Goal: Task Accomplishment & Management: Manage account settings

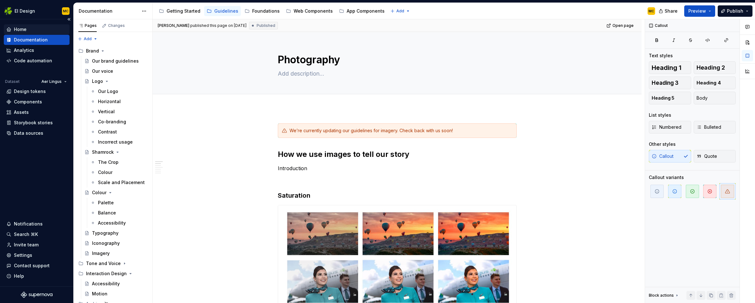
click at [21, 29] on div "Home" at bounding box center [20, 29] width 13 height 6
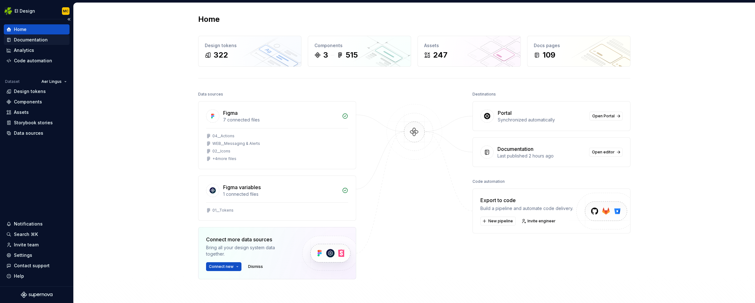
click at [27, 38] on div "Documentation" at bounding box center [31, 40] width 34 height 6
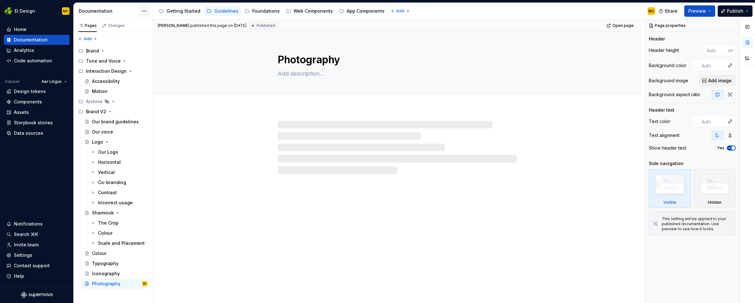
click at [142, 11] on html "EI Design MC Home Documentation Analytics Code automation Dataset Aer Lingus De…" at bounding box center [377, 151] width 755 height 303
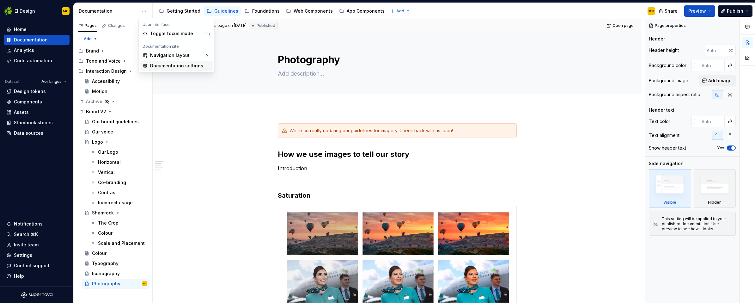
click at [170, 64] on div "Documentation settings" at bounding box center [180, 66] width 60 height 6
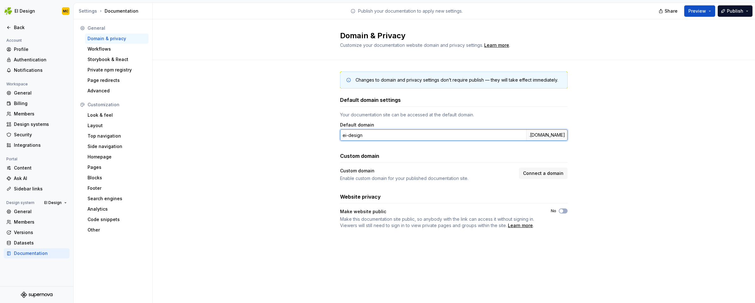
click at [381, 134] on input "ei-design" at bounding box center [433, 134] width 186 height 11
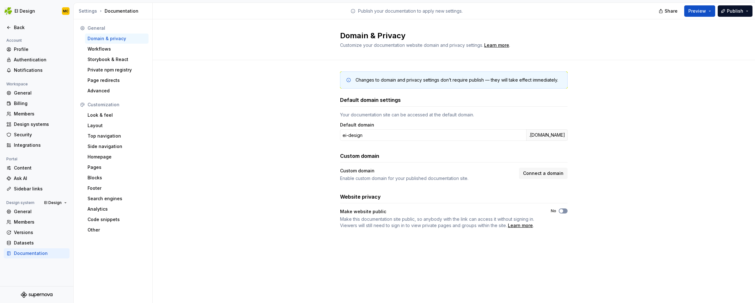
click at [561, 210] on span "button" at bounding box center [561, 211] width 4 height 4
click at [16, 27] on div "Back" at bounding box center [40, 27] width 53 height 6
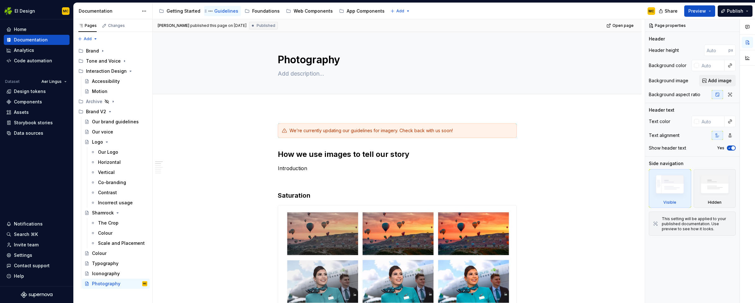
click at [224, 13] on div "Guidelines" at bounding box center [226, 11] width 24 height 6
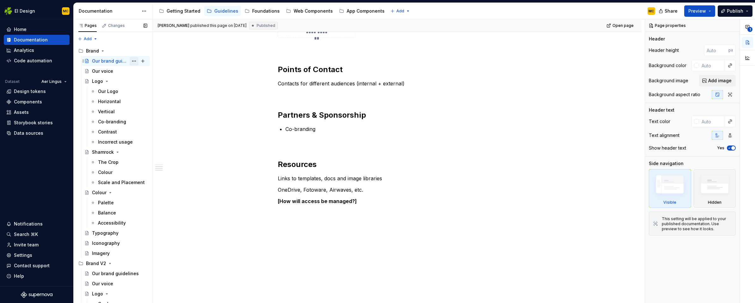
click at [136, 62] on button "Page tree" at bounding box center [134, 61] width 9 height 9
type textarea "*"
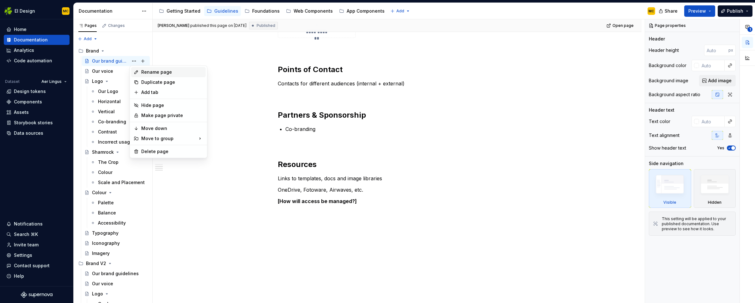
click at [146, 71] on div "Rename page" at bounding box center [172, 72] width 62 height 6
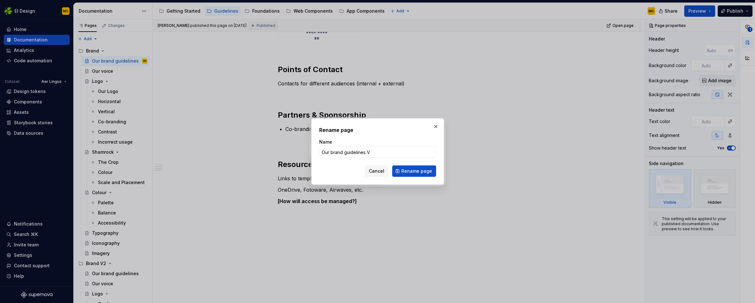
type input "Our brand guidelines V1"
click button "Rename page" at bounding box center [414, 170] width 44 height 11
type textarea "*"
type textarea "Our brand guidelines V1"
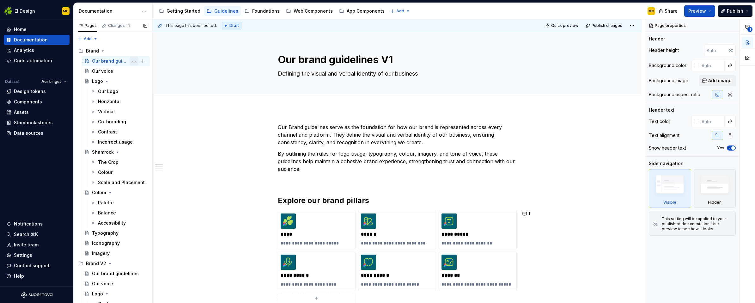
click at [135, 62] on button "Page tree" at bounding box center [134, 61] width 9 height 9
type textarea "*"
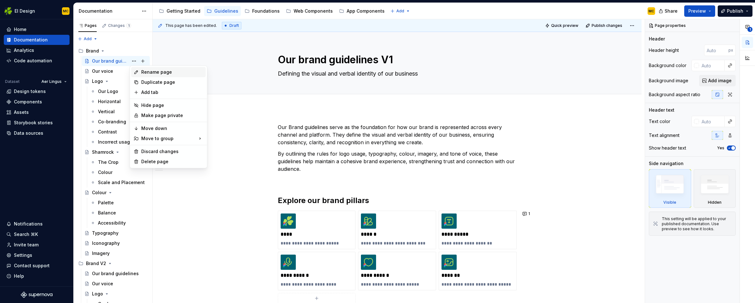
click at [164, 73] on div "Rename page" at bounding box center [172, 72] width 62 height 6
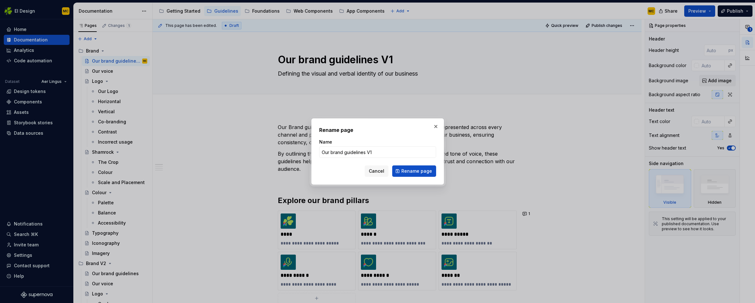
type input "Our brand guidelines"
click button "Rename page" at bounding box center [414, 170] width 44 height 11
type textarea "*"
type textarea "Our brand guidelines"
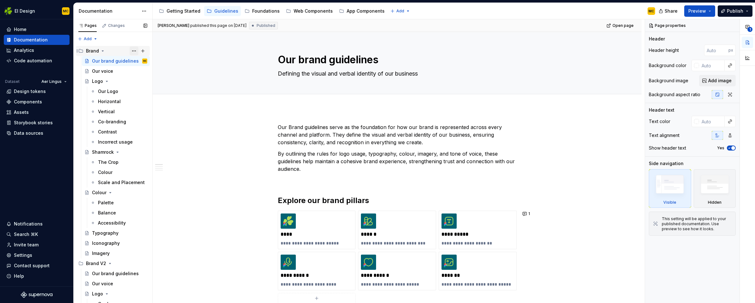
click at [133, 52] on button "Page tree" at bounding box center [134, 50] width 9 height 9
type textarea "*"
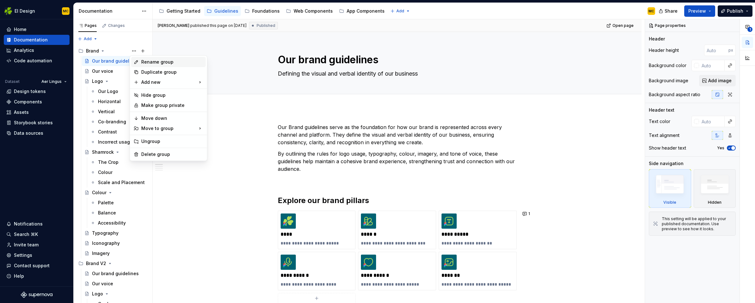
click at [157, 62] on div "Rename group" at bounding box center [172, 62] width 62 height 6
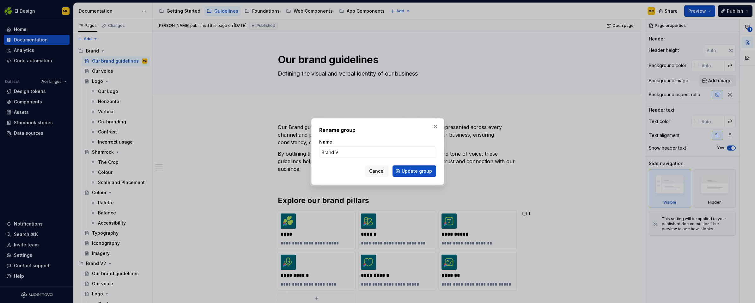
type input "Brand V1"
click button "Update group" at bounding box center [415, 170] width 44 height 11
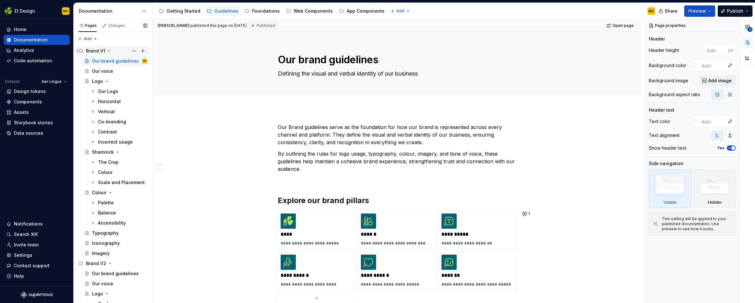
click at [109, 50] on icon "Page tree" at bounding box center [109, 50] width 5 height 5
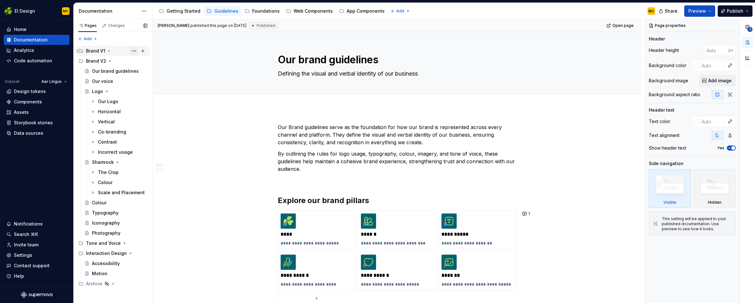
click at [133, 51] on button "Page tree" at bounding box center [134, 50] width 9 height 9
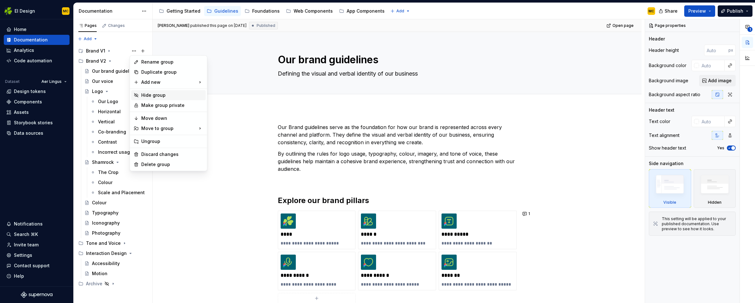
click at [152, 93] on div "Hide group" at bounding box center [172, 95] width 62 height 6
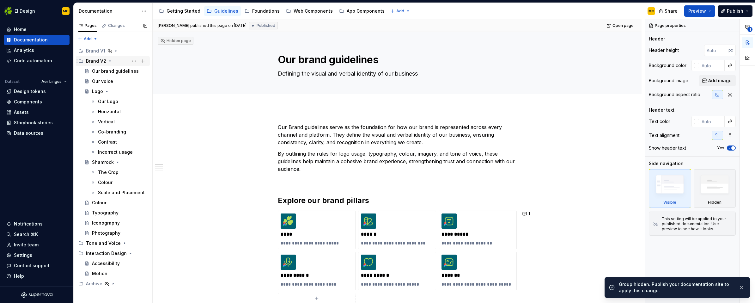
click at [111, 61] on icon "Page tree" at bounding box center [109, 60] width 5 height 5
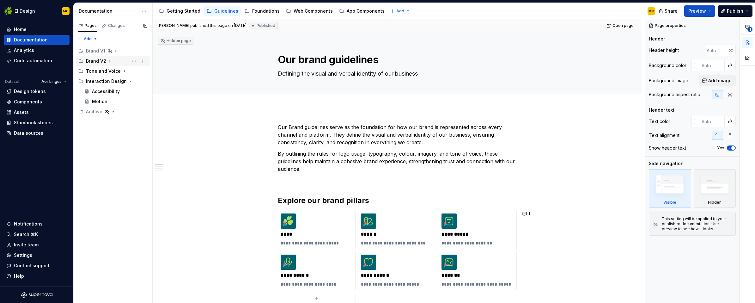
click at [111, 61] on icon "Page tree" at bounding box center [109, 60] width 5 height 5
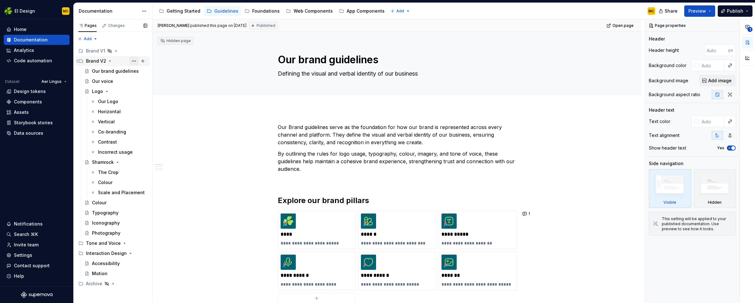
click at [132, 60] on button "Page tree" at bounding box center [134, 61] width 9 height 9
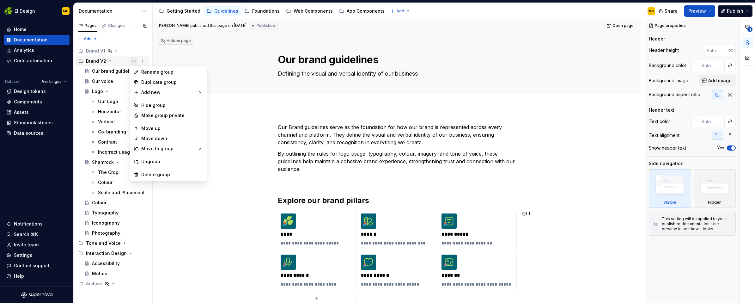
type textarea "*"
click at [147, 70] on div "Rename group" at bounding box center [172, 72] width 62 height 6
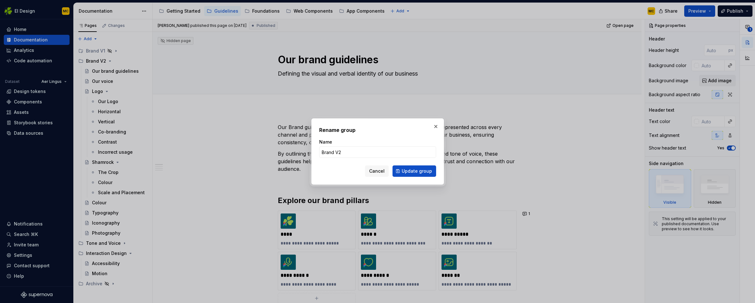
type input "Brand"
click button "Update group" at bounding box center [415, 170] width 44 height 11
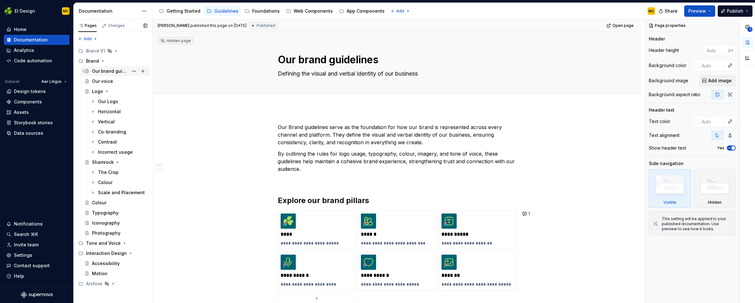
click at [109, 70] on div "Our brand guidelines" at bounding box center [110, 71] width 36 height 6
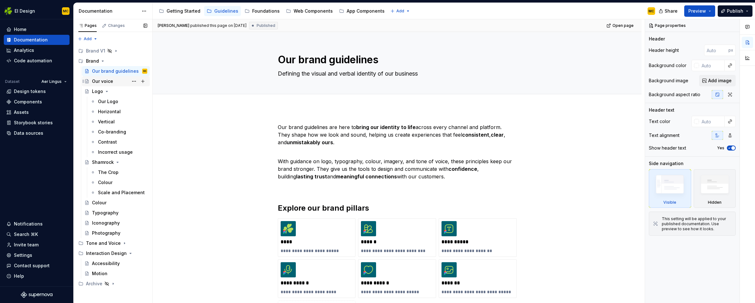
click at [110, 82] on div "Our voice" at bounding box center [102, 81] width 21 height 6
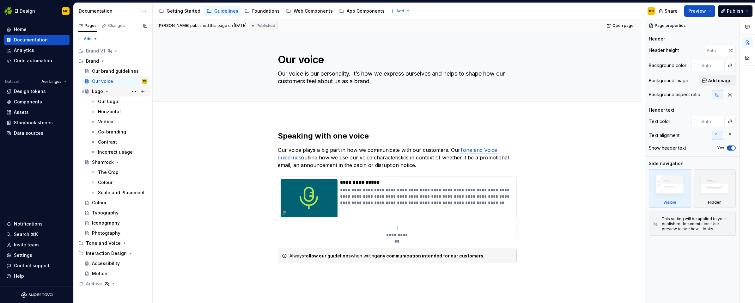
click at [119, 91] on div "Logo" at bounding box center [119, 91] width 55 height 9
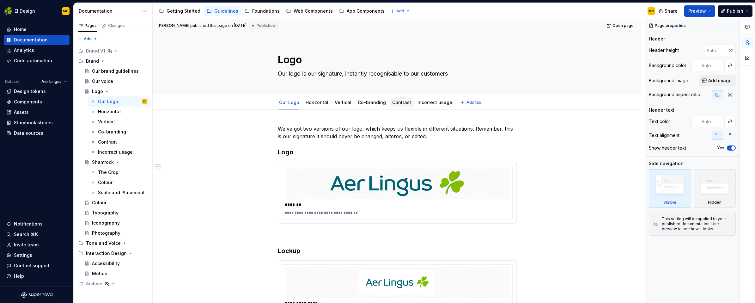
click at [401, 102] on link "Contrast" at bounding box center [401, 102] width 19 height 5
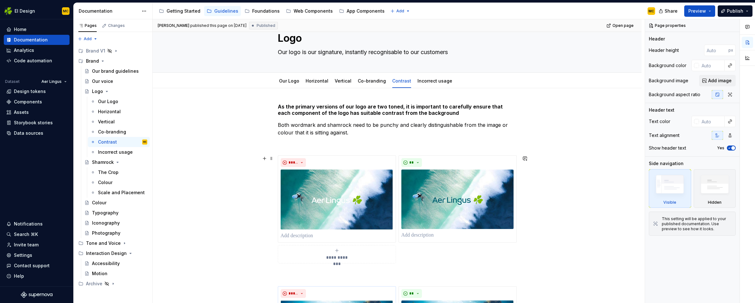
scroll to position [21, 0]
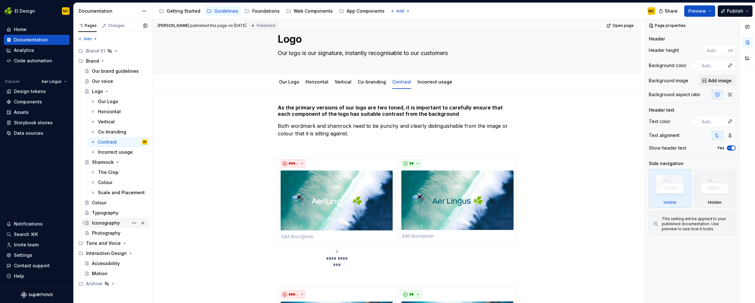
click at [102, 222] on div "Iconography" at bounding box center [106, 223] width 28 height 6
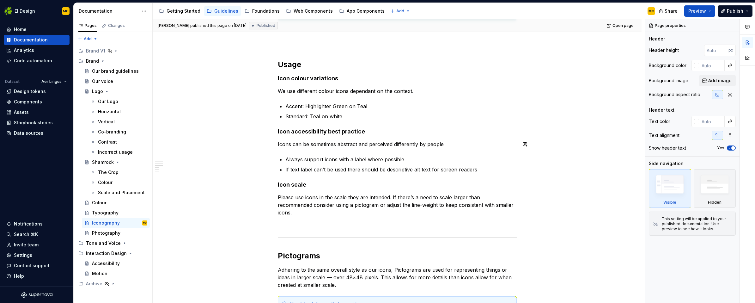
scroll to position [420, 0]
click at [109, 216] on div "Typography" at bounding box center [119, 212] width 55 height 9
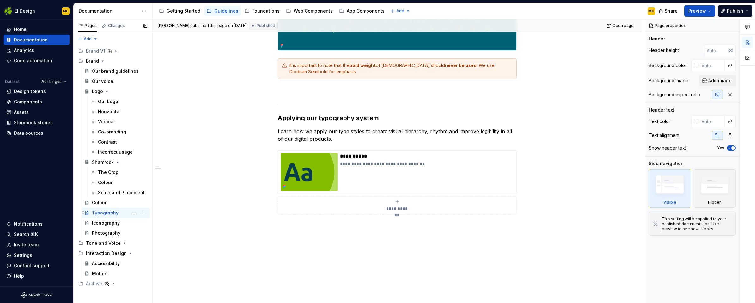
scroll to position [229, 0]
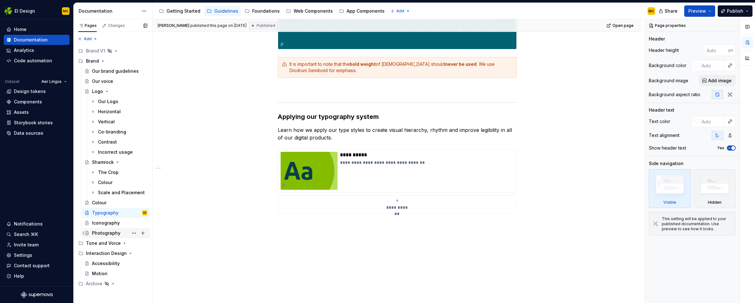
click at [102, 233] on div "Photography" at bounding box center [106, 233] width 28 height 6
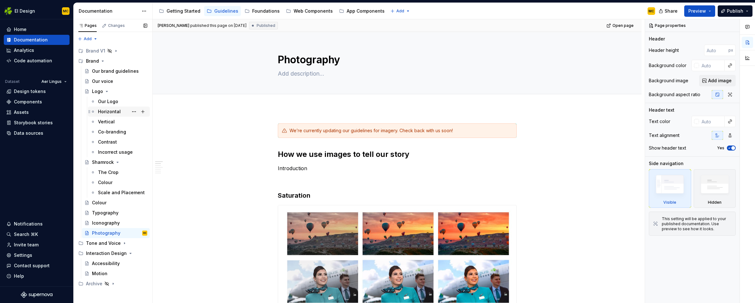
click at [120, 110] on div "Horizontal" at bounding box center [122, 111] width 49 height 9
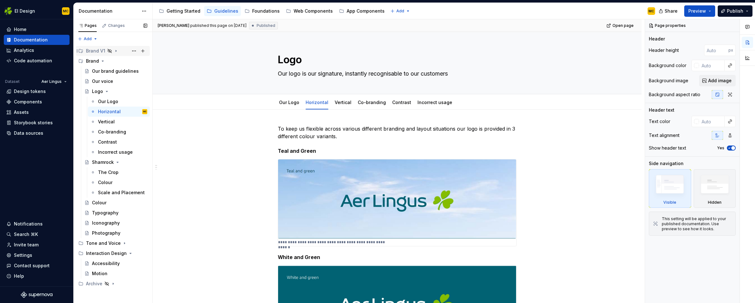
click at [116, 51] on icon "Page tree" at bounding box center [116, 51] width 1 height 2
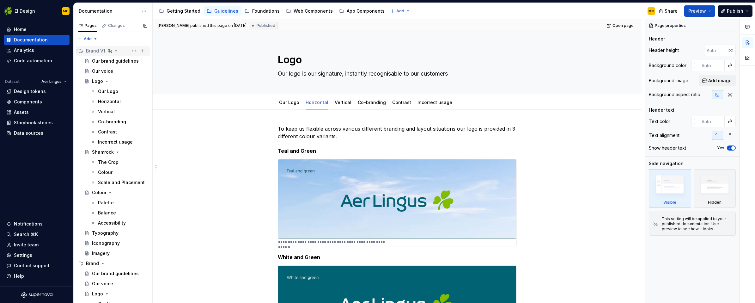
click at [116, 51] on icon "Page tree" at bounding box center [116, 51] width 2 height 1
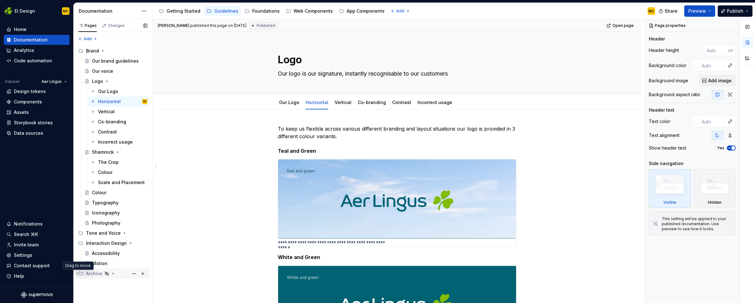
click at [78, 273] on icon "Page tree" at bounding box center [77, 273] width 5 height 5
click at [182, 10] on div "Getting Started" at bounding box center [184, 11] width 34 height 6
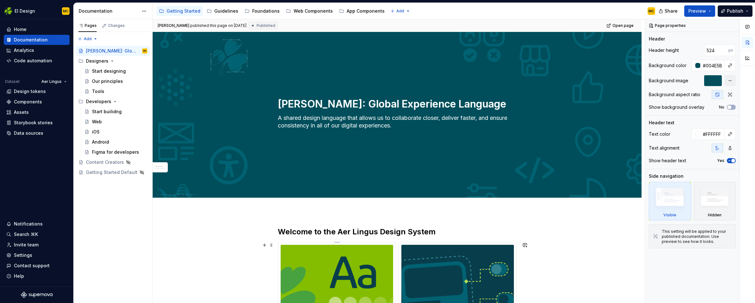
scroll to position [94, 0]
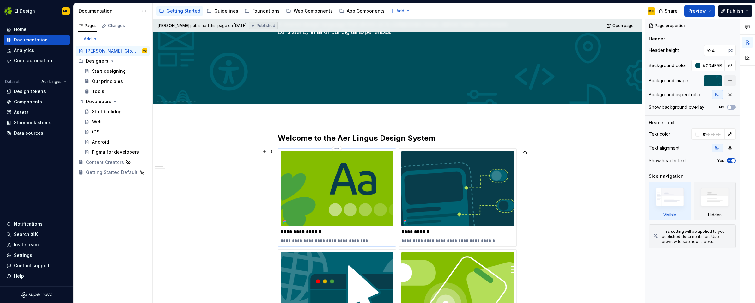
click at [360, 229] on p "**********" at bounding box center [337, 232] width 113 height 6
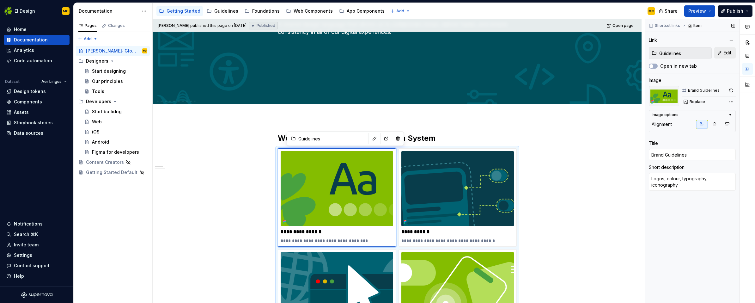
click at [722, 50] on button "Edit" at bounding box center [724, 52] width 21 height 11
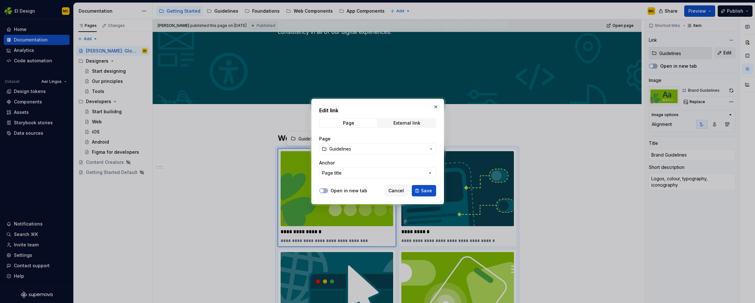
click at [360, 149] on span "Guidelines" at bounding box center [377, 149] width 97 height 6
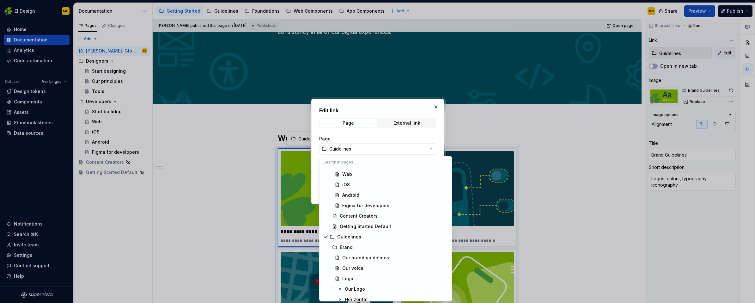
scroll to position [95, 0]
click at [365, 236] on div "Guidelines" at bounding box center [392, 235] width 111 height 6
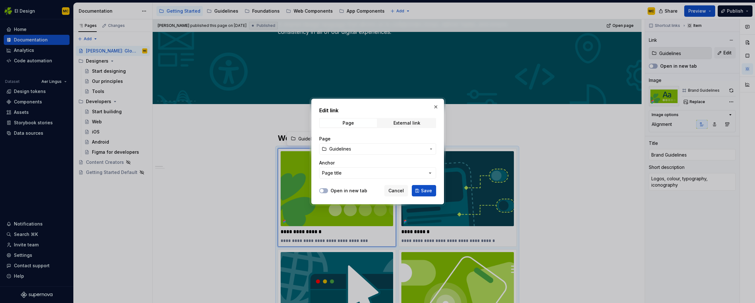
click at [431, 150] on icon "button" at bounding box center [431, 148] width 5 height 5
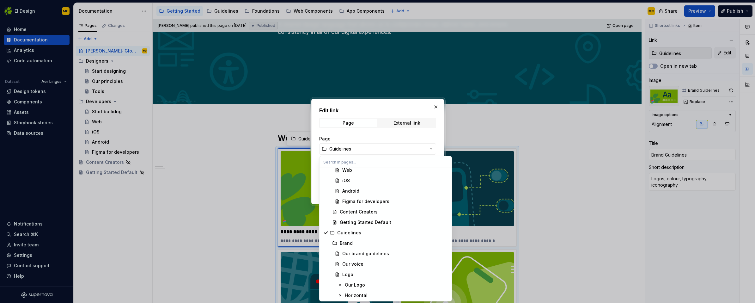
scroll to position [102, 0]
click at [364, 238] on div "Brand" at bounding box center [394, 238] width 108 height 6
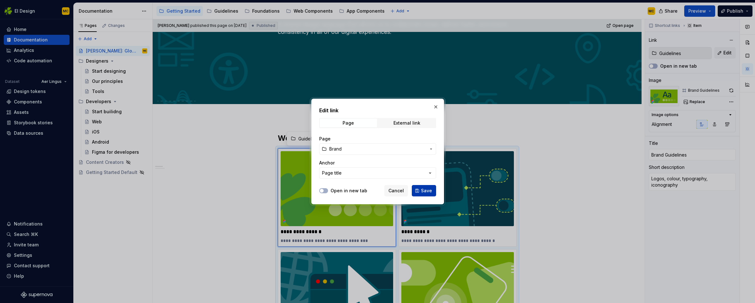
click at [428, 191] on span "Save" at bounding box center [426, 190] width 11 height 6
type textarea "*"
type input "Brand"
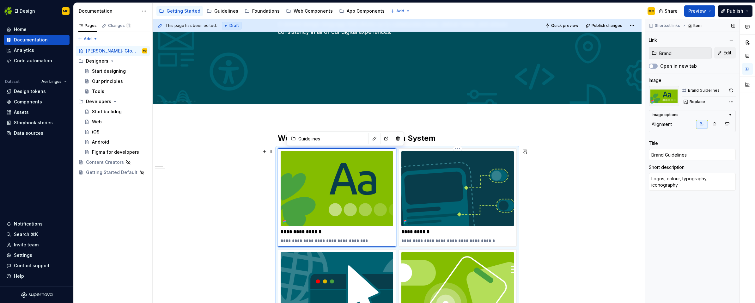
type textarea "*"
type input "Brand"
click at [732, 11] on span "Publish" at bounding box center [735, 11] width 16 height 6
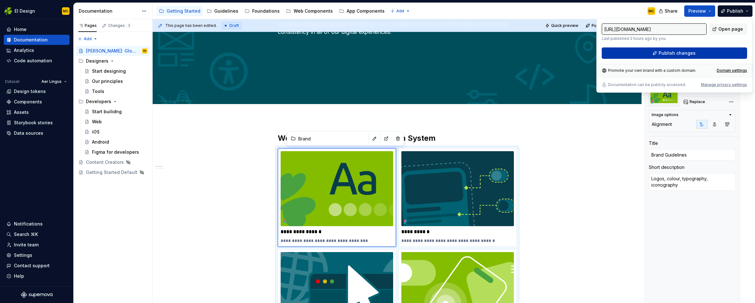
click at [694, 54] on span "Publish changes" at bounding box center [677, 53] width 37 height 6
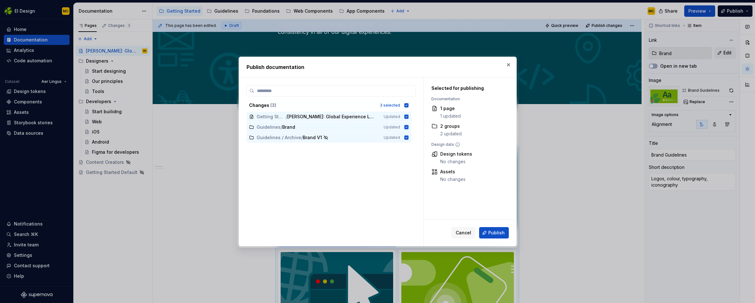
click at [503, 233] on span "Publish" at bounding box center [496, 232] width 16 height 6
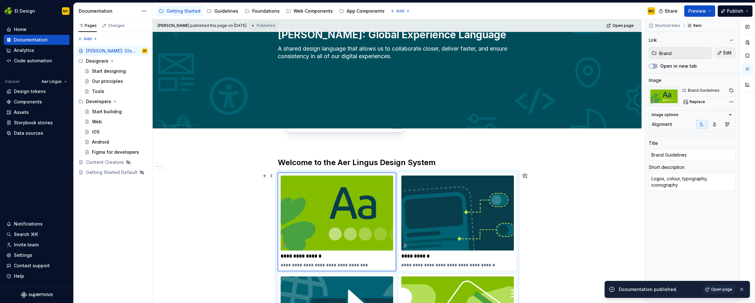
scroll to position [0, 0]
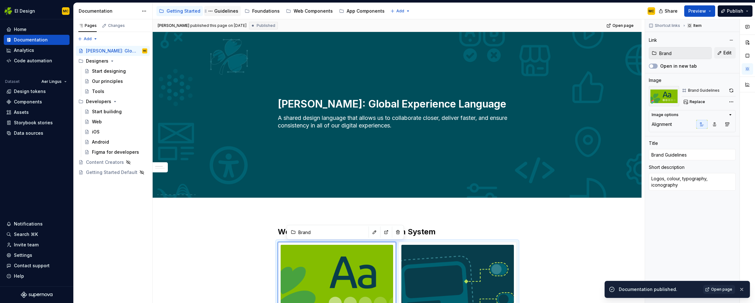
click at [221, 9] on div "Guidelines" at bounding box center [226, 11] width 24 height 6
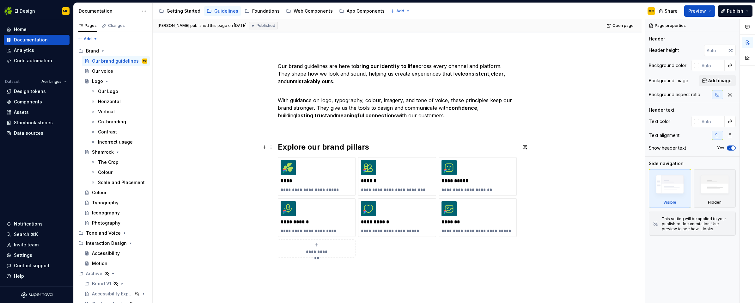
scroll to position [89, 0]
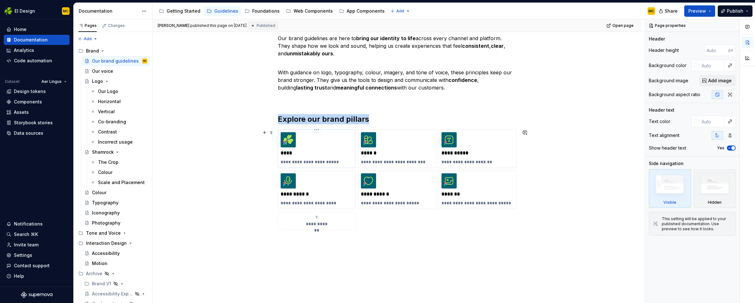
click at [319, 144] on div "**********" at bounding box center [317, 148] width 72 height 33
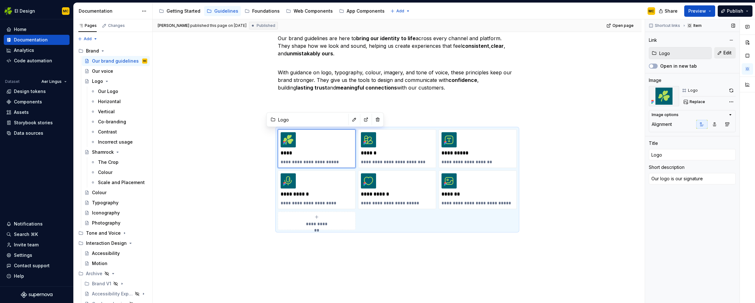
click at [728, 53] on span "Edit" at bounding box center [727, 53] width 8 height 6
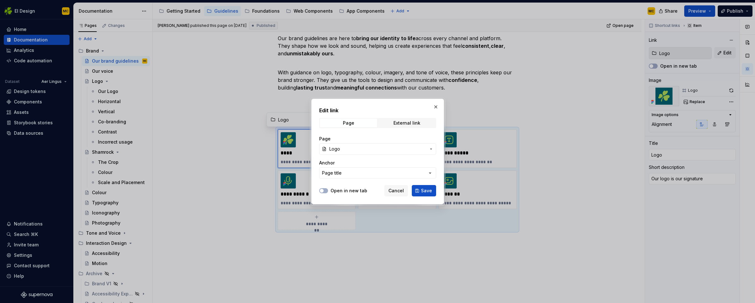
click at [364, 149] on span "Logo" at bounding box center [377, 149] width 97 height 6
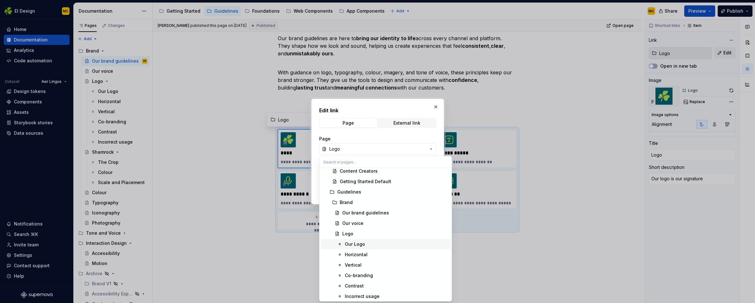
scroll to position [139, 0]
click at [371, 233] on div "Logo" at bounding box center [395, 233] width 106 height 6
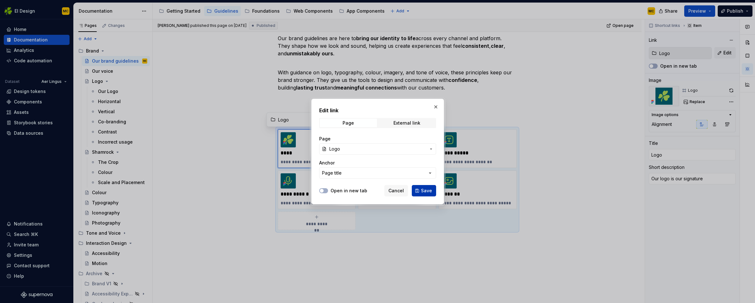
click at [424, 190] on span "Save" at bounding box center [426, 190] width 11 height 6
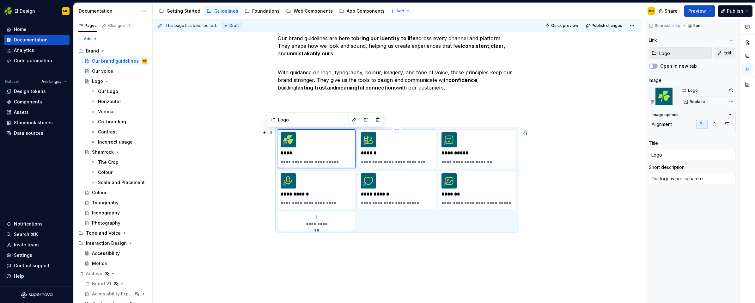
click at [418, 150] on p "******" at bounding box center [397, 153] width 72 height 6
type textarea "*"
type input "Colour / Palette"
type input "Colour"
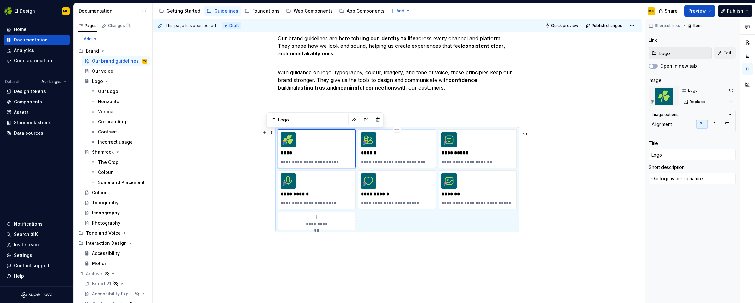
type textarea "Friendly, warm and welcoming"
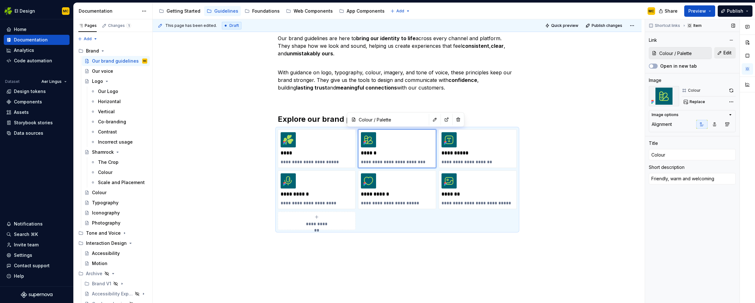
click at [724, 52] on span "Edit" at bounding box center [727, 53] width 8 height 6
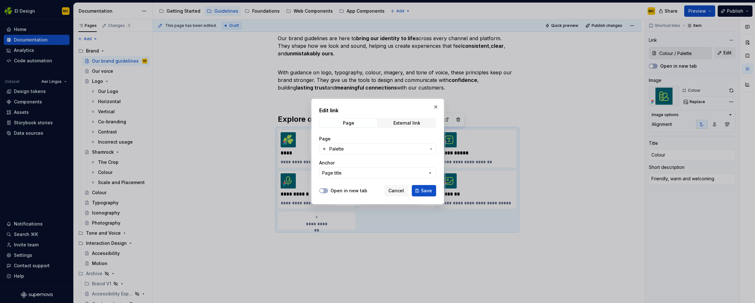
click at [431, 150] on icon "button" at bounding box center [431, 148] width 5 height 5
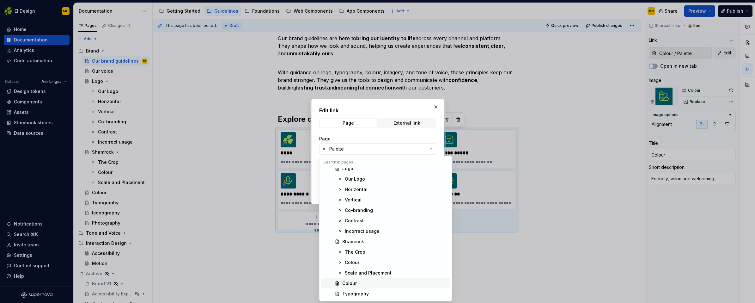
scroll to position [215, 0]
click at [374, 272] on div "Colour" at bounding box center [395, 272] width 106 height 6
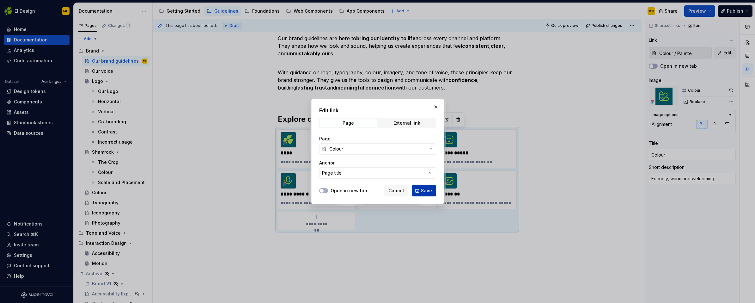
click at [428, 192] on span "Save" at bounding box center [426, 190] width 11 height 6
type textarea "*"
type input "Brand / Colour"
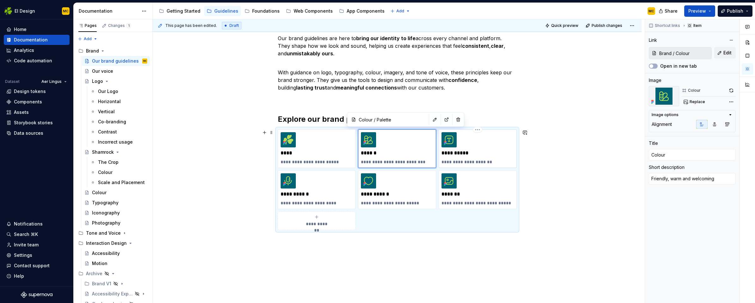
click at [490, 151] on p "**********" at bounding box center [478, 153] width 72 height 6
type textarea "*"
type input "Brand V1 / Typography"
type input "Typography"
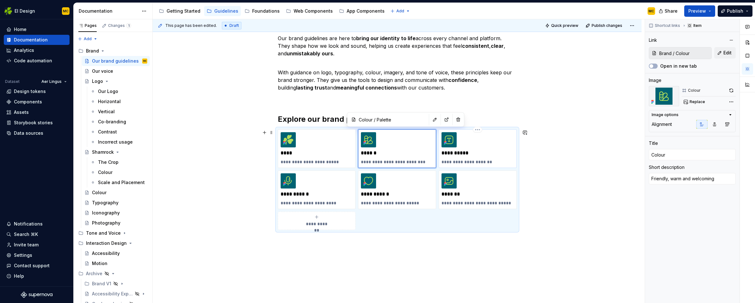
type textarea "Modern and distinctive"
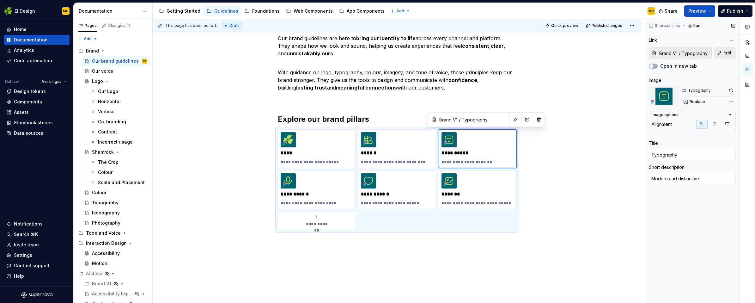
click at [727, 51] on span "Edit" at bounding box center [727, 53] width 8 height 6
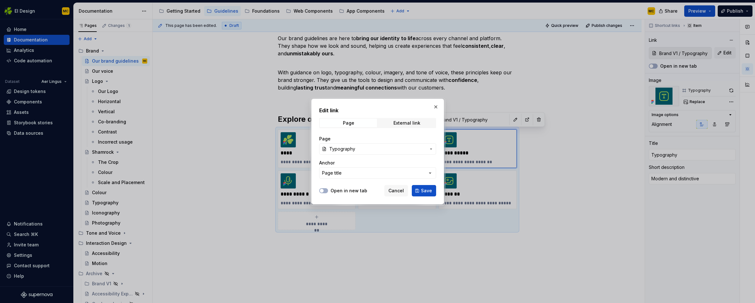
click at [433, 149] on icon "button" at bounding box center [431, 148] width 5 height 5
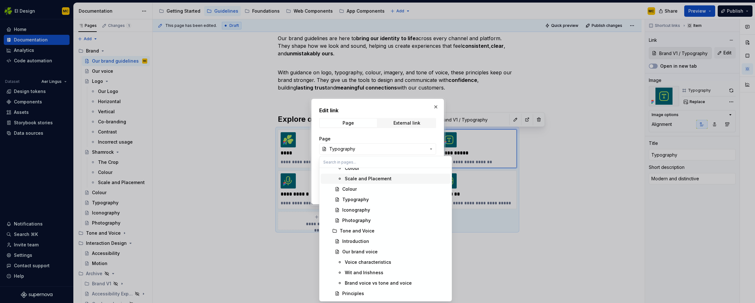
scroll to position [299, 0]
click at [372, 199] on div "Typography" at bounding box center [395, 199] width 106 height 6
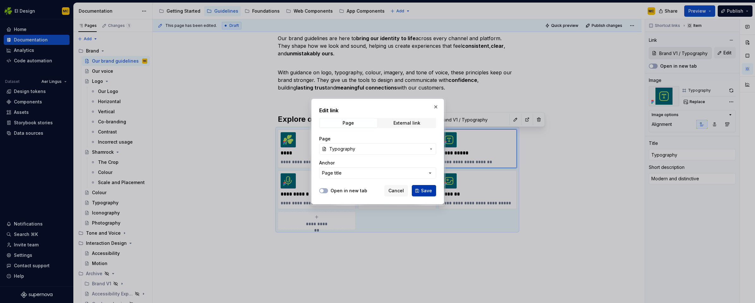
click at [425, 191] on span "Save" at bounding box center [426, 190] width 11 height 6
type textarea "*"
type input "Brand / Typography"
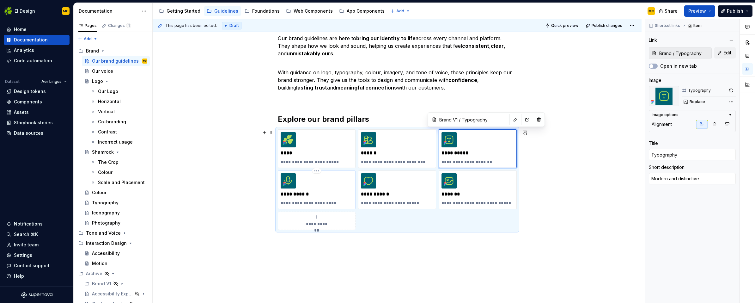
type textarea "*"
type input "Brand V1 / Our voice"
type input "Brand voice"
type textarea "How we express ourselves"
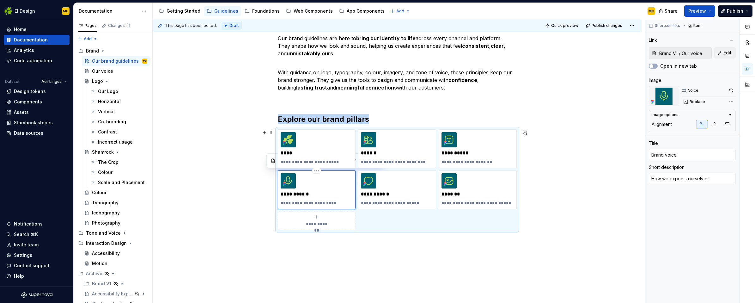
click at [336, 190] on div "**********" at bounding box center [317, 189] width 72 height 33
click at [722, 52] on button "Edit" at bounding box center [724, 52] width 21 height 11
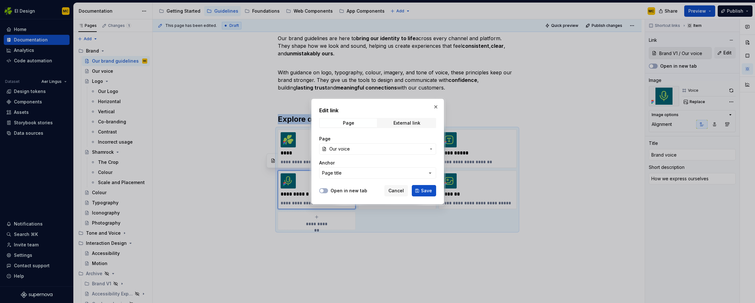
click at [388, 146] on span "Our voice" at bounding box center [377, 149] width 97 height 6
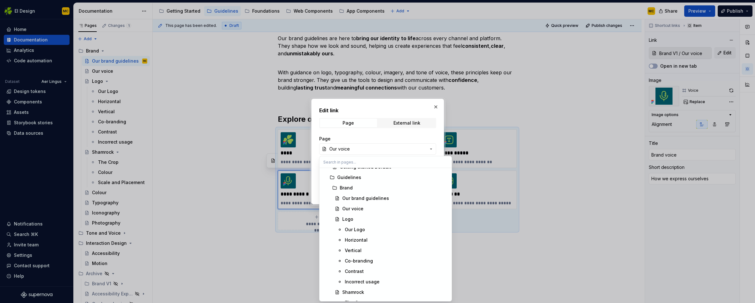
scroll to position [167, 0]
click at [369, 195] on div "Our voice" at bounding box center [395, 195] width 106 height 6
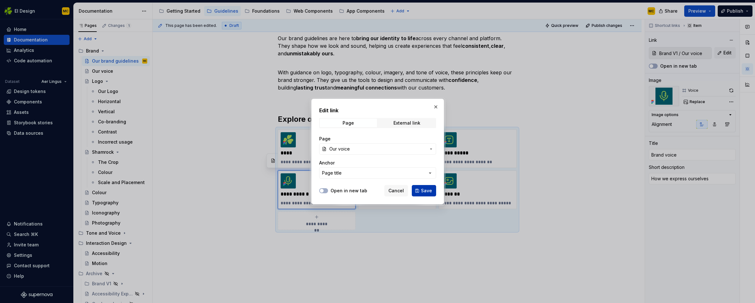
click at [426, 191] on span "Save" at bounding box center [426, 190] width 11 height 6
type textarea "*"
type input "Brand / Our voice"
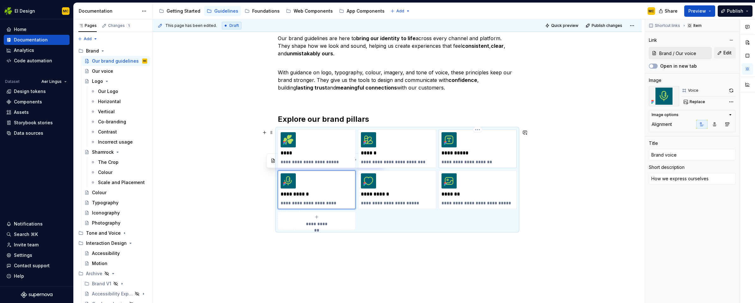
click at [491, 151] on p "**********" at bounding box center [478, 153] width 72 height 6
type textarea "*"
type input "Brand / Typography"
type input "Typography"
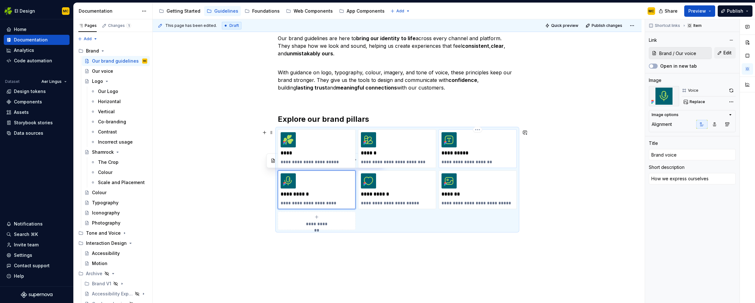
type textarea "Modern and distinctive"
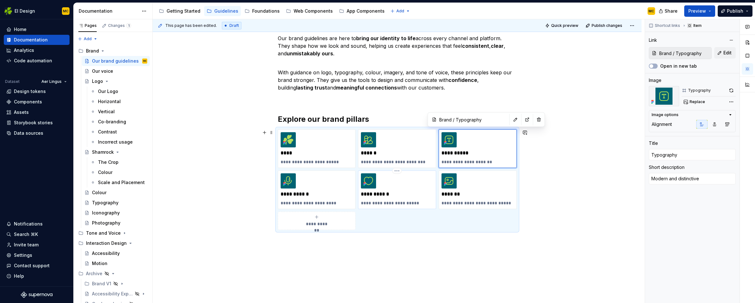
type textarea "*"
type input "Brand V1 / Iconography"
type input "Iconography"
type textarea "Characteristics and style"
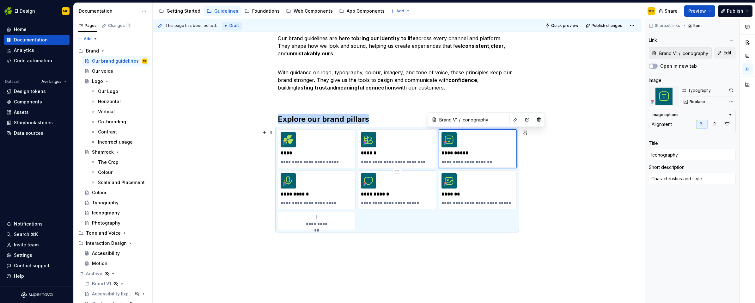
click at [416, 185] on div "**********" at bounding box center [397, 189] width 72 height 33
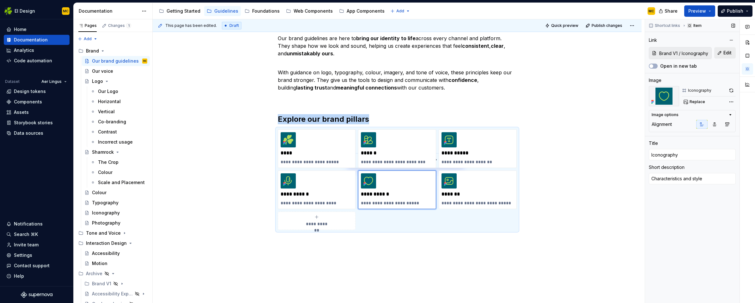
click at [724, 54] on span "Edit" at bounding box center [727, 53] width 8 height 6
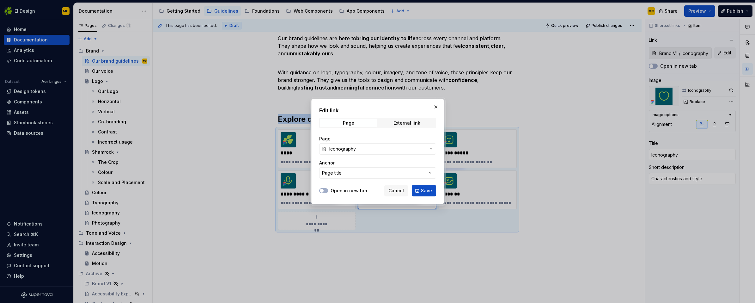
click at [430, 150] on icon "button" at bounding box center [431, 148] width 5 height 5
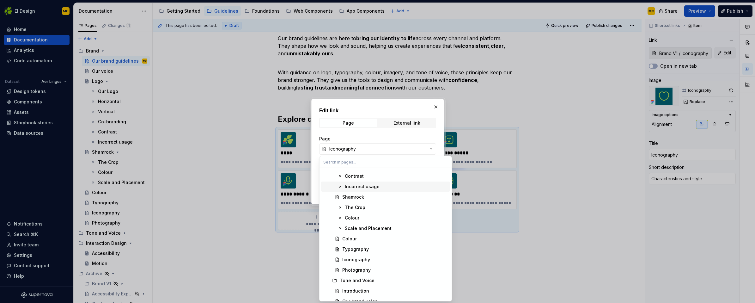
scroll to position [268, 0]
click at [366, 239] on div "Iconography" at bounding box center [356, 239] width 28 height 6
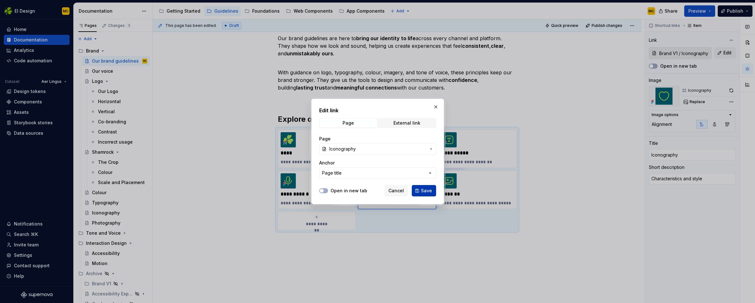
click at [423, 191] on span "Save" at bounding box center [426, 190] width 11 height 6
type textarea "*"
type input "Brand / Iconography"
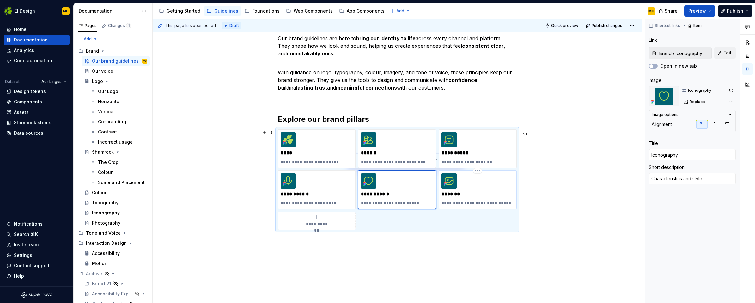
type textarea "*"
type input "Brand V1 / Imagery"
type input "Imagery"
type textarea "Exciting, vibrant and personal"
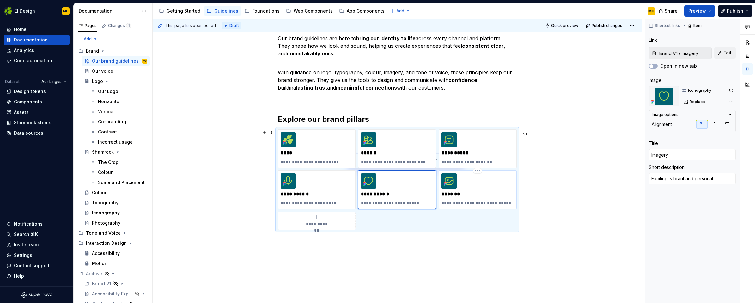
click at [479, 188] on div "**********" at bounding box center [478, 189] width 72 height 33
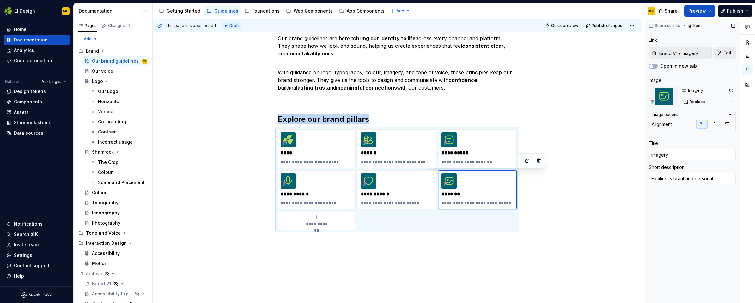
click at [725, 55] on span "Edit" at bounding box center [727, 53] width 8 height 6
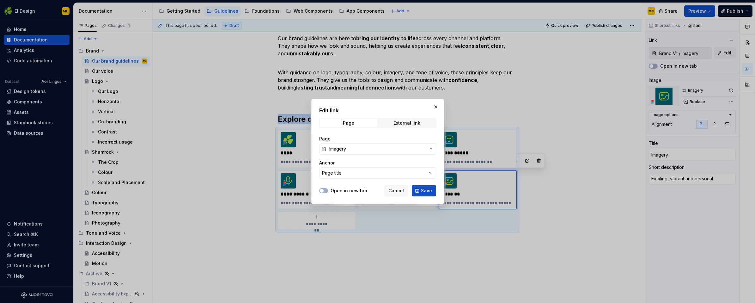
click at [427, 151] on button "Imagery" at bounding box center [377, 148] width 117 height 11
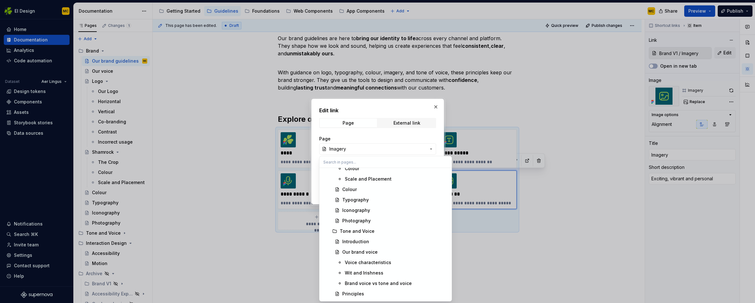
scroll to position [299, 0]
click at [395, 218] on div "Photography" at bounding box center [395, 219] width 106 height 6
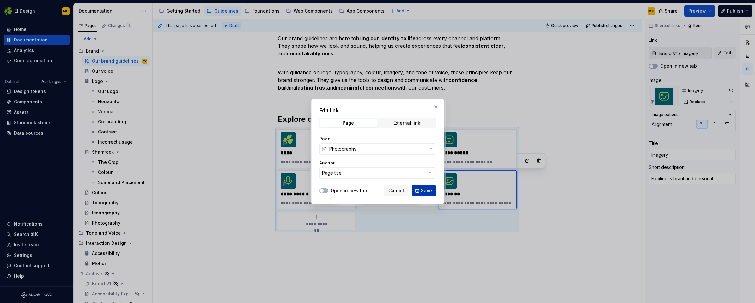
click at [425, 191] on span "Save" at bounding box center [426, 190] width 11 height 6
type textarea "*"
type input "Brand / Photography"
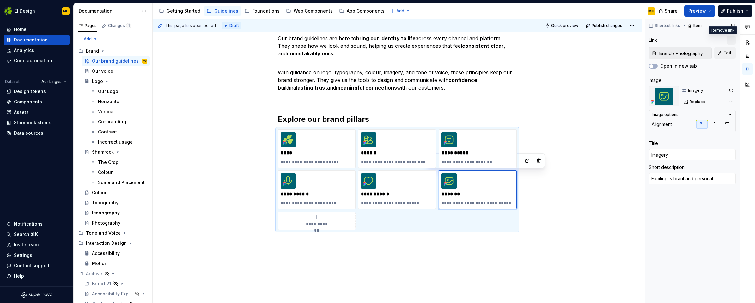
click at [728, 40] on button "button" at bounding box center [731, 40] width 9 height 9
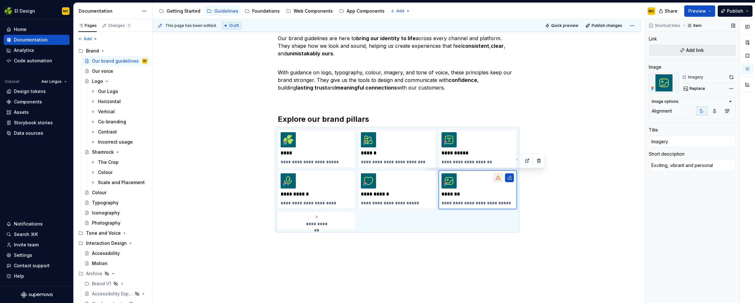
type textarea "*"
click at [512, 179] on button "button" at bounding box center [509, 177] width 9 height 9
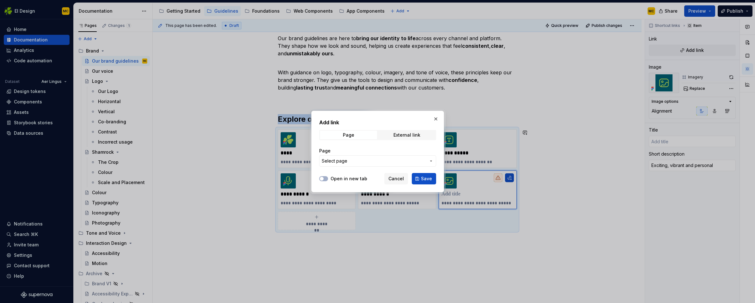
click at [385, 159] on span "Select page" at bounding box center [374, 161] width 104 height 6
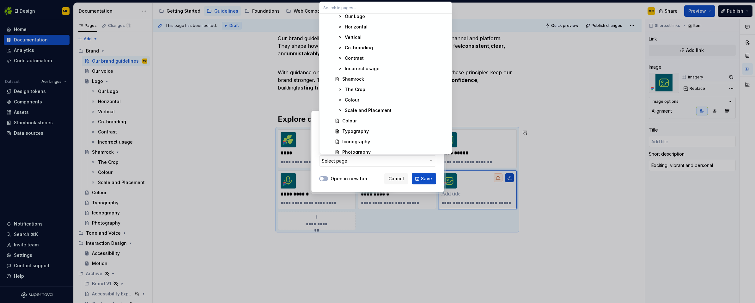
scroll to position [263, 0]
click at [398, 104] on span "Photography" at bounding box center [386, 101] width 130 height 10
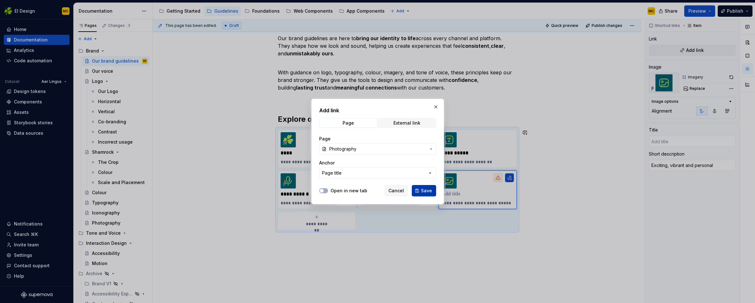
click at [428, 186] on button "Save" at bounding box center [424, 190] width 24 height 11
type textarea "*"
type input "Photography"
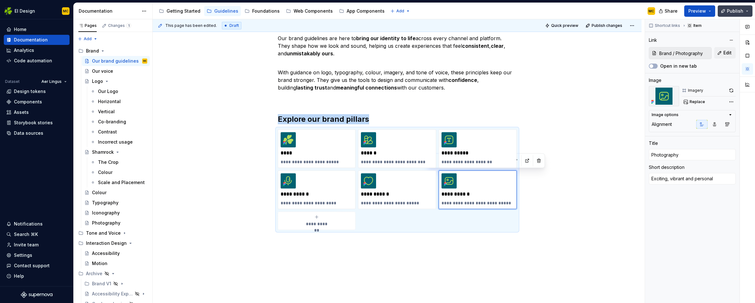
click at [736, 12] on span "Publish" at bounding box center [735, 11] width 16 height 6
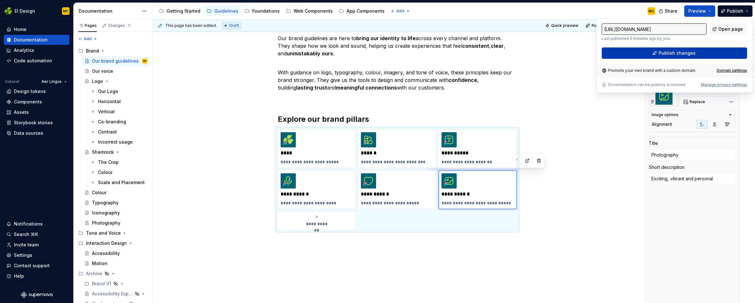
click at [697, 52] on button "Publish changes" at bounding box center [674, 52] width 145 height 11
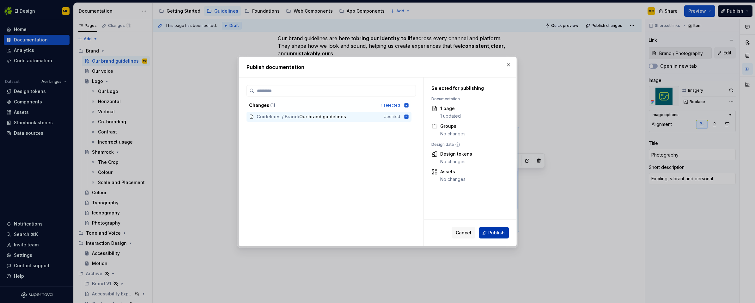
click at [490, 232] on span "Publish" at bounding box center [496, 232] width 16 height 6
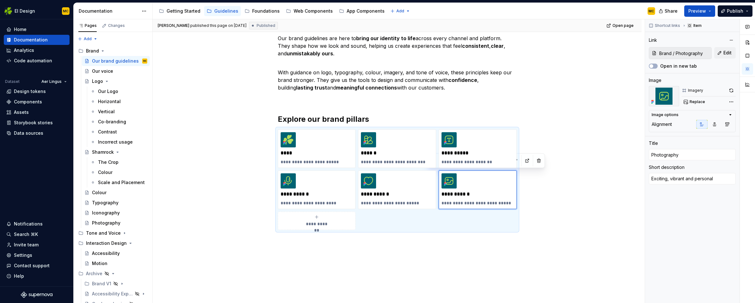
scroll to position [88, 0]
click at [304, 12] on div "Web Components" at bounding box center [313, 11] width 39 height 6
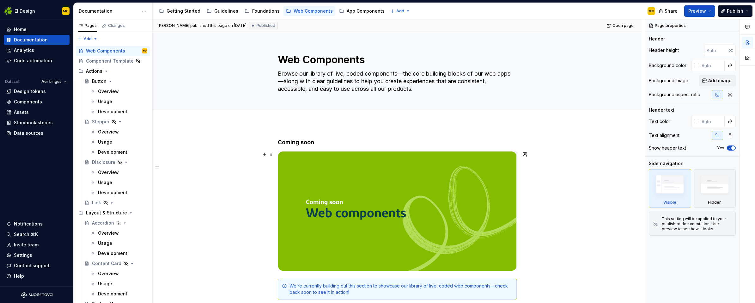
scroll to position [273, 0]
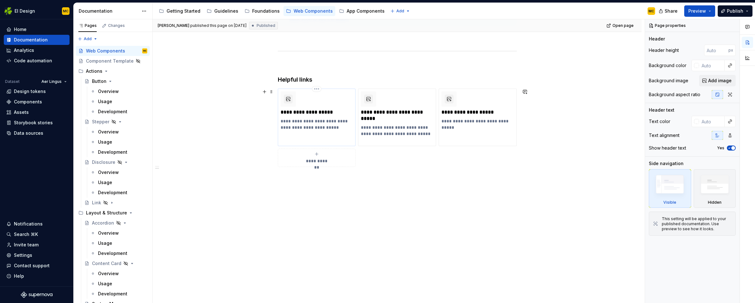
click at [325, 110] on p "**********" at bounding box center [317, 112] width 72 height 6
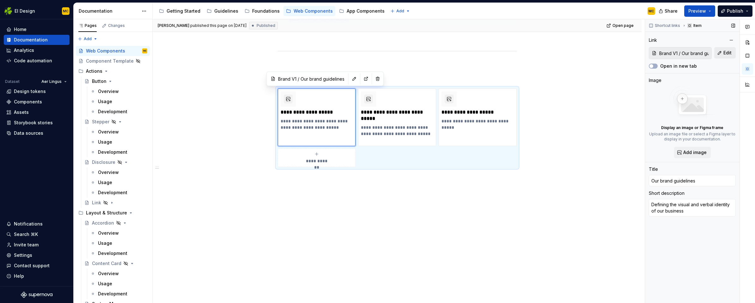
click at [724, 52] on span "Edit" at bounding box center [727, 53] width 8 height 6
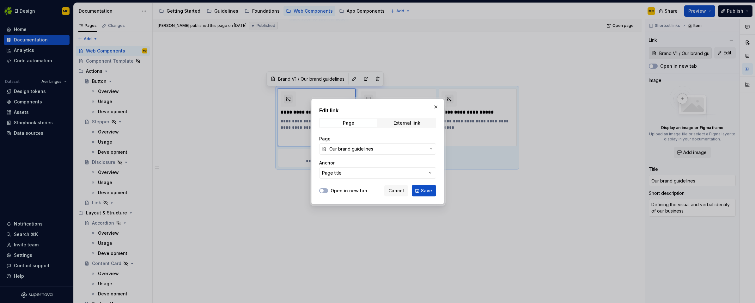
click at [396, 146] on span "Our brand guidelines" at bounding box center [377, 149] width 97 height 6
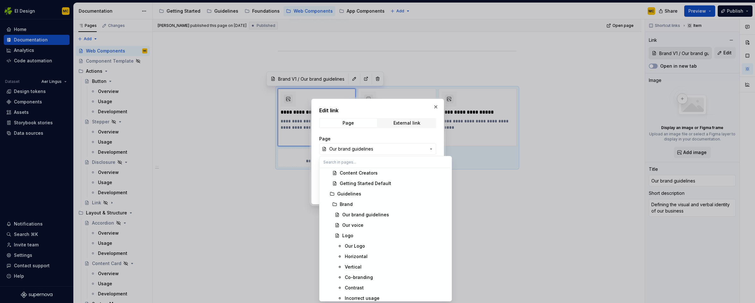
scroll to position [137, 0]
click at [376, 207] on div "Brand" at bounding box center [394, 204] width 108 height 6
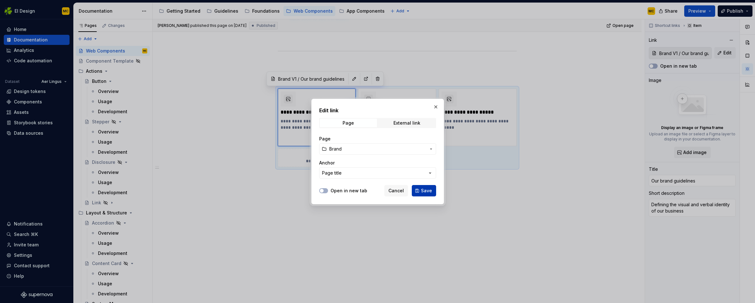
click at [428, 190] on span "Save" at bounding box center [426, 190] width 11 height 6
type textarea "*"
type input "Brand"
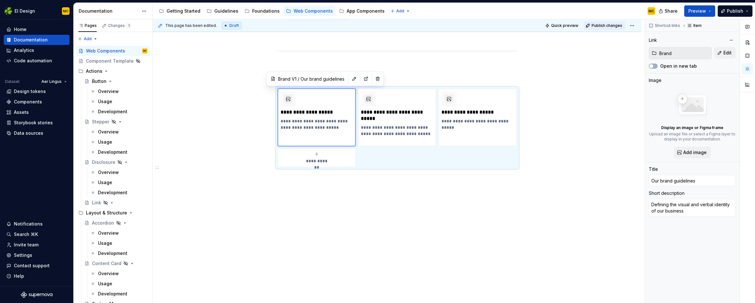
click at [597, 25] on span "Publish changes" at bounding box center [607, 25] width 31 height 5
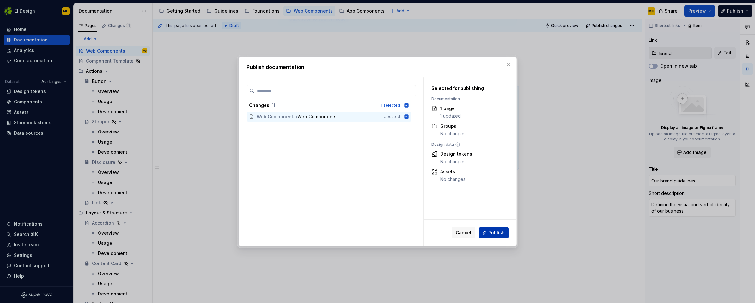
click at [495, 232] on span "Publish" at bounding box center [496, 232] width 16 height 6
type textarea "*"
type input "Brand"
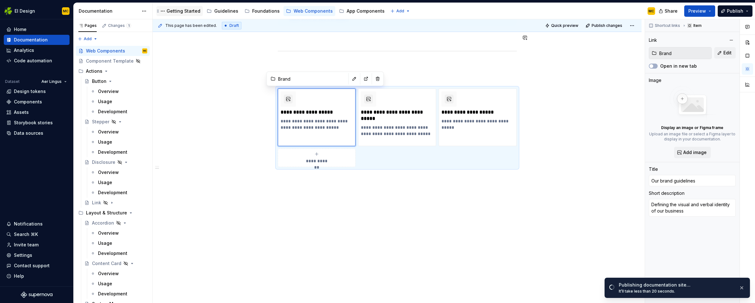
click at [184, 12] on div "Getting Started" at bounding box center [184, 11] width 34 height 6
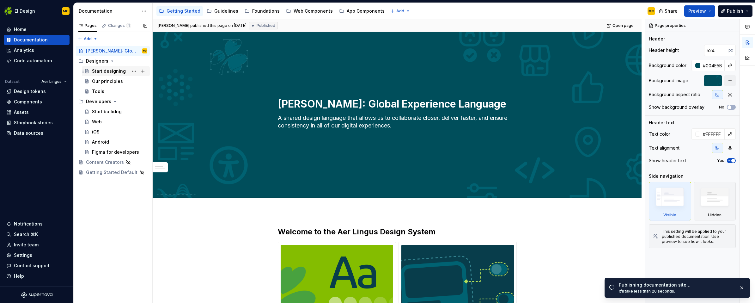
click at [107, 69] on div "Start designing" at bounding box center [109, 71] width 34 height 6
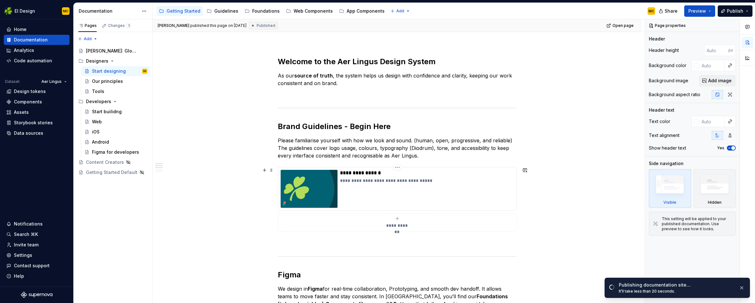
scroll to position [77, 0]
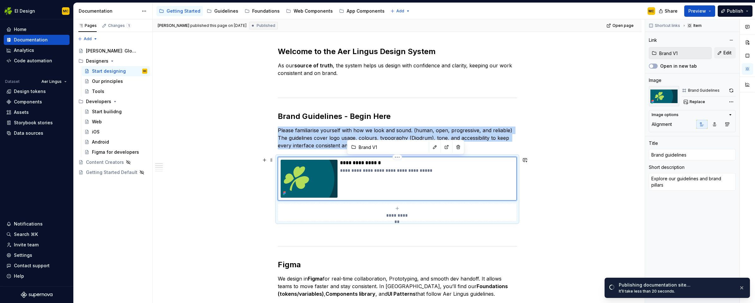
click at [467, 180] on div "**********" at bounding box center [427, 179] width 174 height 38
click at [728, 52] on span "Edit" at bounding box center [727, 53] width 8 height 6
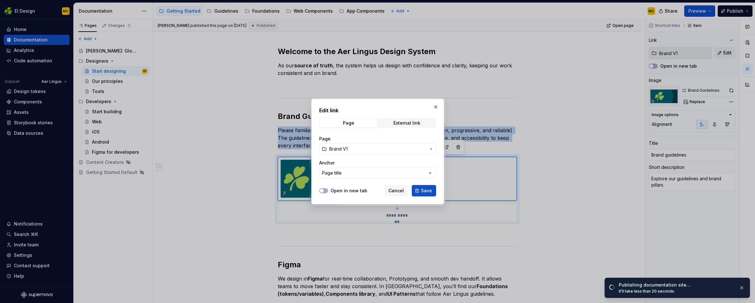
click at [419, 148] on span "Brand V1" at bounding box center [377, 149] width 97 height 6
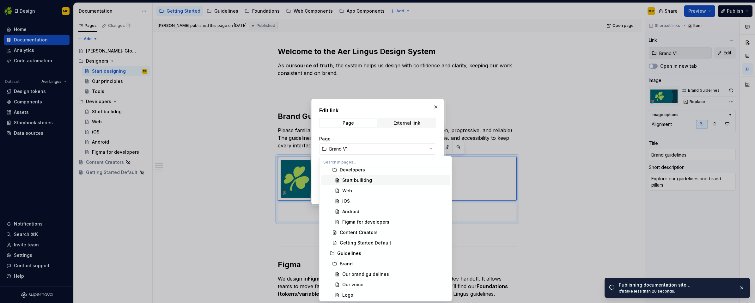
scroll to position [93, 0]
click at [373, 246] on div "Brand" at bounding box center [394, 248] width 108 height 6
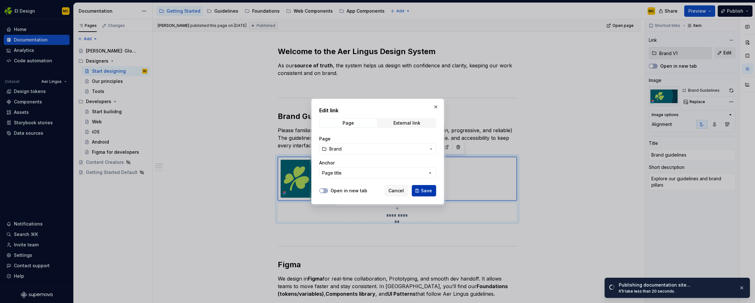
click at [427, 192] on span "Save" at bounding box center [426, 190] width 11 height 6
type textarea "*"
type input "Brand"
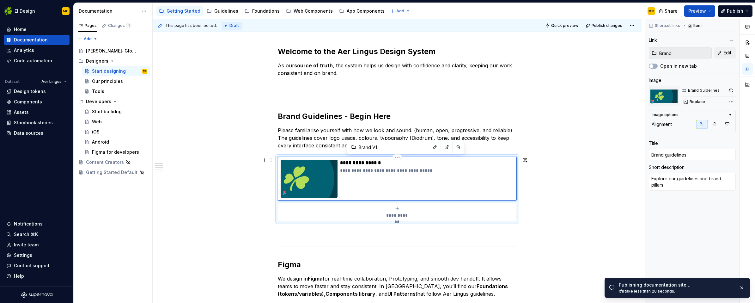
type textarea "*"
type input "Brand"
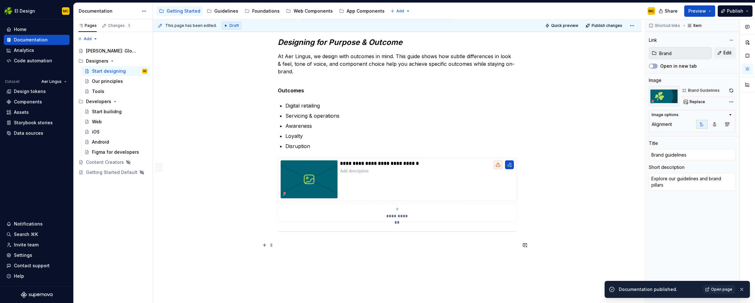
scroll to position [610, 0]
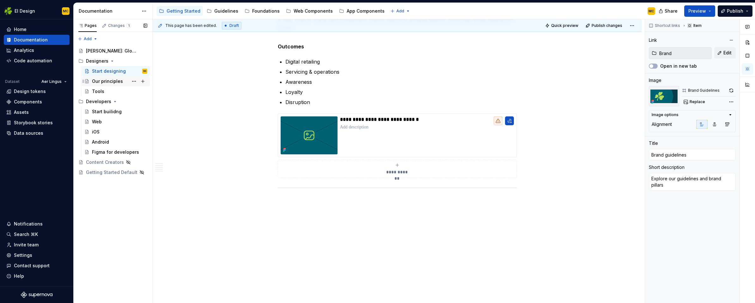
click at [122, 79] on div "Our principles" at bounding box center [119, 81] width 55 height 9
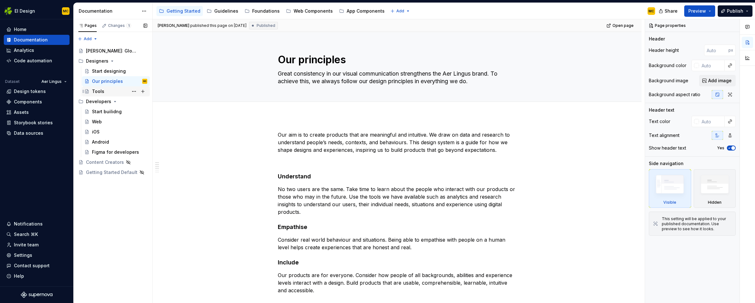
click at [112, 91] on div "Tools" at bounding box center [119, 91] width 55 height 9
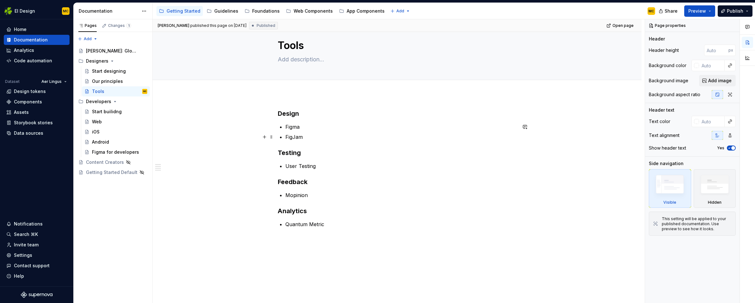
scroll to position [17, 0]
click at [120, 75] on div "Start designing" at bounding box center [119, 71] width 55 height 9
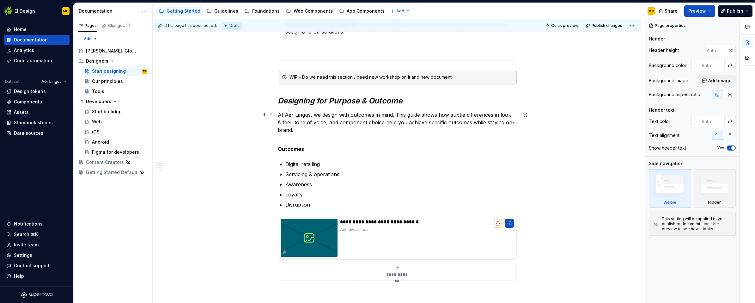
scroll to position [610, 0]
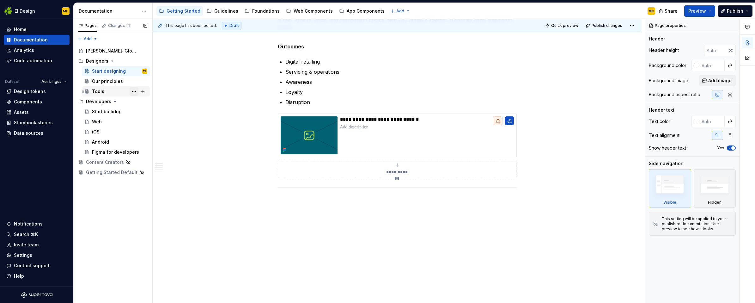
click at [134, 91] on button "Page tree" at bounding box center [134, 91] width 9 height 9
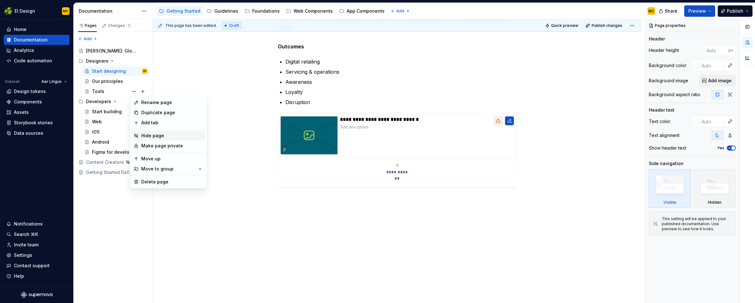
click at [164, 138] on div "Hide page" at bounding box center [172, 135] width 62 height 6
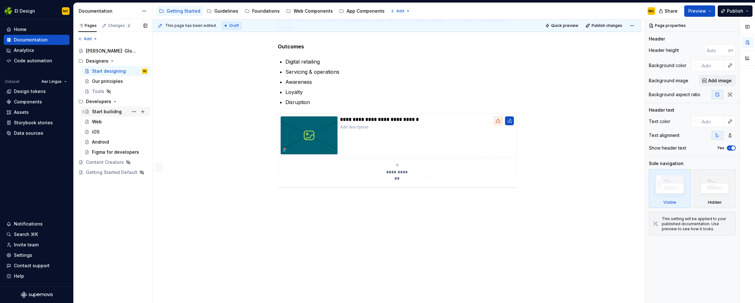
click at [125, 114] on div "Start builidng" at bounding box center [119, 111] width 55 height 9
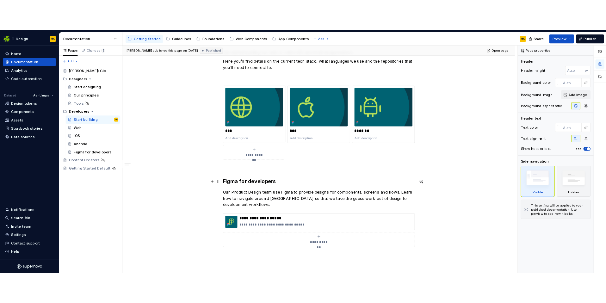
scroll to position [107, 0]
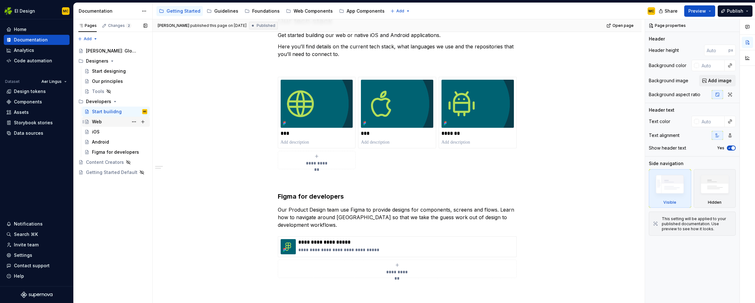
click at [113, 125] on div "Web" at bounding box center [119, 121] width 55 height 9
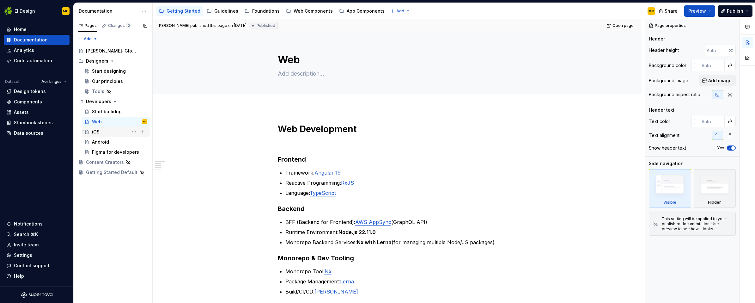
click at [112, 130] on div "iOS" at bounding box center [119, 131] width 55 height 9
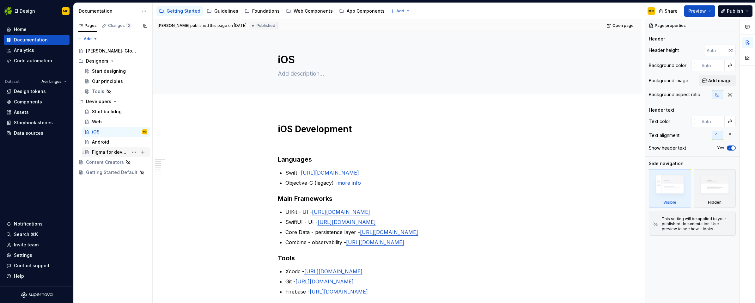
click at [113, 149] on div "Figma for developers" at bounding box center [110, 152] width 36 height 6
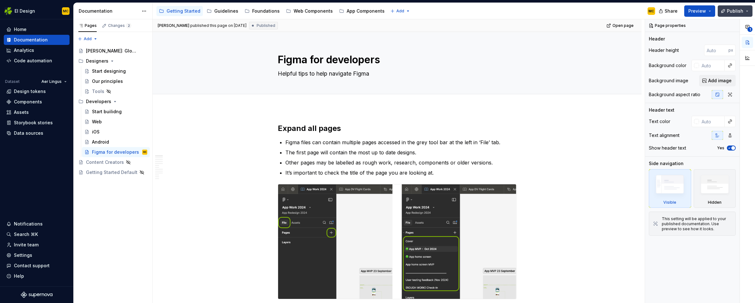
click at [730, 11] on span "Publish" at bounding box center [735, 11] width 16 height 6
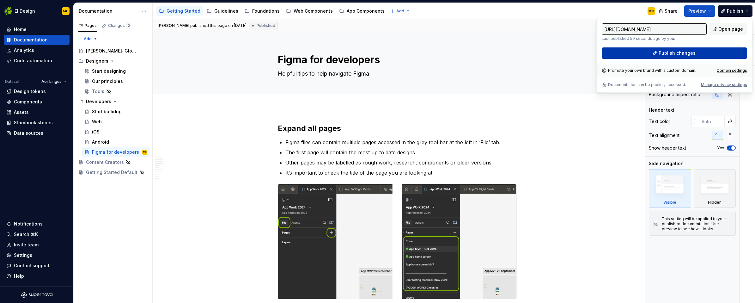
click at [672, 54] on span "Publish changes" at bounding box center [677, 53] width 37 height 6
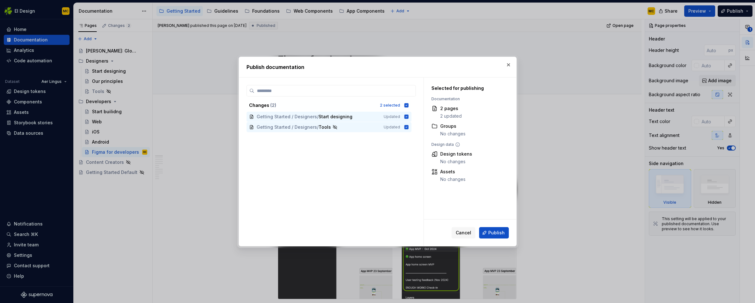
click at [503, 233] on span "Publish" at bounding box center [496, 232] width 16 height 6
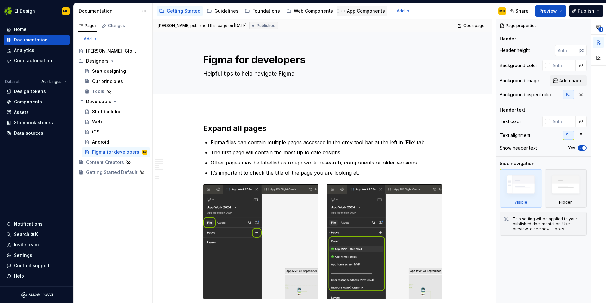
click at [359, 14] on div "App Components" at bounding box center [366, 11] width 38 height 6
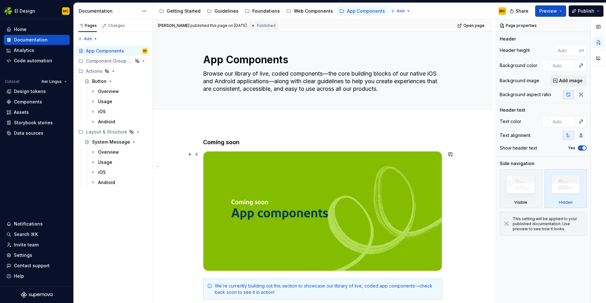
scroll to position [249, 0]
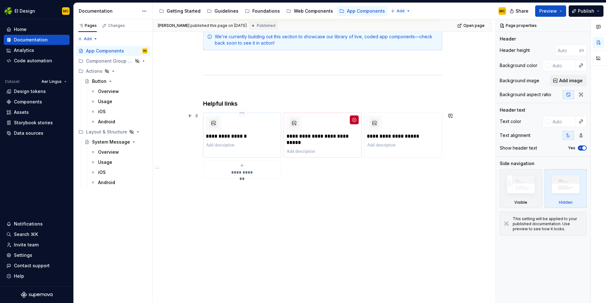
click at [270, 139] on p "**********" at bounding box center [242, 136] width 72 height 6
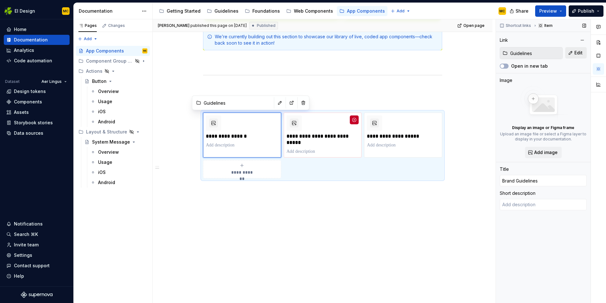
click at [580, 52] on span "Edit" at bounding box center [578, 53] width 8 height 6
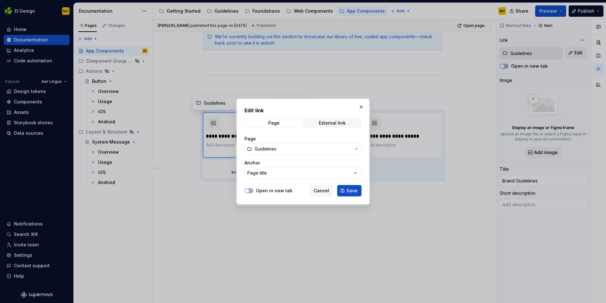
drag, startPoint x: 359, startPoint y: 108, endPoint x: 365, endPoint y: 106, distance: 6.0
click at [360, 108] on button "button" at bounding box center [360, 106] width 9 height 9
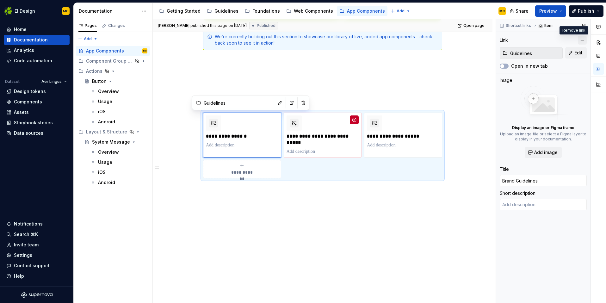
click at [583, 40] on button "button" at bounding box center [581, 40] width 9 height 9
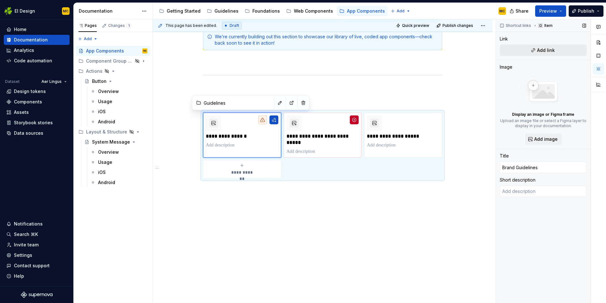
type textarea "*"
click at [277, 122] on button "button" at bounding box center [273, 119] width 9 height 9
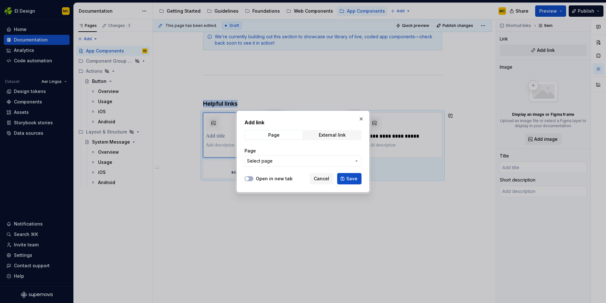
click at [320, 161] on span "Select page" at bounding box center [299, 161] width 104 height 6
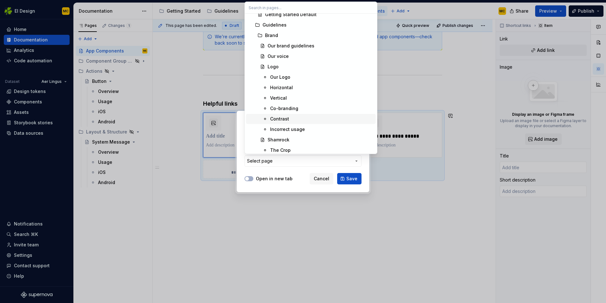
scroll to position [138, 0]
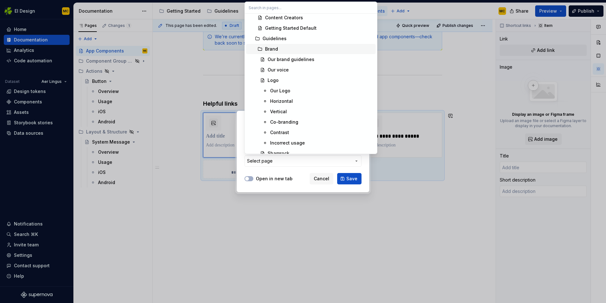
click at [299, 48] on div "Brand" at bounding box center [319, 49] width 108 height 6
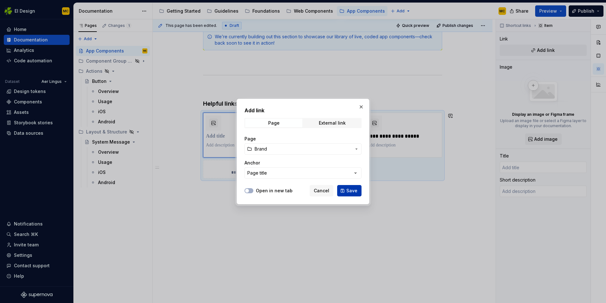
click at [353, 190] on span "Save" at bounding box center [351, 190] width 11 height 6
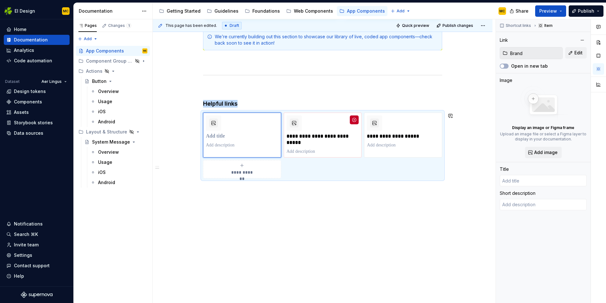
type textarea "*"
type input "Brand"
click at [574, 53] on button "Edit" at bounding box center [575, 52] width 21 height 11
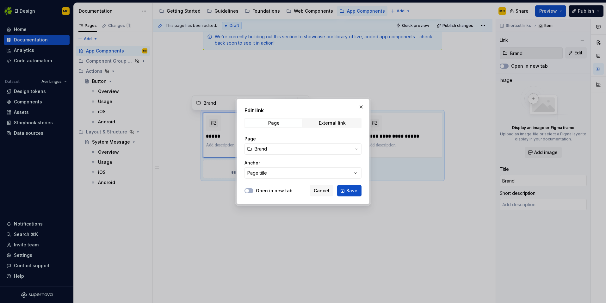
click at [323, 151] on span "Brand" at bounding box center [302, 149] width 97 height 6
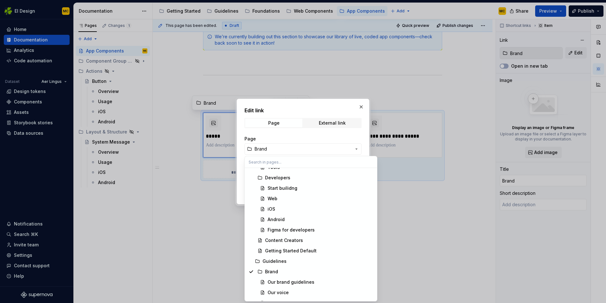
scroll to position [121, 0]
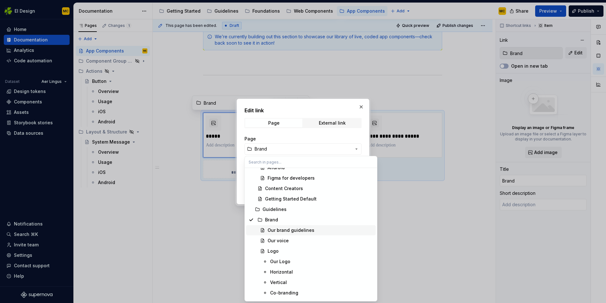
click at [309, 228] on div "Our brand guidelines" at bounding box center [290, 230] width 47 height 6
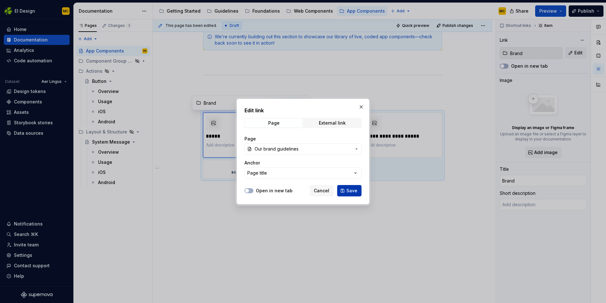
click at [352, 190] on span "Save" at bounding box center [351, 190] width 11 height 6
type textarea "*"
type input "Brand / Our brand guidelines"
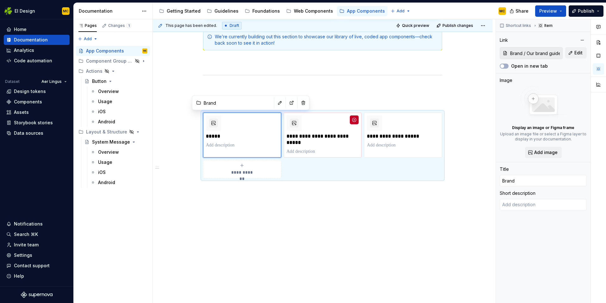
type textarea "*"
type textarea "Defining the visual and verbal identity of our business"
click at [527, 179] on input "Brand" at bounding box center [542, 180] width 87 height 11
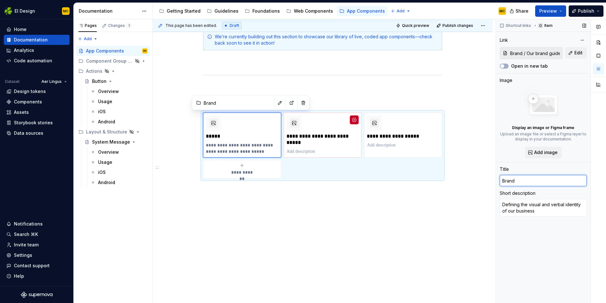
type textarea "*"
type input "Brand"
type textarea "*"
type input "Brand g"
type textarea "*"
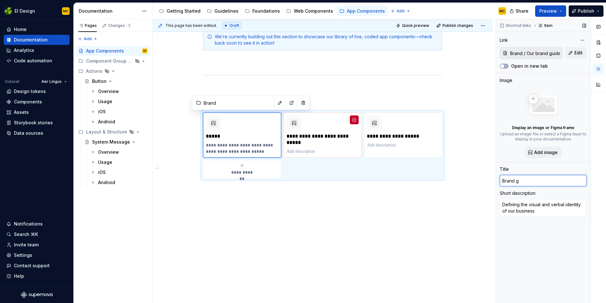
type input "Brand gu"
type textarea "*"
type input "Brand gui"
type textarea "*"
type input "Brand guid"
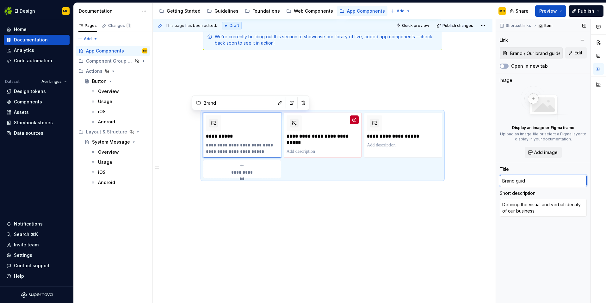
type textarea "*"
type input "Brand guidl"
type textarea "*"
type input "Brand guidli"
type textarea "*"
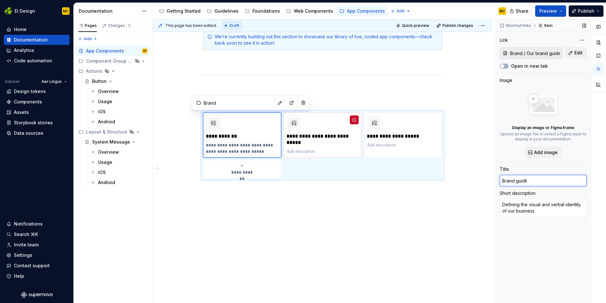
type input "Brand guidl"
type textarea "*"
type input "Brand guid"
type textarea "*"
type input "Brand guide"
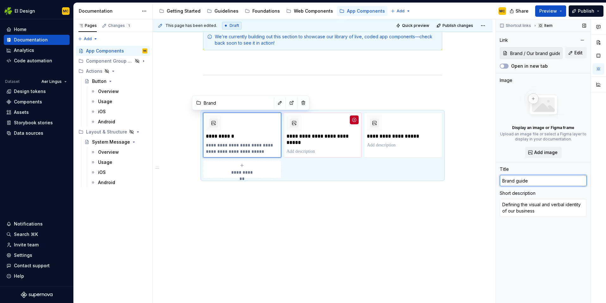
type textarea "*"
type input "Brand guidel"
type textarea "*"
type input "Brand guideli"
type textarea "*"
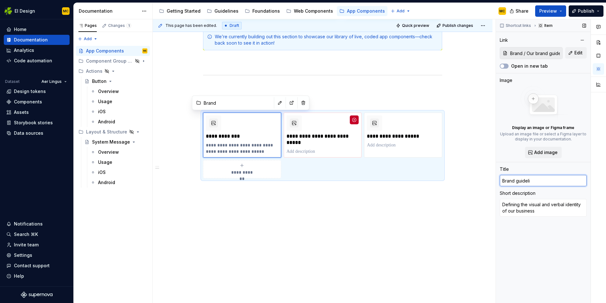
type input "Brand guidelin"
type textarea "*"
type input "Brand guideline"
type textarea "*"
type input "Getting started for Developers"
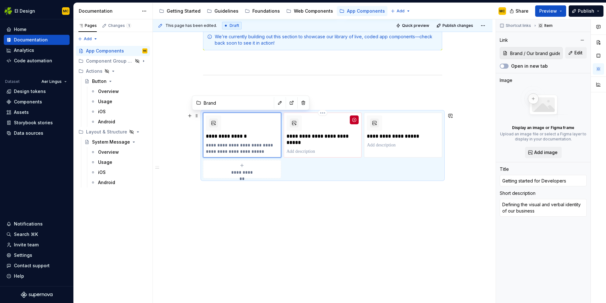
type textarea "*"
click at [340, 146] on div "**********" at bounding box center [322, 134] width 72 height 39
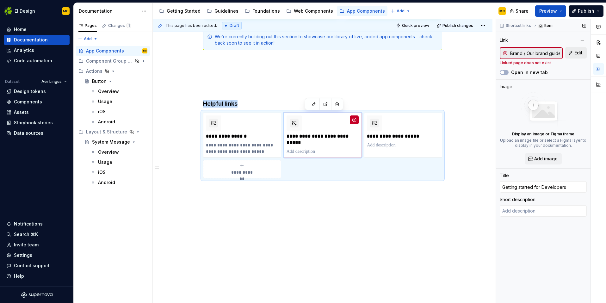
click at [580, 52] on span "Edit" at bounding box center [578, 53] width 8 height 6
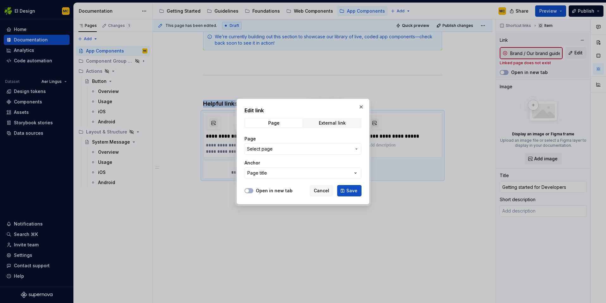
click at [337, 146] on span "Select page" at bounding box center [299, 149] width 104 height 6
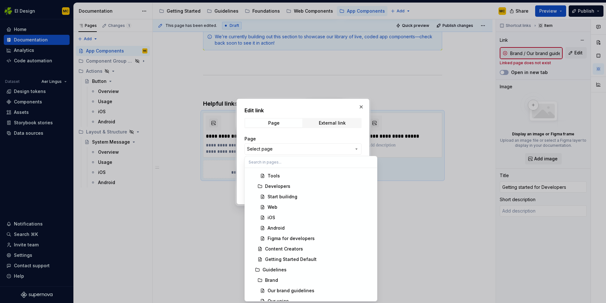
scroll to position [68, 0]
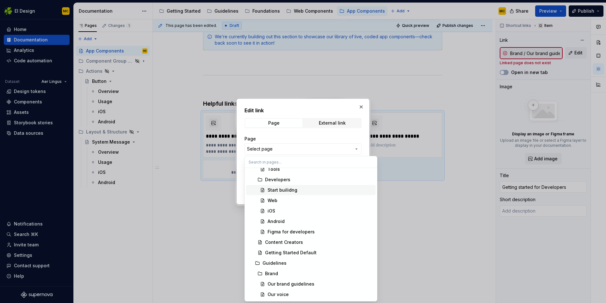
click at [301, 190] on div "Start builidng" at bounding box center [320, 190] width 106 height 6
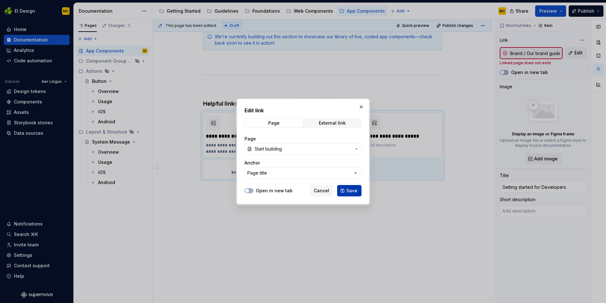
click at [349, 191] on span "Save" at bounding box center [351, 190] width 11 height 6
type textarea "*"
type input "Developers / Start builidng"
type textarea "*"
type textarea "Learn how we build our components across web and native apps"
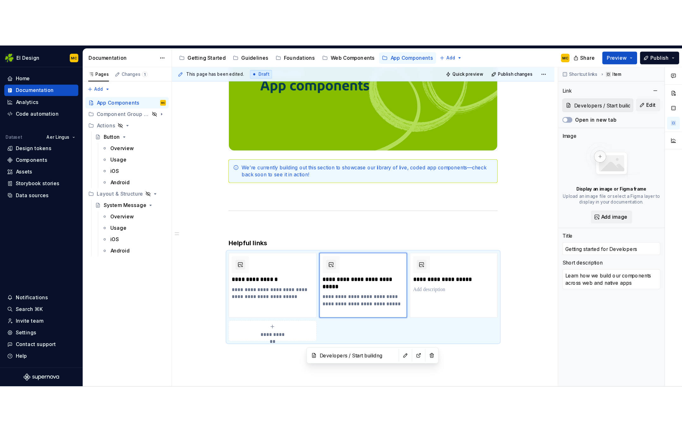
scroll to position [206, 0]
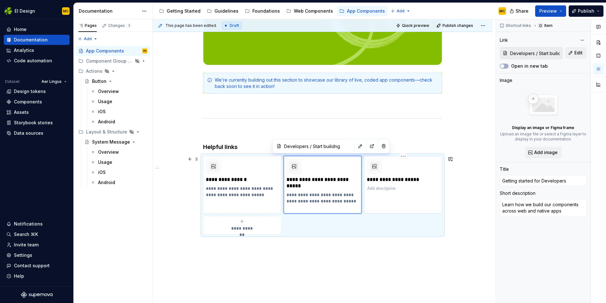
type textarea "*"
type input "Figma for Developers"
type input "Developers / Figma for developers"
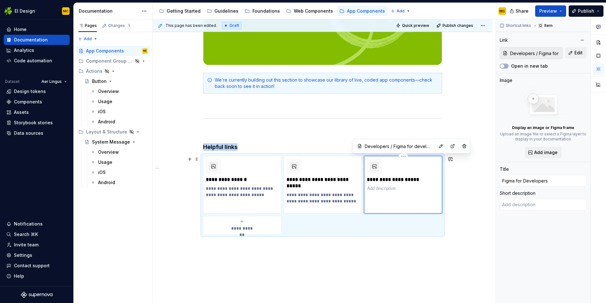
click at [418, 192] on div "**********" at bounding box center [403, 185] width 78 height 58
click at [577, 52] on span "Edit" at bounding box center [578, 53] width 8 height 6
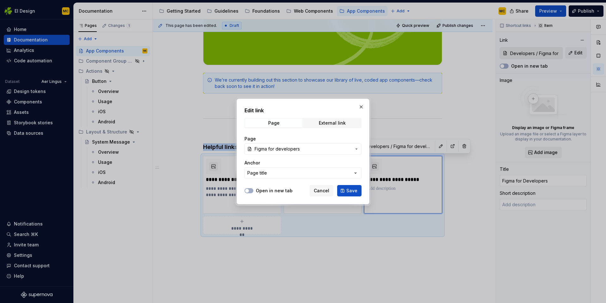
click at [312, 149] on span "Figma for developers" at bounding box center [302, 149] width 97 height 6
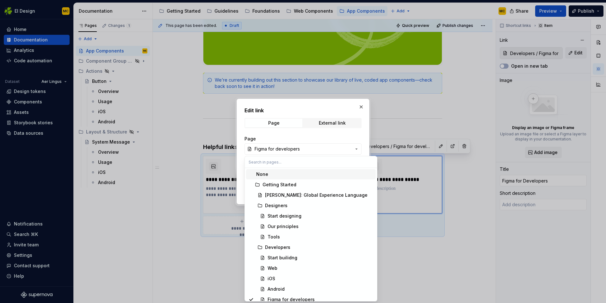
click at [301, 109] on div "Edit link Page External link Page Figma for developers Anchor Page title Open i…" at bounding box center [303, 151] width 606 height 303
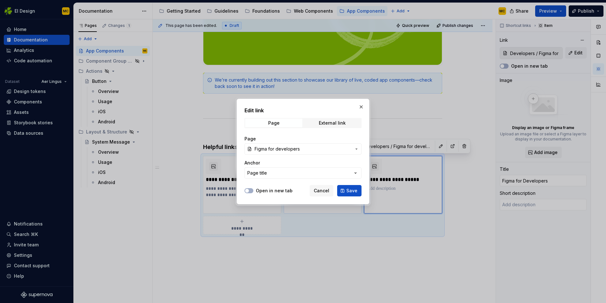
click at [354, 192] on span "Save" at bounding box center [351, 190] width 11 height 6
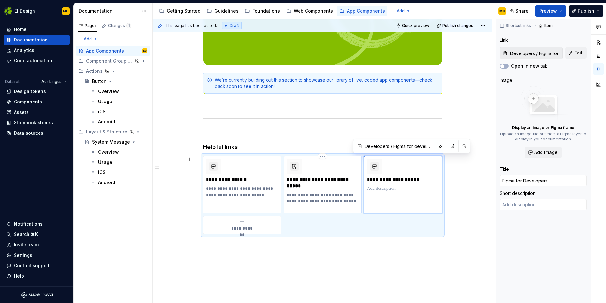
type textarea "*"
type textarea "Helpful tips to help navigate Figma"
click at [525, 181] on input "Figma for Developers" at bounding box center [542, 180] width 87 height 11
type textarea "*"
type input "Figma for evelopers"
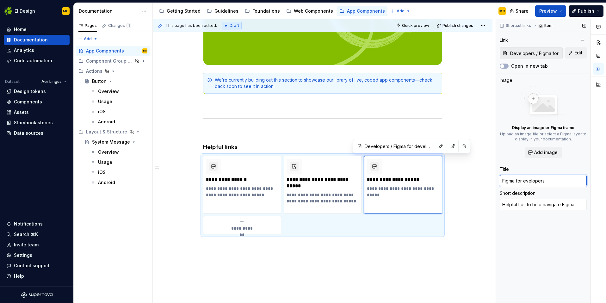
type textarea "*"
type input "Getting started for Developers"
type textarea "*"
type textarea "Learn how we build our components across web and native apps"
type input "Developers / Start builidng"
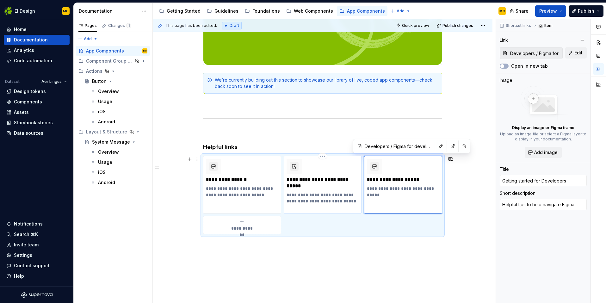
type input "Developers / Start builidng"
click at [345, 189] on div "**********" at bounding box center [322, 185] width 72 height 52
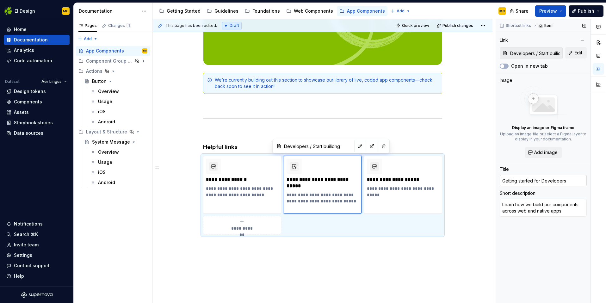
click at [543, 182] on input "Getting started for Developers" at bounding box center [542, 180] width 87 height 11
type textarea "*"
type input "Getting started for evelopers"
type textarea "*"
type input "Getting started for developers"
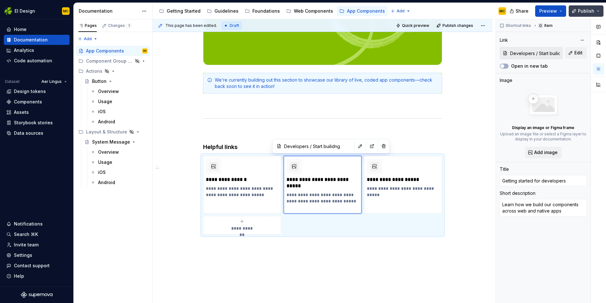
click at [579, 11] on span "Publish" at bounding box center [585, 11] width 16 height 6
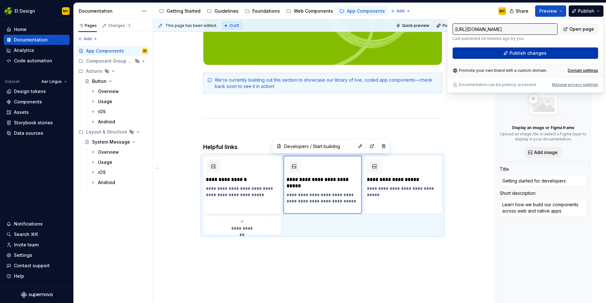
click at [523, 53] on span "Publish changes" at bounding box center [527, 53] width 37 height 6
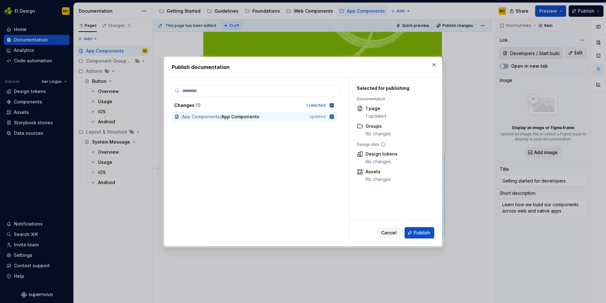
click at [419, 233] on span "Publish" at bounding box center [421, 232] width 16 height 6
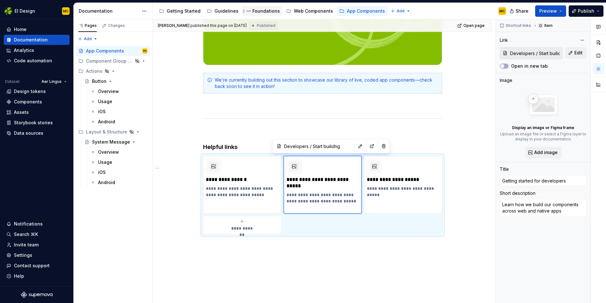
click at [256, 11] on div "Foundations" at bounding box center [265, 11] width 27 height 6
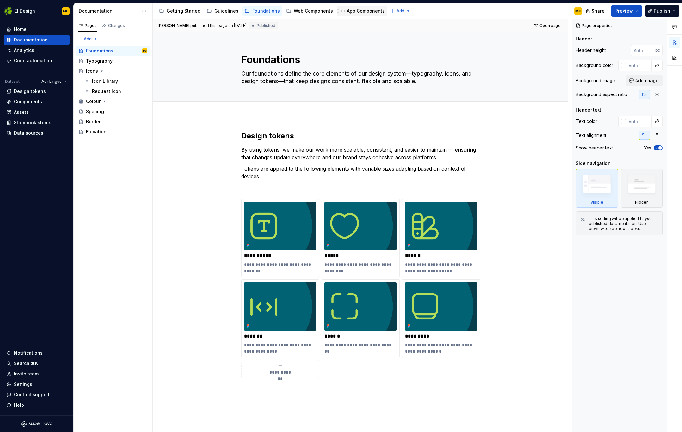
click at [354, 15] on div "App Components" at bounding box center [362, 11] width 51 height 10
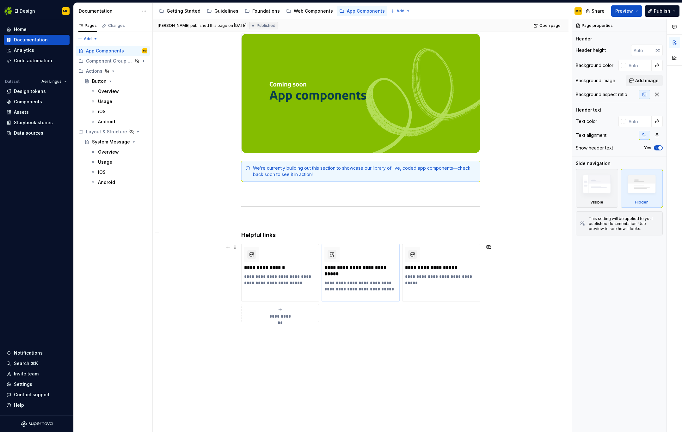
scroll to position [121, 0]
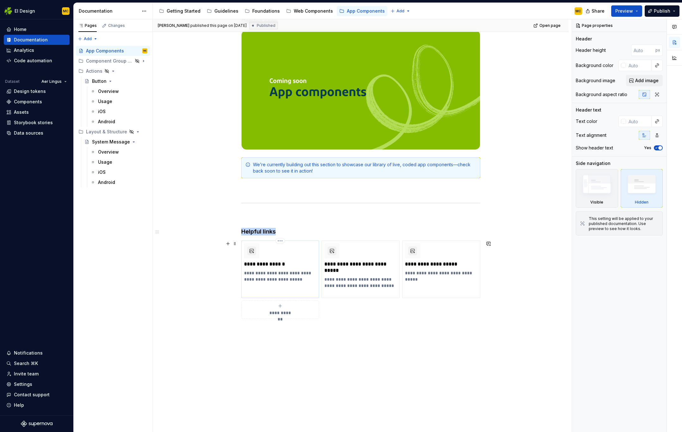
click at [309, 284] on div "**********" at bounding box center [280, 270] width 78 height 58
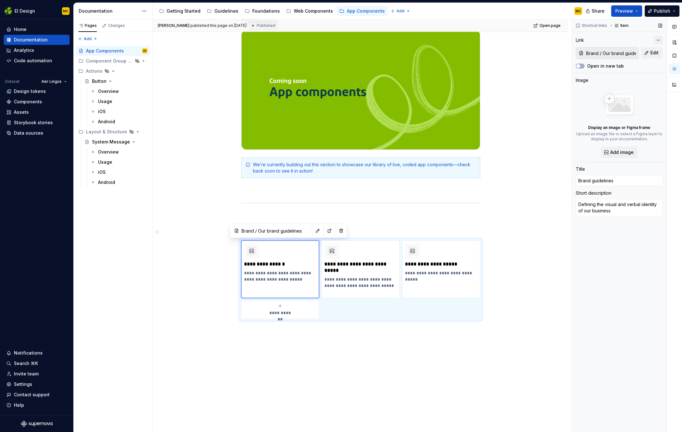
click at [659, 37] on button "button" at bounding box center [658, 40] width 9 height 9
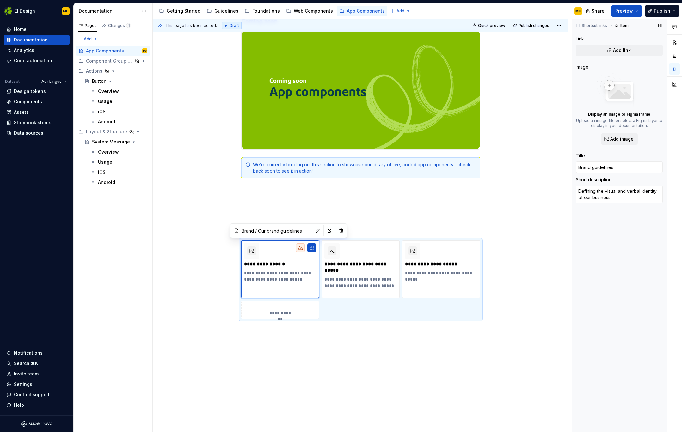
type textarea "*"
click at [620, 50] on span "Add link" at bounding box center [622, 50] width 18 height 6
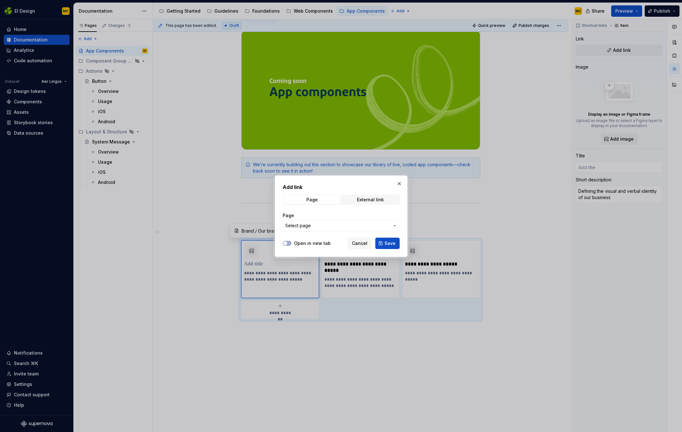
click at [369, 226] on span "Select page" at bounding box center [337, 225] width 104 height 6
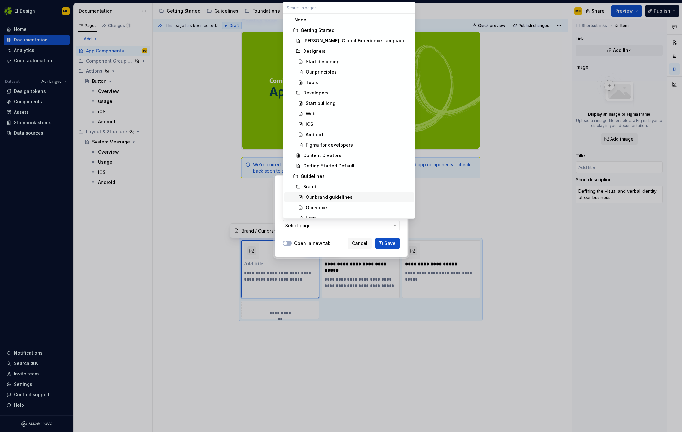
click at [362, 196] on div "Our brand guidelines" at bounding box center [359, 197] width 106 height 6
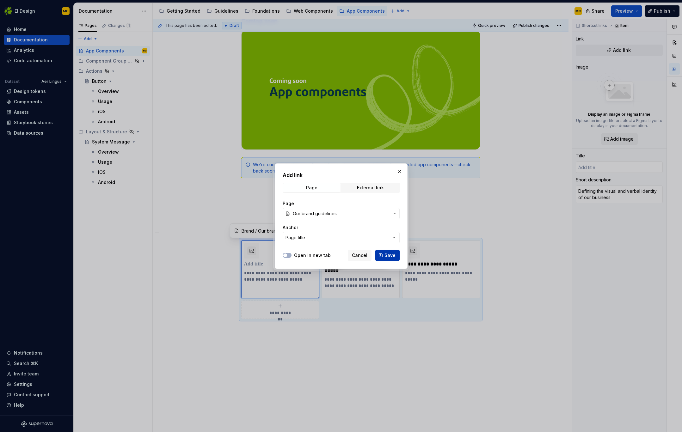
click at [388, 258] on span "Save" at bounding box center [389, 255] width 11 height 6
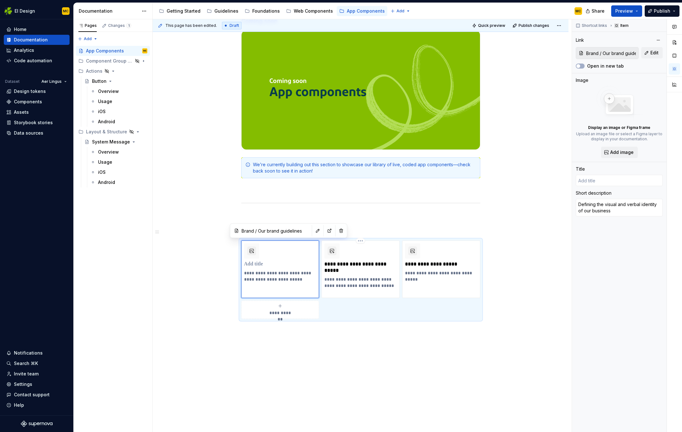
type textarea "*"
type input "Our brand guidelines"
click at [191, 103] on div "**********" at bounding box center [361, 242] width 416 height 480
click at [543, 178] on div "**********" at bounding box center [361, 242] width 416 height 480
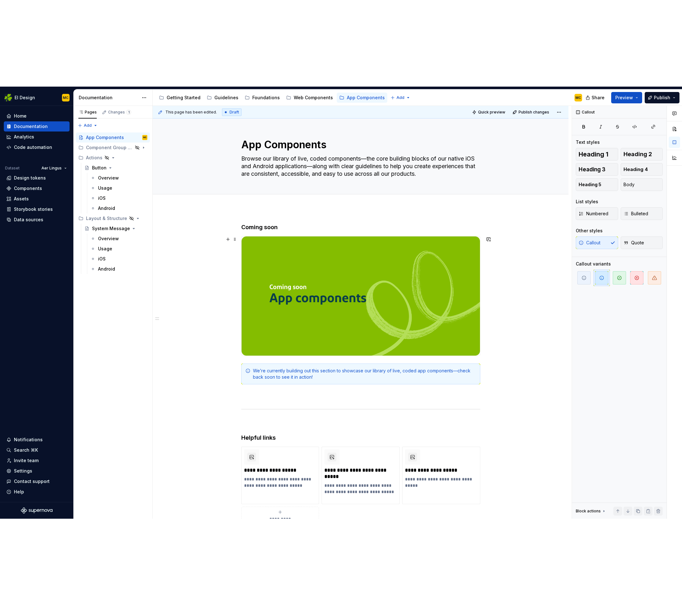
scroll to position [0, 0]
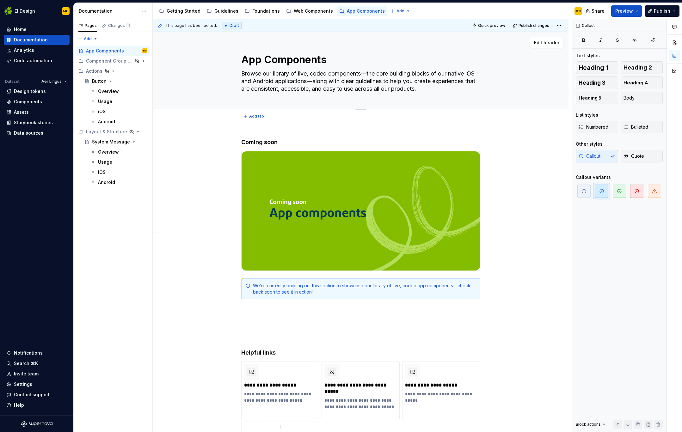
click at [514, 82] on div "App Components Browse our library of live, coded components—the core building b…" at bounding box center [360, 70] width 365 height 77
click at [113, 51] on div "App Components" at bounding box center [105, 51] width 38 height 6
click at [352, 12] on div "App Components" at bounding box center [366, 11] width 38 height 6
click at [199, 163] on div "**********" at bounding box center [361, 363] width 416 height 480
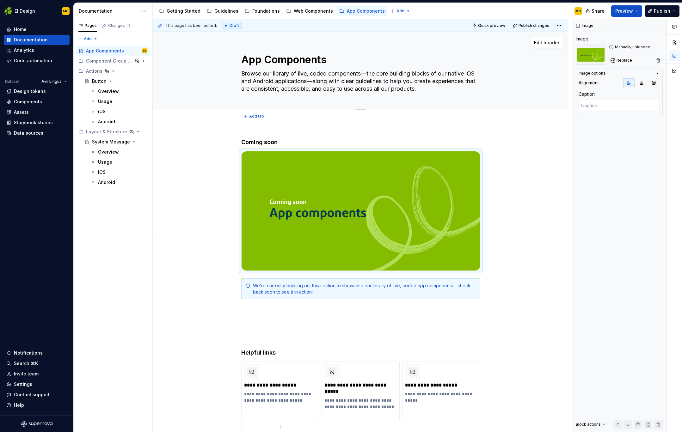
click at [183, 94] on div "App Components Browse our library of live, coded components—the core building b…" at bounding box center [360, 70] width 365 height 77
click at [329, 61] on textarea "App Components" at bounding box center [359, 59] width 239 height 15
click at [383, 59] on textarea "App Components" at bounding box center [359, 59] width 239 height 15
click at [313, 14] on div "Web Components" at bounding box center [313, 11] width 39 height 6
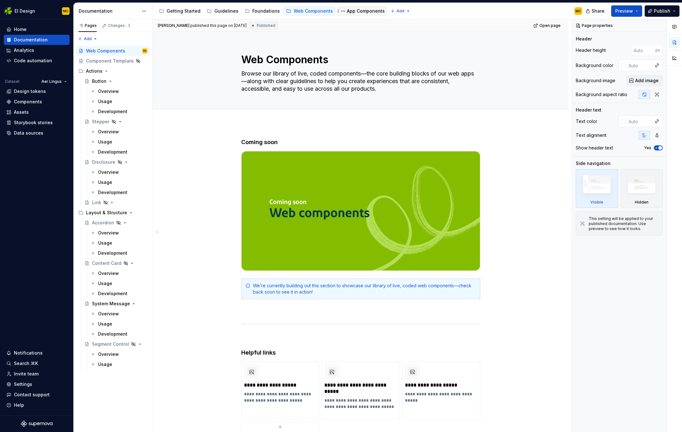
click at [350, 12] on div "App Components" at bounding box center [366, 11] width 38 height 6
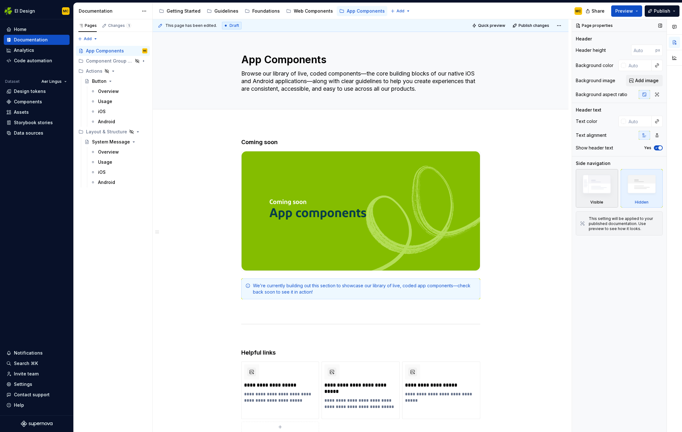
click at [601, 190] on img at bounding box center [596, 185] width 36 height 27
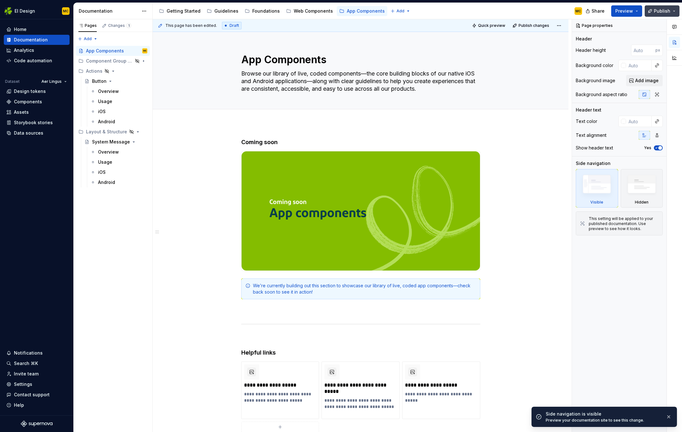
click at [659, 11] on span "Publish" at bounding box center [662, 11] width 16 height 6
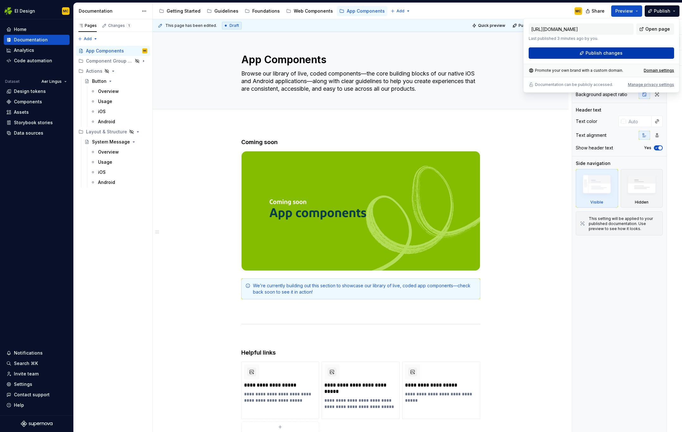
click at [606, 54] on span "Publish changes" at bounding box center [603, 53] width 37 height 6
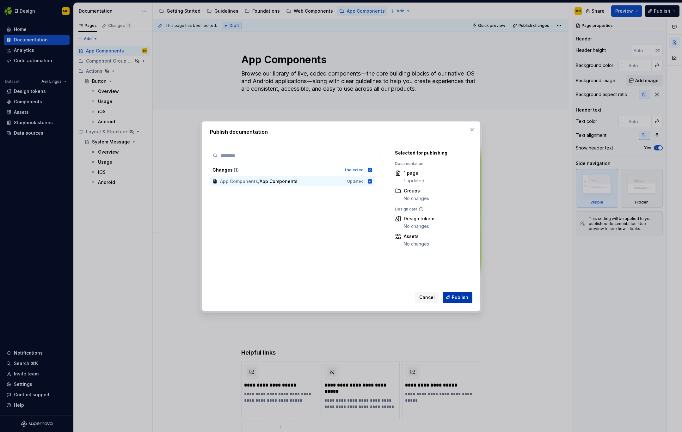
click at [458, 296] on span "Publish" at bounding box center [460, 297] width 16 height 6
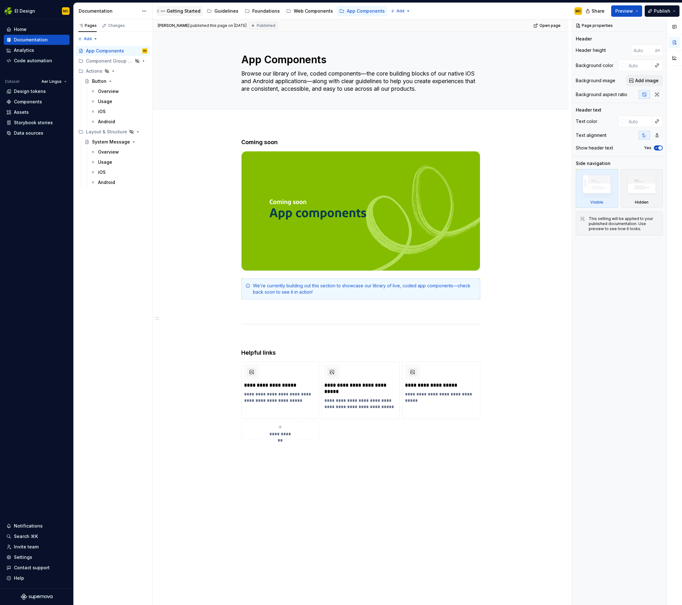
click at [179, 10] on div "Getting Started" at bounding box center [184, 11] width 34 height 6
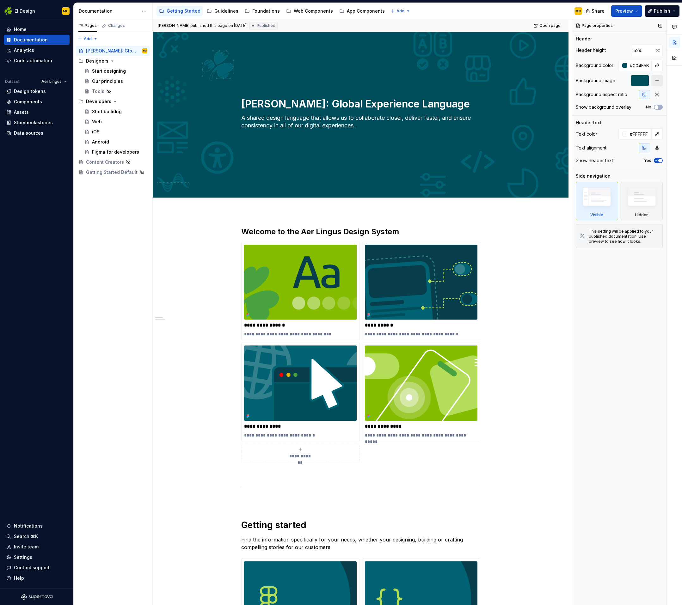
click at [659, 81] on button "button" at bounding box center [656, 80] width 11 height 11
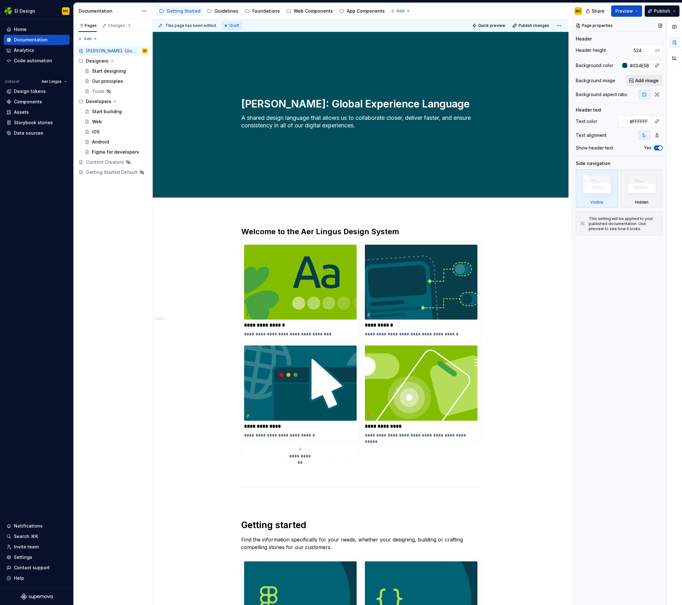
click at [637, 79] on span "Add image" at bounding box center [646, 80] width 23 height 6
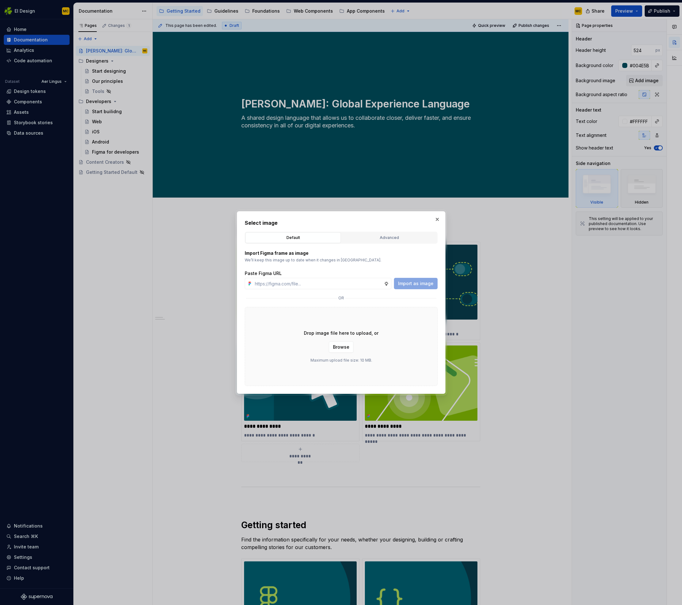
type textarea "*"
type input "https://www.figma.com/design/oWse5GFNay5D25WA7YViPS/Supernova-Images?node-id=60…"
click at [418, 283] on span "Import as image" at bounding box center [415, 283] width 35 height 6
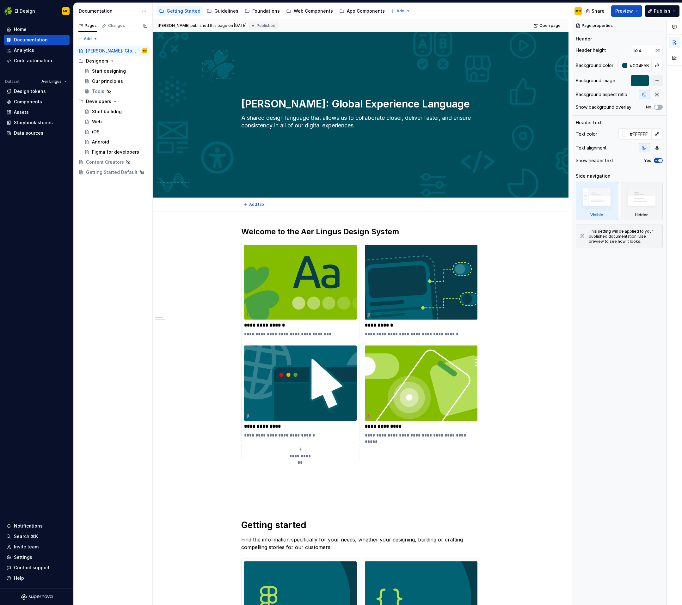
type textarea "*"
click at [218, 10] on div "Guidelines" at bounding box center [226, 11] width 24 height 6
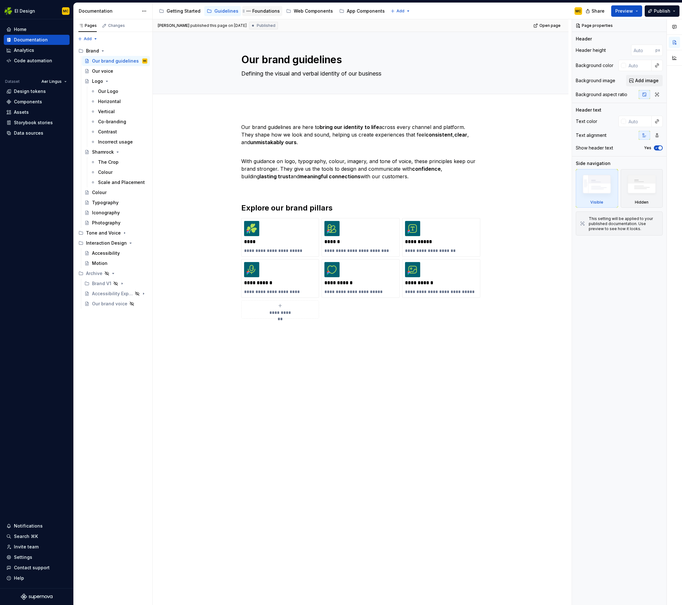
click at [258, 12] on div "Foundations" at bounding box center [265, 11] width 27 height 6
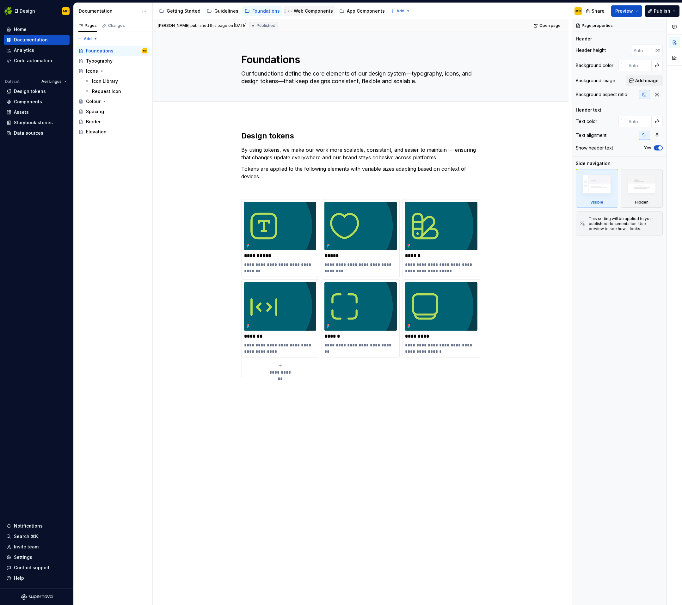
click at [298, 13] on div "Web Components" at bounding box center [313, 11] width 39 height 6
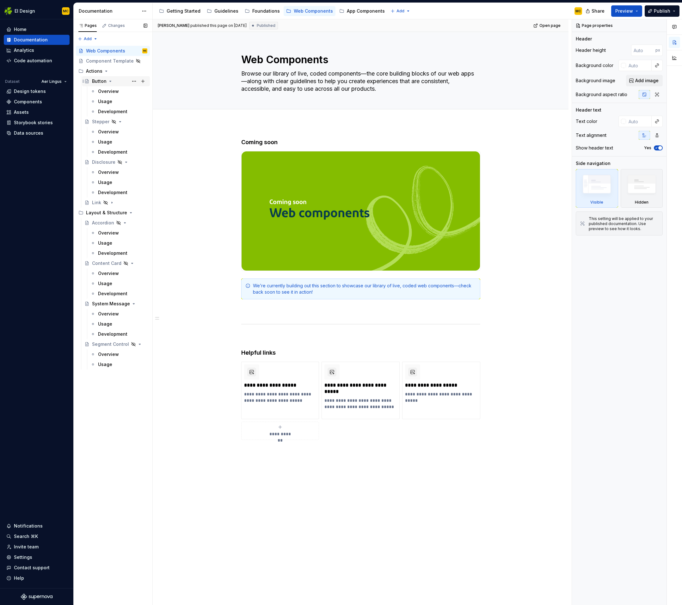
click at [102, 83] on div "Button" at bounding box center [99, 81] width 15 height 6
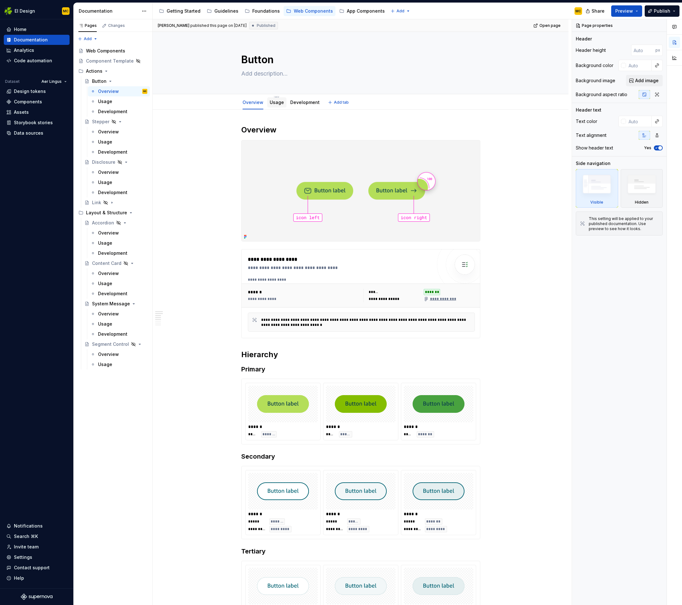
click at [280, 102] on link "Usage" at bounding box center [277, 102] width 14 height 5
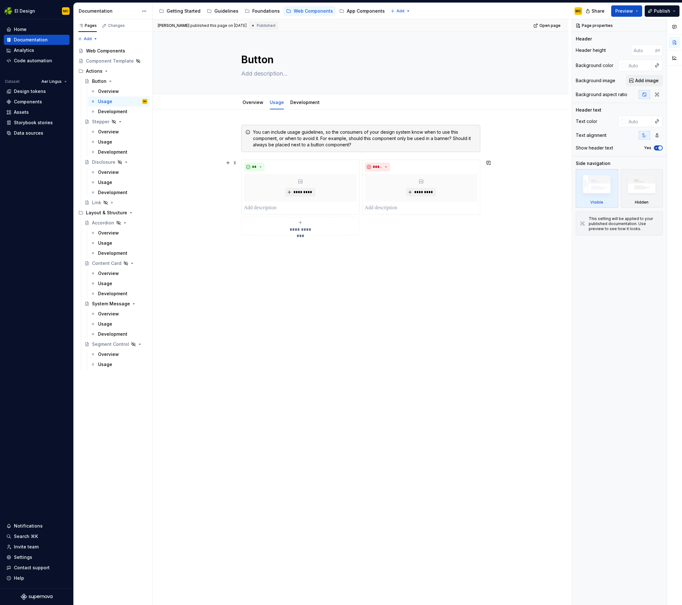
click at [405, 218] on div "**********" at bounding box center [360, 198] width 239 height 76
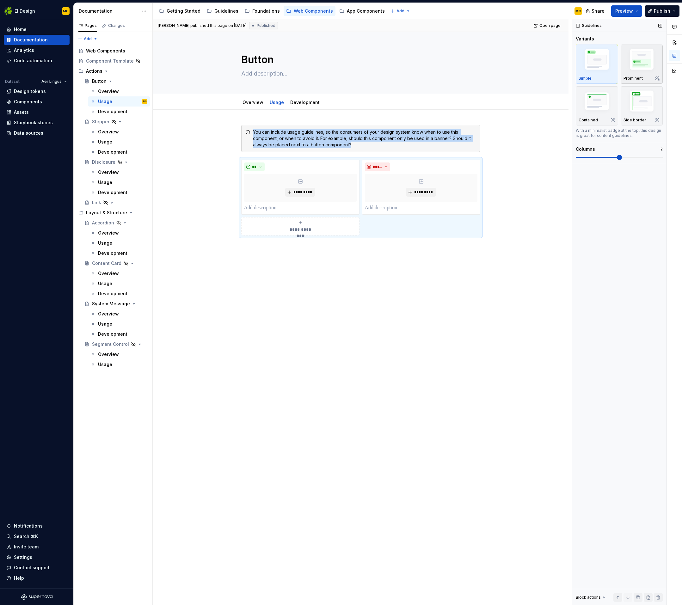
click at [646, 72] on img "button" at bounding box center [641, 60] width 37 height 27
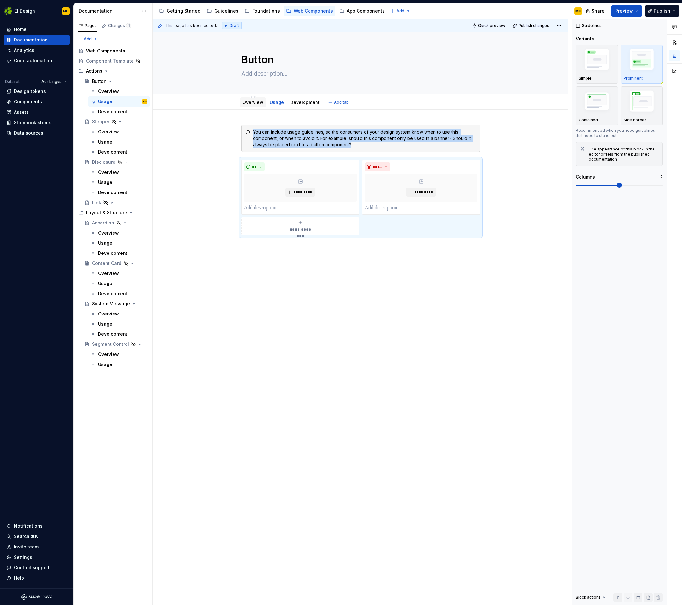
click at [256, 102] on link "Overview" at bounding box center [252, 102] width 21 height 5
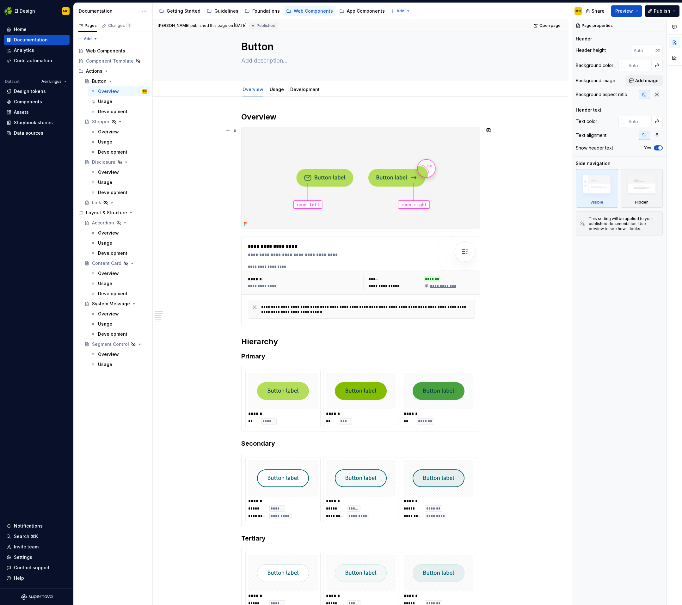
scroll to position [8, 0]
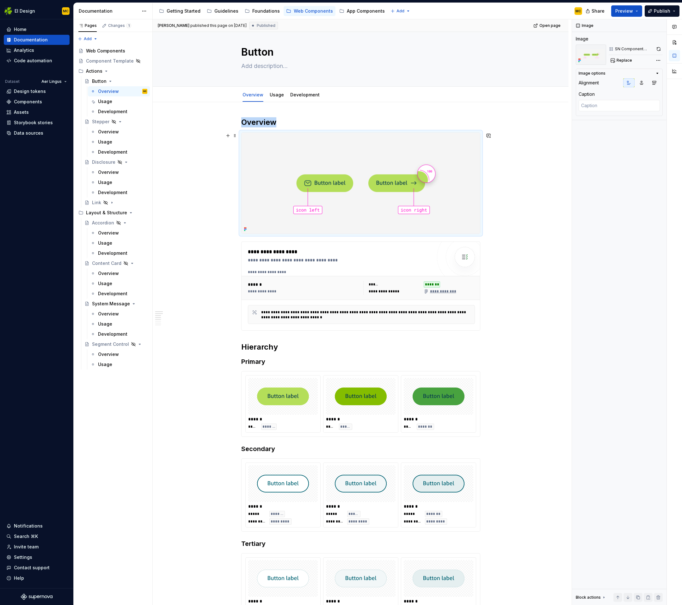
click at [447, 166] on img at bounding box center [360, 183] width 238 height 101
click at [629, 60] on span "Replace" at bounding box center [623, 60] width 15 height 5
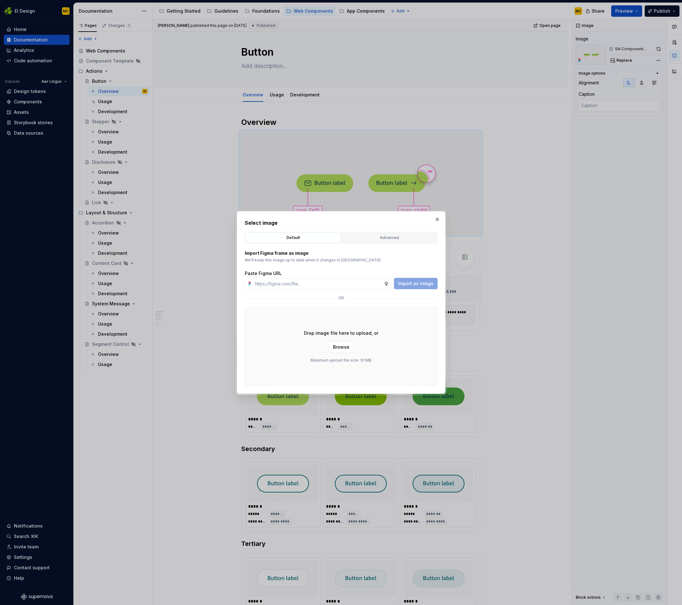
type textarea "*"
type input "[URL][DOMAIN_NAME]"
click at [424, 284] on span "Import as image" at bounding box center [415, 283] width 35 height 6
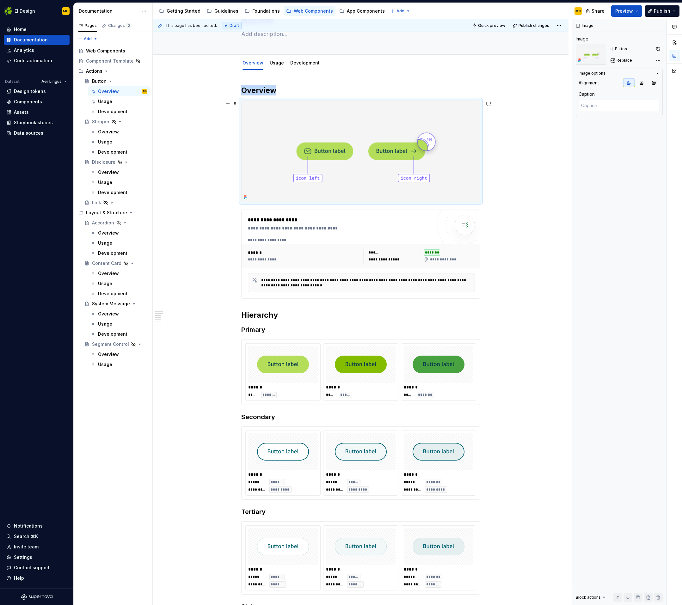
scroll to position [0, 0]
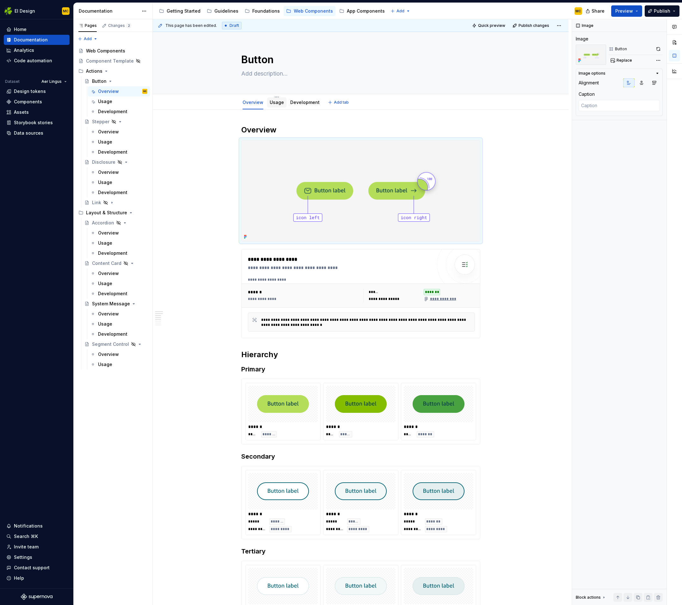
click at [281, 105] on div "Usage" at bounding box center [277, 102] width 14 height 6
click at [297, 104] on link "Development" at bounding box center [304, 102] width 29 height 5
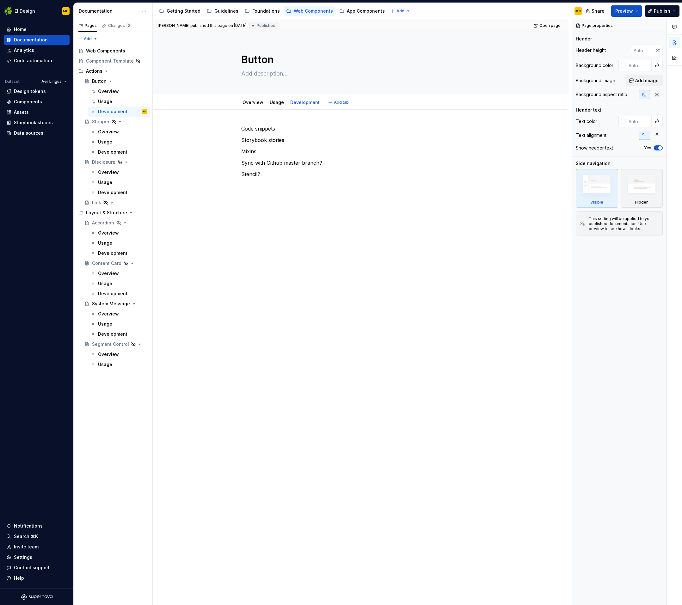
type textarea "*"
drag, startPoint x: 293, startPoint y: 132, endPoint x: 292, endPoint y: 129, distance: 3.4
click at [293, 132] on div "Code snippets Storybook stories Mixins Sync with Github master branch? Stencil?" at bounding box center [360, 151] width 239 height 53
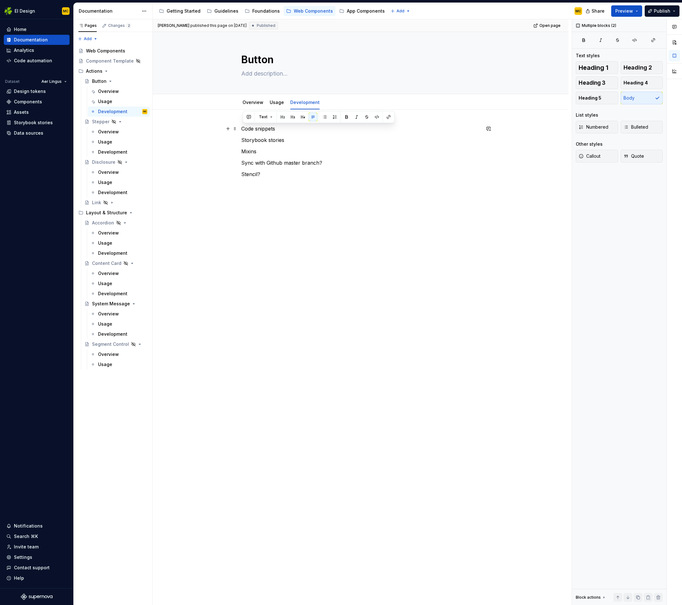
click at [292, 129] on p "Code snippets" at bounding box center [360, 129] width 239 height 8
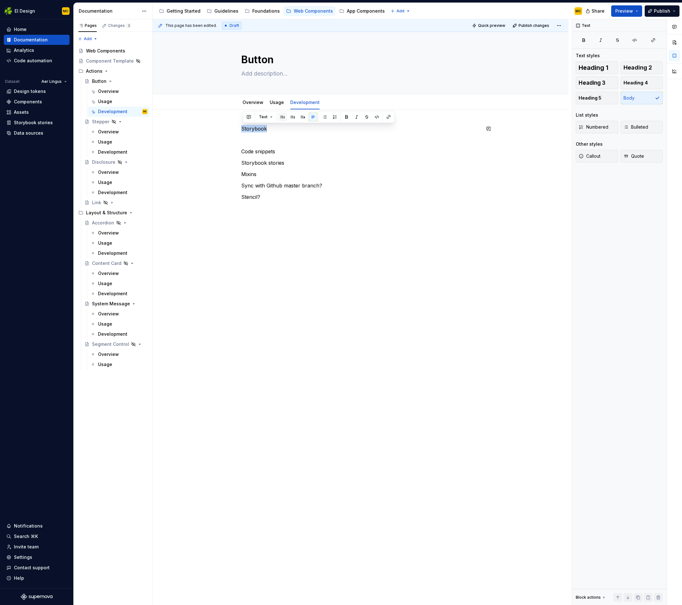
click at [279, 116] on button "button" at bounding box center [282, 117] width 9 height 9
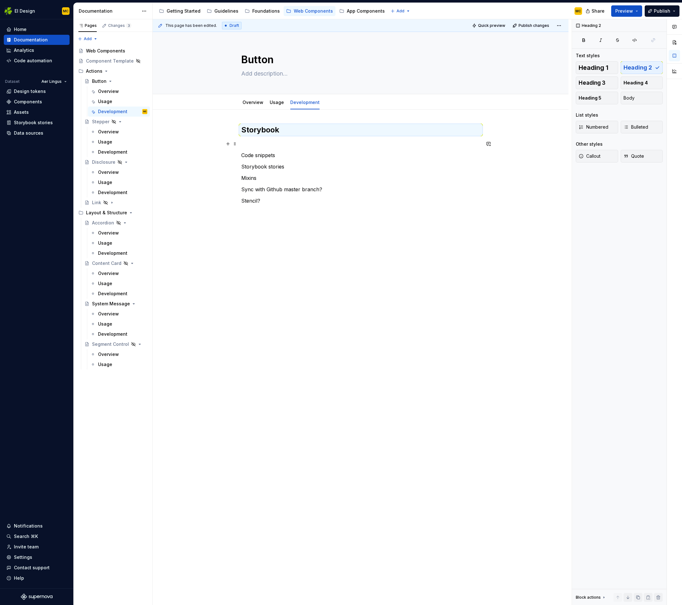
click at [285, 142] on p at bounding box center [360, 144] width 239 height 8
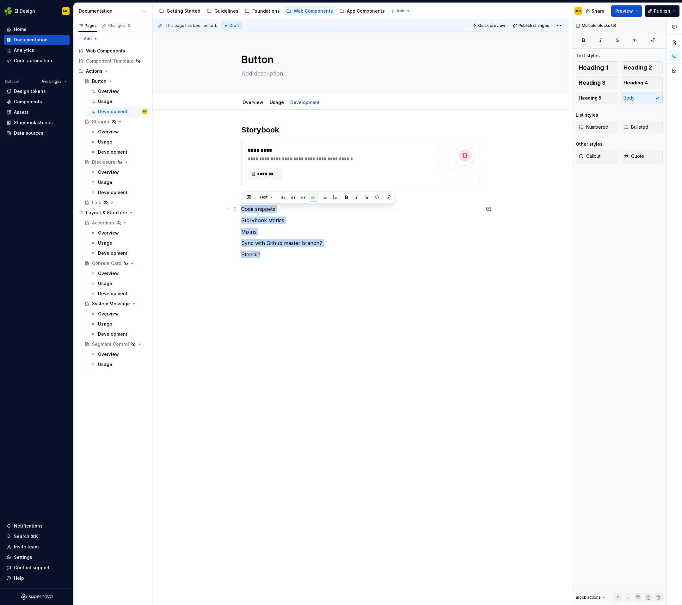
drag, startPoint x: 219, startPoint y: 227, endPoint x: 210, endPoint y: 209, distance: 20.6
click at [210, 209] on div "**********" at bounding box center [361, 279] width 416 height 338
click at [323, 197] on button "button" at bounding box center [324, 197] width 9 height 9
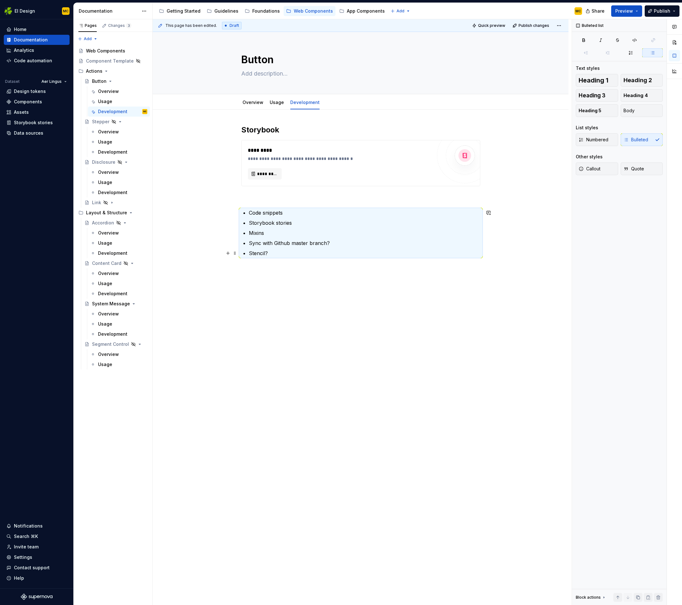
click at [296, 261] on div "**********" at bounding box center [360, 195] width 239 height 140
click at [255, 202] on div "**********" at bounding box center [360, 191] width 239 height 132
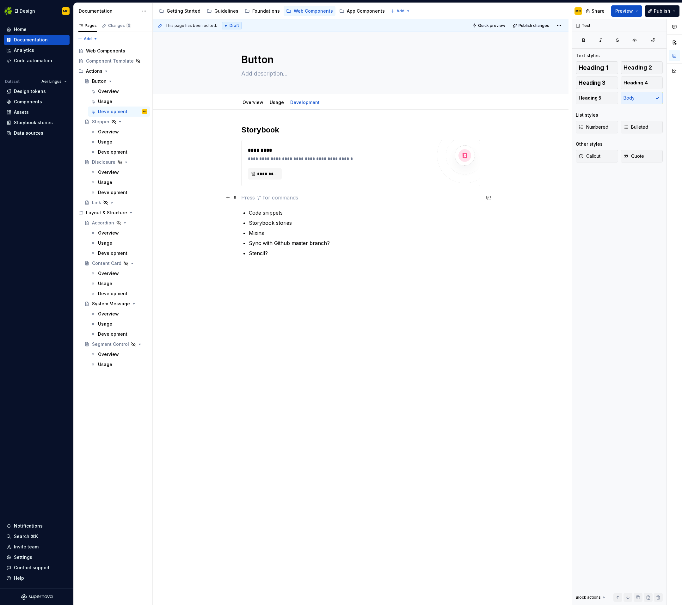
drag, startPoint x: 243, startPoint y: 201, endPoint x: 250, endPoint y: 201, distance: 7.3
click at [243, 201] on p at bounding box center [360, 198] width 239 height 8
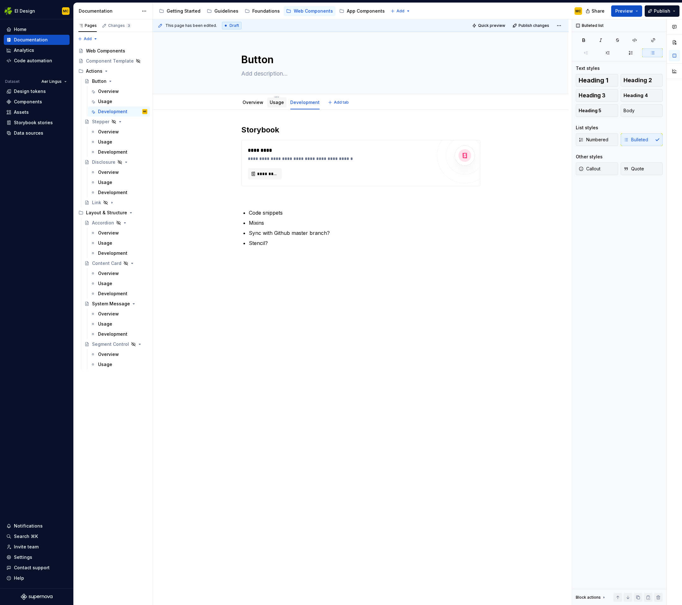
click at [278, 102] on link "Usage" at bounding box center [277, 102] width 14 height 5
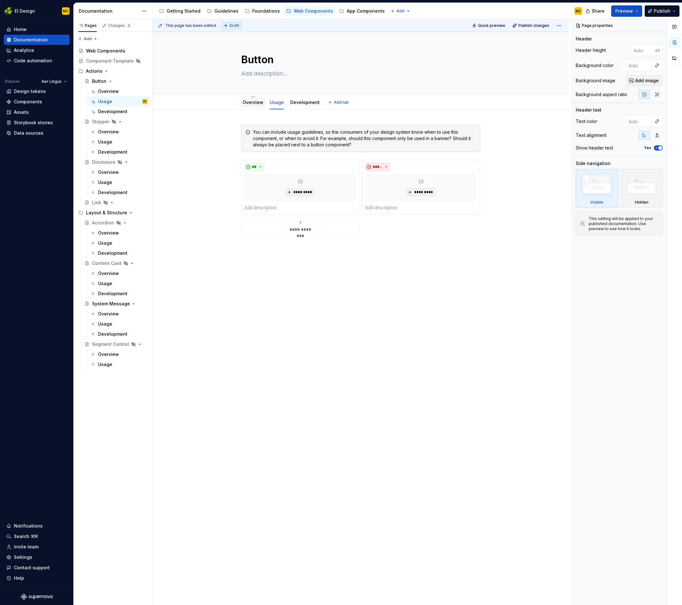
click at [256, 104] on link "Overview" at bounding box center [252, 102] width 21 height 5
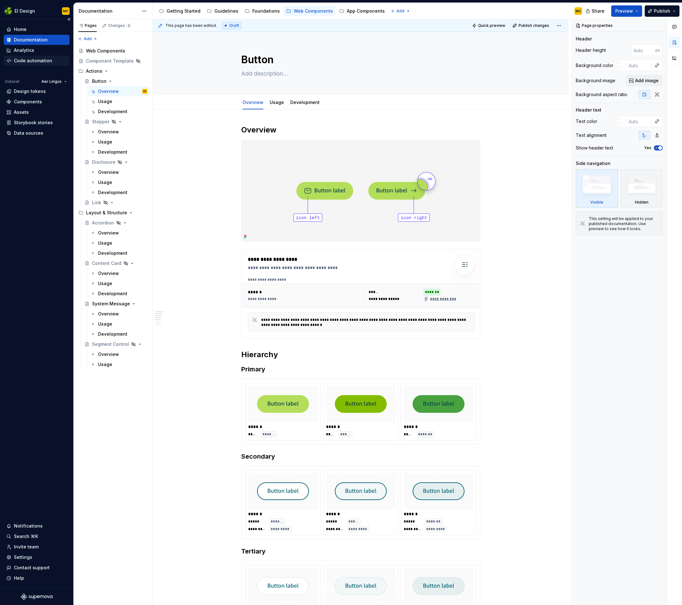
click at [30, 58] on div "Code automation" at bounding box center [33, 61] width 38 height 6
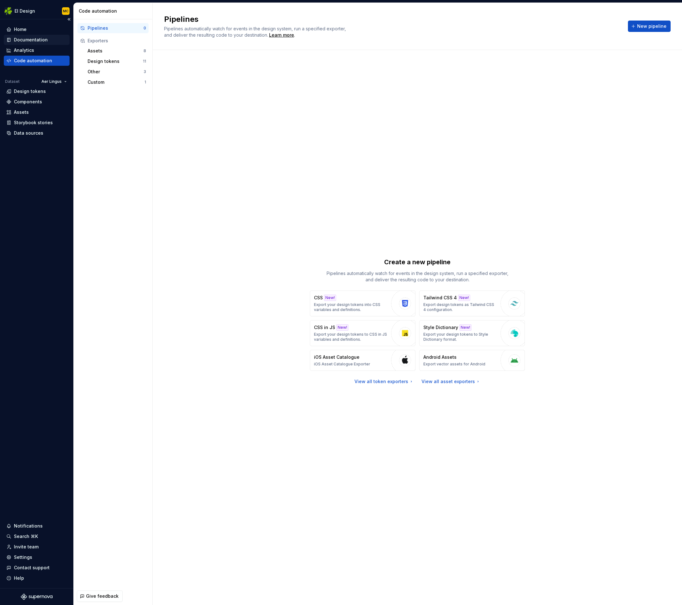
click at [29, 37] on div "Documentation" at bounding box center [31, 40] width 34 height 6
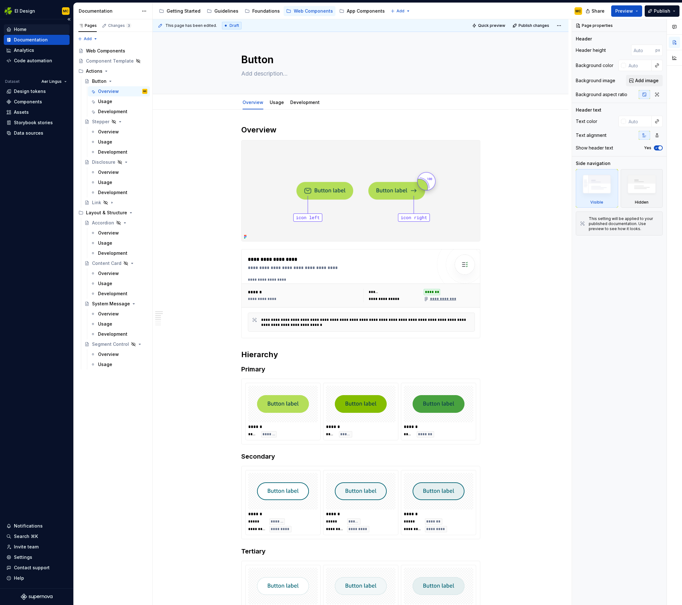
click at [29, 28] on div "Home" at bounding box center [36, 29] width 61 height 6
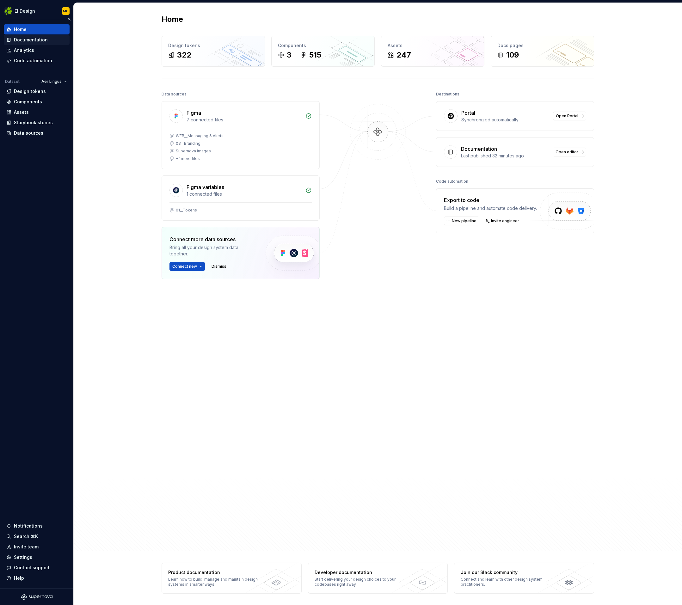
click at [44, 42] on div "Documentation" at bounding box center [31, 40] width 34 height 6
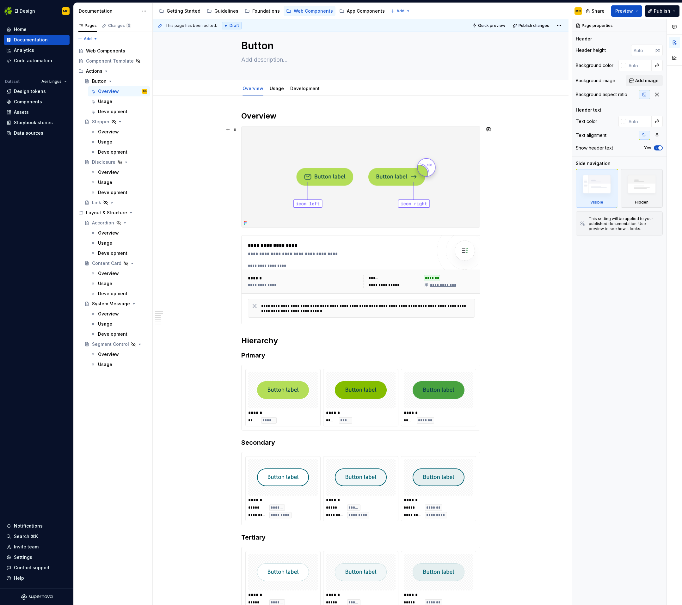
scroll to position [15, 0]
type textarea "*"
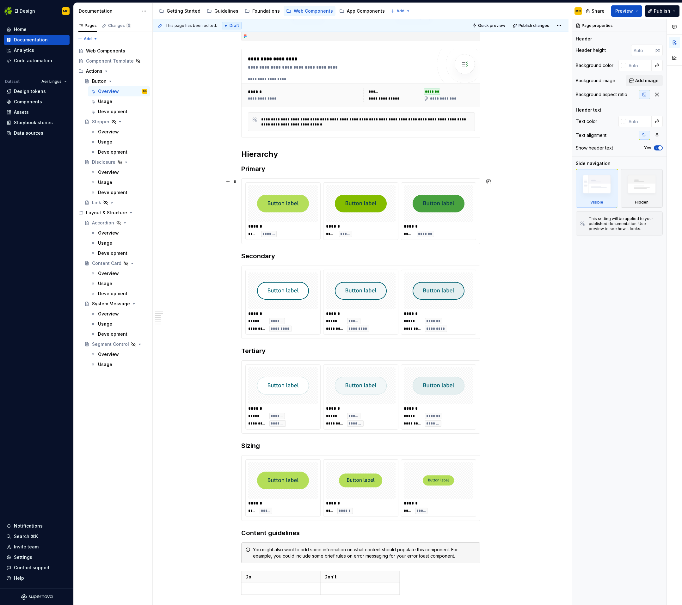
scroll to position [202, 0]
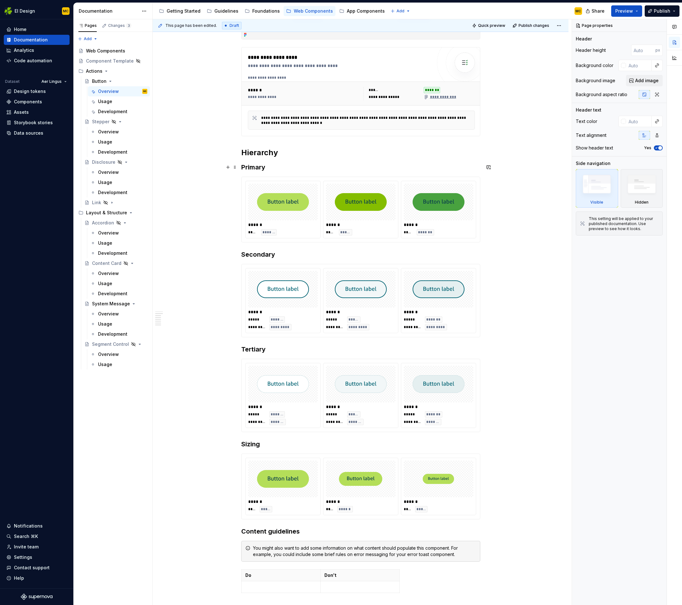
click at [289, 169] on h3 "Primary" at bounding box center [360, 167] width 239 height 9
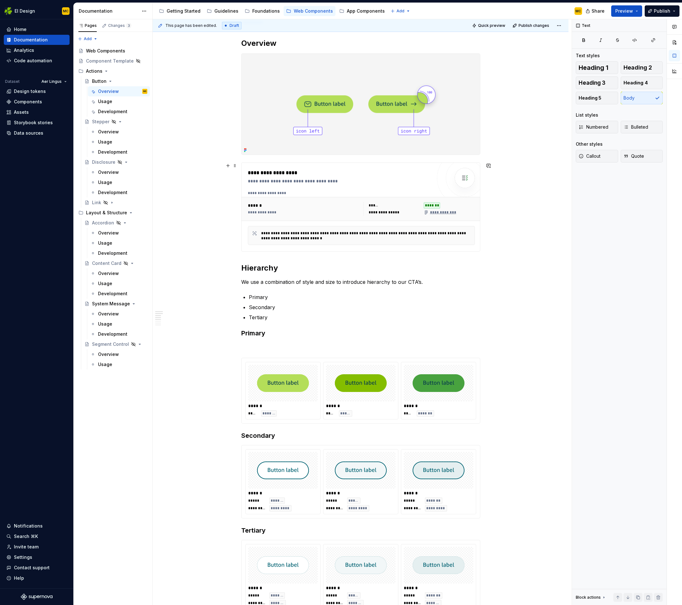
scroll to position [0, 0]
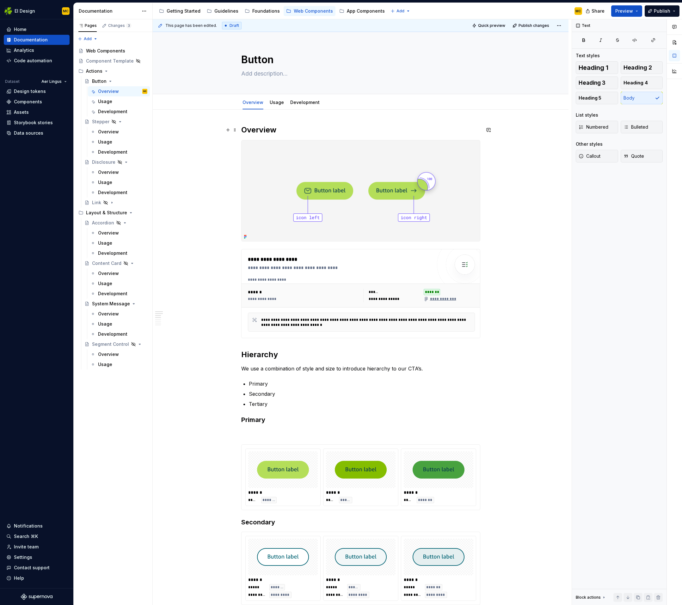
click at [295, 130] on h2 "Overview" at bounding box center [360, 130] width 239 height 10
click at [283, 74] on textarea at bounding box center [359, 74] width 239 height 10
type textarea "*"
type textarea "C"
type textarea "*"
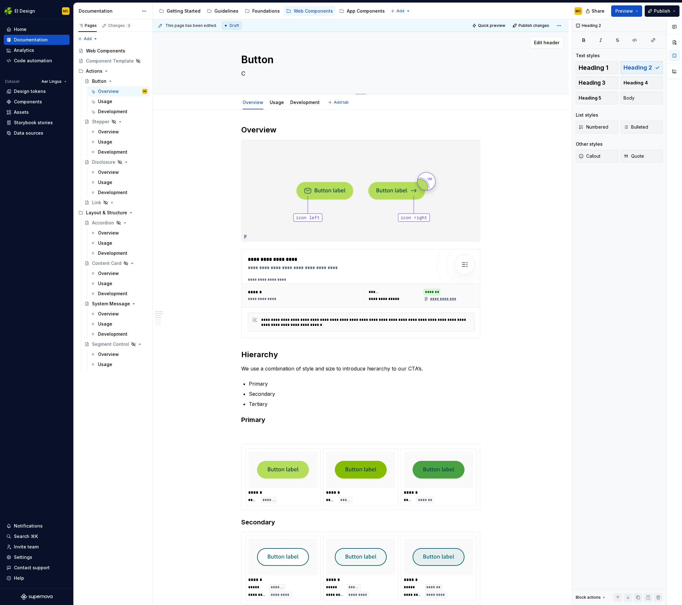
type textarea "Ca"
type textarea "*"
type textarea "Cal"
type textarea "*"
type textarea "Call"
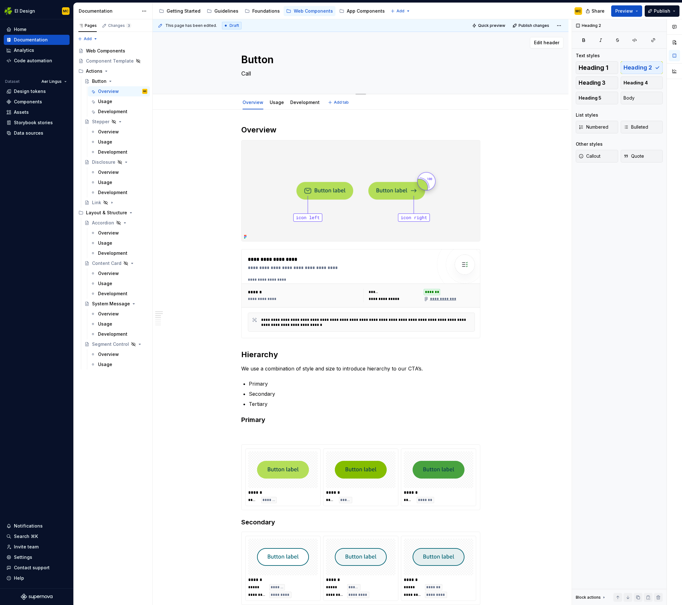
type textarea "*"
type textarea "Call"
type textarea "*"
type textarea "Call t"
type textarea "*"
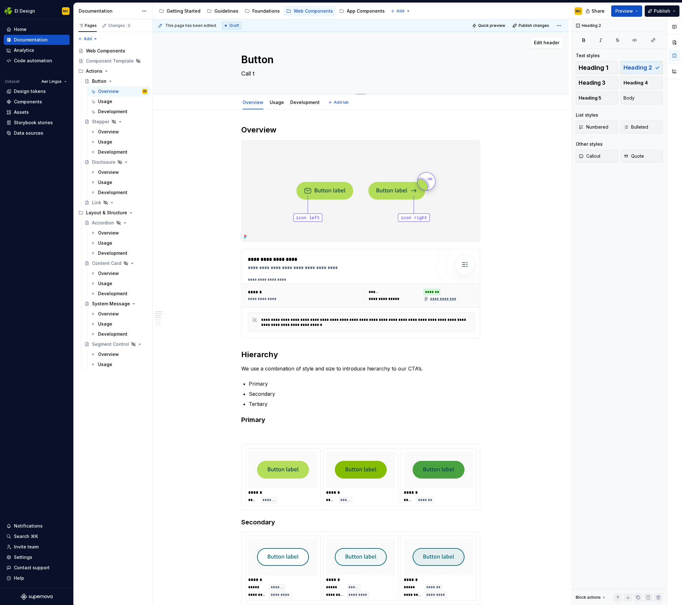
type textarea "Call to"
type textarea "*"
type textarea "Call to"
type textarea "*"
type textarea "Call to a"
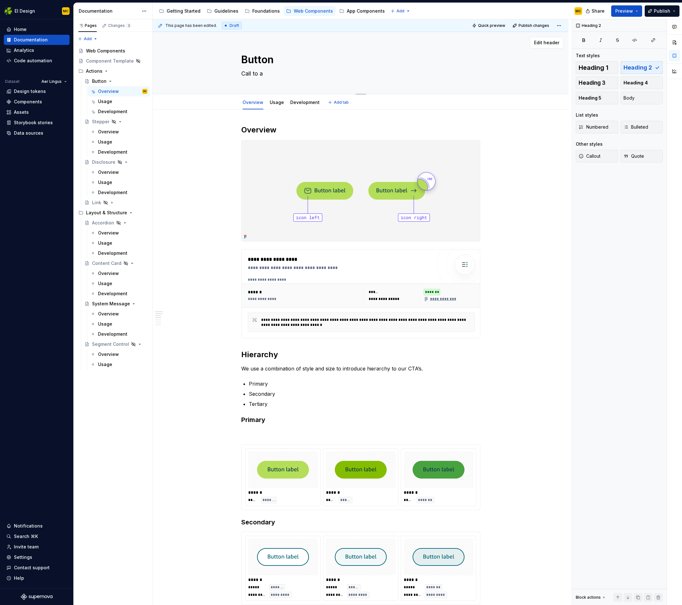
type textarea "*"
type textarea "Call to ac"
type textarea "*"
type textarea "Call to act"
type textarea "*"
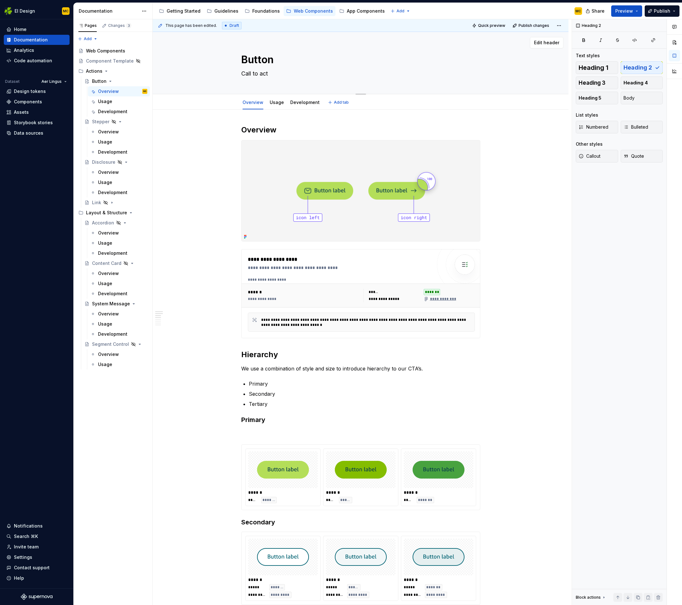
type textarea "Call to acti"
type textarea "*"
type textarea "Call to actio"
type textarea "*"
type textarea "Call to action"
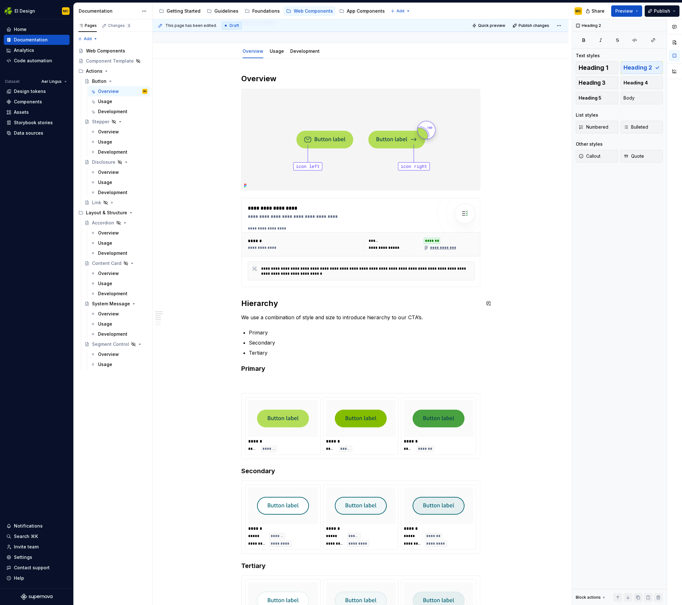
scroll to position [52, 0]
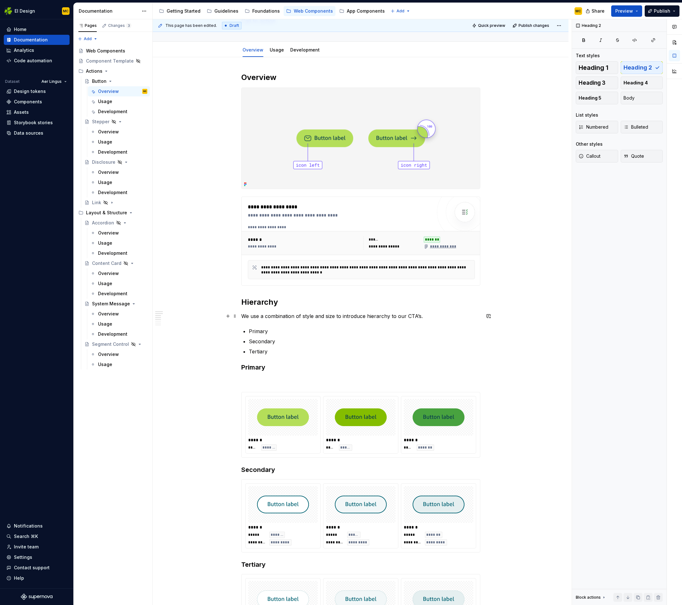
type textarea "*"
type textarea "Call to action"
click at [424, 315] on p "We use a combination of style and size to introduce hierarchy to our CTA’s." at bounding box center [360, 316] width 239 height 8
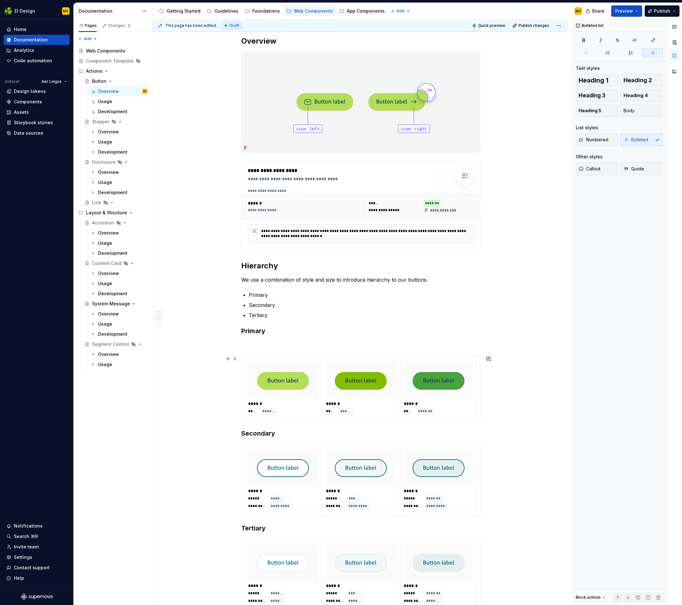
scroll to position [90, 0]
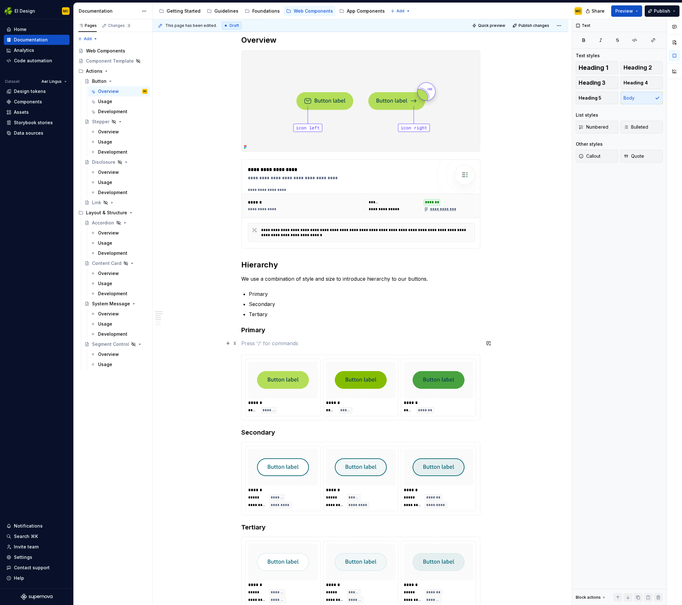
click at [264, 342] on p at bounding box center [360, 343] width 239 height 8
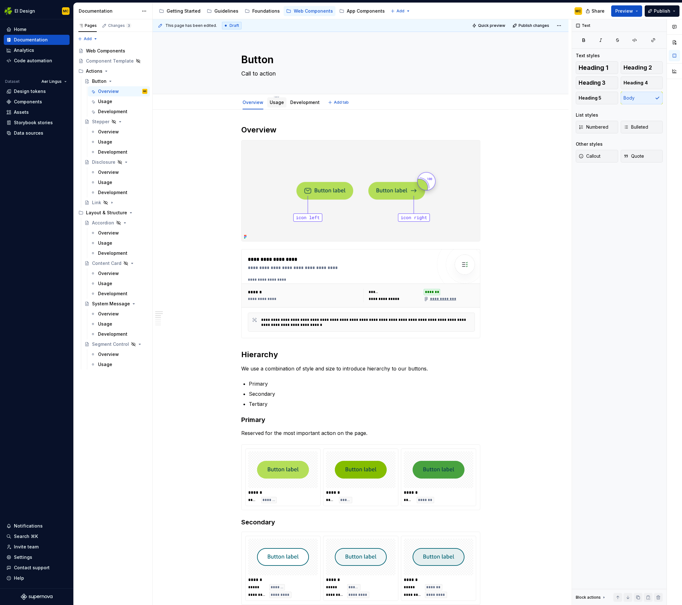
click at [278, 102] on link "Usage" at bounding box center [277, 102] width 14 height 5
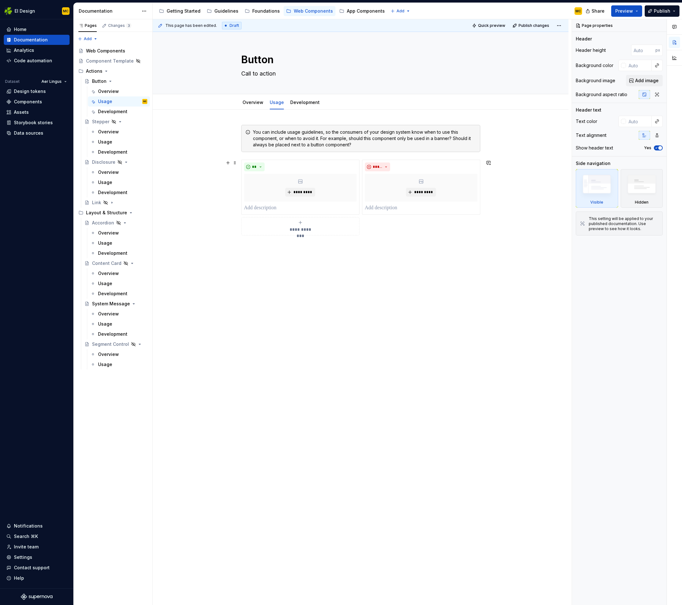
type textarea "*"
click at [495, 142] on div "**********" at bounding box center [361, 267] width 416 height 315
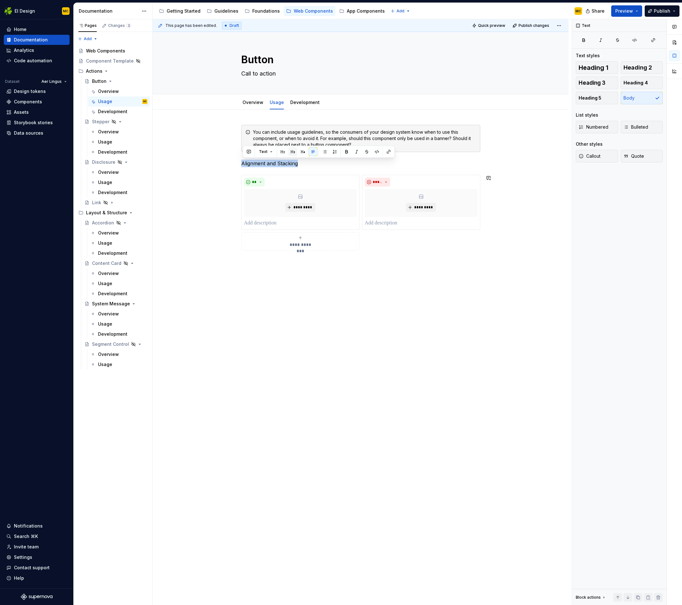
click at [290, 149] on button "button" at bounding box center [292, 151] width 9 height 9
click at [333, 164] on h3 "Alignment and Stacking" at bounding box center [360, 164] width 239 height 9
click at [324, 277] on div "**********" at bounding box center [361, 274] width 416 height 329
click at [295, 251] on button "button" at bounding box center [292, 249] width 9 height 9
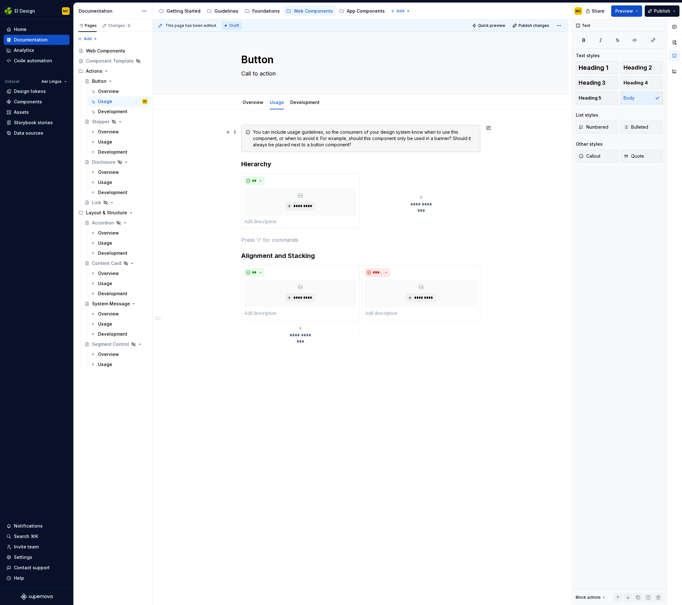
click at [393, 148] on div "You can include usage guidelines, so the consumers of your design system know w…" at bounding box center [360, 138] width 239 height 27
click at [387, 148] on div "You can include usage guidelines, so the consumers of your design system know w…" at bounding box center [360, 138] width 239 height 27
click at [236, 132] on span at bounding box center [234, 132] width 5 height 9
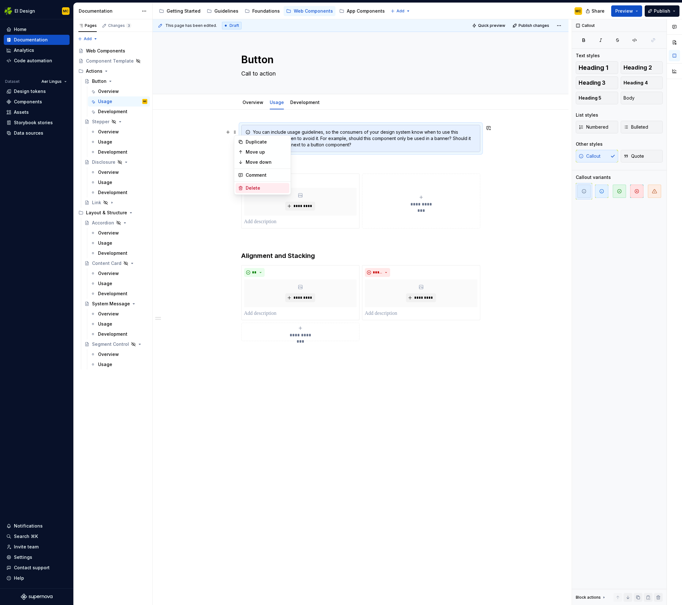
click at [250, 186] on div "Delete" at bounding box center [266, 188] width 41 height 6
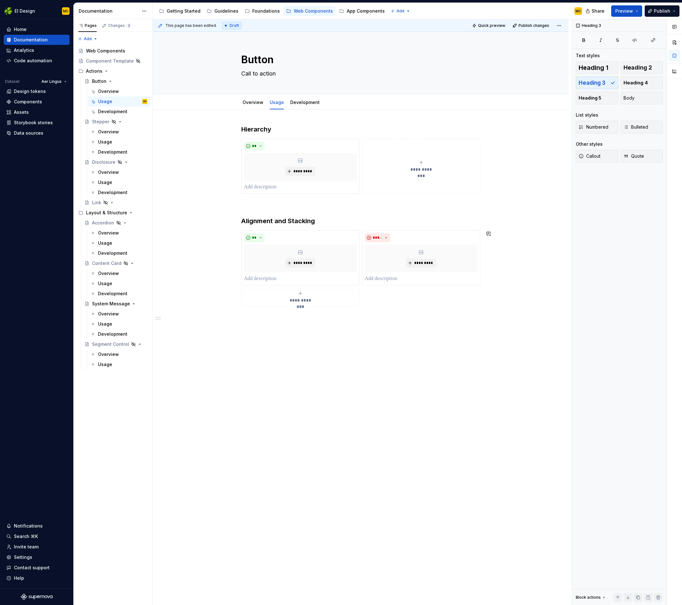
click at [310, 358] on div "**********" at bounding box center [361, 303] width 416 height 386
click at [337, 219] on h3 "Alignment and Stacking" at bounding box center [360, 220] width 239 height 9
click at [278, 325] on div "**********" at bounding box center [360, 234] width 239 height 219
click at [289, 317] on button "button" at bounding box center [292, 317] width 9 height 9
click at [278, 221] on h3 "Alignment" at bounding box center [360, 220] width 239 height 9
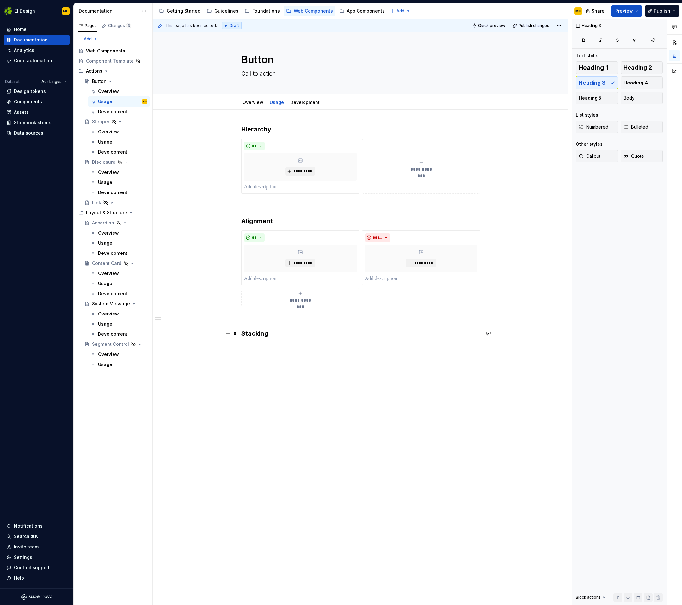
click at [274, 333] on h3 "Stacking" at bounding box center [360, 333] width 239 height 9
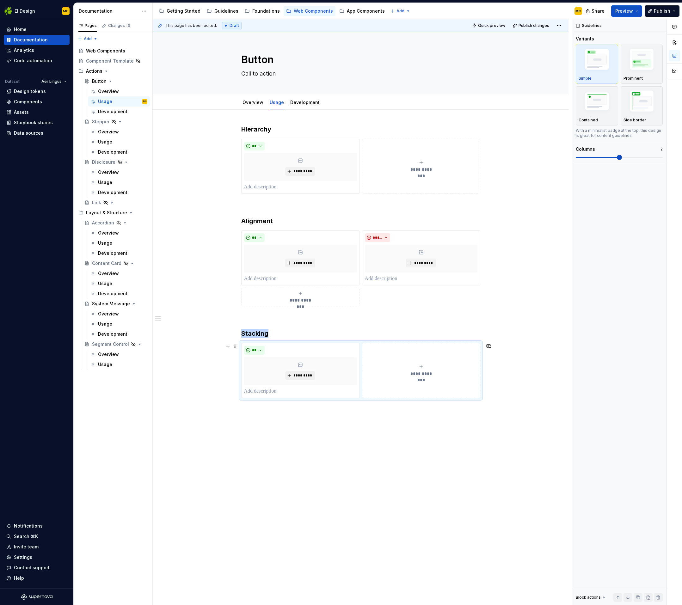
click at [420, 369] on icon "submit" at bounding box center [420, 366] width 5 height 5
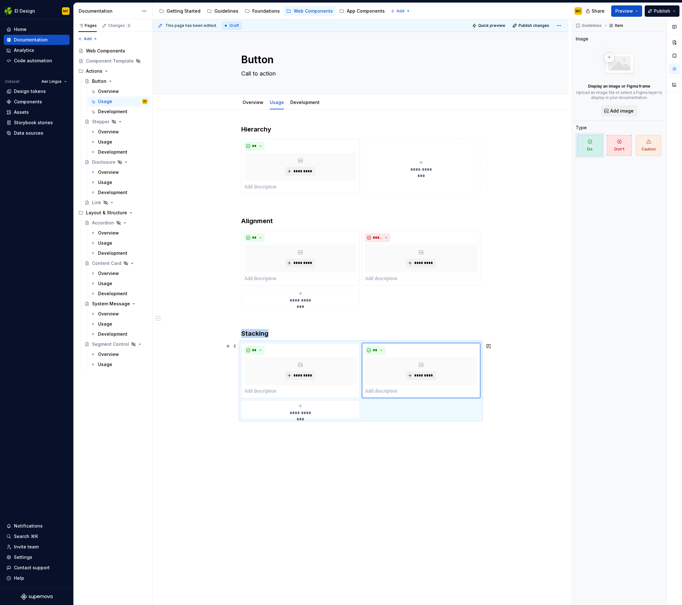
click at [451, 405] on div "**********" at bounding box center [360, 381] width 239 height 76
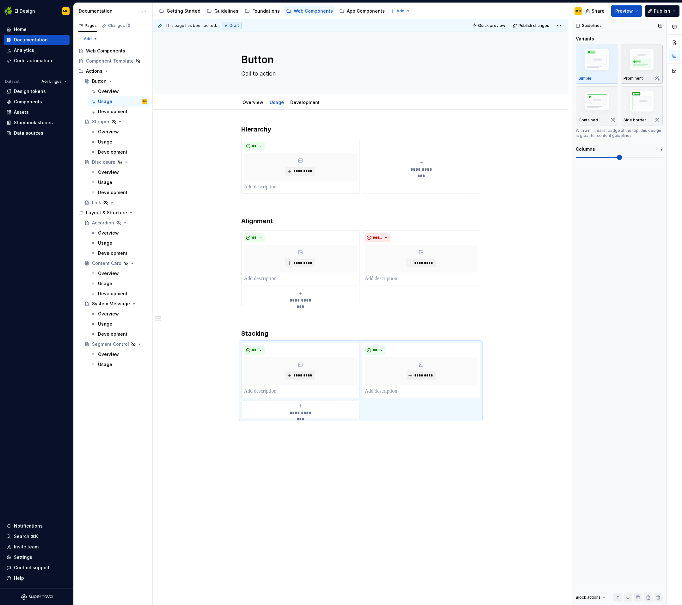
click at [639, 76] on p "Prominent" at bounding box center [632, 78] width 19 height 5
drag, startPoint x: 430, startPoint y: 296, endPoint x: 466, endPoint y: 255, distance: 55.3
click at [430, 296] on div "**********" at bounding box center [360, 268] width 239 height 76
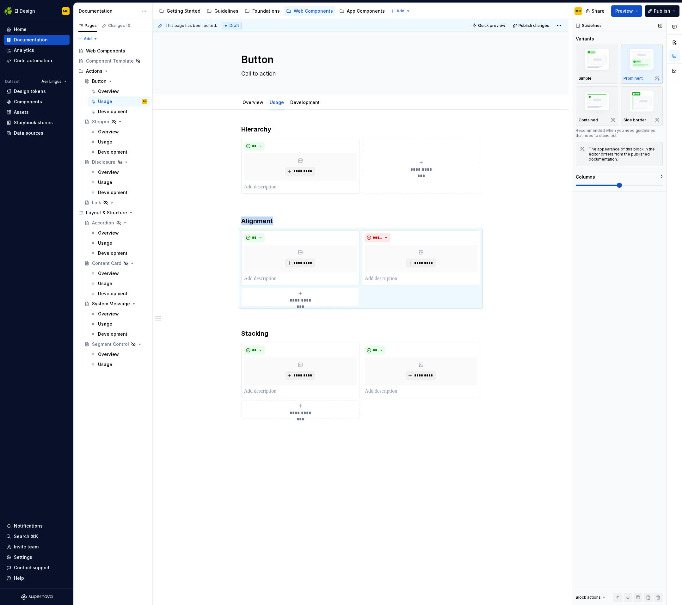
click at [640, 72] on img "button" at bounding box center [641, 60] width 37 height 27
click at [430, 166] on div "**********" at bounding box center [421, 166] width 113 height 13
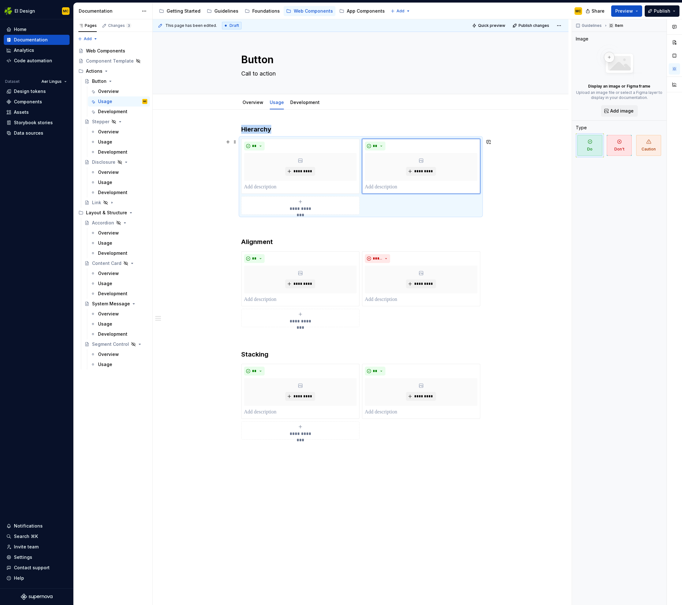
click at [446, 210] on div "**********" at bounding box center [360, 177] width 239 height 76
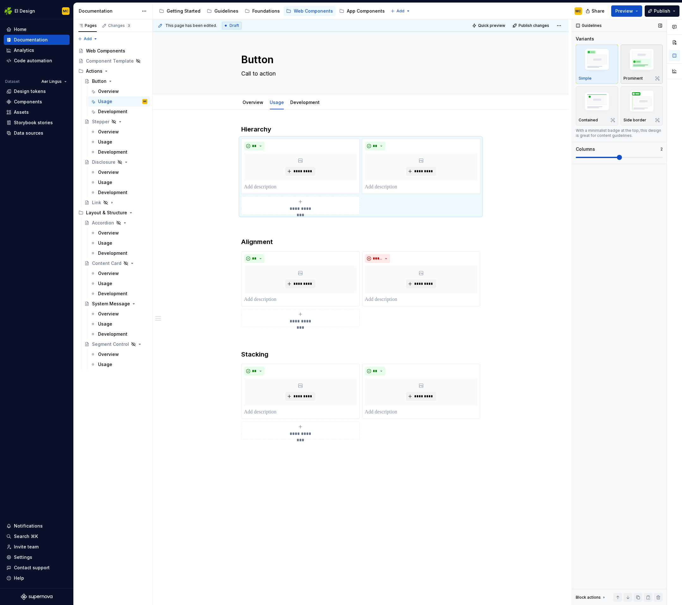
click at [651, 65] on img "button" at bounding box center [641, 60] width 37 height 27
click at [381, 146] on button "**" at bounding box center [375, 146] width 21 height 9
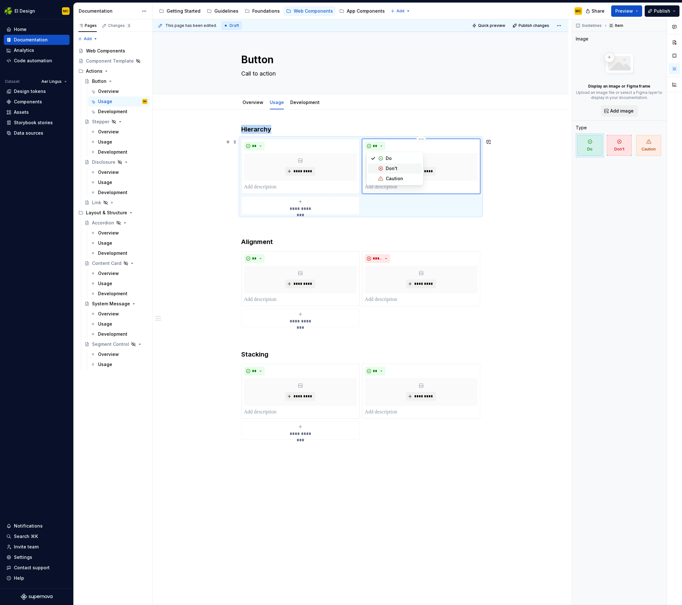
click at [387, 169] on div "Don't" at bounding box center [392, 168] width 12 height 6
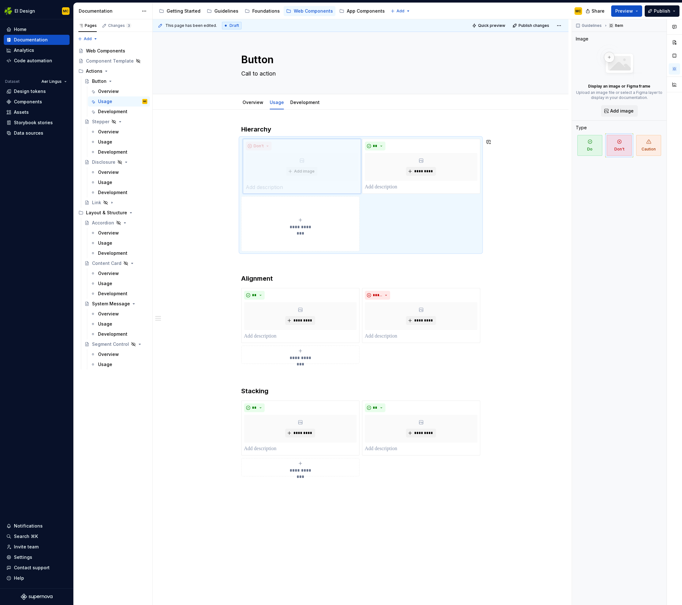
drag, startPoint x: 377, startPoint y: 168, endPoint x: 287, endPoint y: 163, distance: 90.5
click at [287, 163] on body "EI Design MC Home Documentation Analytics Code automation Dataset Aer Lingus De…" at bounding box center [341, 302] width 682 height 605
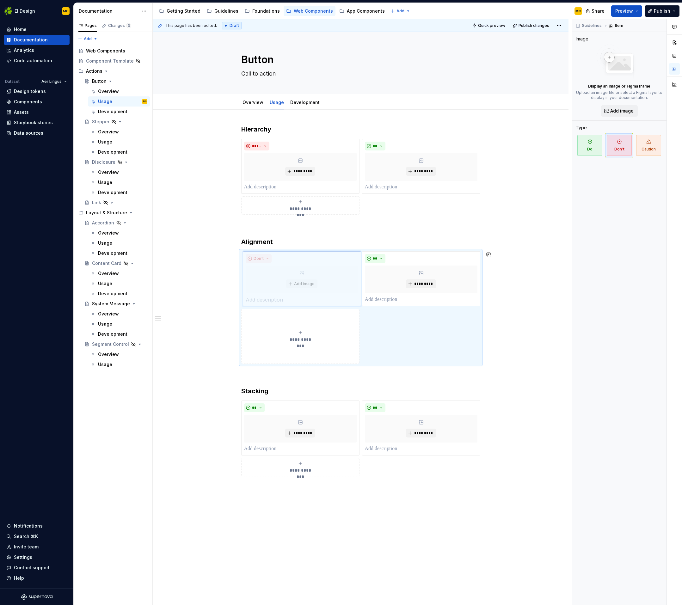
drag, startPoint x: 393, startPoint y: 276, endPoint x: 320, endPoint y: 290, distance: 74.4
click at [301, 277] on body "EI Design MC Home Documentation Analytics Code automation Dataset Aer Lingus De…" at bounding box center [341, 302] width 682 height 605
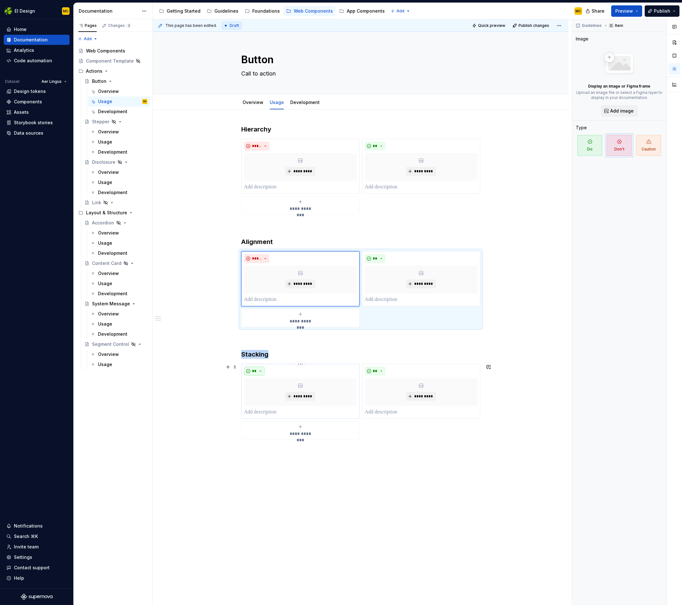
click at [265, 371] on button "**" at bounding box center [254, 371] width 21 height 9
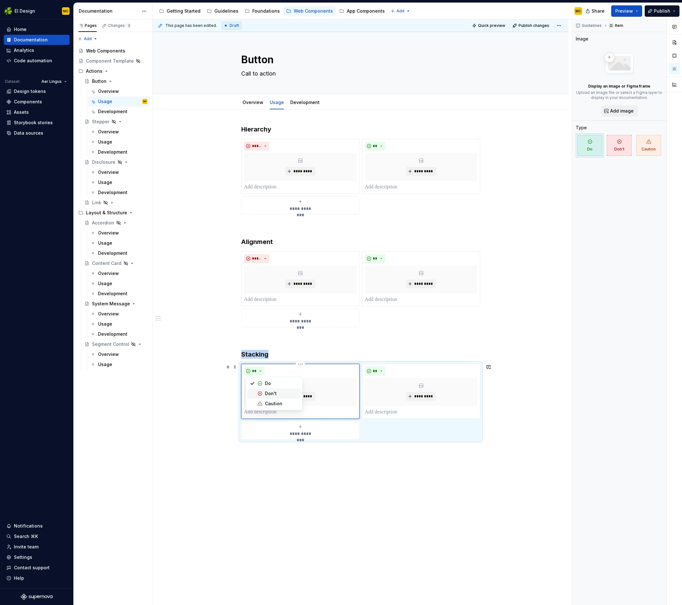
click at [273, 391] on div "Don't" at bounding box center [271, 393] width 12 height 6
click at [475, 436] on div "**********" at bounding box center [360, 402] width 239 height 76
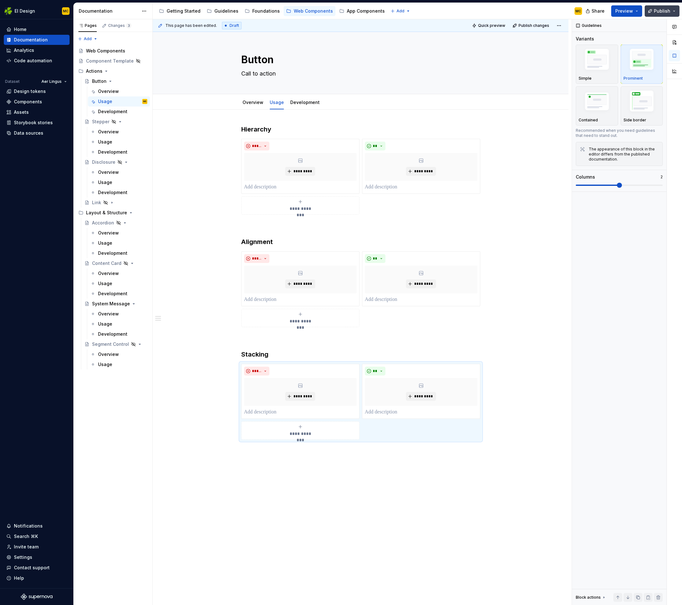
click at [663, 11] on span "Publish" at bounding box center [662, 11] width 16 height 6
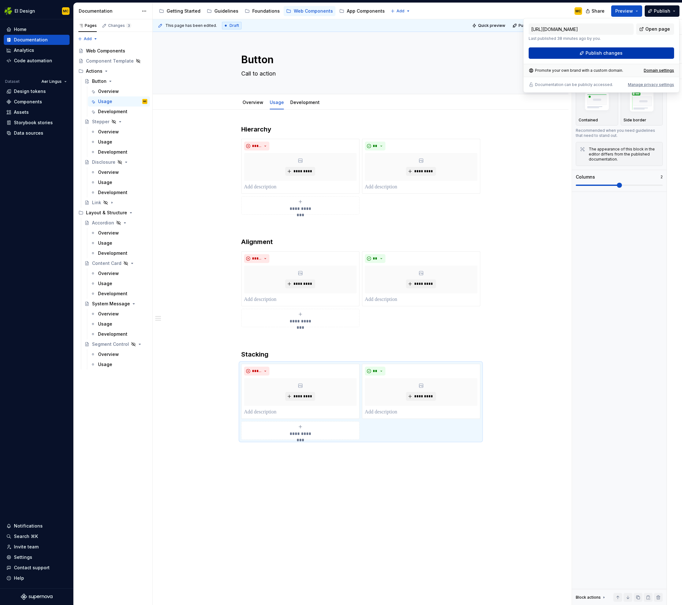
click at [625, 52] on button "Publish changes" at bounding box center [600, 52] width 145 height 11
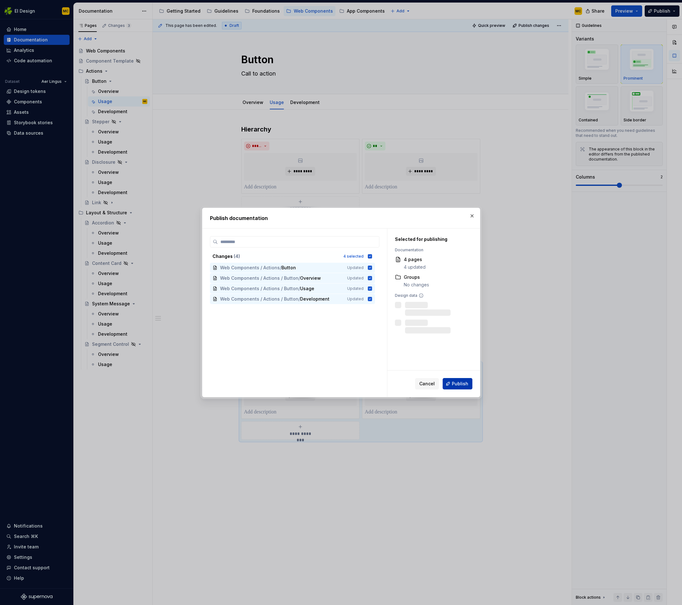
click at [458, 385] on span "Publish" at bounding box center [460, 384] width 16 height 6
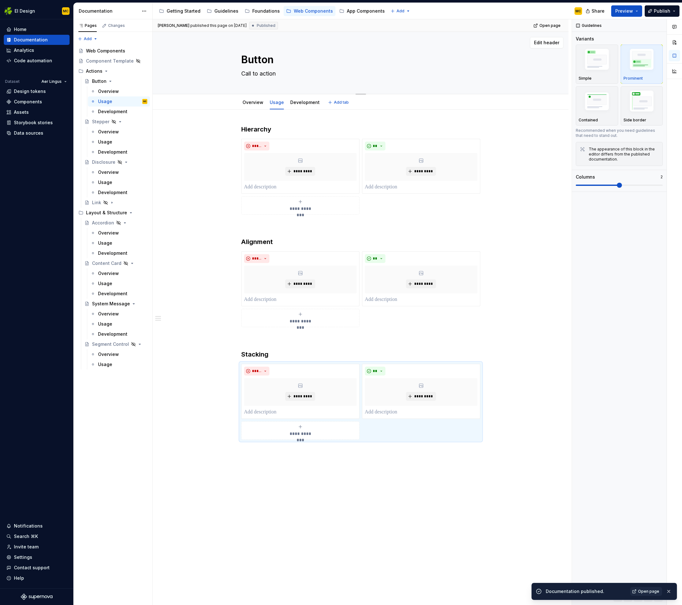
click at [289, 75] on textarea "Call to action" at bounding box center [359, 74] width 239 height 10
type textarea "*"
type textarea "t"
type textarea "*"
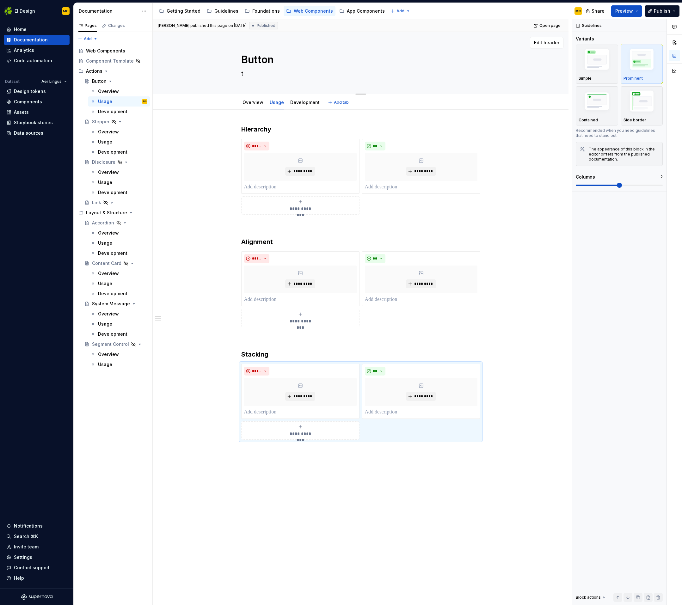
type textarea "th"
type textarea "*"
type textarea "the"
type textarea "*"
type textarea "the"
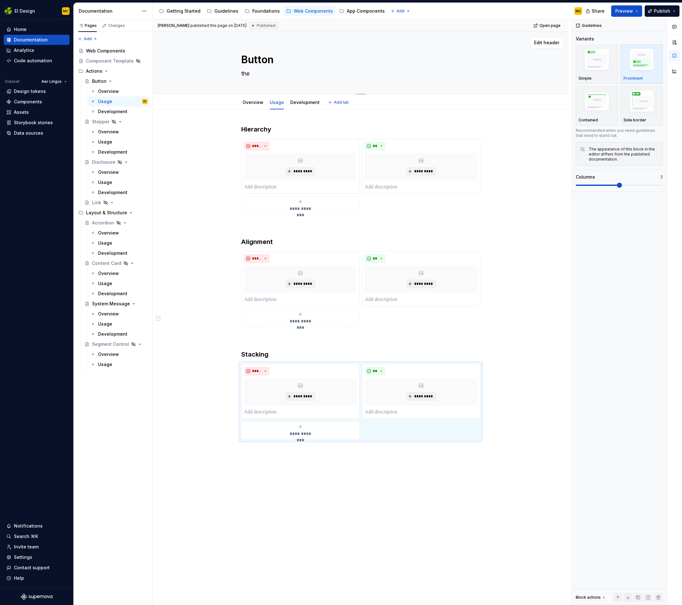
type textarea "*"
type textarea "the b"
type textarea "*"
type textarea "the bu"
type textarea "*"
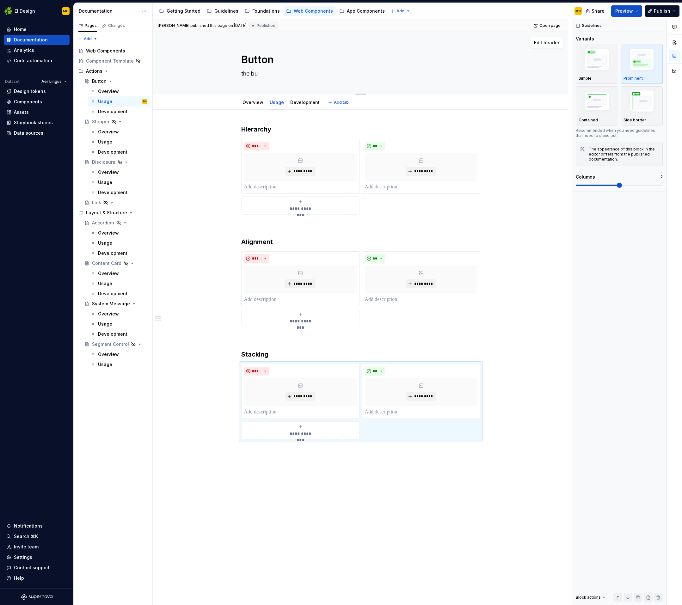
type textarea "the but"
type textarea "*"
type textarea "the butt"
type textarea "*"
type textarea "the butto"
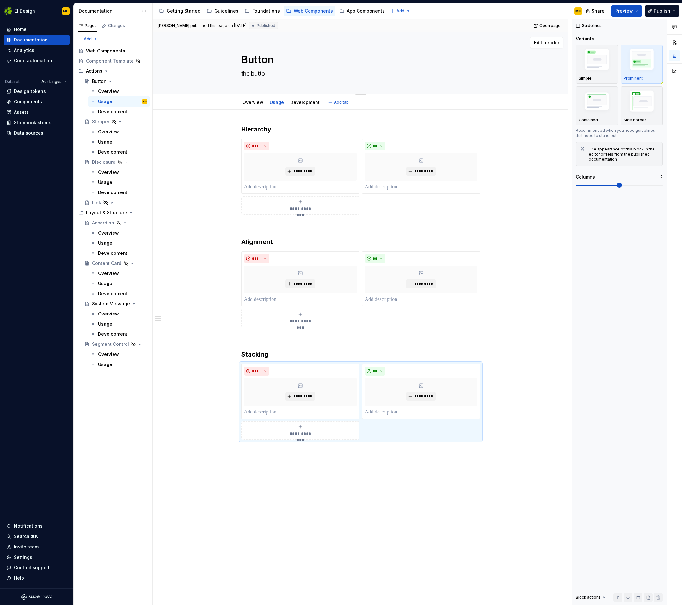
type textarea "*"
type textarea "the button"
type textarea "*"
type textarea "the button"
type textarea "*"
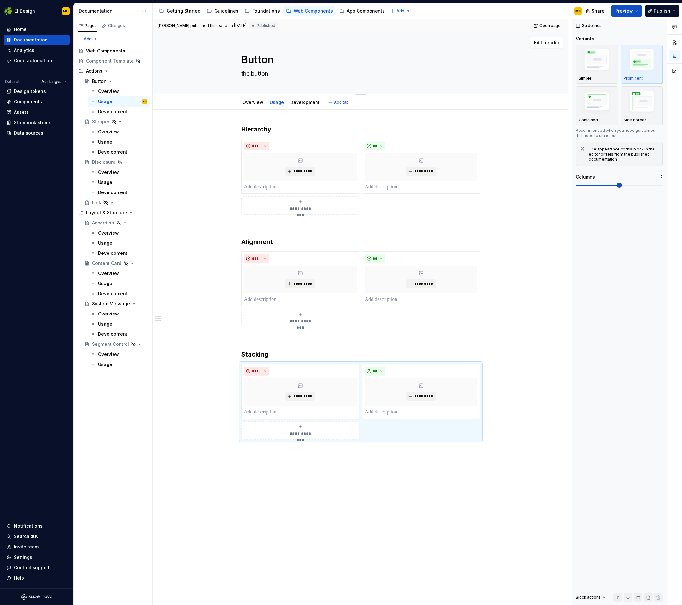
type textarea "the button a"
type textarea "*"
type textarea "the button al"
type textarea "*"
type textarea "the button all"
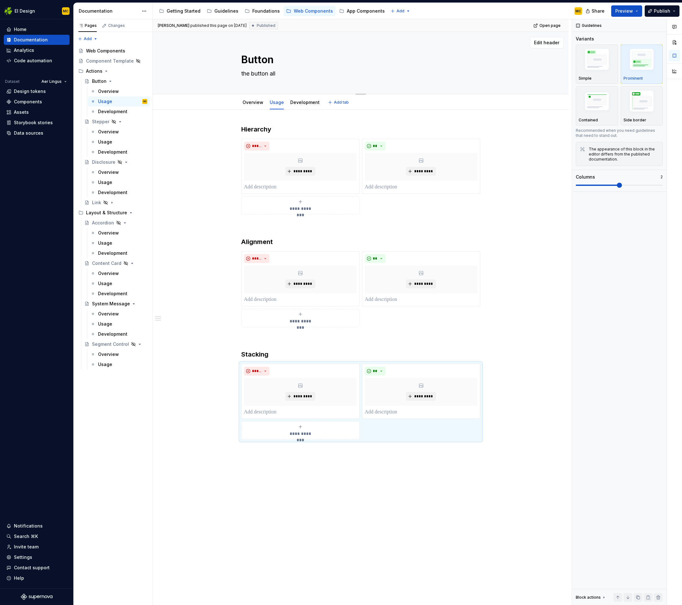
type textarea "*"
type textarea "the button allo"
type textarea "*"
type textarea "the button allos"
type textarea "*"
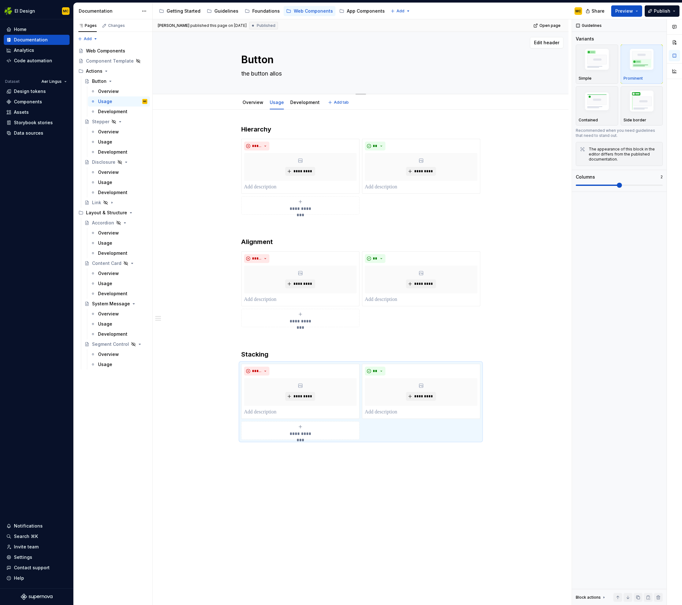
type textarea "the button allos"
type textarea "*"
type textarea "the button allos u"
type textarea "*"
type textarea "the button allos us"
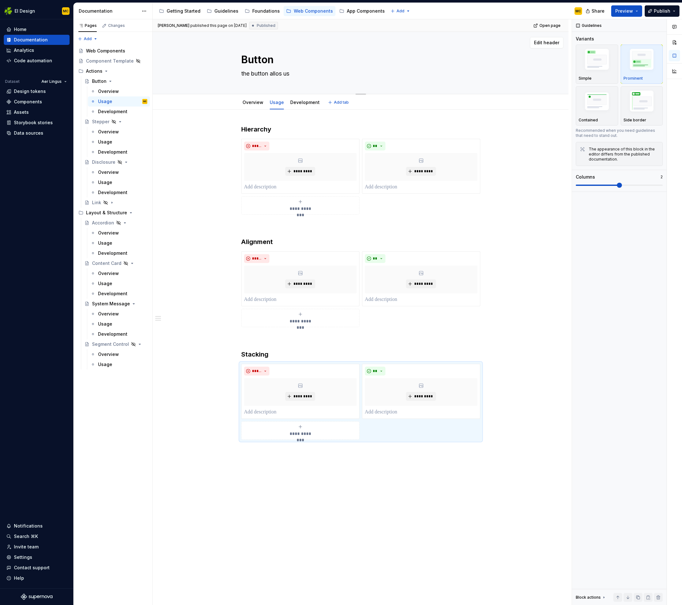
type textarea "*"
type textarea "the button allos use"
type textarea "*"
type textarea "the button allos user"
type textarea "*"
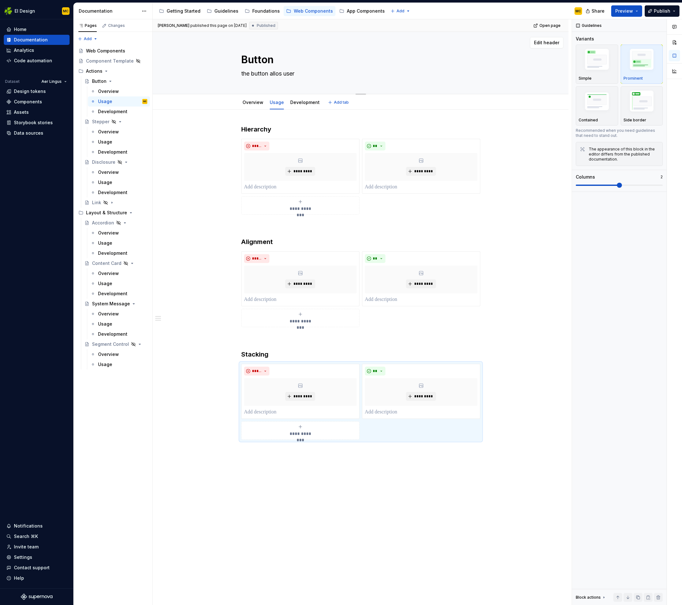
type textarea "the button allos user"
type textarea "*"
type textarea "the button allos user t"
type textarea "*"
type textarea "the button allos user to"
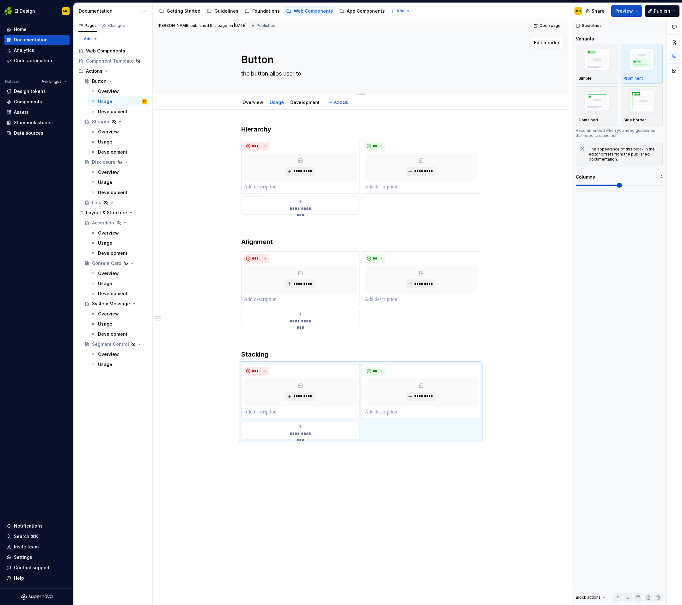
type textarea "*"
type textarea "the button allos user to"
type textarea "*"
type textarea "the button allos user to"
type textarea "*"
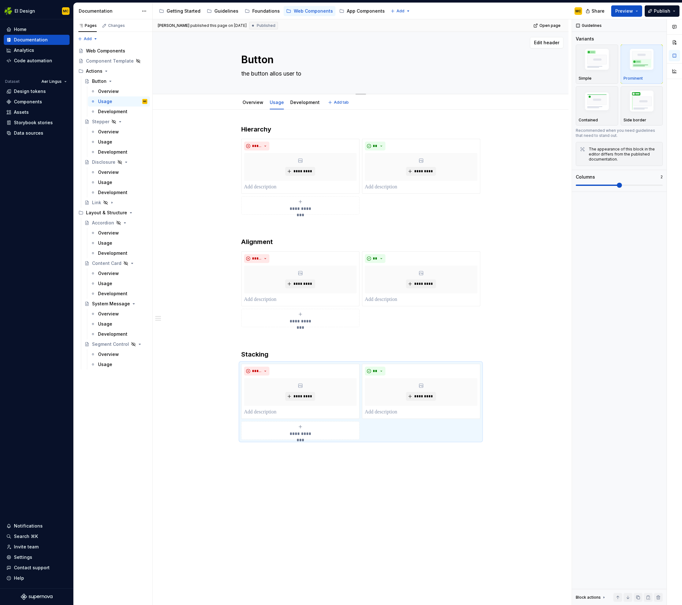
type textarea "the button allos user t"
type textarea "*"
type textarea "the button allos user"
type textarea "*"
type textarea "the button allos user"
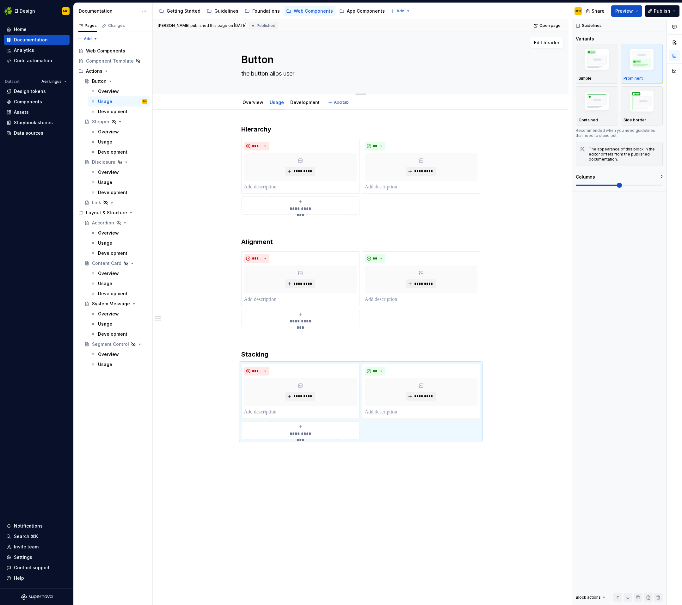
type textarea "*"
type textarea "the button allos use"
type textarea "*"
type textarea "the button allos us"
type textarea "*"
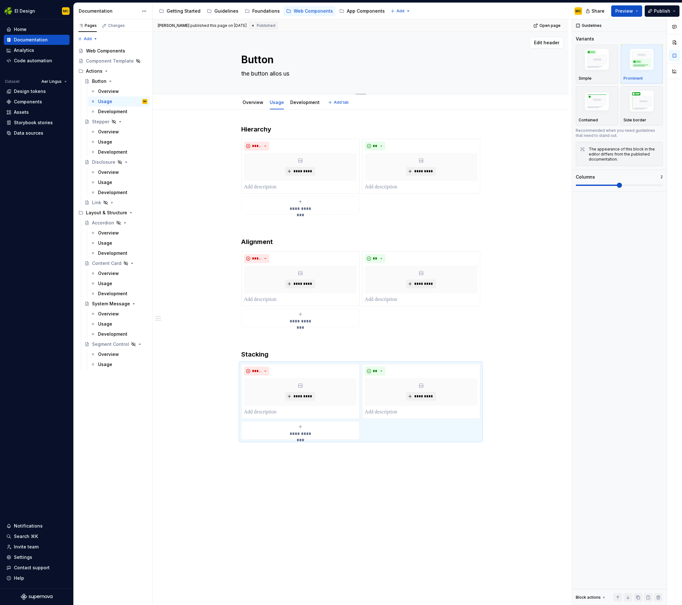
type textarea "the button allos u"
type textarea "*"
type textarea "the button allos"
type textarea "*"
type textarea "the button allos"
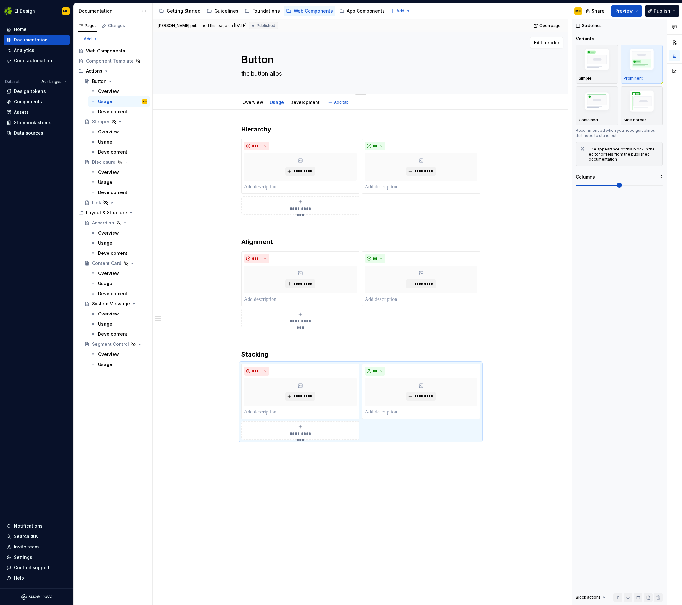
type textarea "*"
type textarea "the button allo"
type textarea "*"
type textarea "the button all"
type textarea "*"
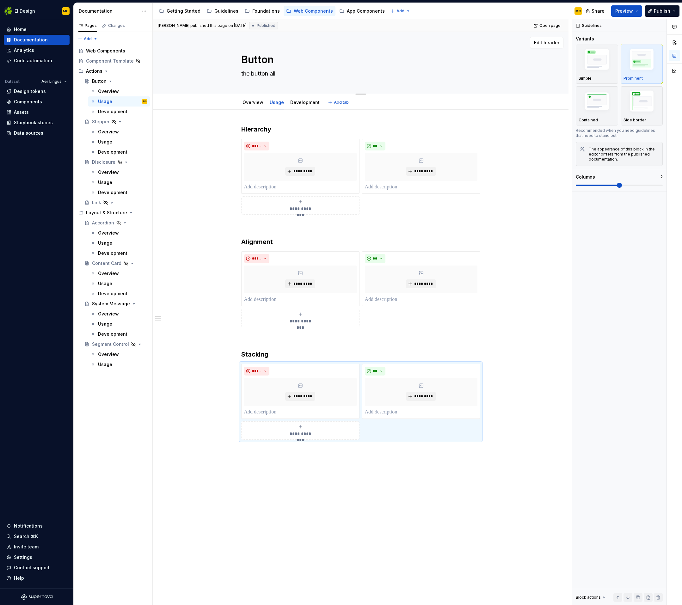
type textarea "the button al"
type textarea "*"
type textarea "the button a"
type textarea "*"
type textarea "the button"
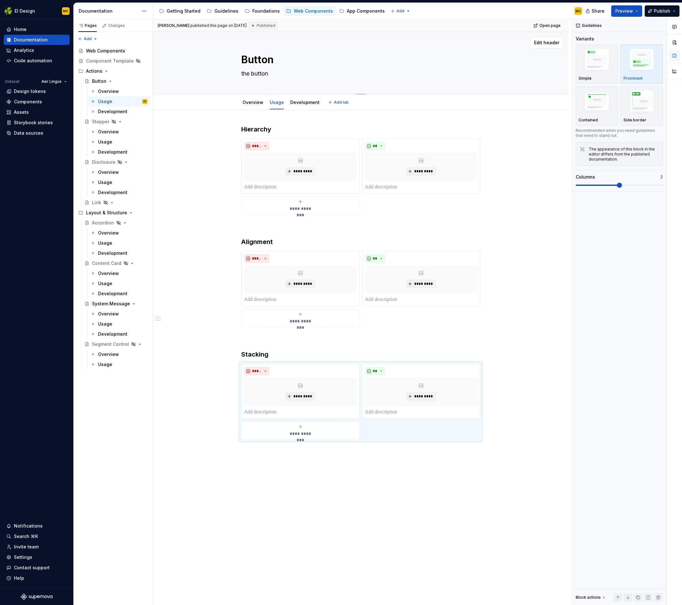
type textarea "*"
type textarea "the button"
type textarea "*"
type textarea "the butto"
type textarea "*"
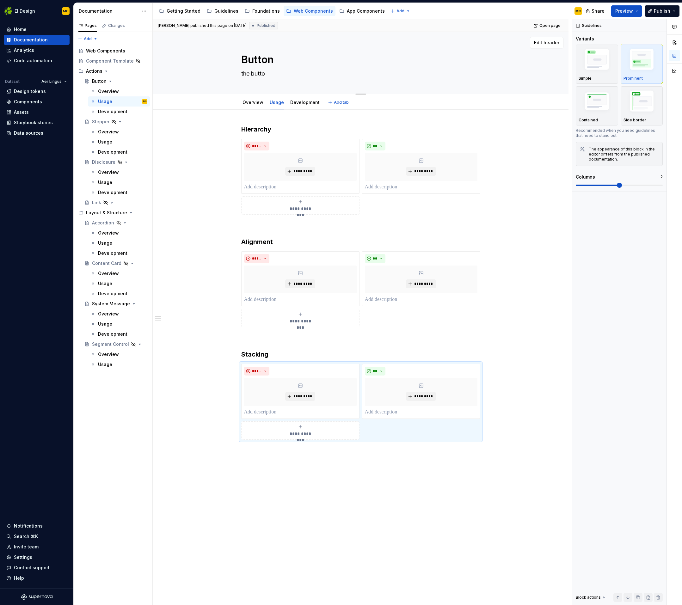
type textarea "the butt"
type textarea "*"
type textarea "the but"
type textarea "*"
type textarea "the bu"
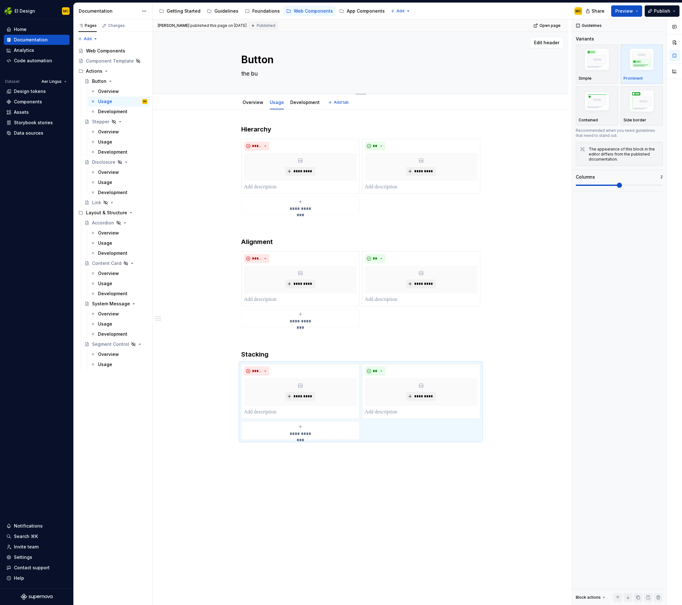
type textarea "*"
type textarea "the b"
type textarea "*"
type textarea "the"
type textarea "*"
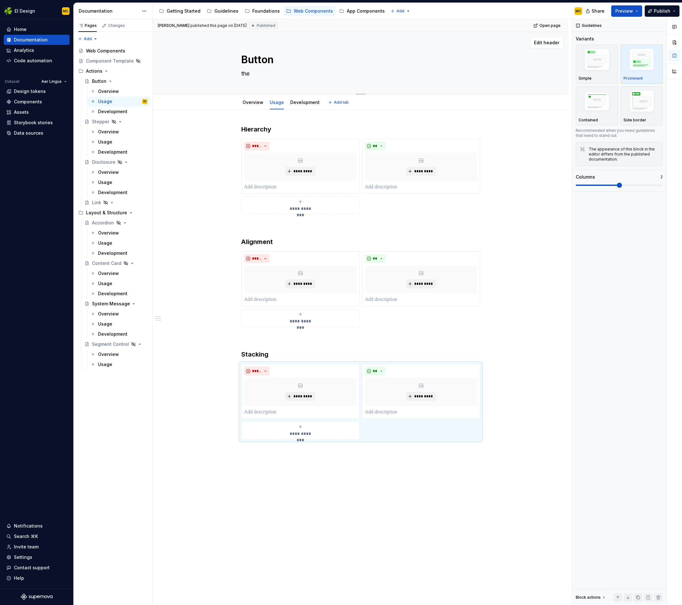
type textarea "the"
type textarea "*"
type textarea "th"
type textarea "*"
type textarea "t"
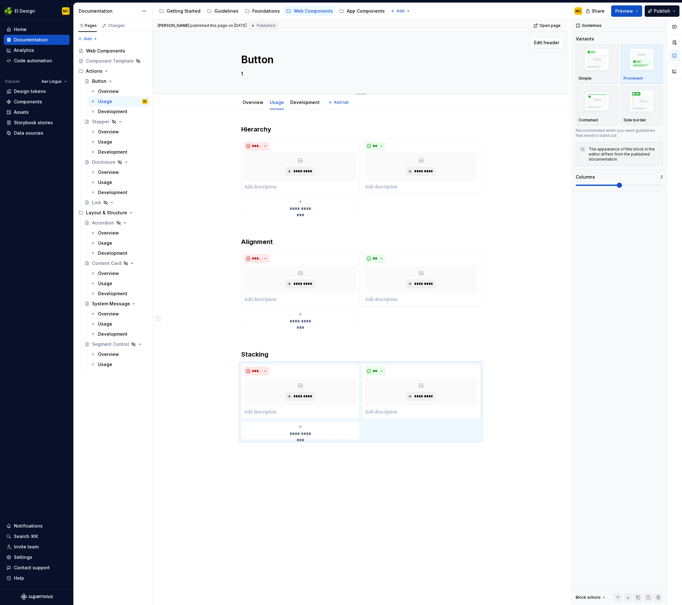
type textarea "*"
type textarea "Call to action"
type textarea "*"
type textarea "ACall to action"
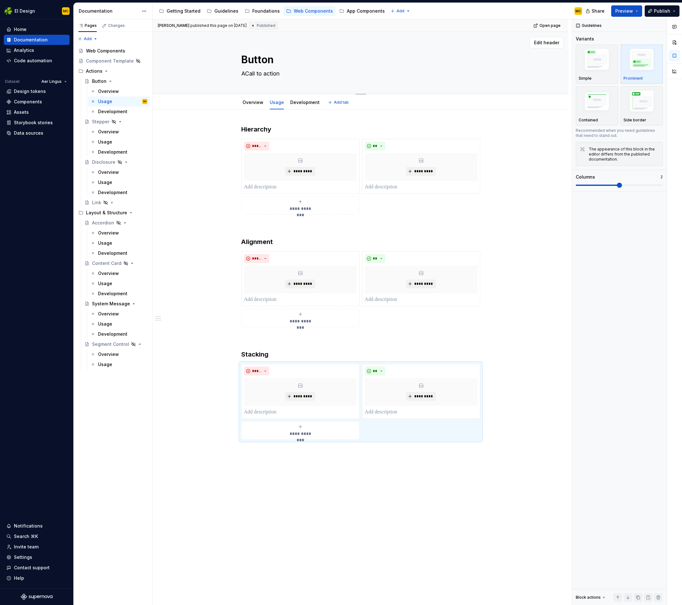
type textarea "*"
type textarea "A Call to action"
type textarea "*"
type textarea "A call to action"
drag, startPoint x: 252, startPoint y: 75, endPoint x: 235, endPoint y: 73, distance: 16.8
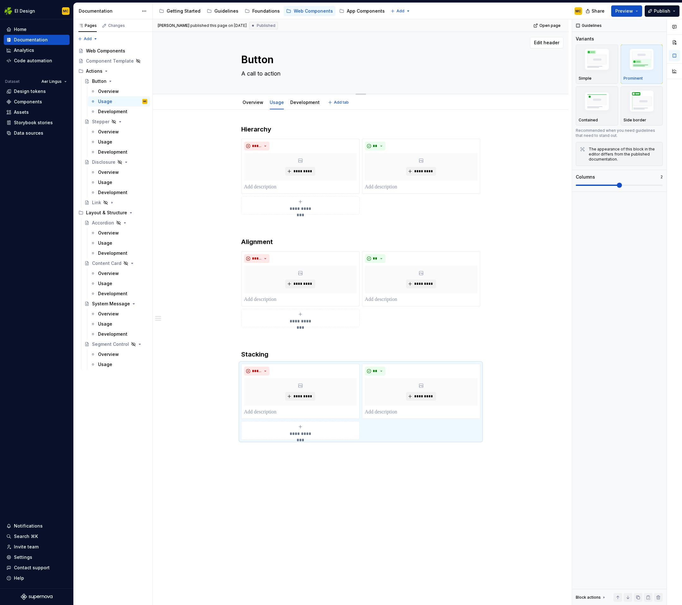
click at [235, 73] on div "Button A call to action" at bounding box center [360, 63] width 365 height 62
click at [331, 75] on textarea "A call to action" at bounding box center [359, 74] width 239 height 10
type textarea "*"
type textarea "A call to action"
click at [303, 106] on div "Development" at bounding box center [304, 103] width 29 height 8
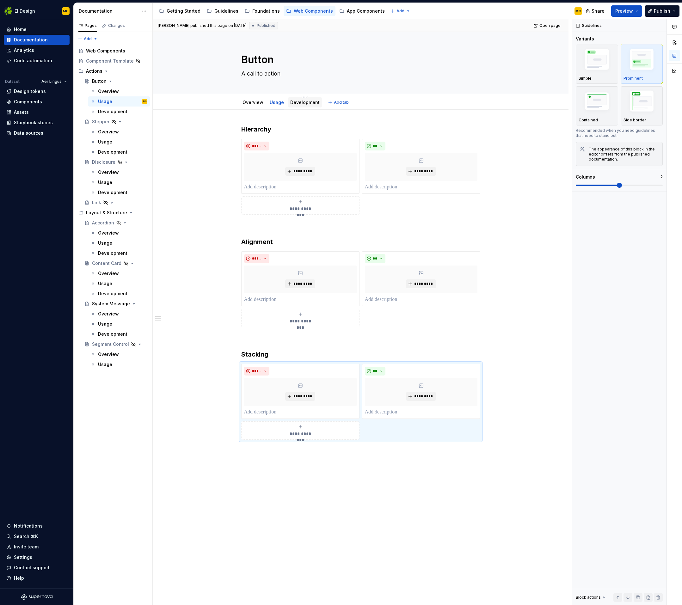
click at [304, 103] on link "Development" at bounding box center [304, 102] width 29 height 5
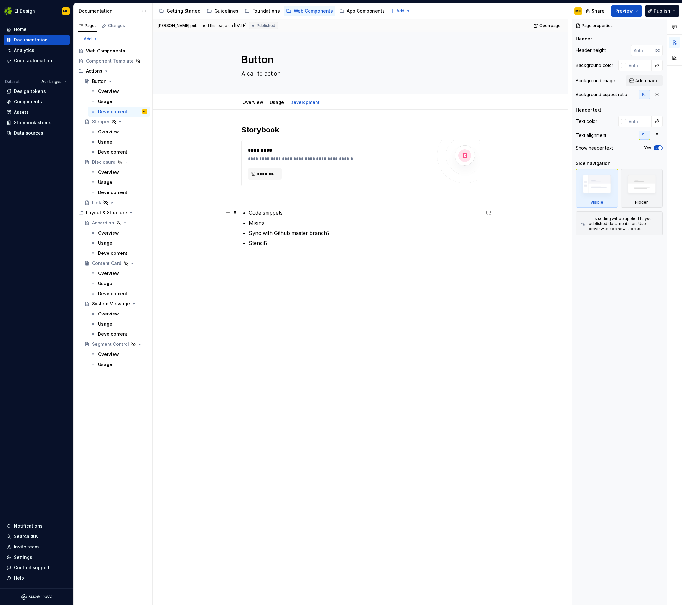
click at [299, 210] on p "Code snippets" at bounding box center [364, 213] width 231 height 8
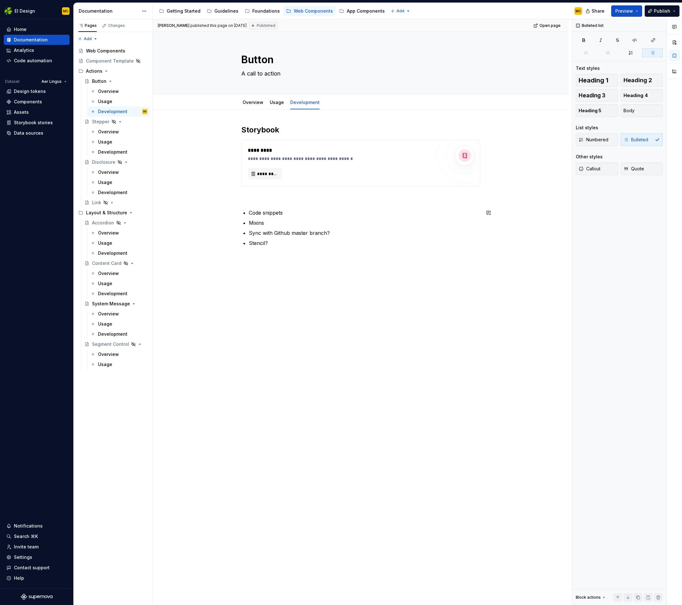
click at [275, 205] on div "**********" at bounding box center [360, 186] width 239 height 122
click at [264, 199] on p at bounding box center [360, 198] width 239 height 8
type textarea "*"
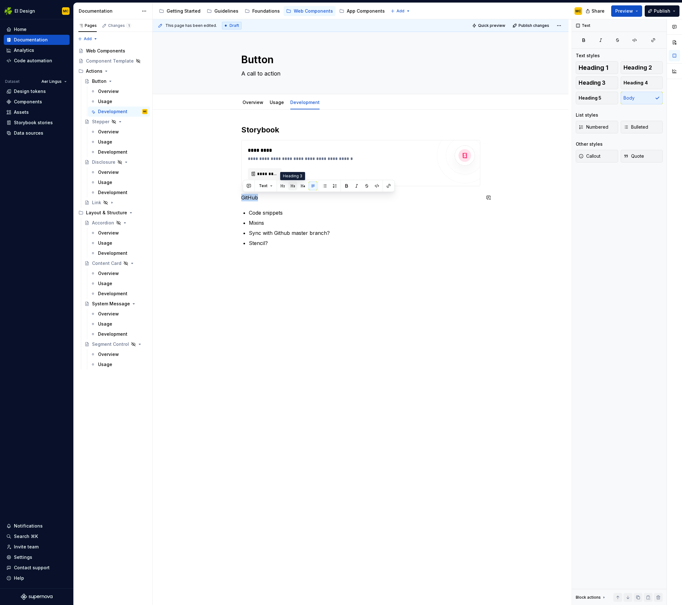
click at [294, 187] on button "button" at bounding box center [292, 185] width 9 height 9
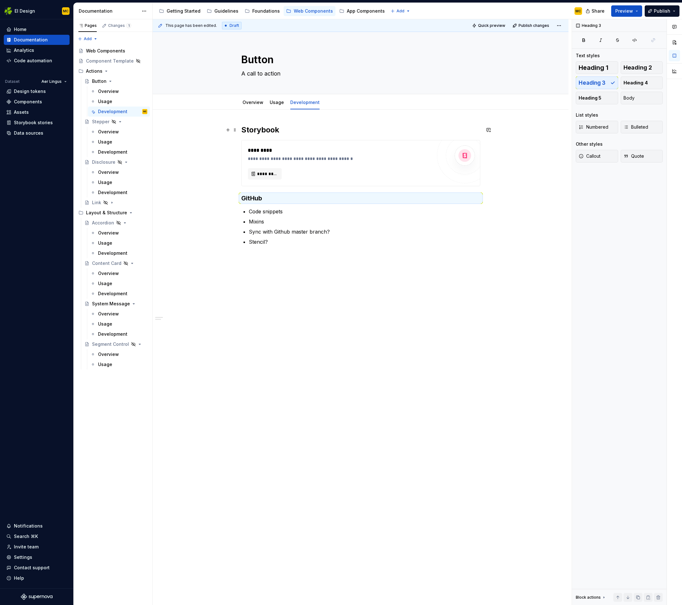
click at [282, 132] on h2 "Storybook" at bounding box center [360, 130] width 239 height 10
click at [264, 198] on h3 "GitHub" at bounding box center [360, 198] width 239 height 9
click at [629, 68] on span "Heading 2" at bounding box center [637, 67] width 28 height 6
click at [300, 202] on h2 "GitHub" at bounding box center [360, 203] width 239 height 10
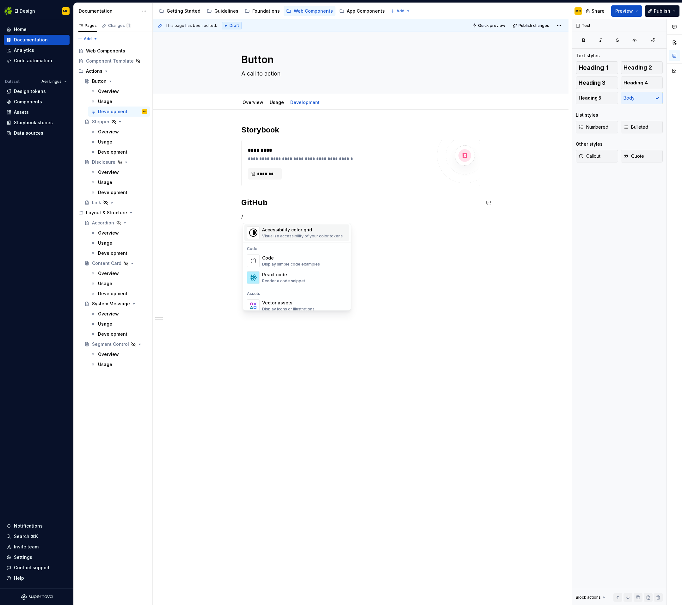
scroll to position [497, 0]
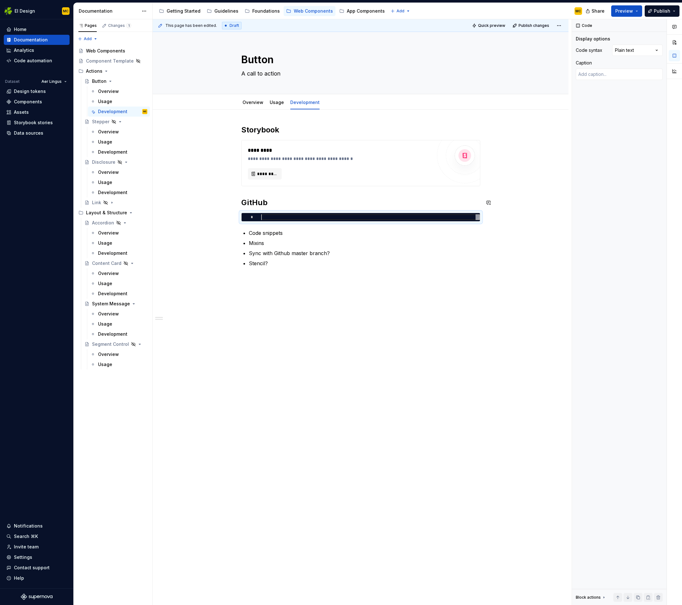
type textarea "*"
type textarea "**"
type textarea "*"
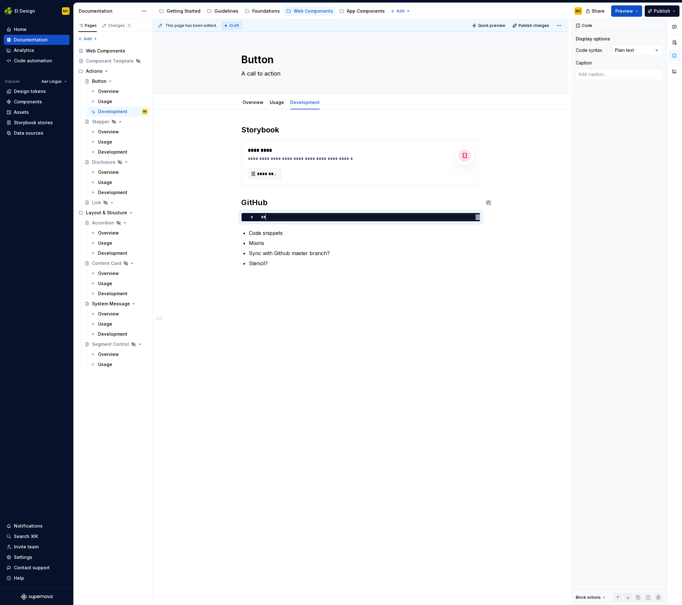
type textarea "***"
type textarea "*"
type textarea "***"
type textarea "*"
type textarea "****"
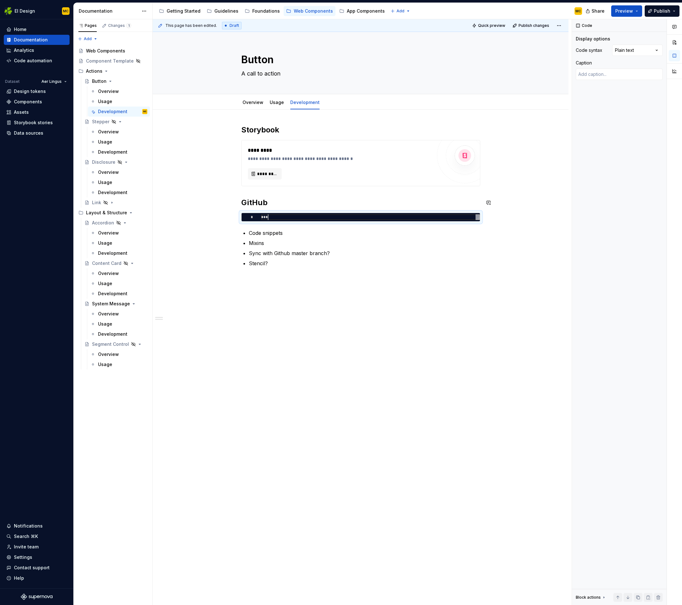
type textarea "*"
type textarea "*****"
type textarea "*"
type textarea "******"
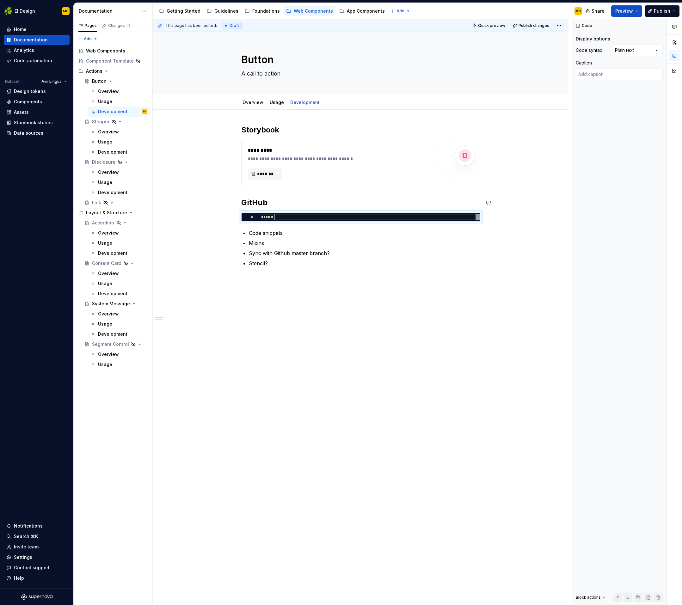
type textarea "*"
type textarea "********"
type textarea "*"
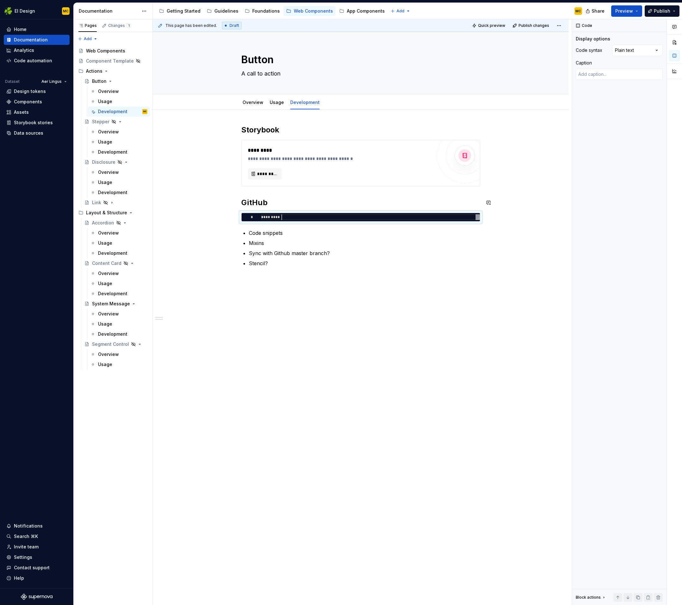
type textarea "*********"
click at [286, 203] on h2 "GitHub" at bounding box center [360, 203] width 239 height 10
click at [301, 218] on div "*********" at bounding box center [370, 217] width 219 height 6
type textarea "*"
type textarea "*********"
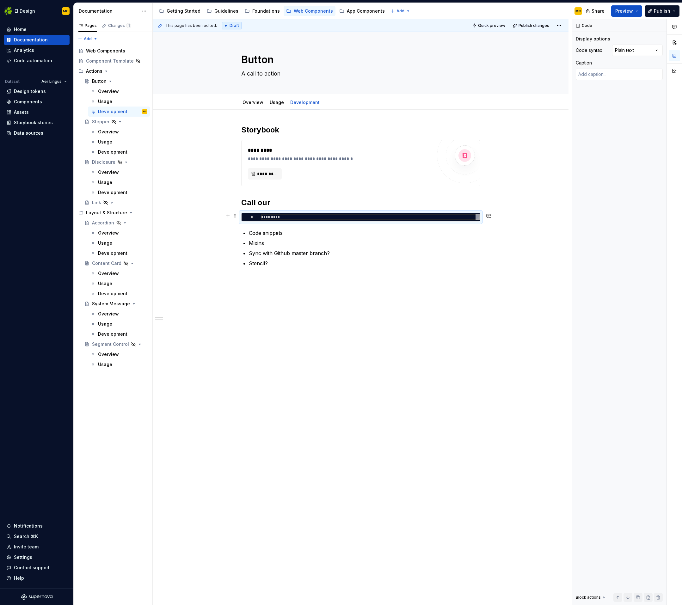
scroll to position [6, 0]
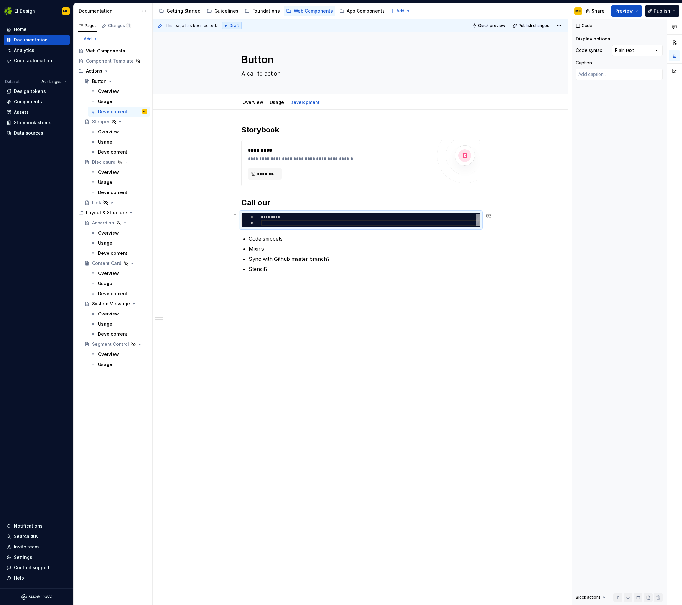
type textarea "*"
type textarea "********* **"
type textarea "*"
type textarea "********* ***"
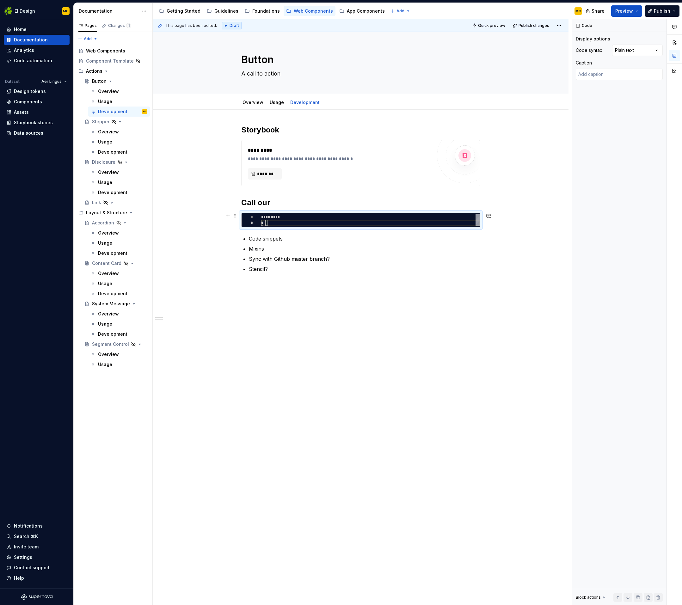
type textarea "*"
type textarea "********* ****"
type textarea "*"
type textarea "********* *****"
type textarea "*"
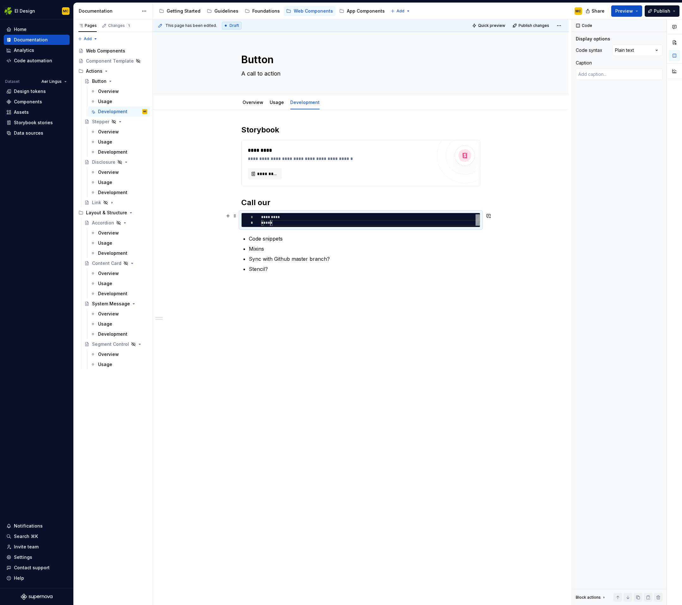
type textarea "********* ******"
type textarea "*"
type textarea "********* *******"
type textarea "*"
type textarea "********* ********"
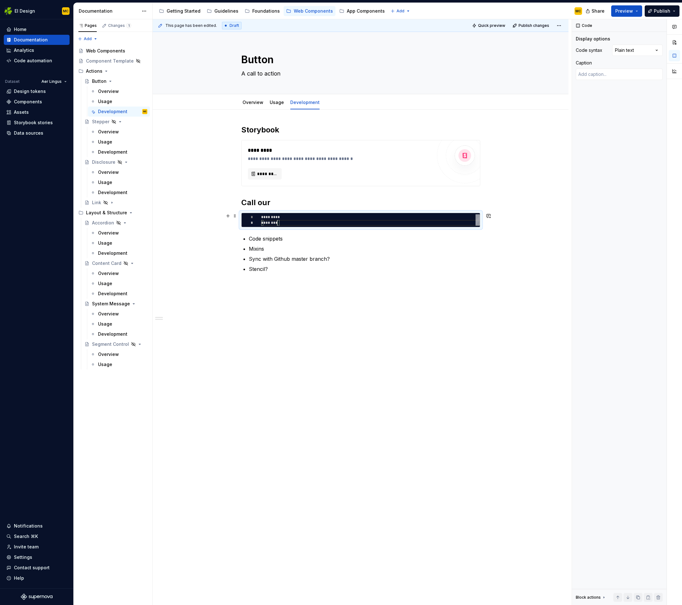
type textarea "*"
type textarea "********* *********"
type textarea "*"
type textarea "**********"
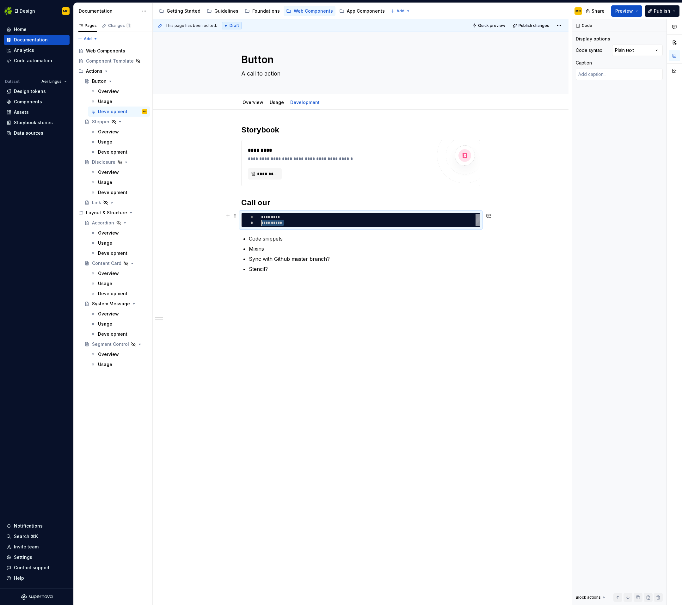
type textarea "*"
type textarea "*********"
type textarea "*"
type textarea "*********"
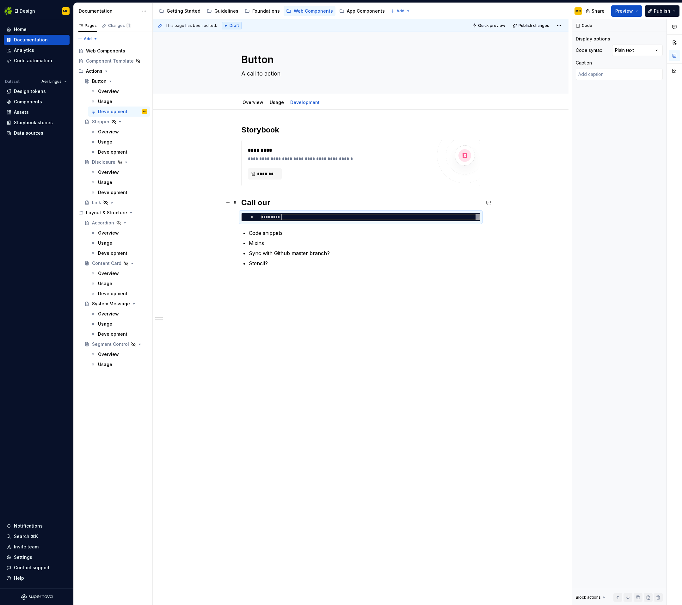
click at [283, 204] on h2 "Call our" at bounding box center [360, 203] width 239 height 10
click at [297, 220] on div "*********" at bounding box center [370, 217] width 219 height 6
type textarea "*"
type textarea "**********"
type textarea "*"
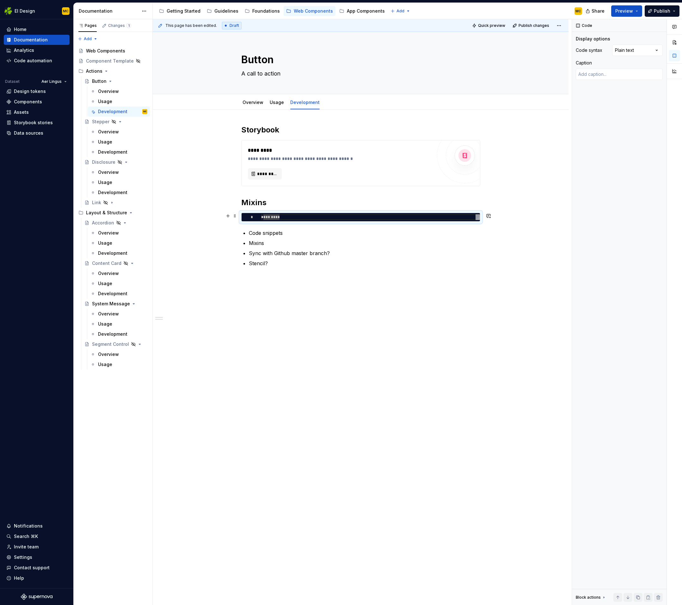
type textarea "**********"
type textarea "*"
type textarea "**********"
click at [333, 235] on p "Code snippets" at bounding box center [364, 233] width 231 height 8
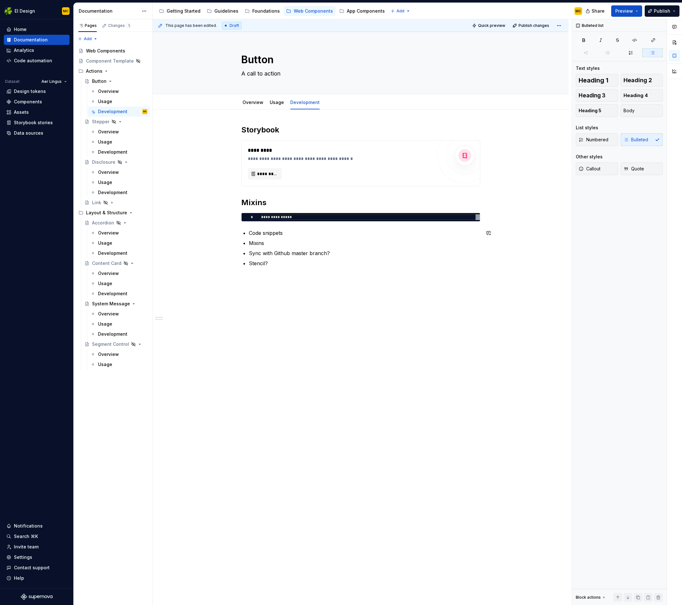
click at [359, 310] on div "**********" at bounding box center [361, 283] width 416 height 346
click at [287, 244] on p "Mixins" at bounding box center [364, 243] width 231 height 8
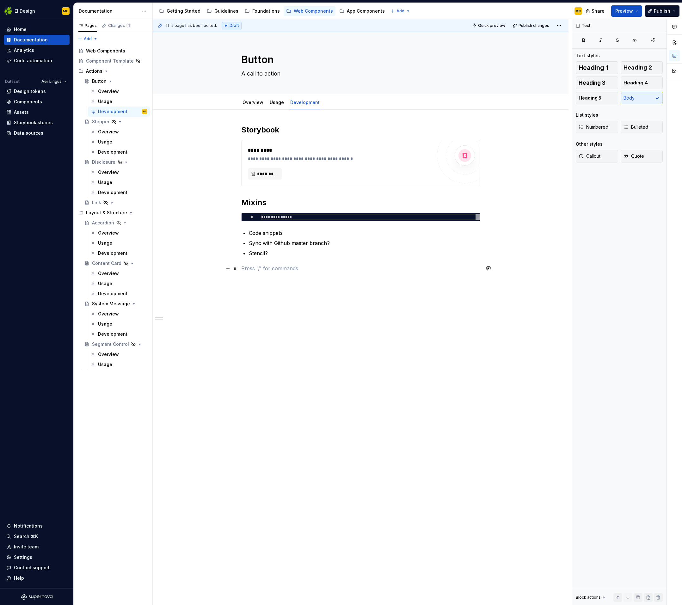
click at [270, 270] on p at bounding box center [360, 269] width 239 height 8
click at [457, 216] on div "**********" at bounding box center [370, 217] width 219 height 6
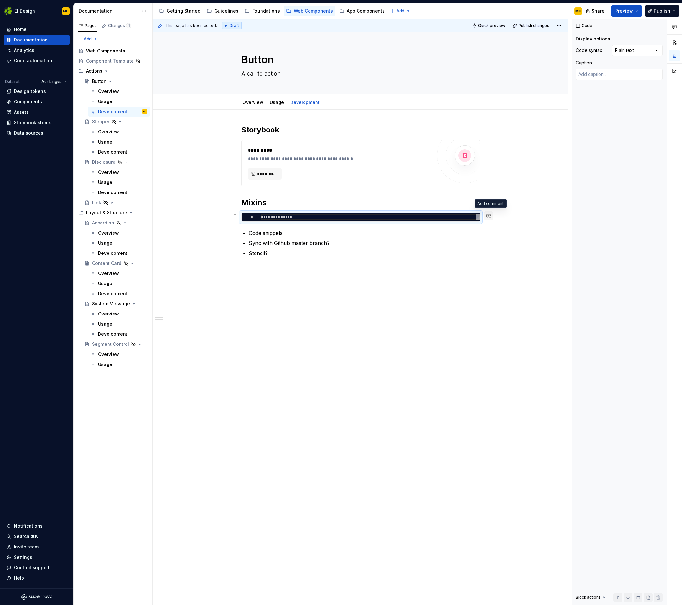
scroll to position [0, 36]
drag, startPoint x: 534, startPoint y: 225, endPoint x: 500, endPoint y: 230, distance: 34.4
click at [533, 225] on div "**********" at bounding box center [362, 312] width 419 height 586
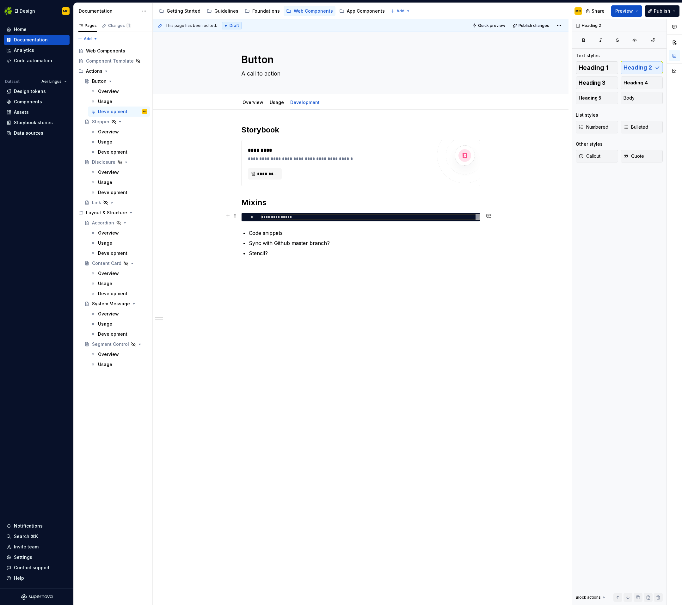
click at [480, 222] on div "**********" at bounding box center [360, 217] width 239 height 9
click at [291, 229] on button "button" at bounding box center [292, 232] width 9 height 9
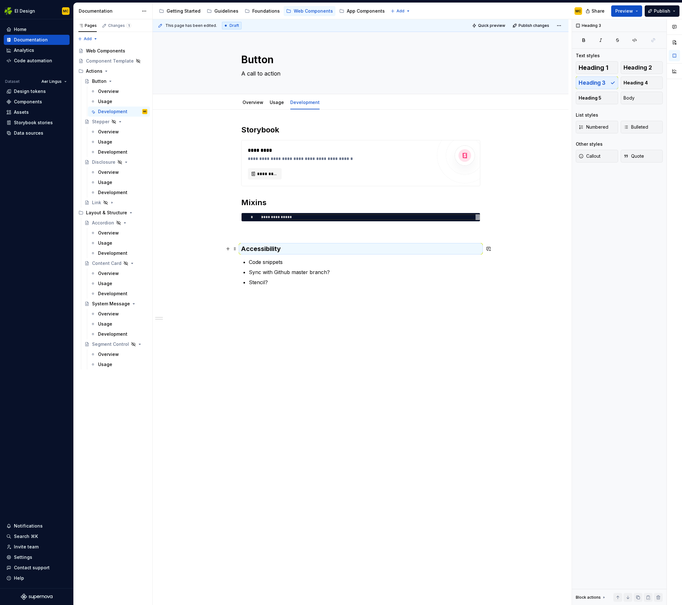
click at [323, 253] on h3 "Accessibility" at bounding box center [360, 248] width 239 height 9
click at [649, 63] on button "Heading 2" at bounding box center [641, 67] width 42 height 13
click at [292, 267] on p at bounding box center [360, 267] width 239 height 8
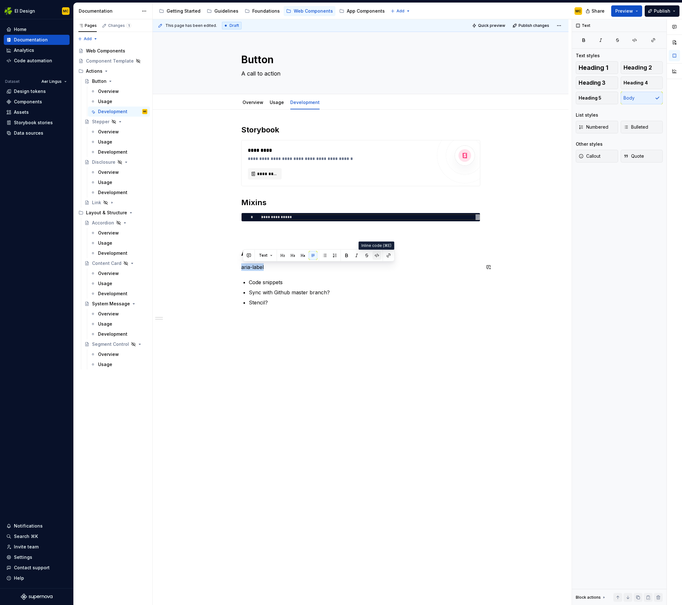
click at [376, 258] on button "button" at bounding box center [376, 255] width 9 height 9
drag, startPoint x: 306, startPoint y: 274, endPoint x: 296, endPoint y: 270, distance: 11.5
click at [304, 273] on div "**********" at bounding box center [360, 229] width 239 height 208
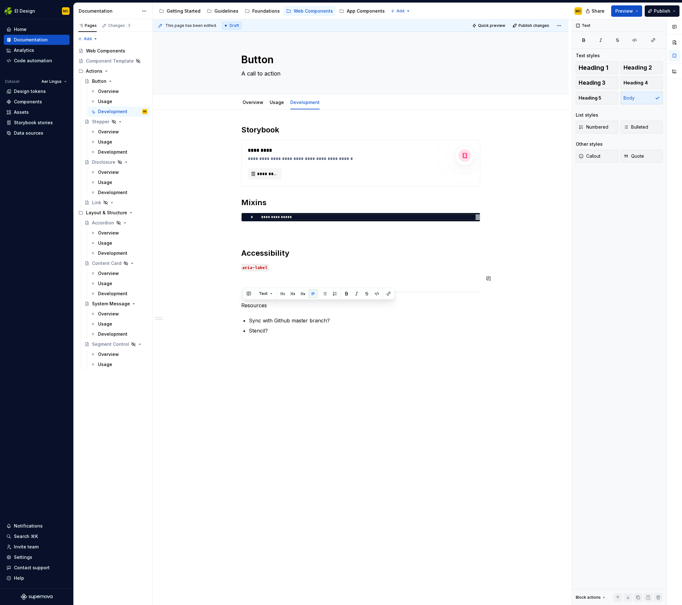
click at [299, 299] on div "Text" at bounding box center [319, 294] width 152 height 12
click at [302, 295] on button "button" at bounding box center [302, 293] width 9 height 9
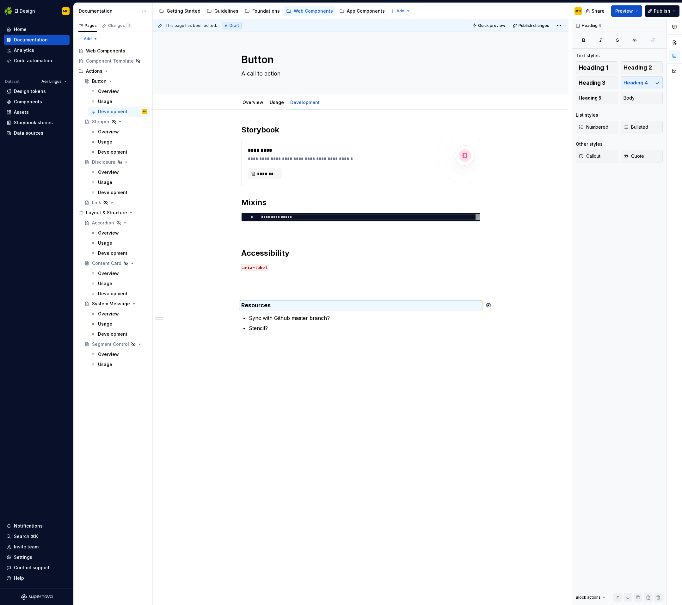
click at [300, 310] on div "**********" at bounding box center [360, 242] width 239 height 234
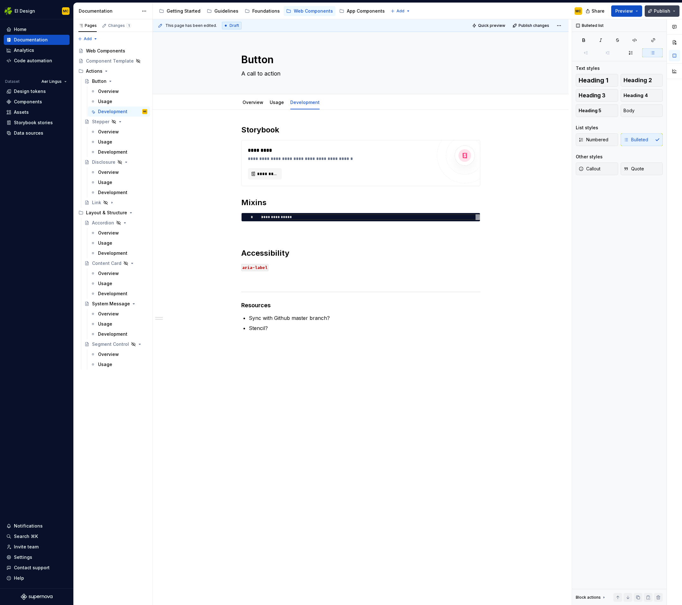
click at [662, 12] on span "Publish" at bounding box center [662, 11] width 16 height 6
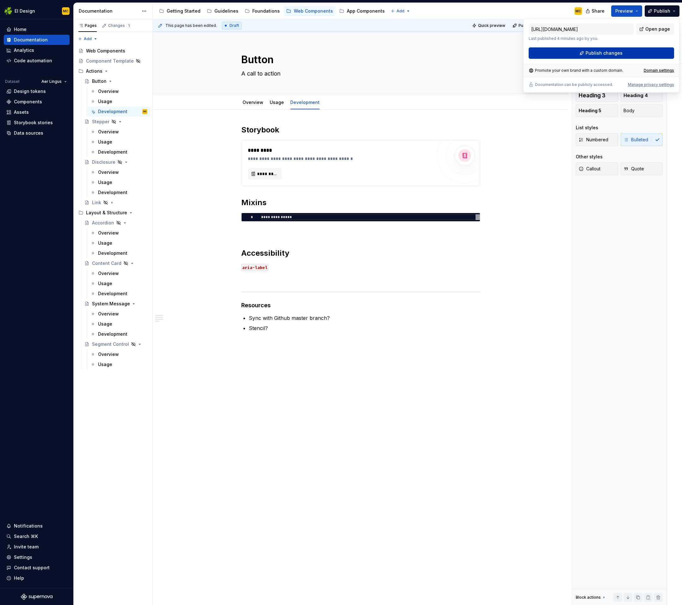
click at [603, 51] on span "Publish changes" at bounding box center [603, 53] width 37 height 6
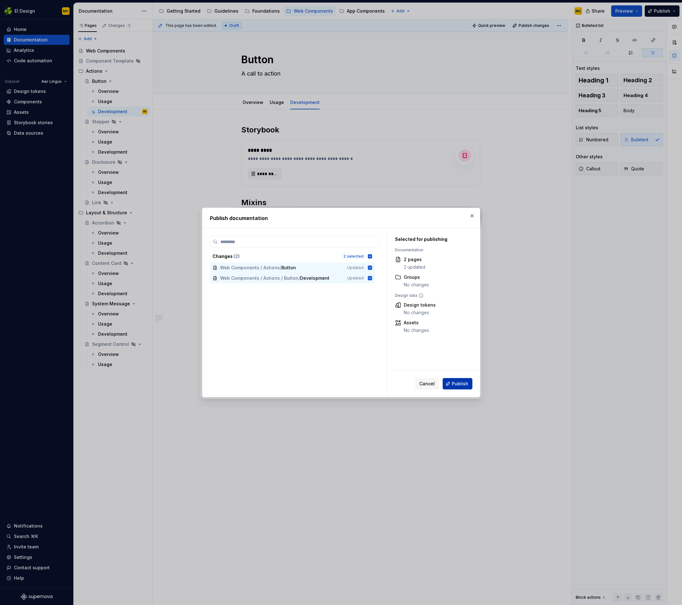
click at [462, 383] on span "Publish" at bounding box center [460, 384] width 16 height 6
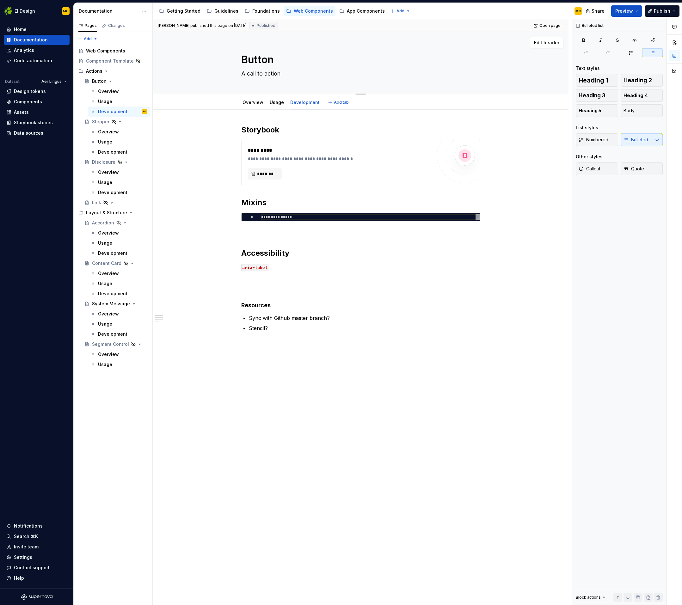
click at [252, 73] on textarea "A call to action" at bounding box center [359, 74] width 239 height 10
click at [656, 13] on span "Publish" at bounding box center [662, 11] width 16 height 6
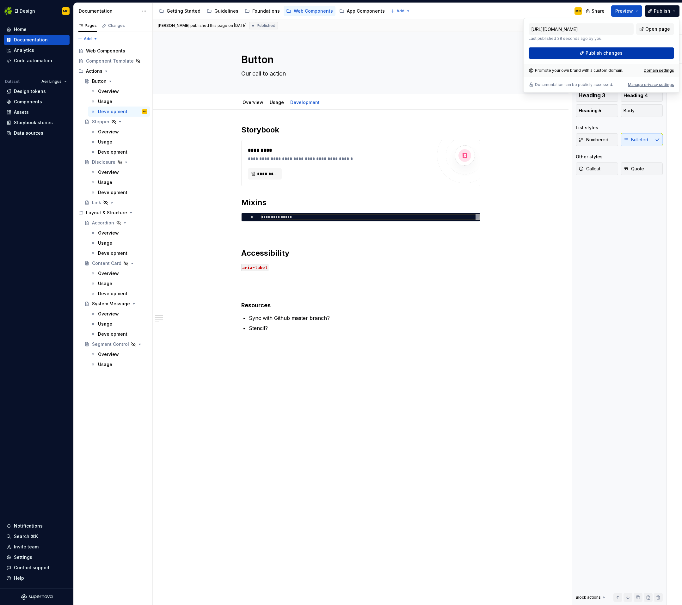
click at [575, 54] on button "Publish changes" at bounding box center [600, 52] width 145 height 11
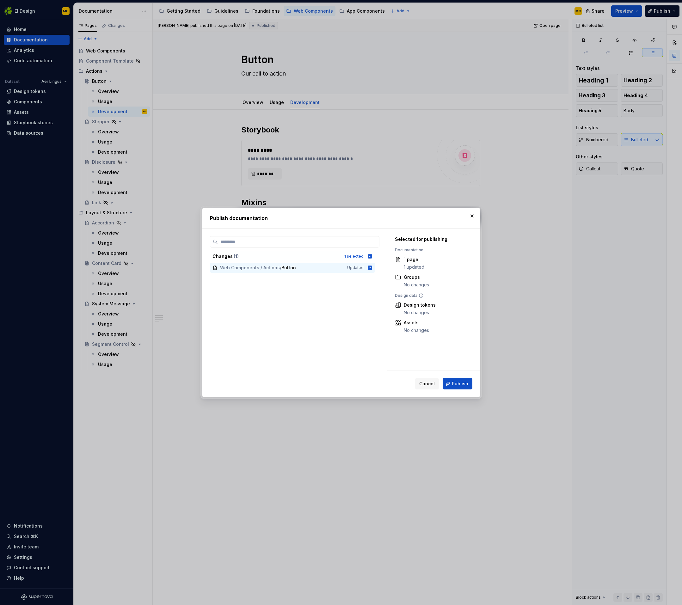
click at [454, 380] on button "Publish" at bounding box center [457, 383] width 30 height 11
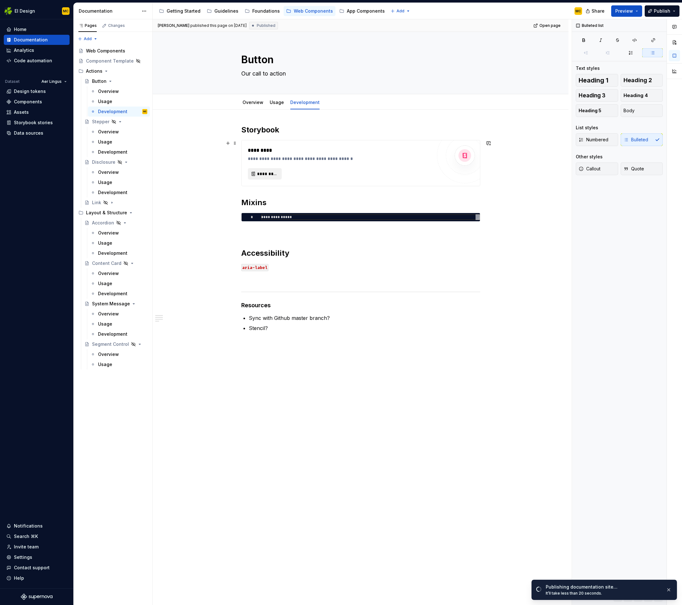
click at [272, 174] on span "*********" at bounding box center [267, 174] width 21 height 6
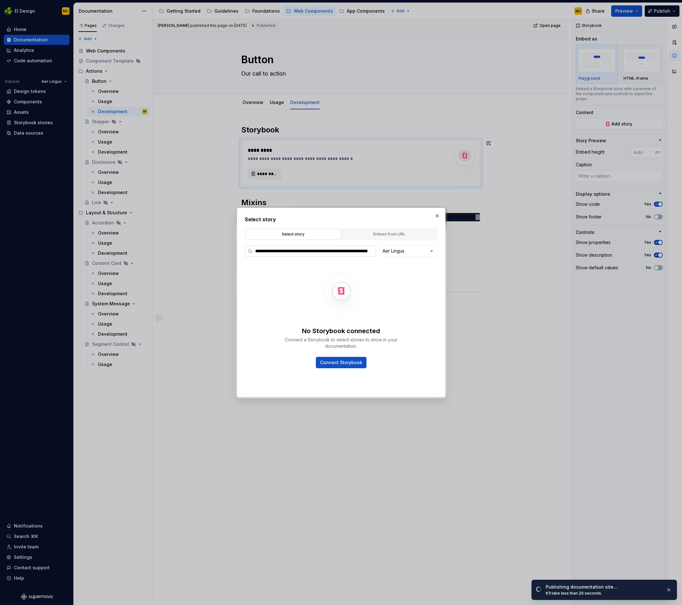
scroll to position [0, 46]
click at [401, 232] on div "Embed from URL" at bounding box center [389, 234] width 91 height 6
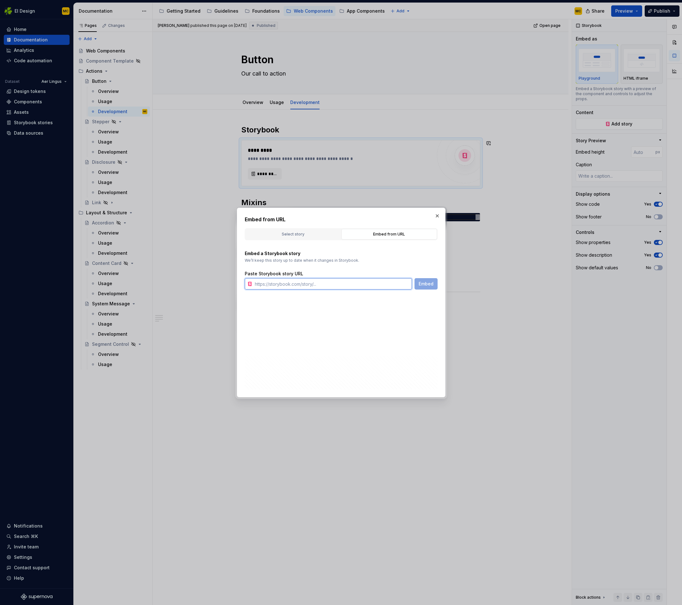
click at [323, 286] on input "text" at bounding box center [332, 283] width 160 height 11
paste input "[URL][DOMAIN_NAME]"
click at [431, 285] on span "Embed" at bounding box center [425, 284] width 15 height 6
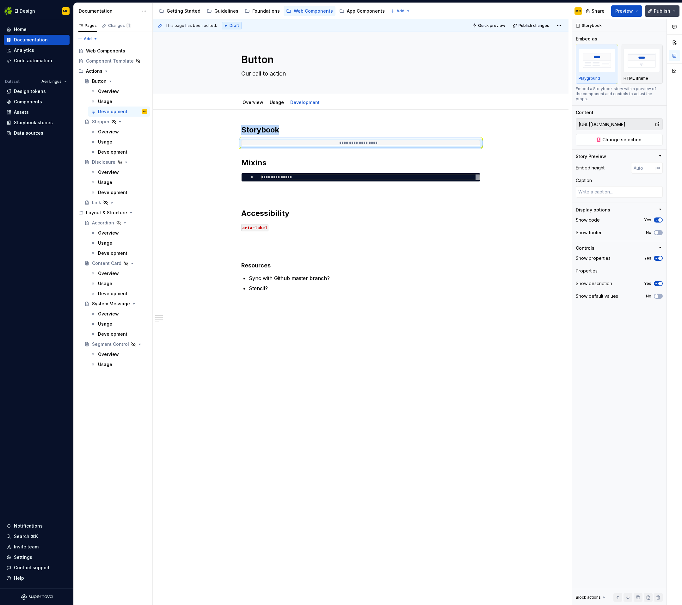
click at [656, 10] on span "Publish" at bounding box center [662, 11] width 16 height 6
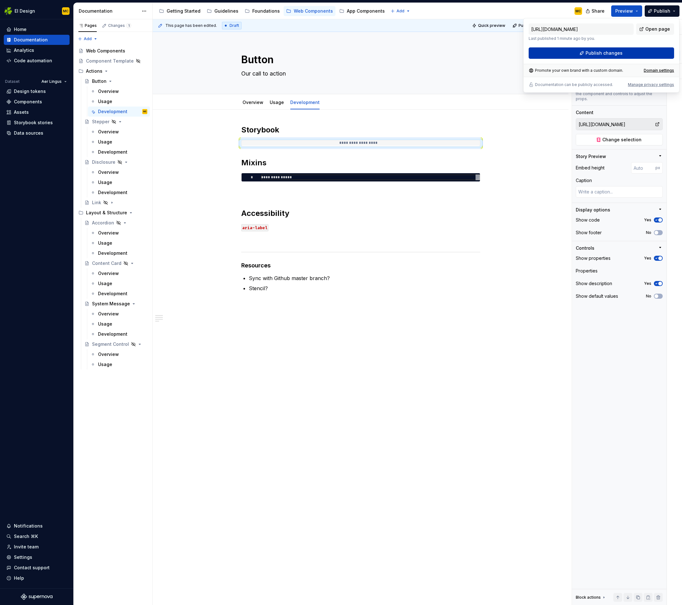
click at [604, 50] on span "Publish changes" at bounding box center [603, 53] width 37 height 6
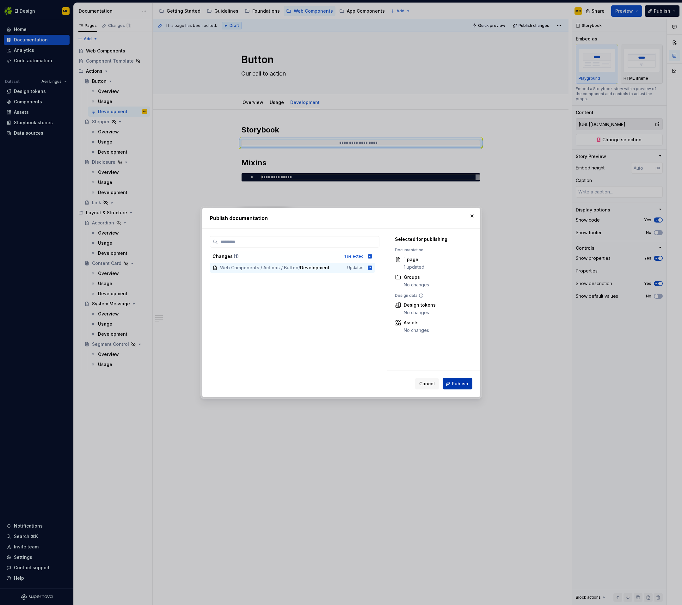
click at [455, 382] on span "Publish" at bounding box center [460, 384] width 16 height 6
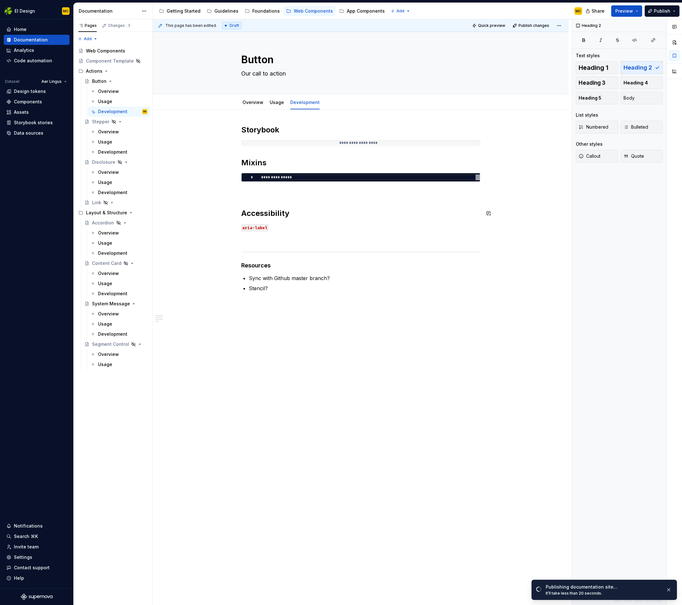
click at [288, 199] on div "**********" at bounding box center [360, 222] width 239 height 194
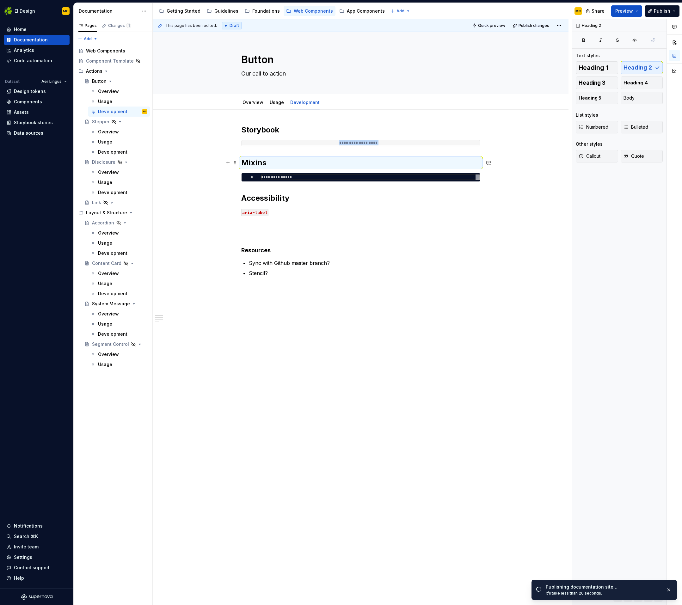
click at [273, 159] on h2 "Mixins" at bounding box center [360, 163] width 239 height 10
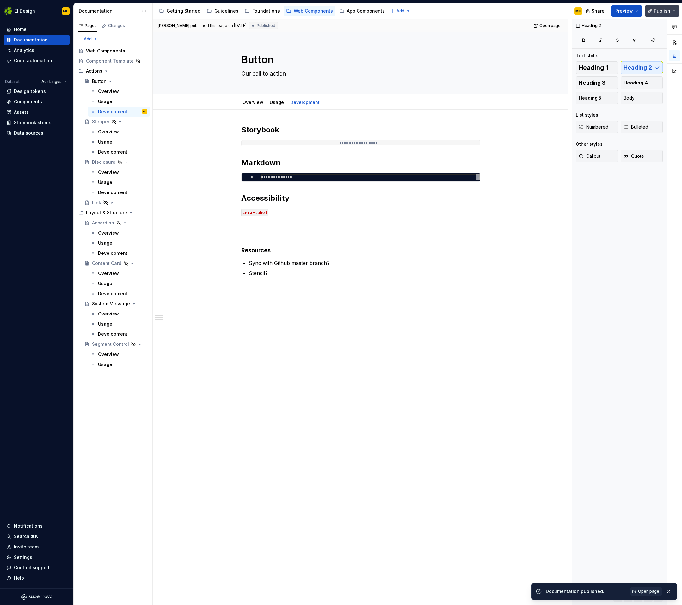
click at [653, 12] on button "Publish" at bounding box center [661, 10] width 35 height 11
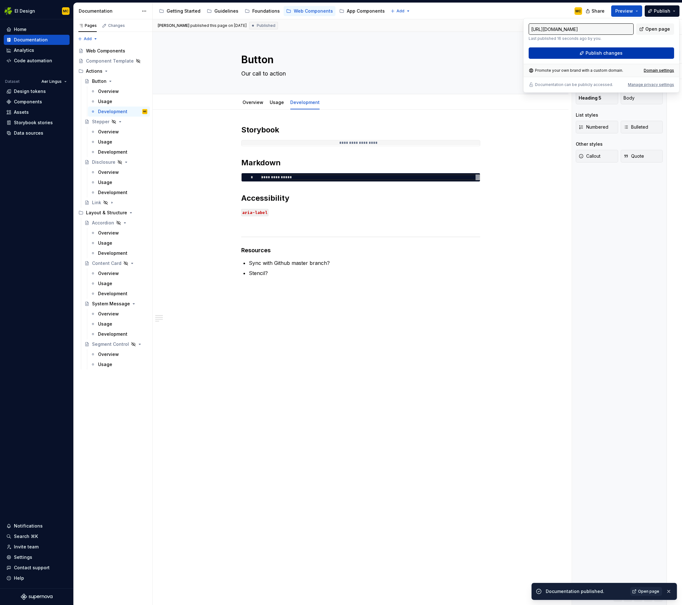
click at [608, 54] on span "Publish changes" at bounding box center [603, 53] width 37 height 6
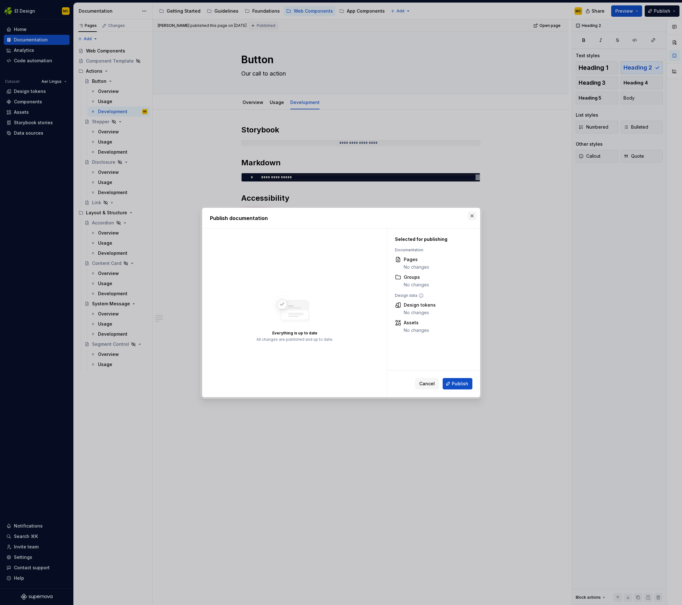
click at [473, 213] on button "button" at bounding box center [471, 215] width 9 height 9
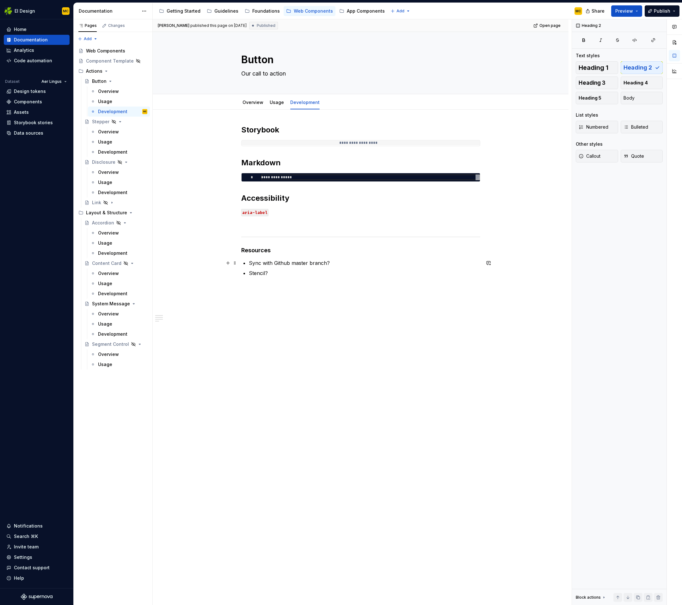
click at [341, 261] on p "Sync with Github master branch?" at bounding box center [364, 263] width 231 height 8
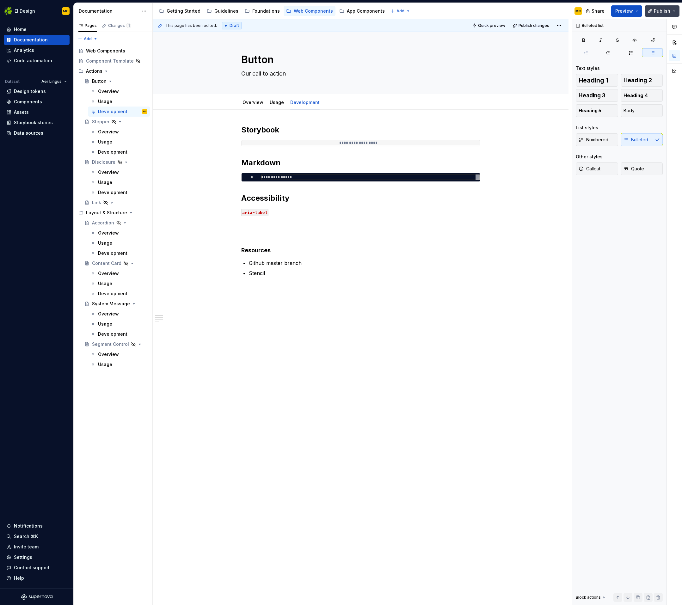
click at [658, 7] on button "Publish" at bounding box center [661, 10] width 35 height 11
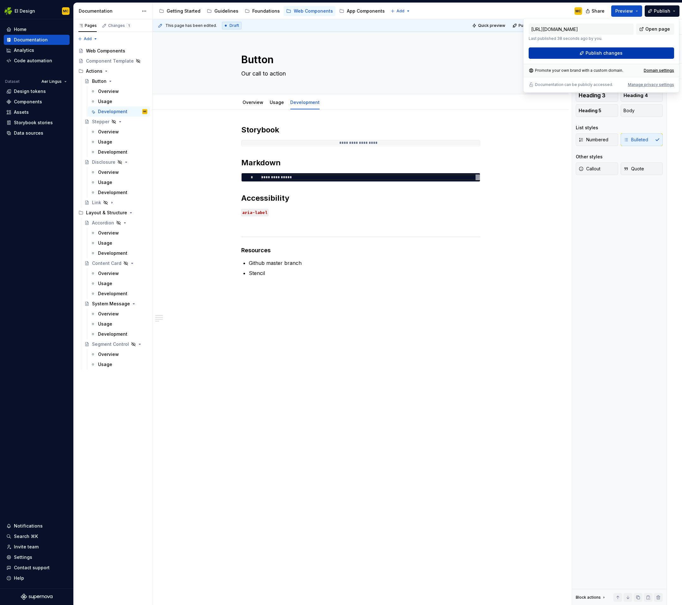
click at [583, 51] on button "Publish changes" at bounding box center [600, 52] width 145 height 11
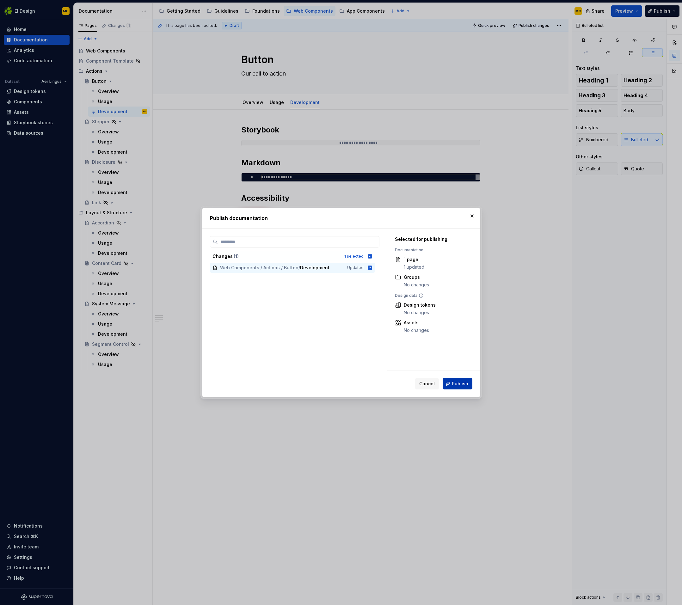
click at [464, 381] on span "Publish" at bounding box center [460, 384] width 16 height 6
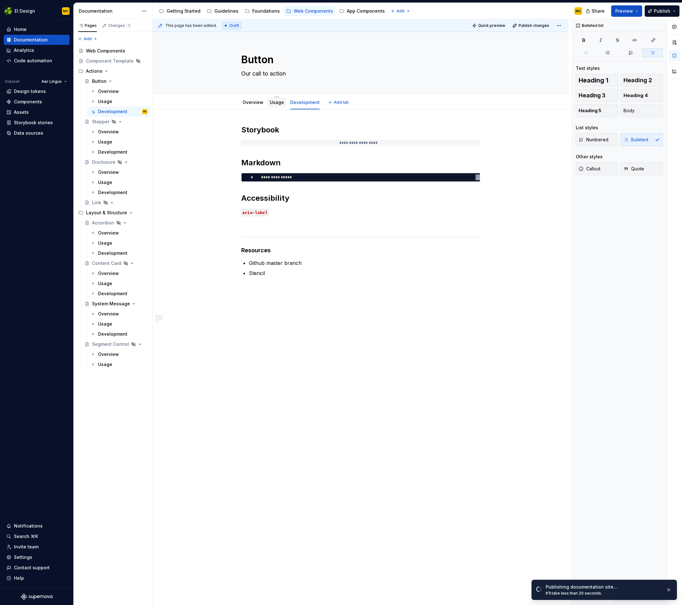
click at [278, 104] on link "Usage" at bounding box center [277, 102] width 14 height 5
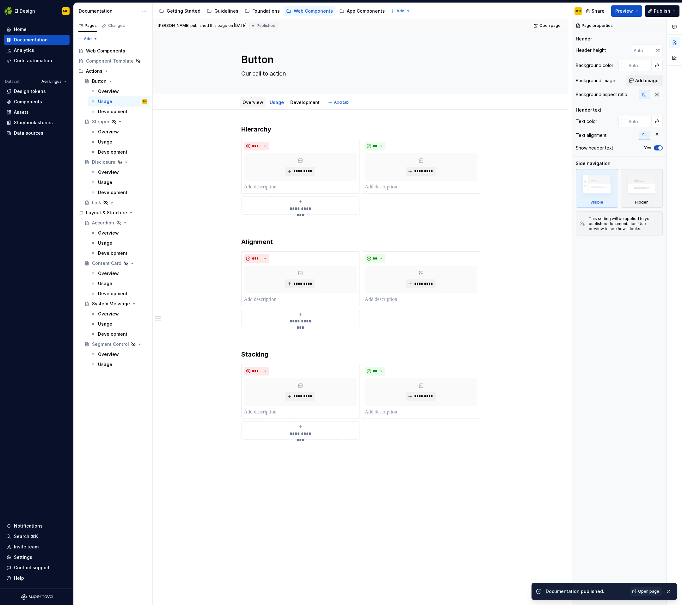
click at [252, 104] on link "Overview" at bounding box center [252, 102] width 21 height 5
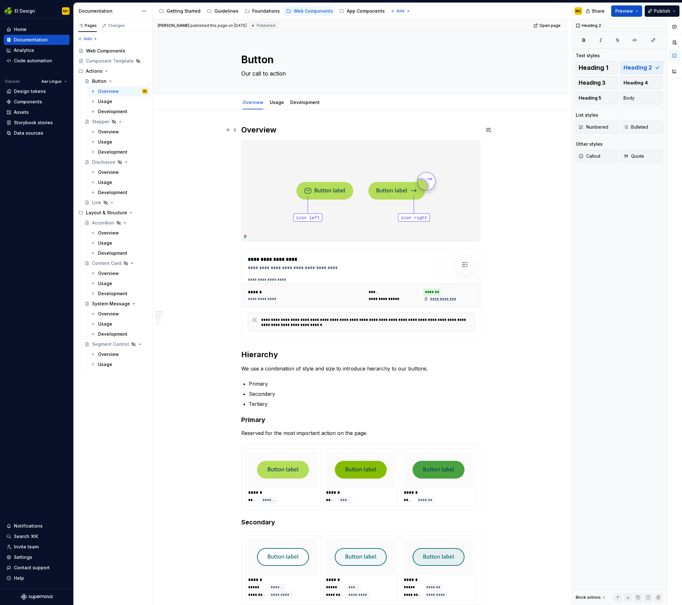
click at [293, 130] on h2 "Overview" at bounding box center [360, 130] width 239 height 10
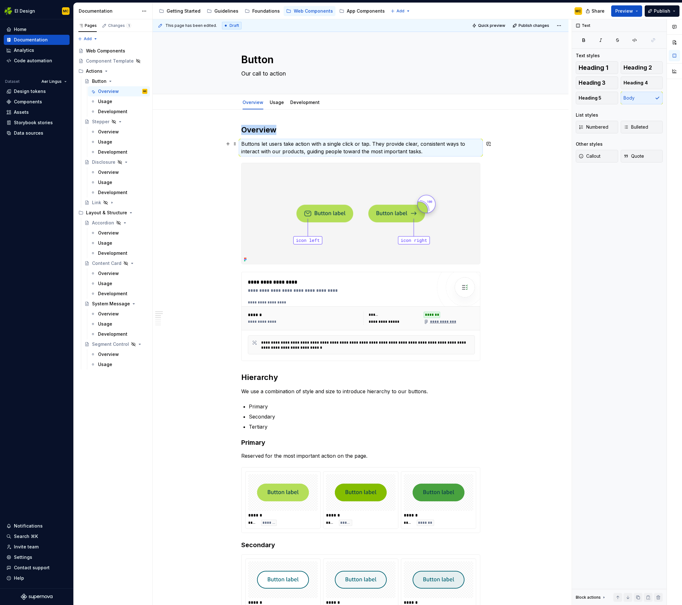
click at [431, 154] on p "Buttons let users take action with a single click or tap. They provide clear, c…" at bounding box center [360, 147] width 239 height 15
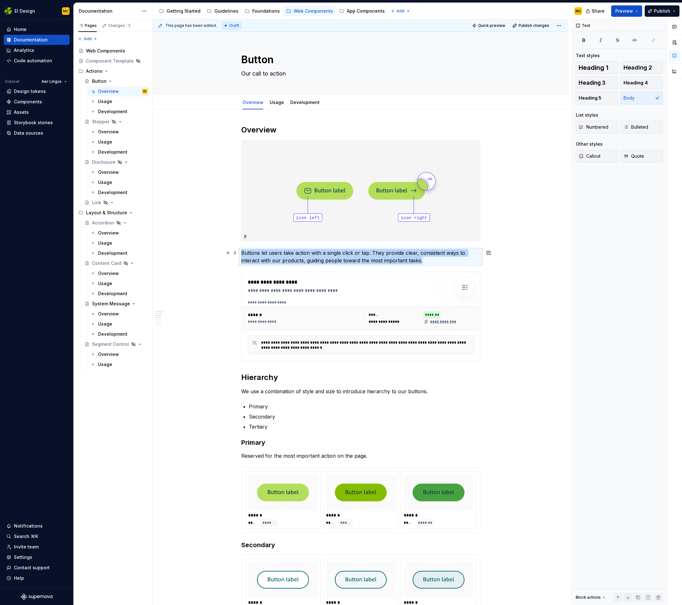
click at [429, 260] on p "Buttons let users take action with a single click or tap. They provide clear, c…" at bounding box center [360, 256] width 239 height 15
click at [431, 260] on p "Buttons let users take action with a single click or tap. They provide clear, c…" at bounding box center [360, 256] width 239 height 15
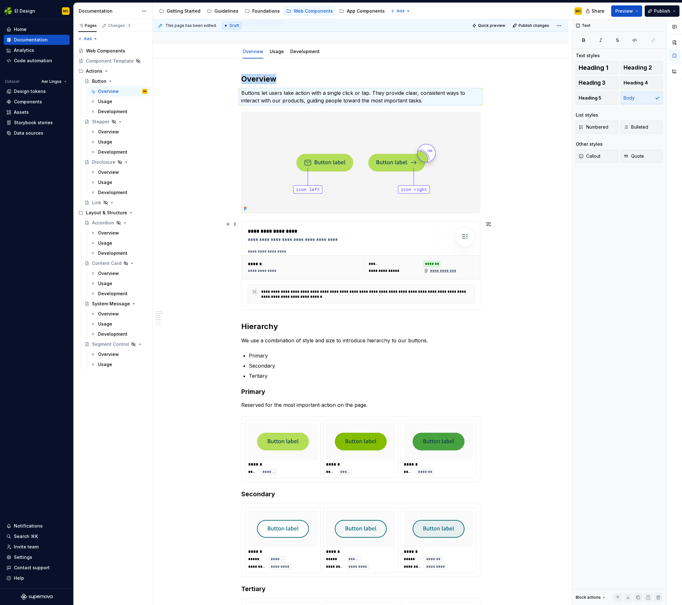
scroll to position [44, 0]
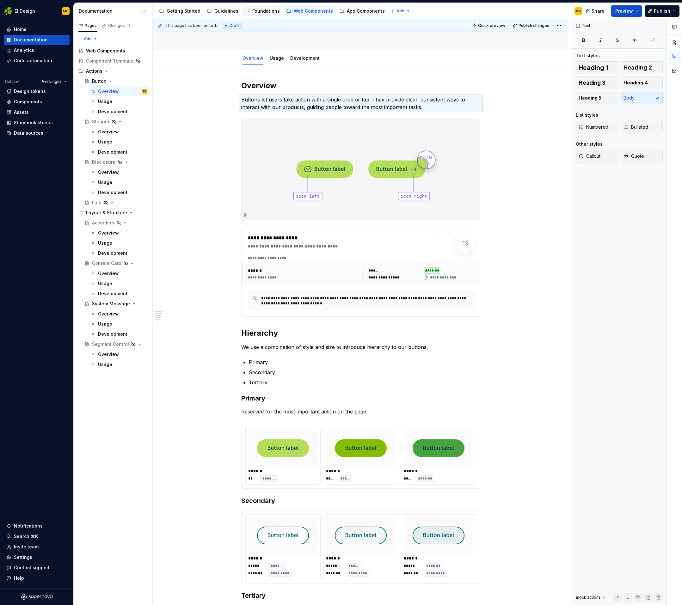
drag, startPoint x: 238, startPoint y: 254, endPoint x: 246, endPoint y: 8, distance: 246.6
click at [521, 23] on button "Publish changes" at bounding box center [530, 25] width 41 height 9
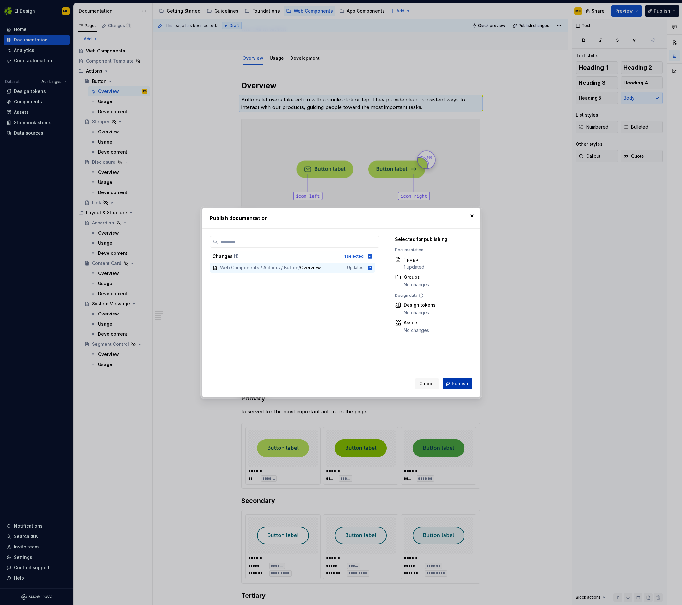
click at [460, 382] on span "Publish" at bounding box center [460, 384] width 16 height 6
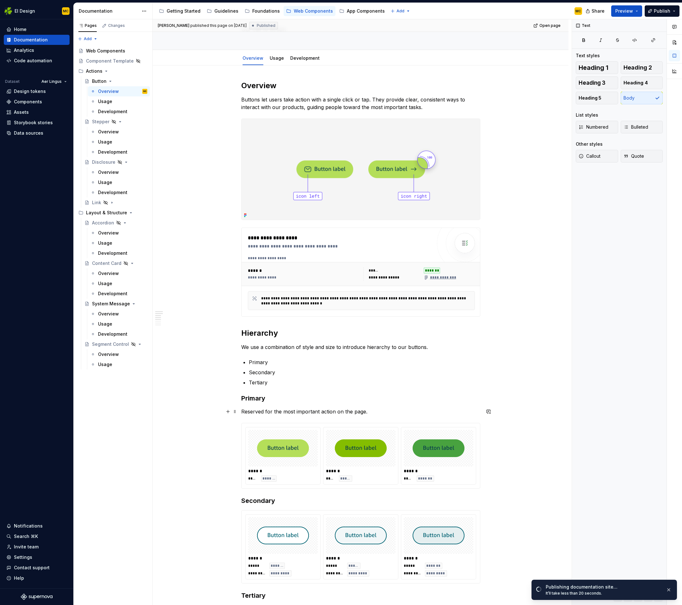
click at [375, 413] on p "Reserved for the most important action on the page." at bounding box center [360, 412] width 239 height 8
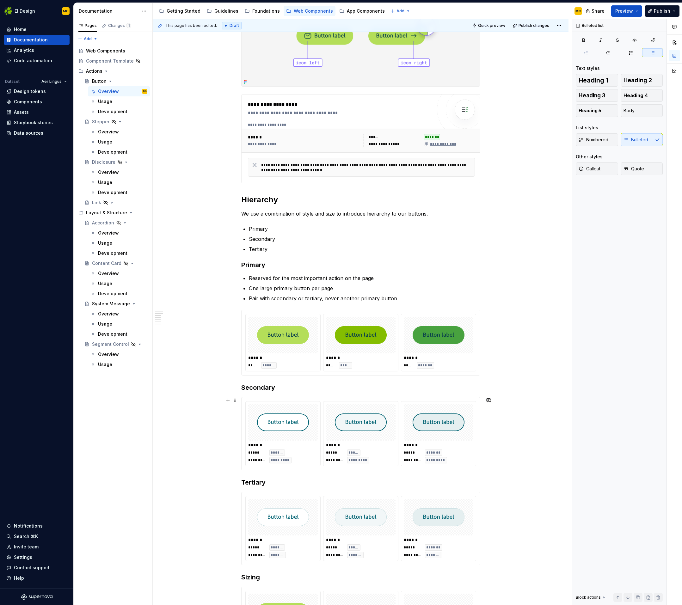
scroll to position [178, 0]
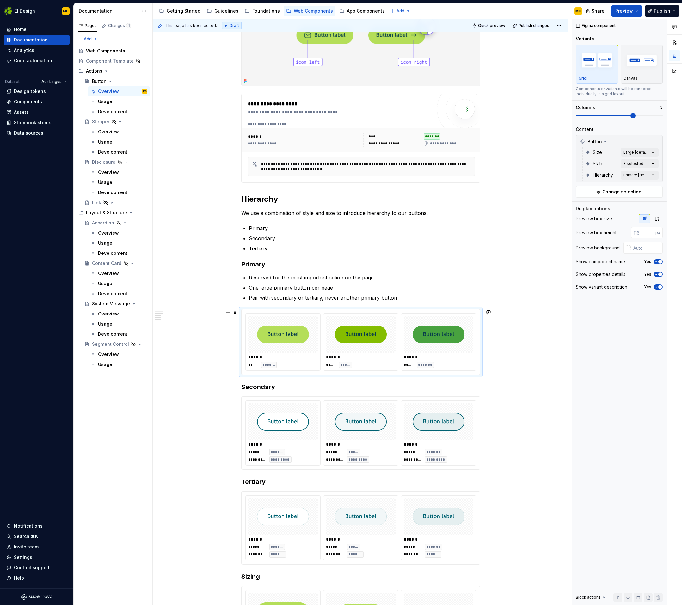
click at [300, 358] on div "******" at bounding box center [283, 357] width 70 height 6
click at [296, 362] on div "***** *******" at bounding box center [283, 365] width 70 height 6
click at [650, 74] on div "Canvas" at bounding box center [641, 64] width 37 height 34
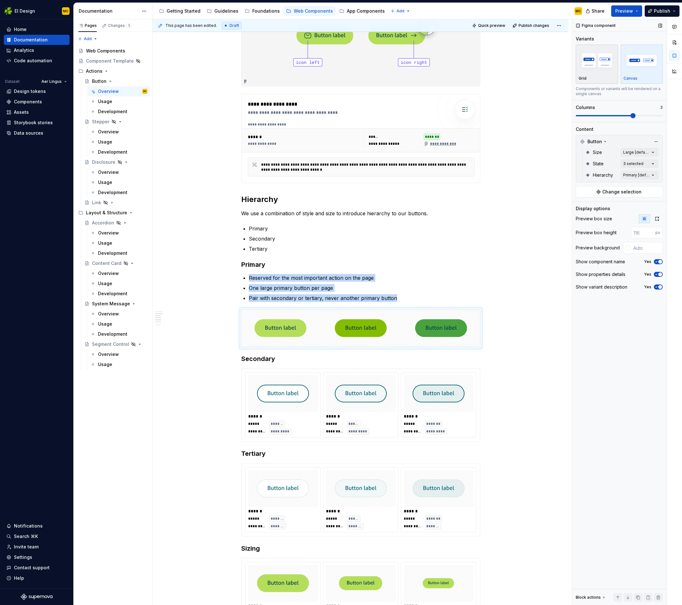
click at [605, 76] on div "Grid" at bounding box center [596, 78] width 37 height 5
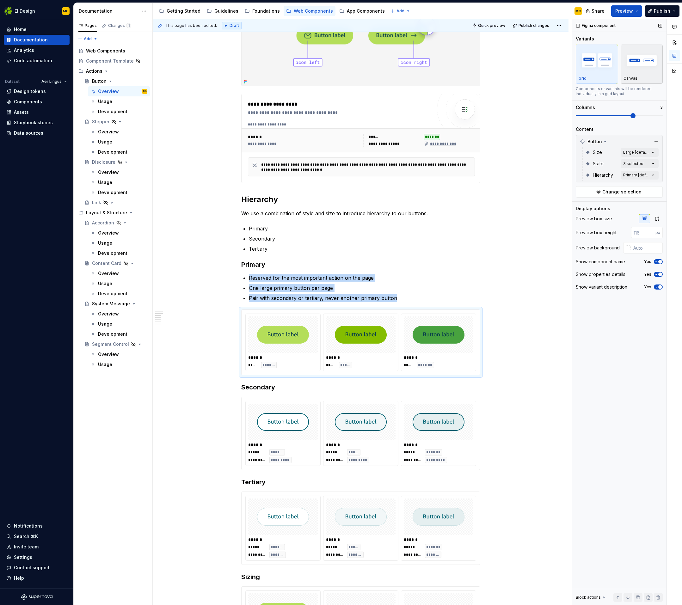
click at [642, 78] on div "Canvas" at bounding box center [641, 78] width 37 height 5
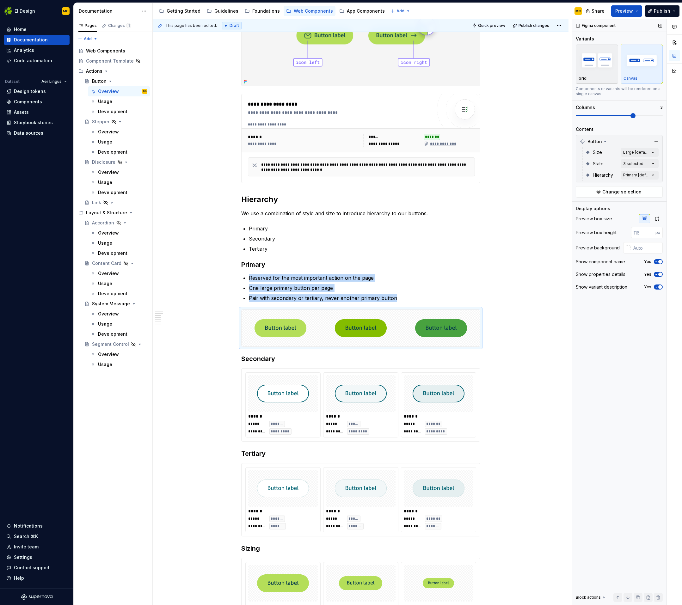
click at [608, 76] on div "Grid" at bounding box center [596, 78] width 37 height 5
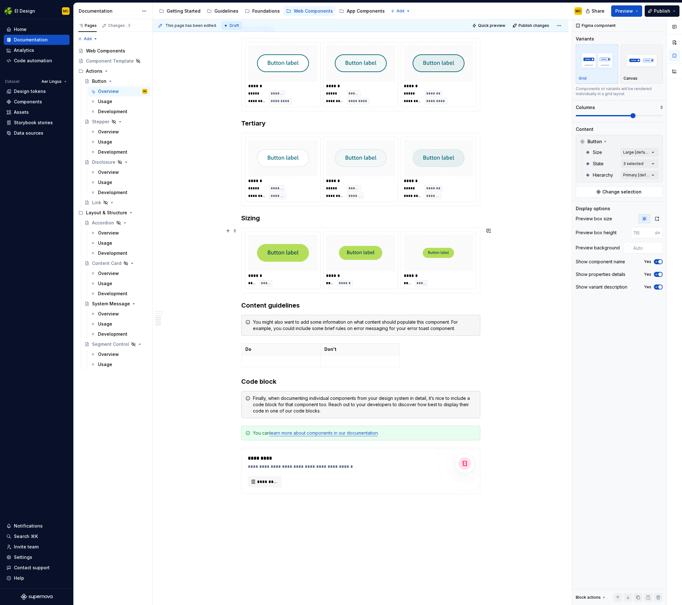
scroll to position [542, 0]
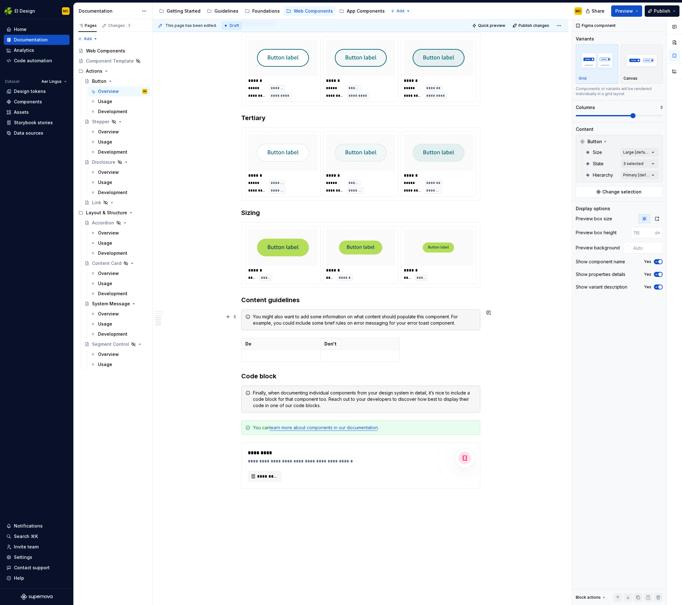
click at [476, 317] on div "You might also want to add some information on what content should populate thi…" at bounding box center [364, 320] width 223 height 13
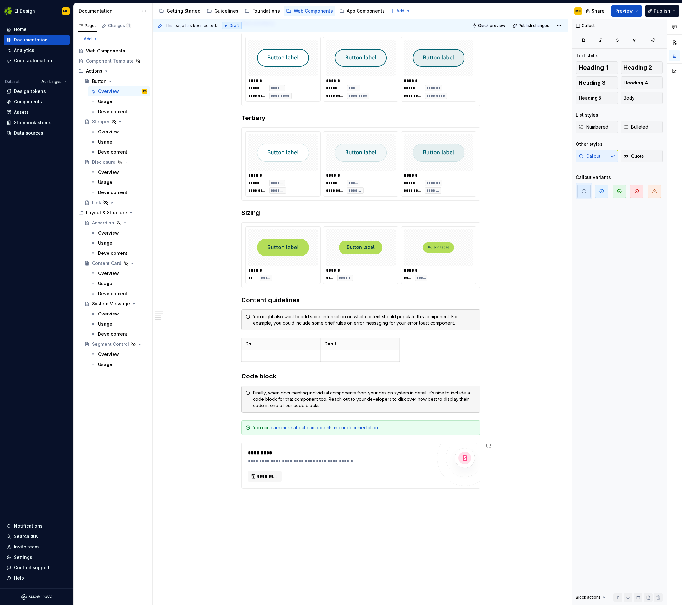
click at [324, 512] on div "**********" at bounding box center [361, 123] width 416 height 1110
click at [512, 521] on div "**********" at bounding box center [362, 312] width 419 height 586
click at [237, 428] on span at bounding box center [234, 427] width 5 height 9
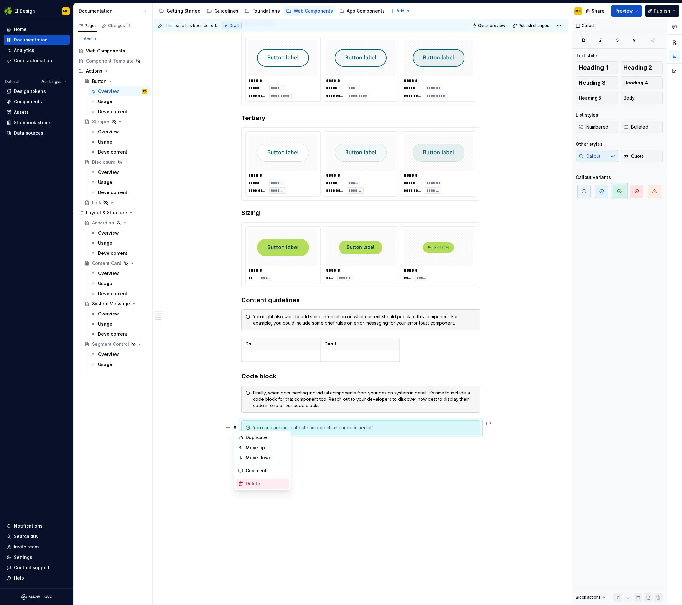
click at [252, 483] on div "Delete" at bounding box center [266, 483] width 41 height 6
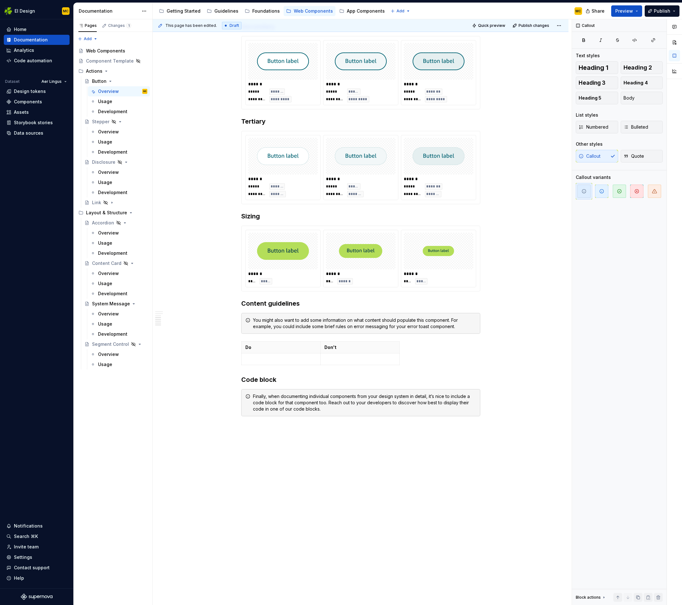
scroll to position [539, 0]
click at [235, 397] on span at bounding box center [234, 396] width 5 height 9
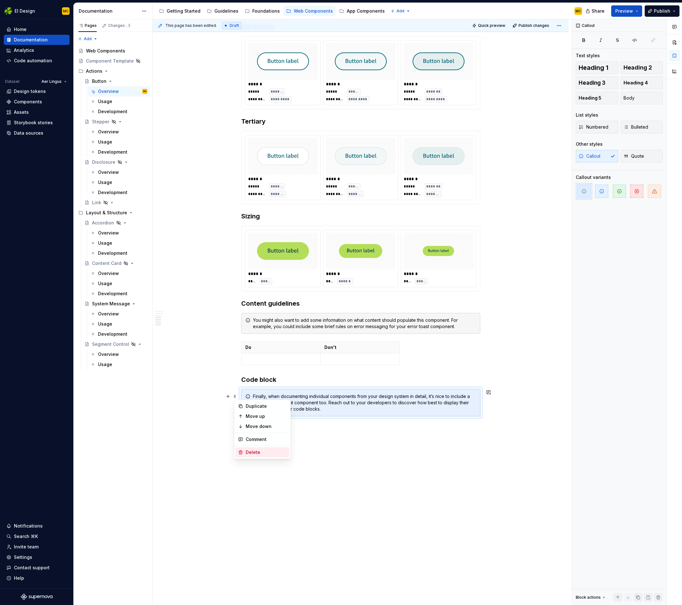
click at [244, 451] on div "Delete" at bounding box center [262, 452] width 54 height 10
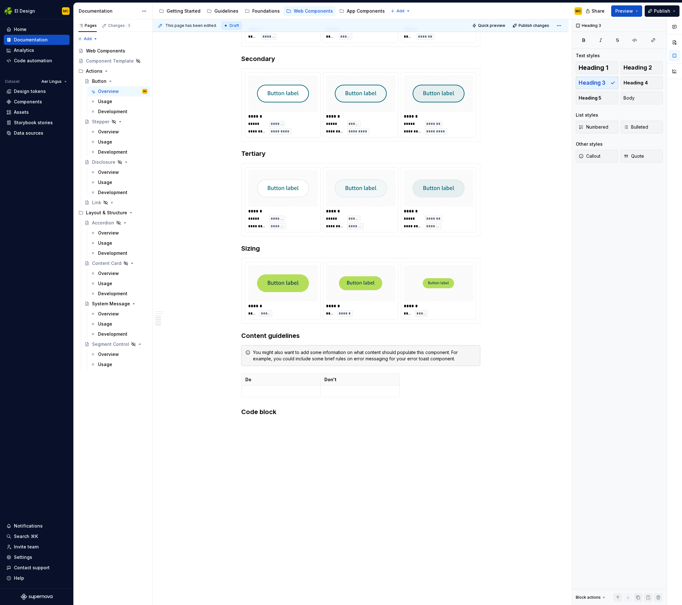
scroll to position [506, 0]
click at [237, 413] on span at bounding box center [234, 411] width 5 height 9
click at [251, 468] on div "Delete" at bounding box center [266, 468] width 41 height 6
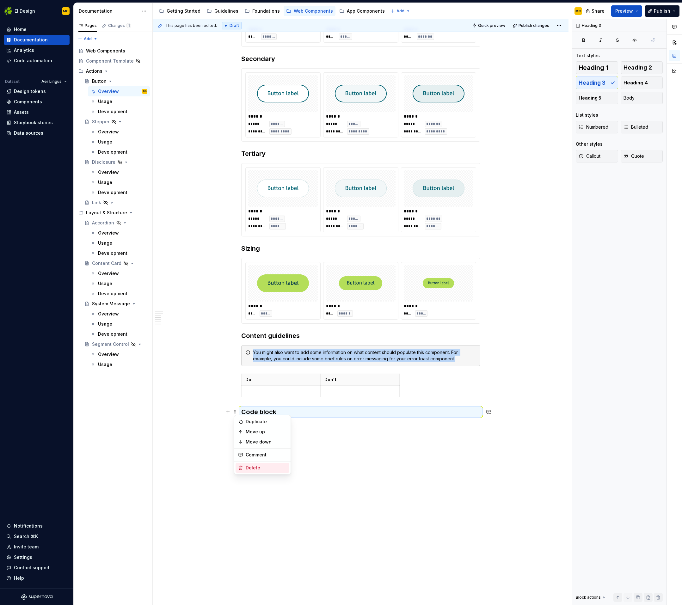
scroll to position [490, 0]
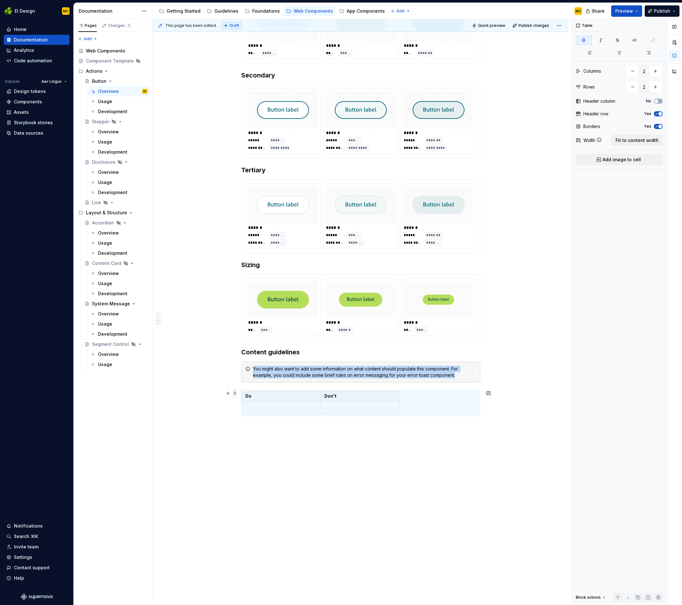
click at [237, 395] on span at bounding box center [234, 393] width 5 height 9
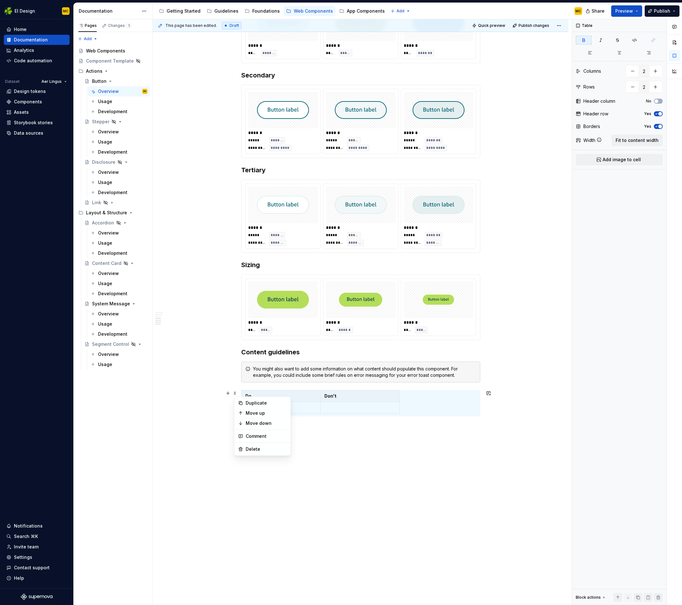
click at [253, 380] on div "You might also want to add some information on what content should populate thi…" at bounding box center [360, 372] width 239 height 21
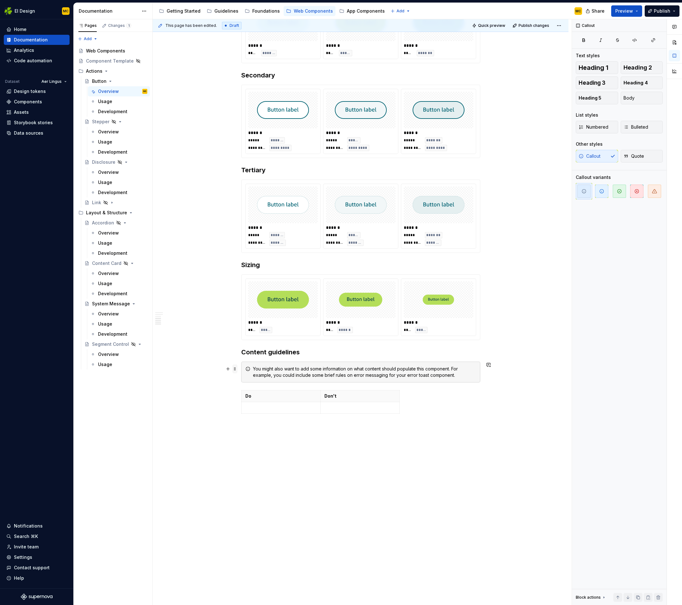
click at [237, 369] on span at bounding box center [234, 368] width 5 height 9
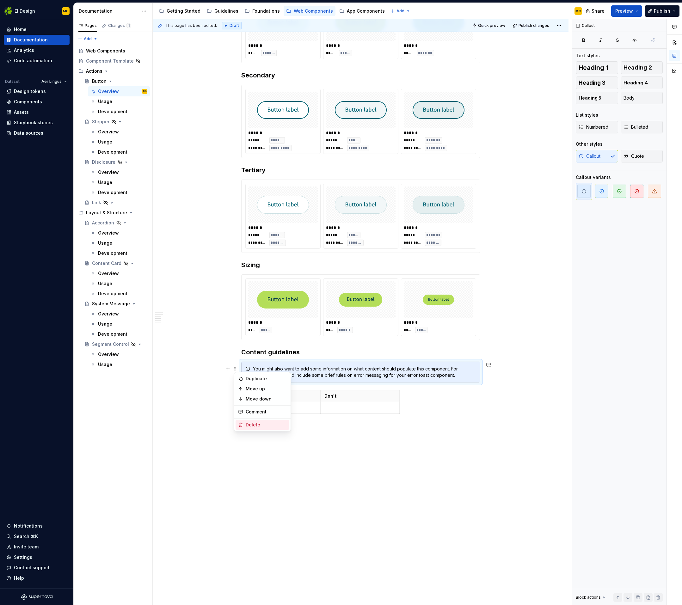
click at [256, 423] on div "Delete" at bounding box center [266, 425] width 41 height 6
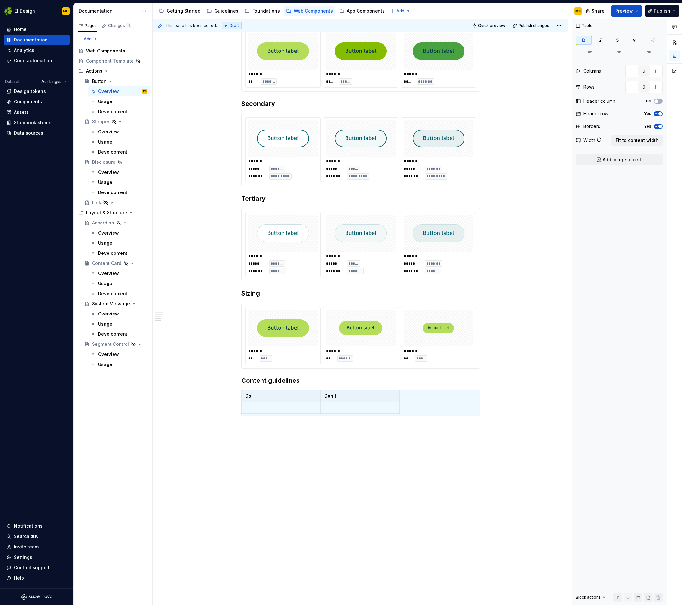
click at [266, 424] on div "**********" at bounding box center [362, 312] width 419 height 586
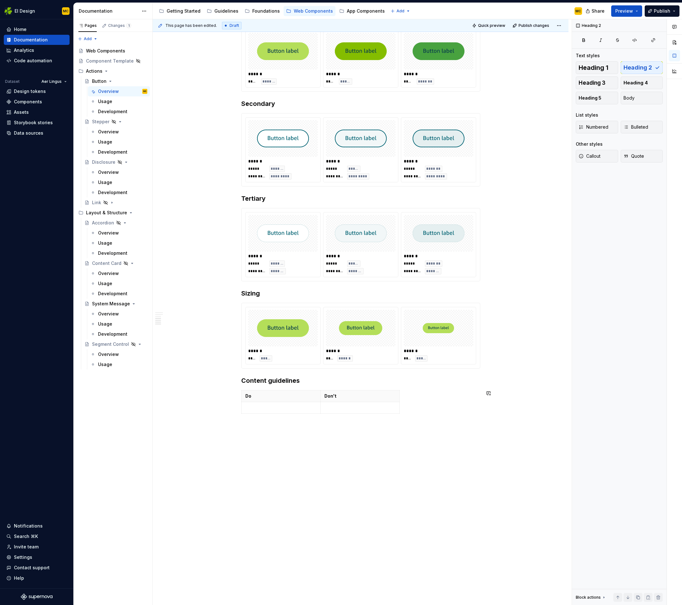
click at [365, 430] on div "**********" at bounding box center [361, 126] width 416 height 957
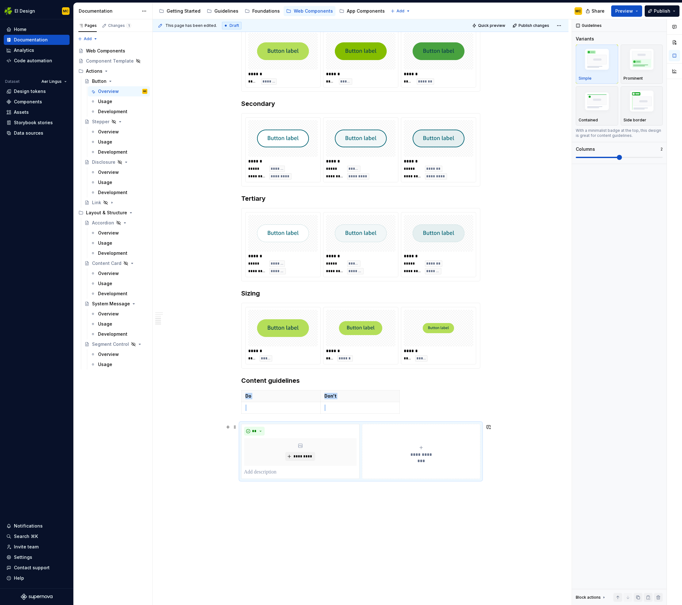
click at [419, 445] on div "**********" at bounding box center [421, 451] width 113 height 13
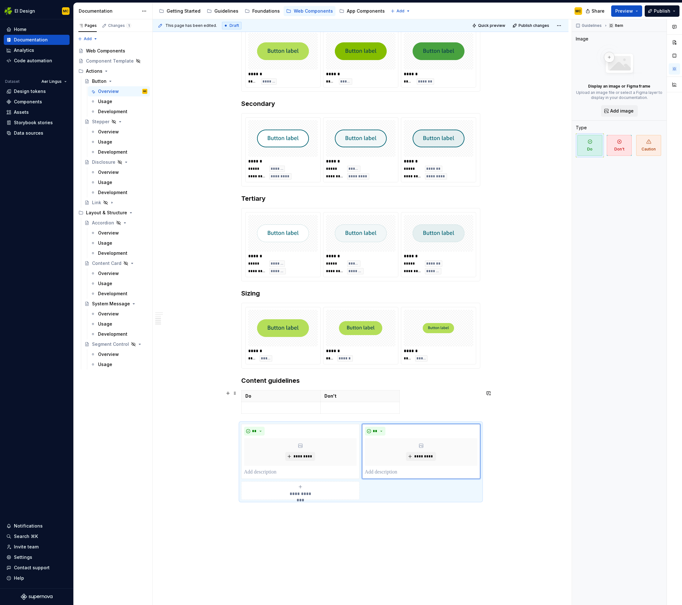
click at [380, 414] on div "Do Don't" at bounding box center [360, 403] width 239 height 26
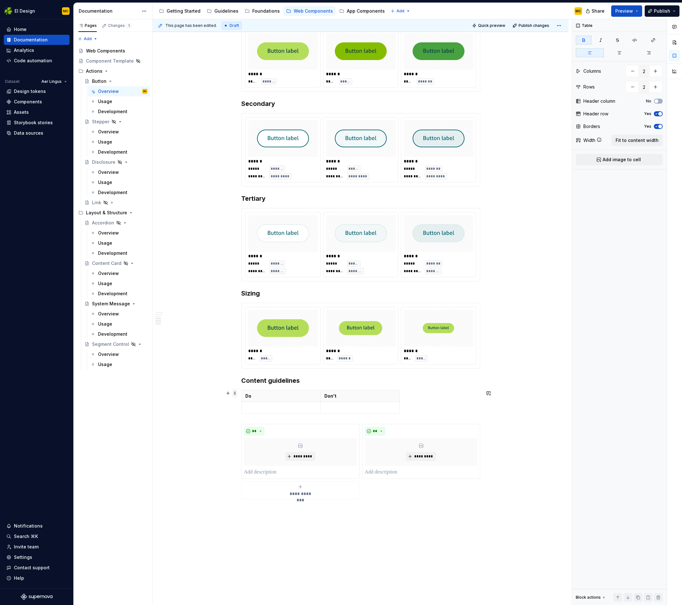
click at [236, 393] on span at bounding box center [234, 393] width 5 height 9
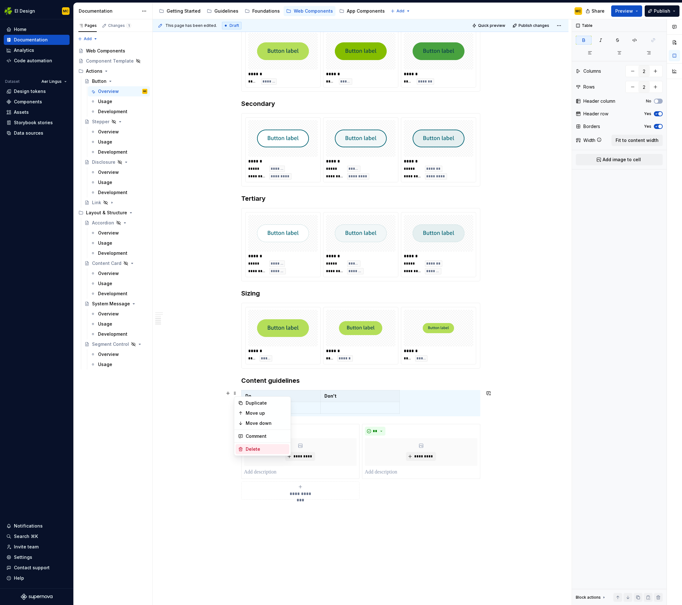
click at [259, 448] on div "Delete" at bounding box center [266, 449] width 41 height 6
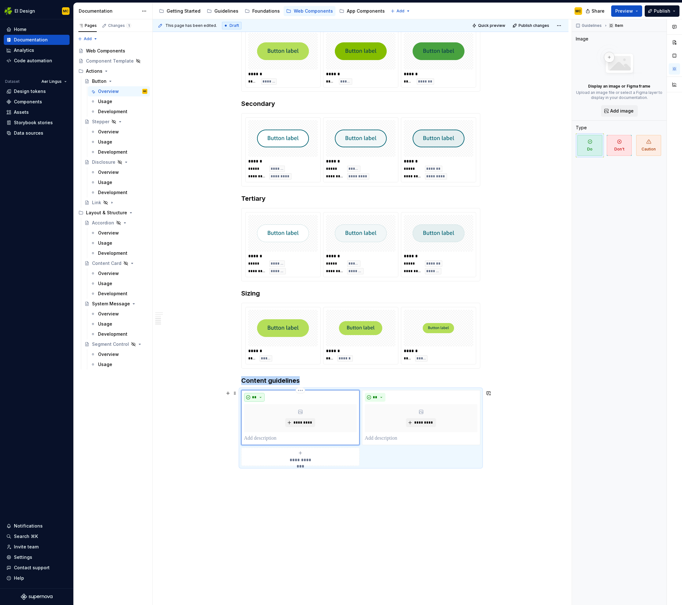
click at [263, 395] on button "**" at bounding box center [254, 397] width 21 height 9
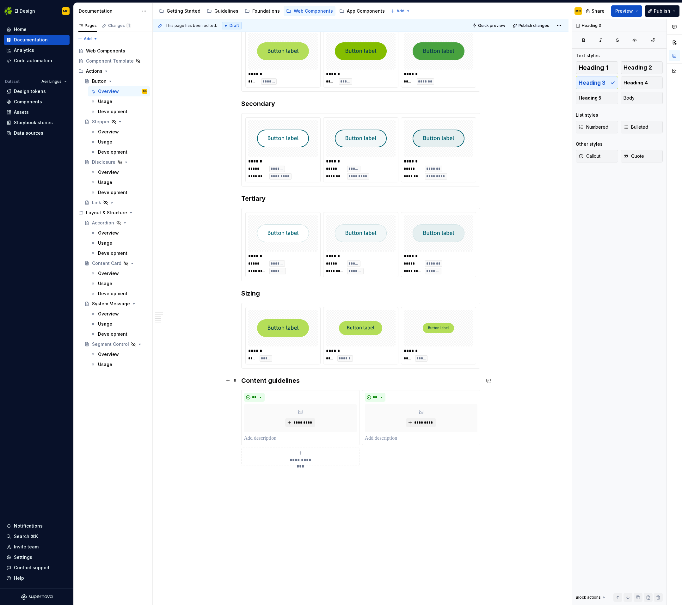
click at [338, 379] on h3 "Content guidelines" at bounding box center [360, 380] width 239 height 9
click at [304, 436] on p at bounding box center [300, 439] width 113 height 8
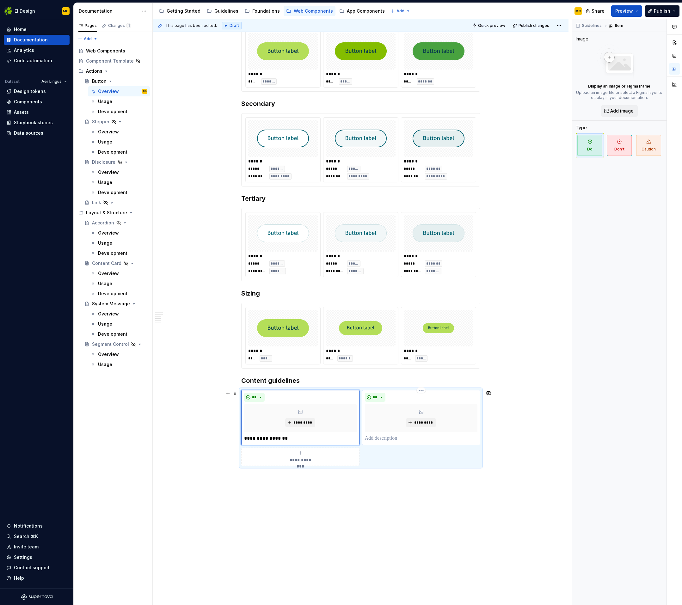
click at [393, 438] on p at bounding box center [421, 439] width 113 height 8
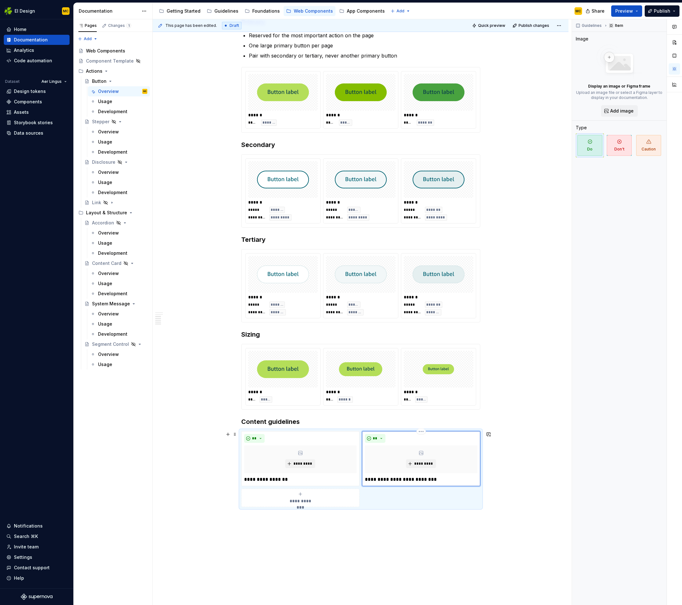
scroll to position [423, 0]
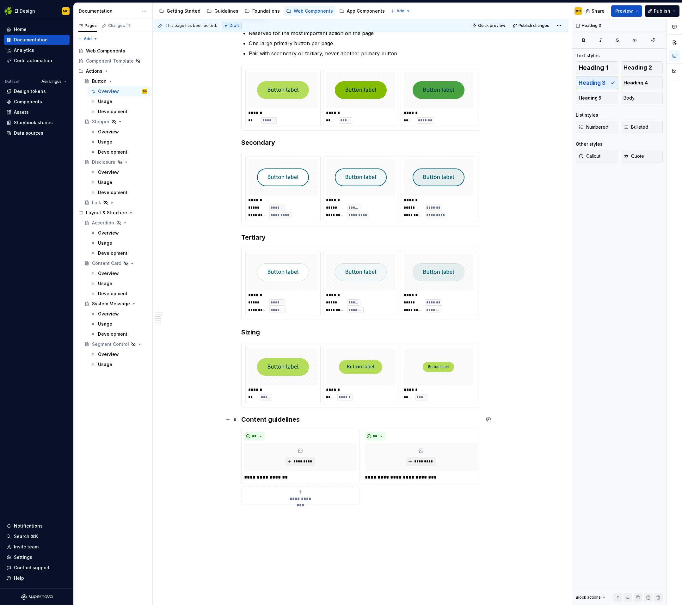
click at [316, 421] on h3 "Content guidelines" at bounding box center [360, 419] width 239 height 9
click at [236, 432] on span at bounding box center [234, 432] width 5 height 9
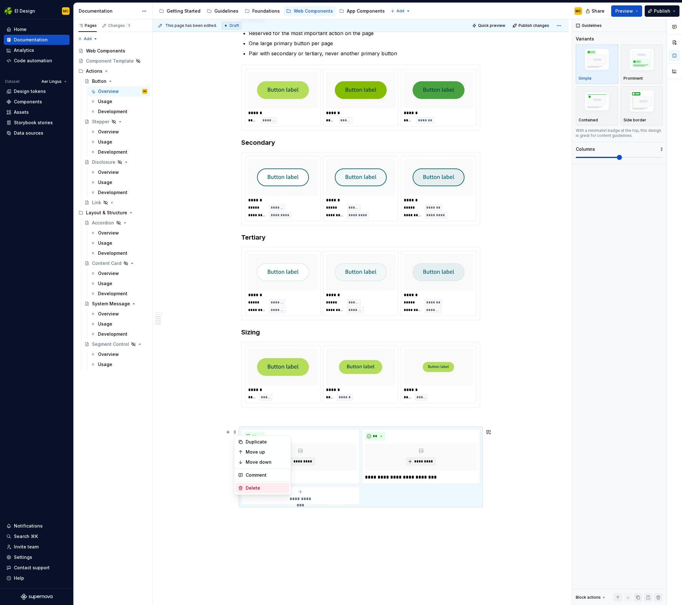
click at [257, 490] on div "Delete" at bounding box center [266, 488] width 41 height 6
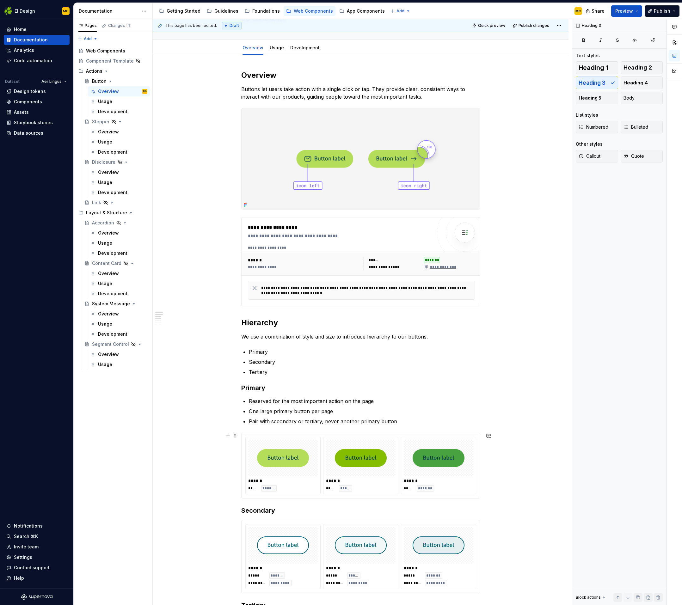
scroll to position [0, 0]
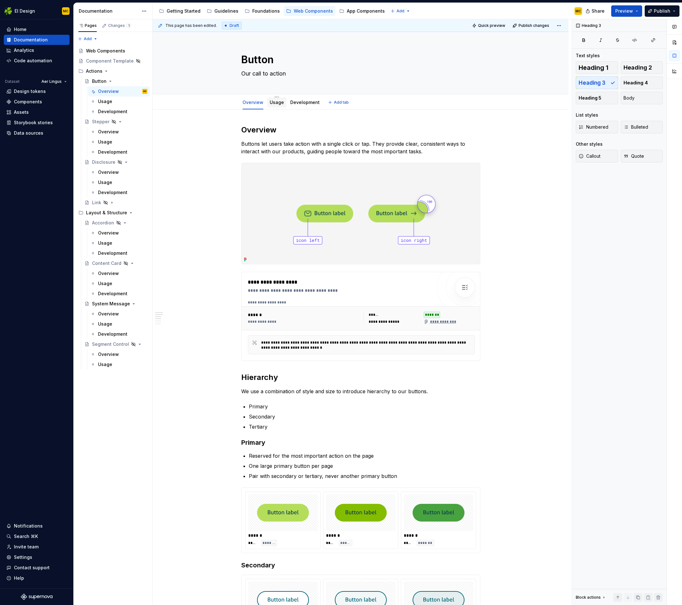
click at [277, 107] on div "Usage" at bounding box center [276, 102] width 19 height 10
click at [276, 103] on link "Usage" at bounding box center [277, 102] width 14 height 5
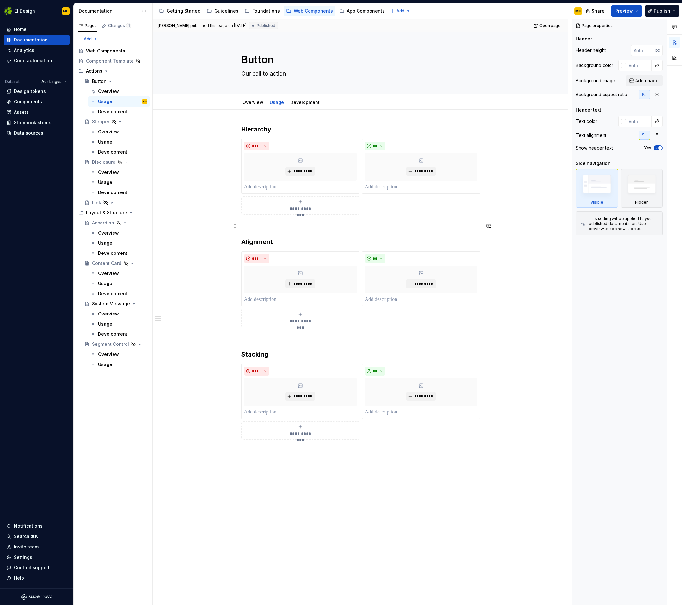
click at [294, 229] on p at bounding box center [360, 226] width 239 height 8
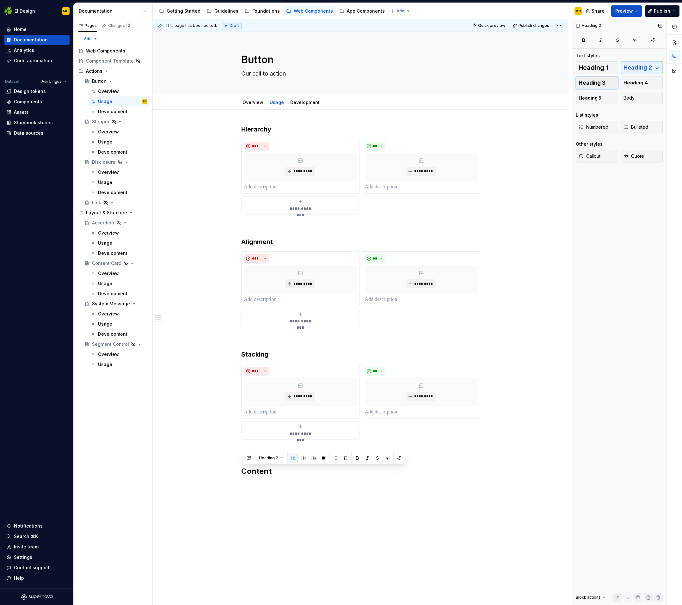
click at [606, 81] on button "Heading 3" at bounding box center [597, 82] width 42 height 13
click at [280, 468] on h3 "Content" at bounding box center [360, 466] width 239 height 9
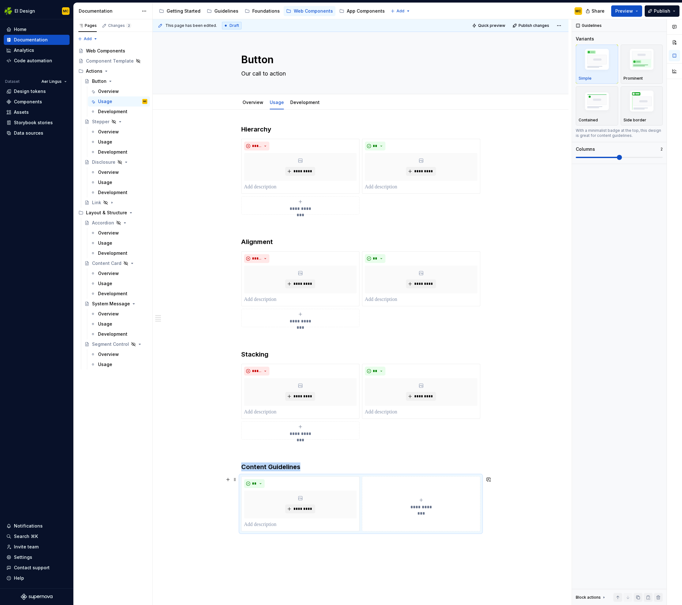
click at [422, 497] on icon "submit" at bounding box center [420, 499] width 5 height 5
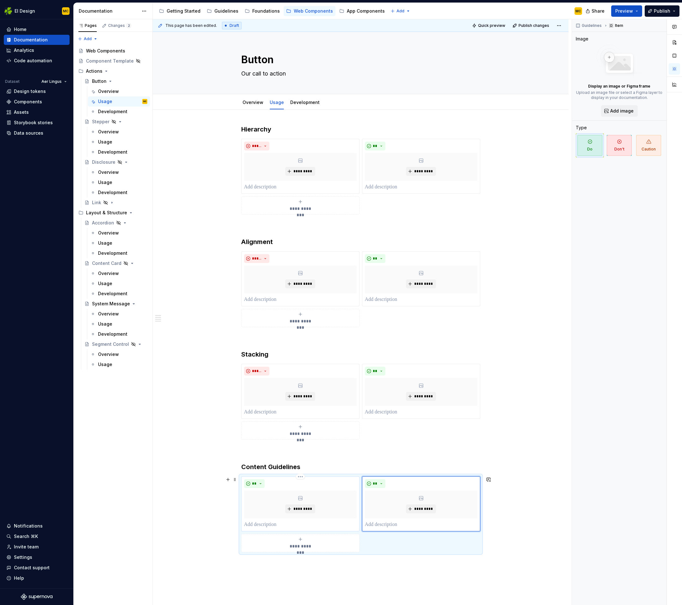
click at [283, 525] on p at bounding box center [300, 525] width 113 height 8
click at [400, 524] on p at bounding box center [421, 525] width 113 height 8
click at [537, 422] on div "**********" at bounding box center [361, 425] width 416 height 631
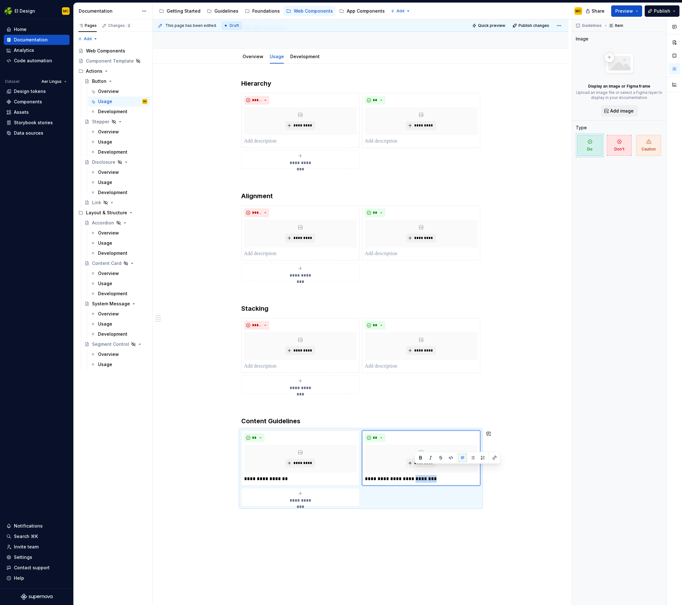
scroll to position [57, 0]
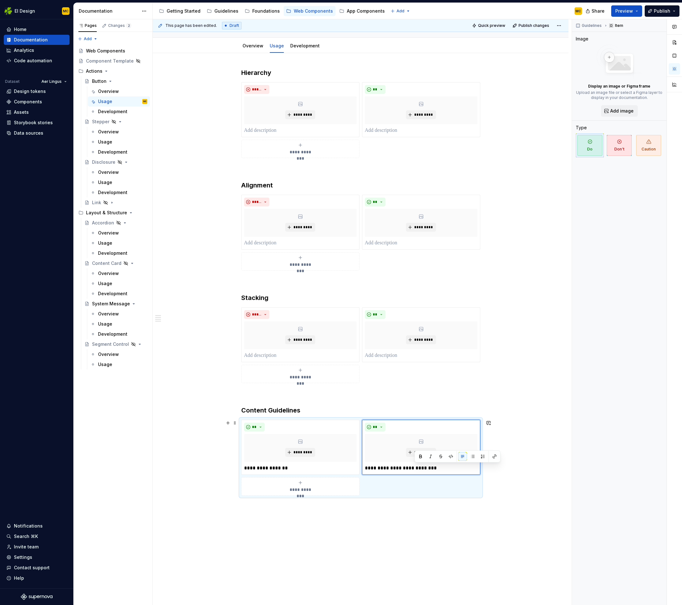
click at [427, 489] on div "**********" at bounding box center [360, 458] width 239 height 76
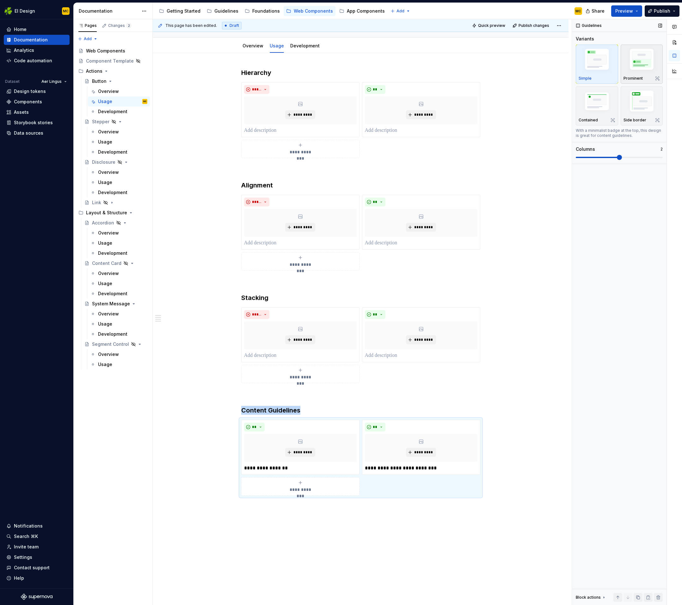
click at [646, 73] on img "button" at bounding box center [641, 60] width 37 height 27
click at [306, 466] on p "**********" at bounding box center [300, 468] width 113 height 8
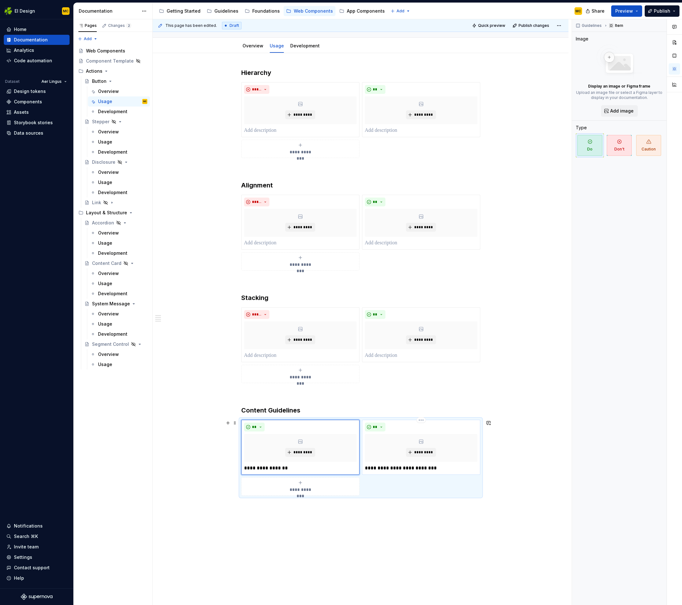
click at [405, 469] on p "**********" at bounding box center [421, 468] width 113 height 8
click at [309, 470] on p "**********" at bounding box center [300, 468] width 113 height 8
click at [259, 426] on button "**" at bounding box center [254, 427] width 21 height 9
click at [271, 452] on div "Don't" at bounding box center [271, 449] width 12 height 6
click at [321, 522] on div "**********" at bounding box center [361, 368] width 416 height 631
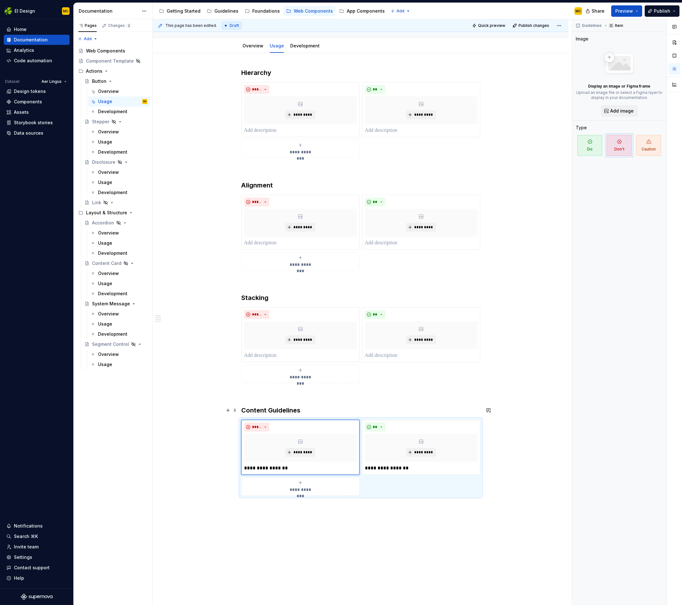
click at [309, 411] on h3 "Content Guidelines" at bounding box center [360, 410] width 239 height 9
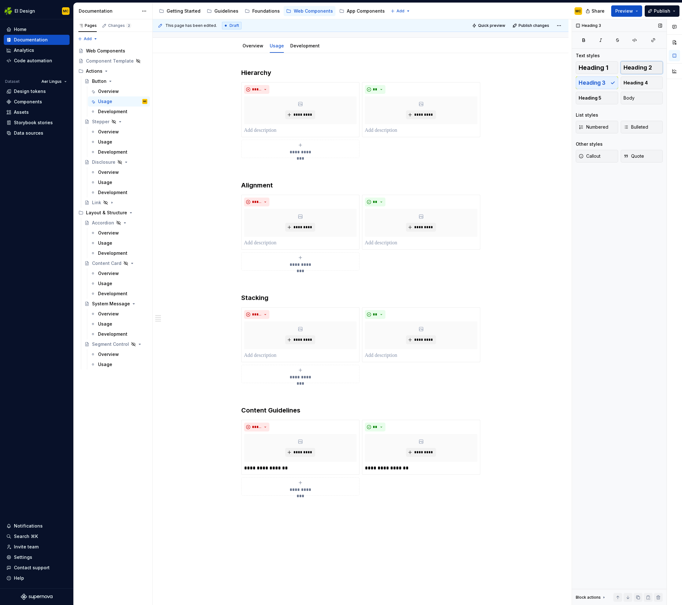
click at [644, 68] on span "Heading 2" at bounding box center [637, 67] width 28 height 6
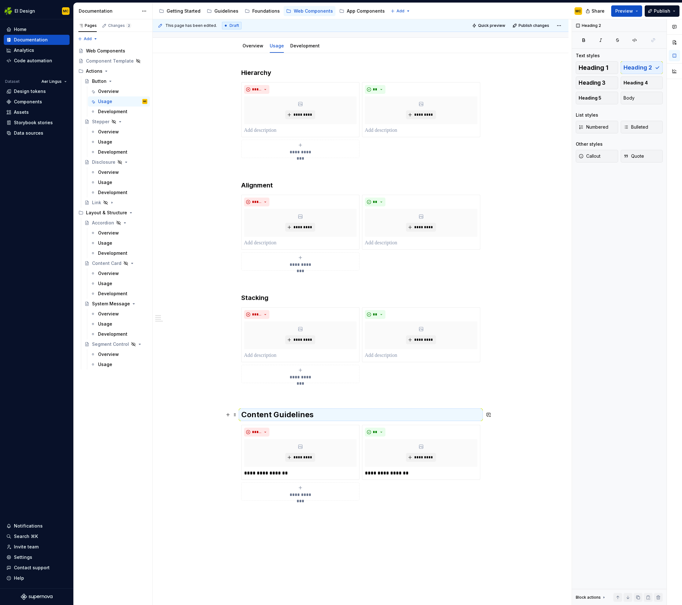
click at [344, 415] on h2 "Content Guidelines" at bounding box center [360, 415] width 239 height 10
click at [329, 418] on h2 "Content Guidelines" at bounding box center [360, 415] width 239 height 10
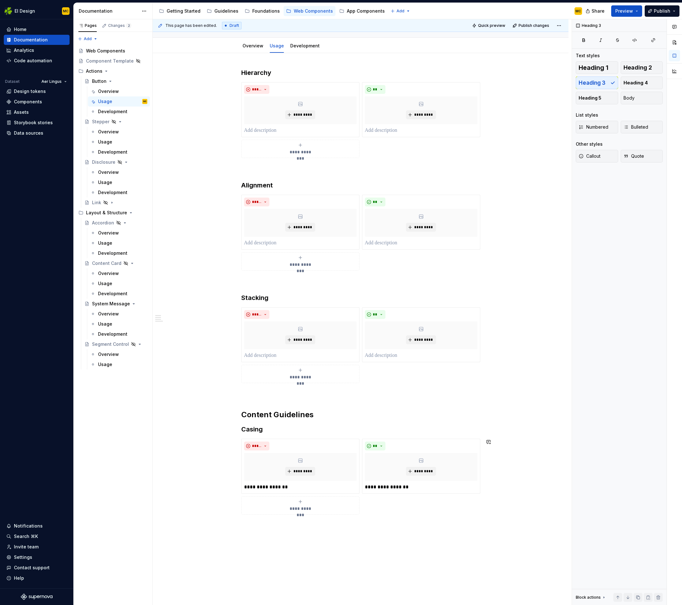
click at [274, 527] on div "**********" at bounding box center [361, 378] width 416 height 650
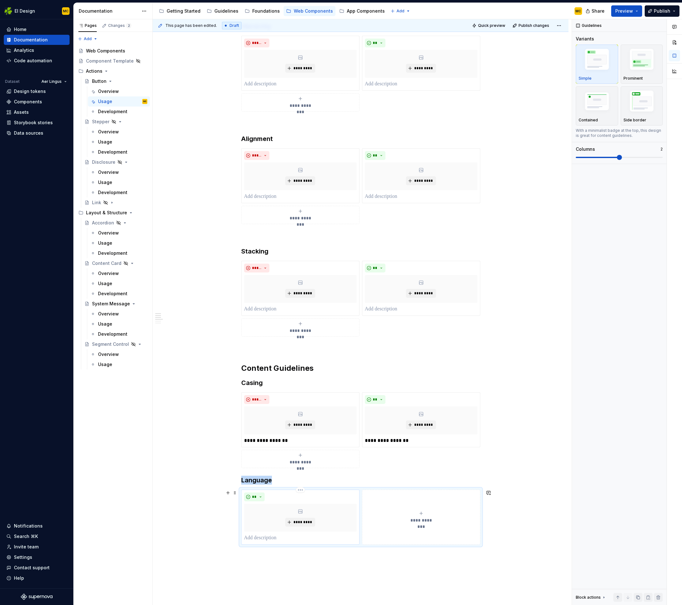
scroll to position [114, 0]
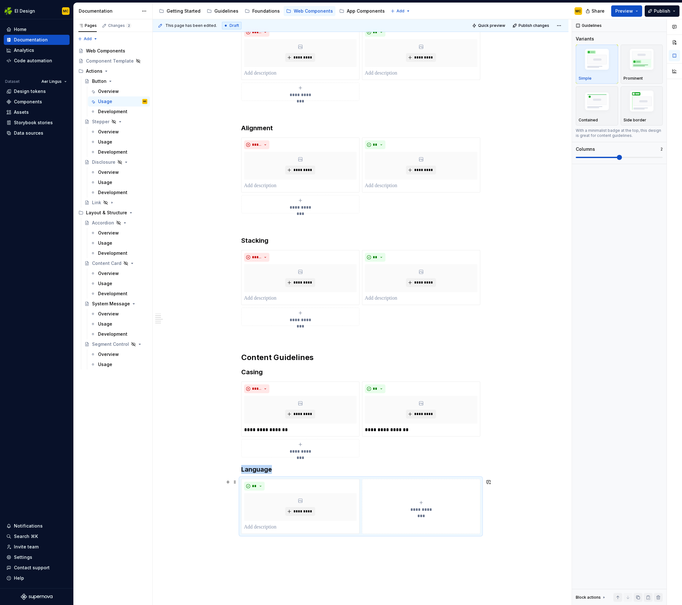
click at [431, 505] on div "**********" at bounding box center [421, 506] width 113 height 13
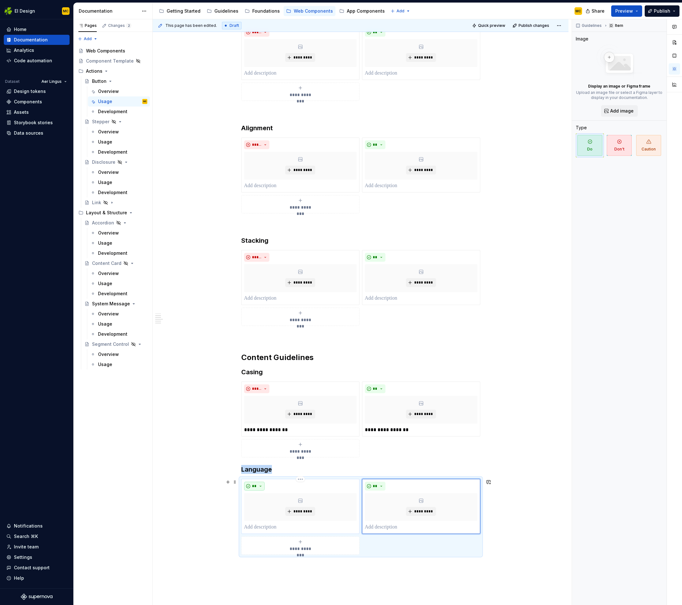
click at [262, 485] on button "**" at bounding box center [254, 486] width 21 height 9
click at [279, 506] on div "Don't" at bounding box center [282, 508] width 34 height 6
click at [279, 525] on p at bounding box center [300, 527] width 113 height 8
click at [433, 509] on span "*********" at bounding box center [423, 511] width 19 height 5
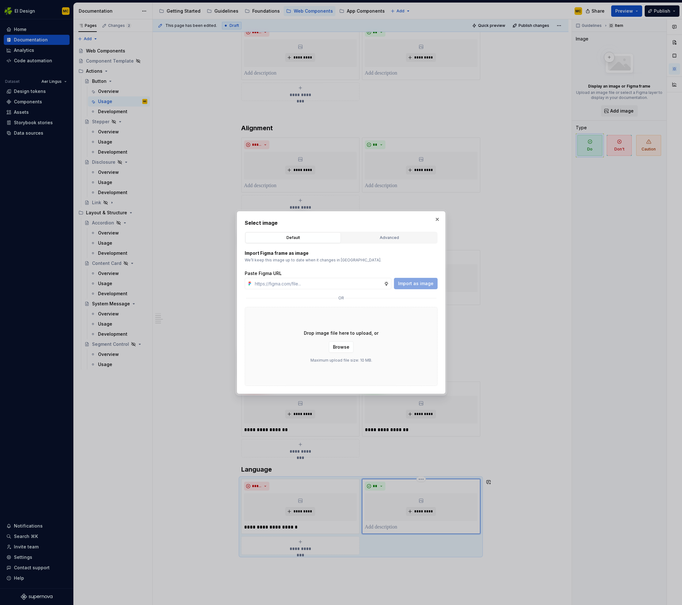
drag, startPoint x: 441, startPoint y: 218, endPoint x: 433, endPoint y: 240, distance: 23.0
click at [441, 218] on button "button" at bounding box center [437, 219] width 9 height 9
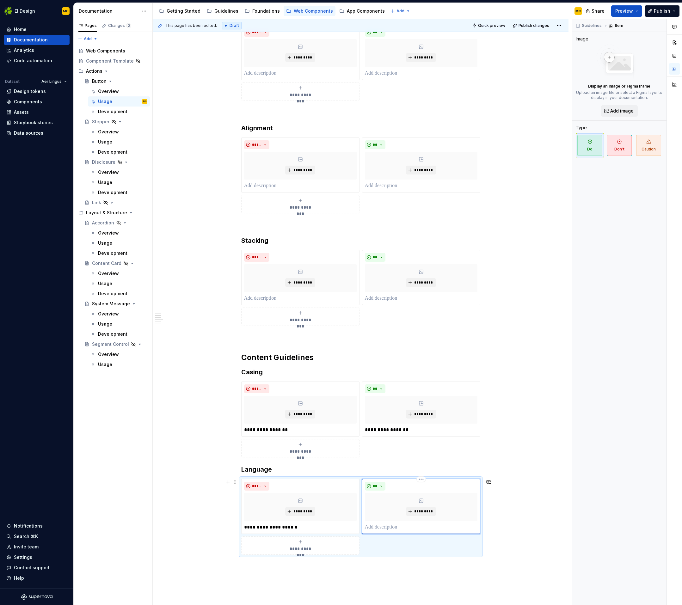
click at [393, 526] on p at bounding box center [421, 527] width 113 height 8
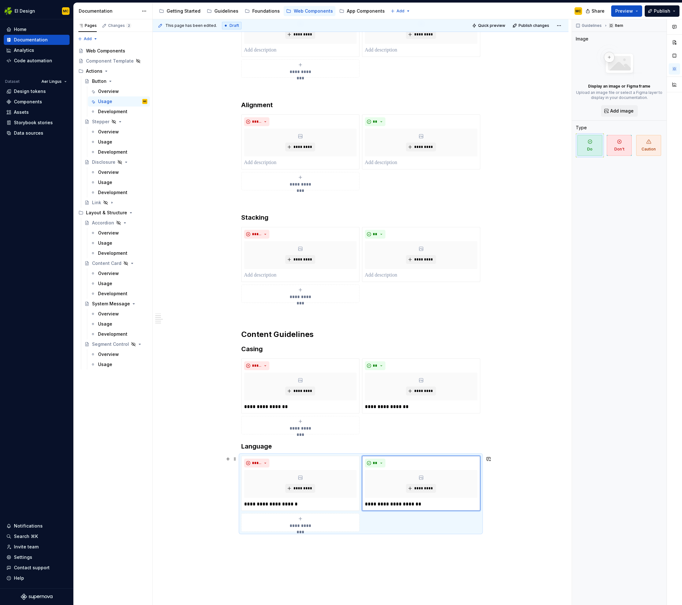
scroll to position [142, 0]
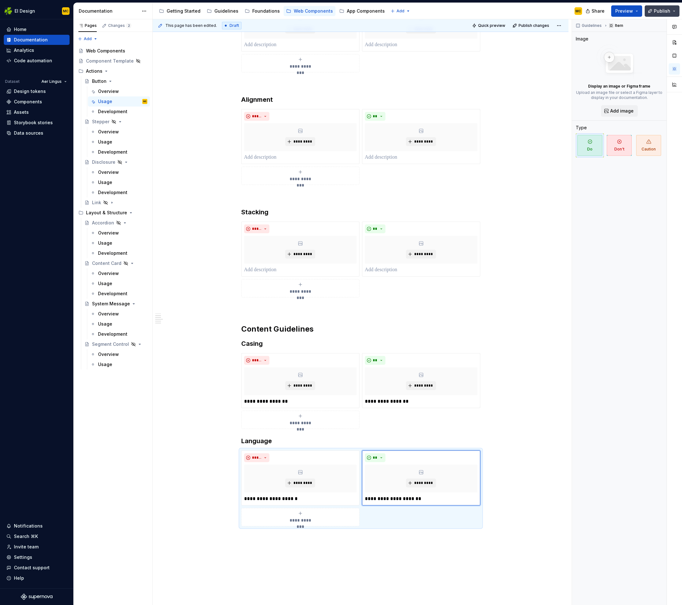
click at [663, 10] on span "Publish" at bounding box center [662, 11] width 16 height 6
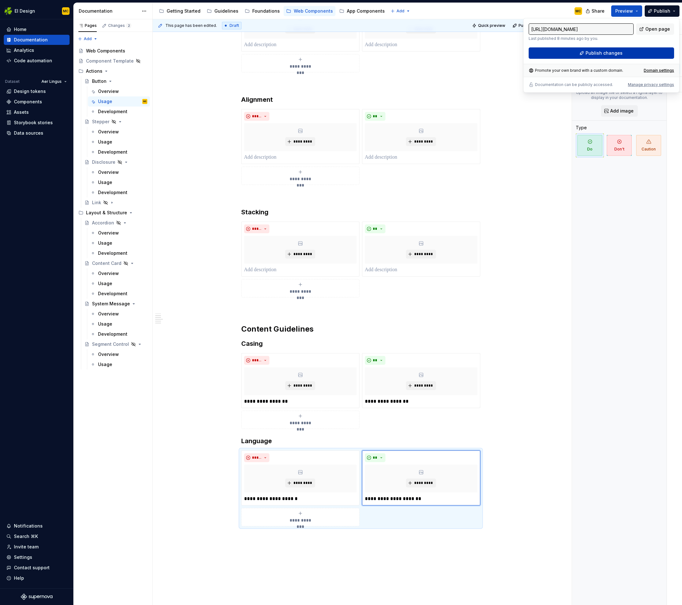
click at [610, 54] on span "Publish changes" at bounding box center [603, 53] width 37 height 6
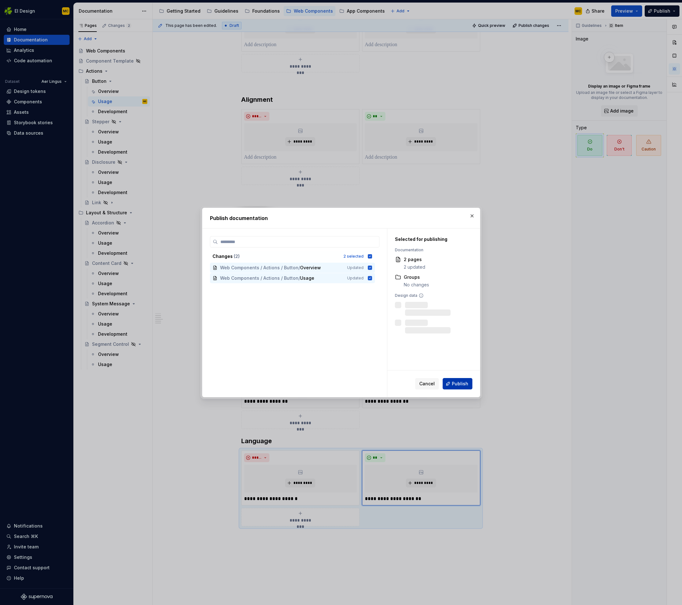
click at [464, 384] on span "Publish" at bounding box center [460, 384] width 16 height 6
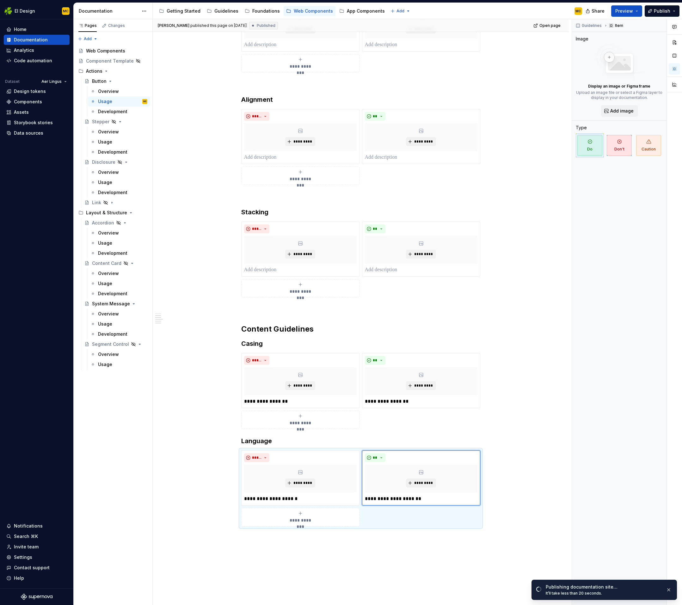
scroll to position [0, 0]
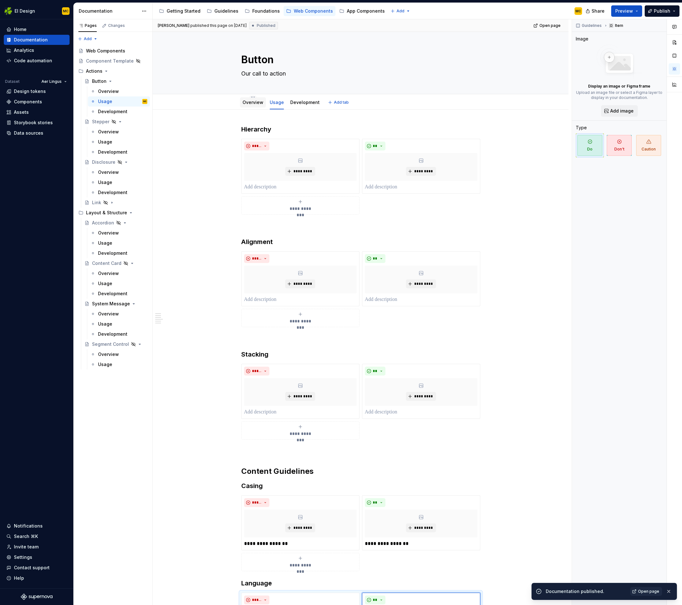
click at [252, 104] on link "Overview" at bounding box center [252, 102] width 21 height 5
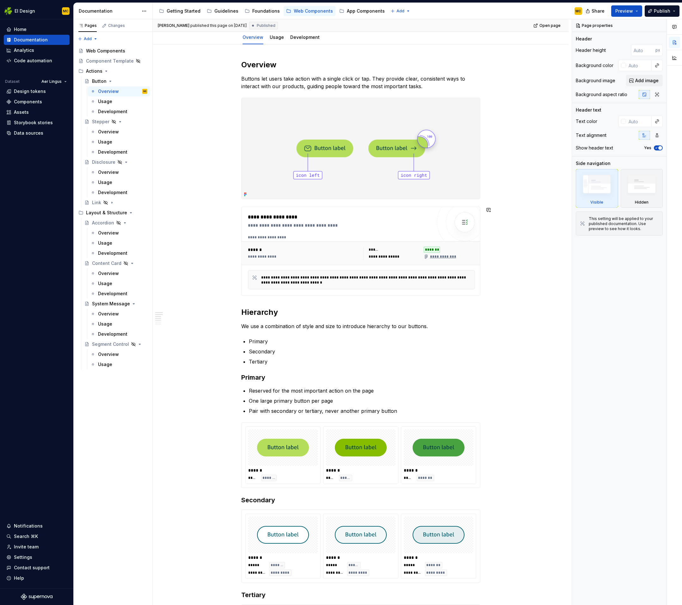
scroll to position [75, 0]
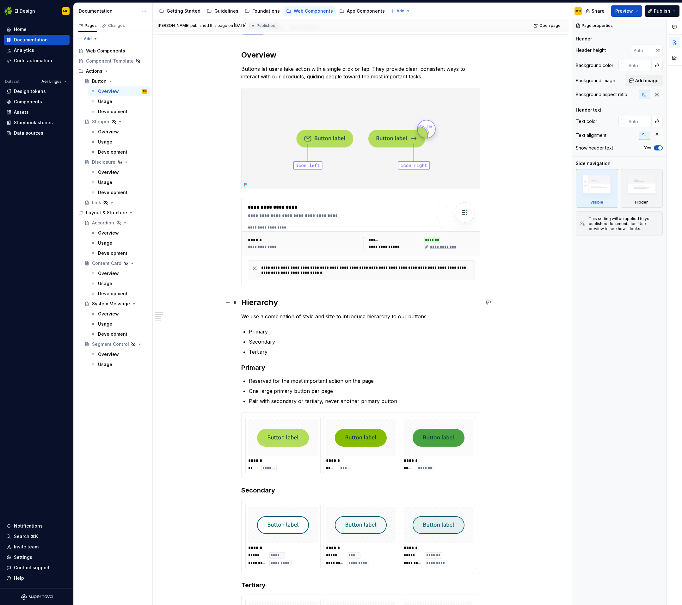
click at [291, 304] on h2 "Hierarchy" at bounding box center [360, 302] width 239 height 10
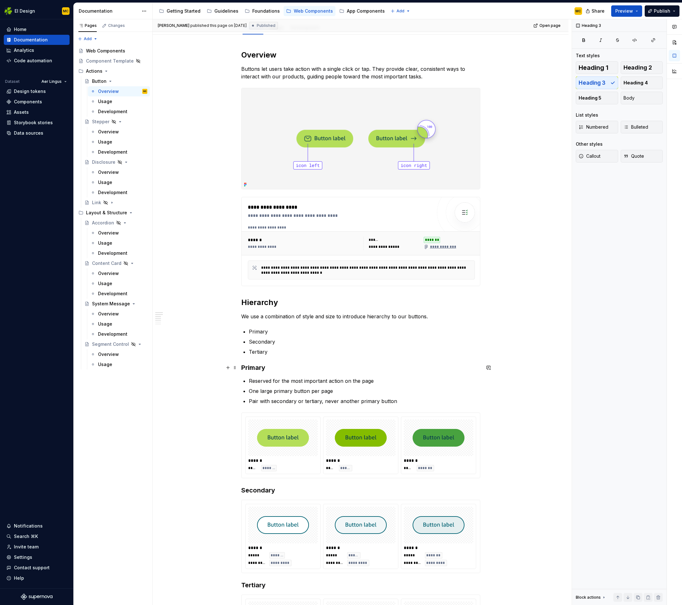
click at [278, 370] on h3 "Primary" at bounding box center [360, 367] width 239 height 9
click at [309, 354] on button "button" at bounding box center [313, 355] width 9 height 9
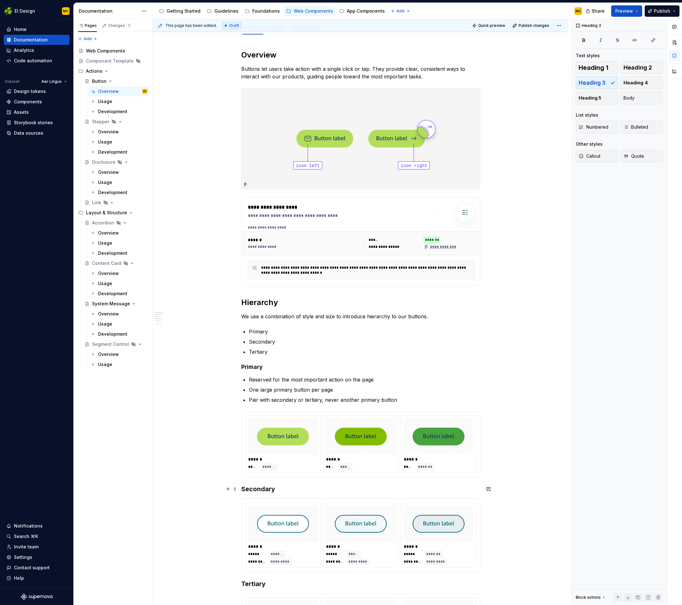
click at [287, 486] on h3 "Secondary" at bounding box center [360, 488] width 239 height 9
click at [313, 478] on button "button" at bounding box center [313, 476] width 9 height 9
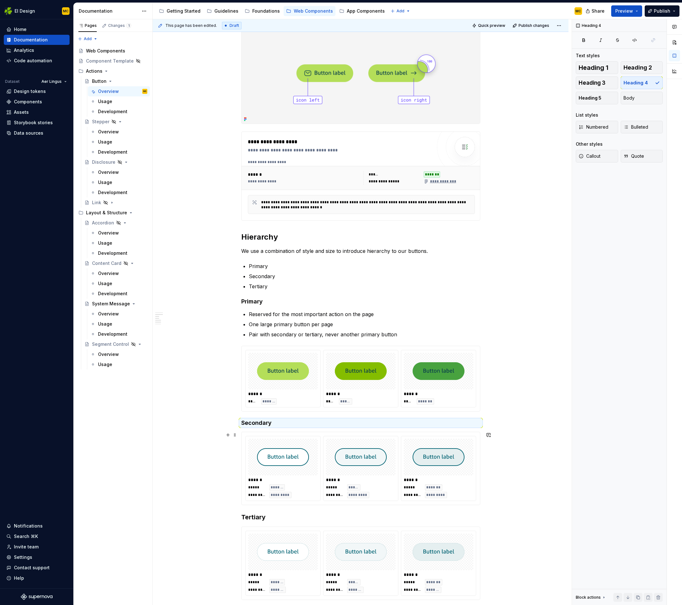
scroll to position [152, 0]
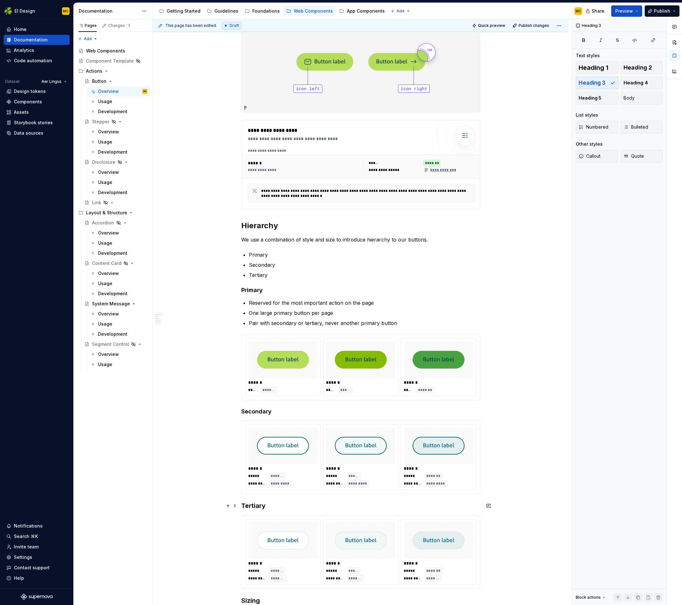
click at [279, 506] on h3 "Tertiary" at bounding box center [360, 505] width 239 height 9
click at [311, 491] on button "button" at bounding box center [313, 493] width 9 height 9
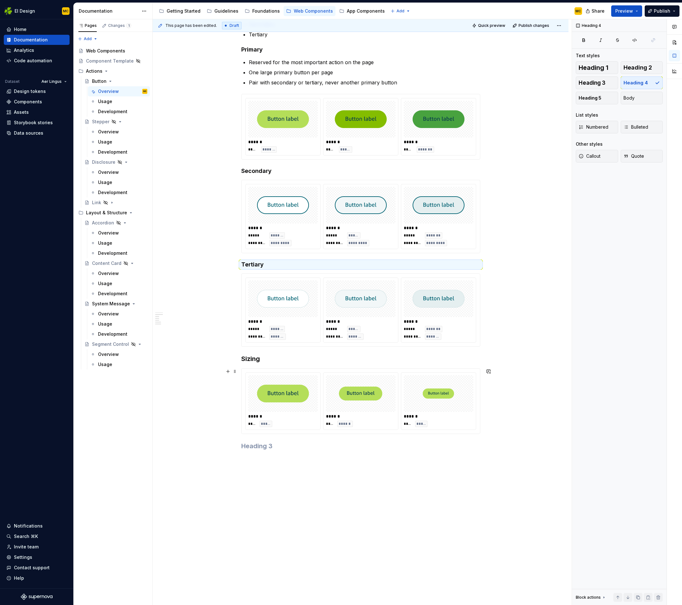
scroll to position [426, 0]
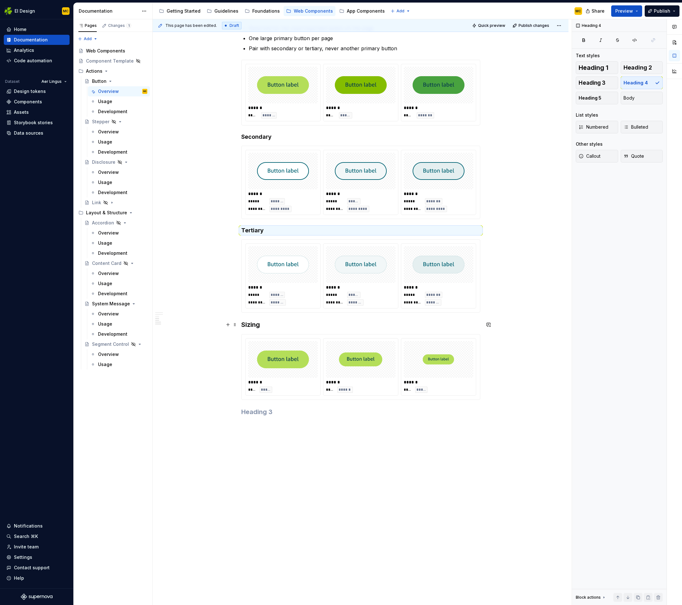
click at [273, 323] on h3 "Sizing" at bounding box center [360, 324] width 239 height 9
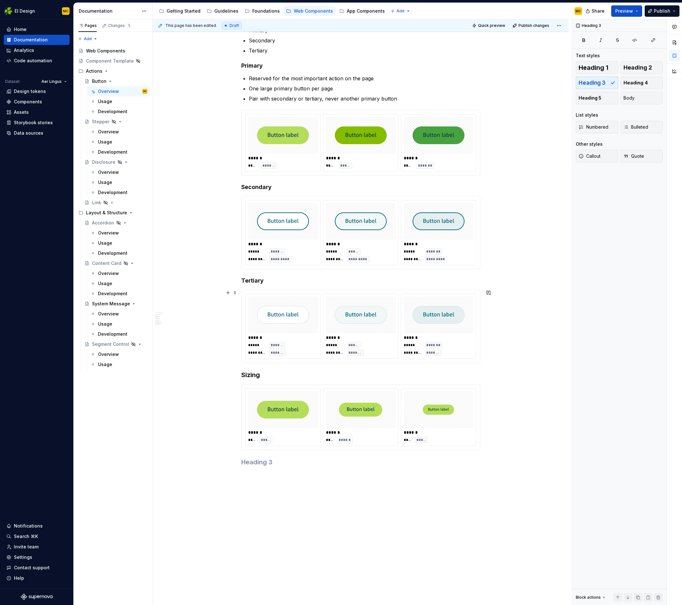
scroll to position [375, 0]
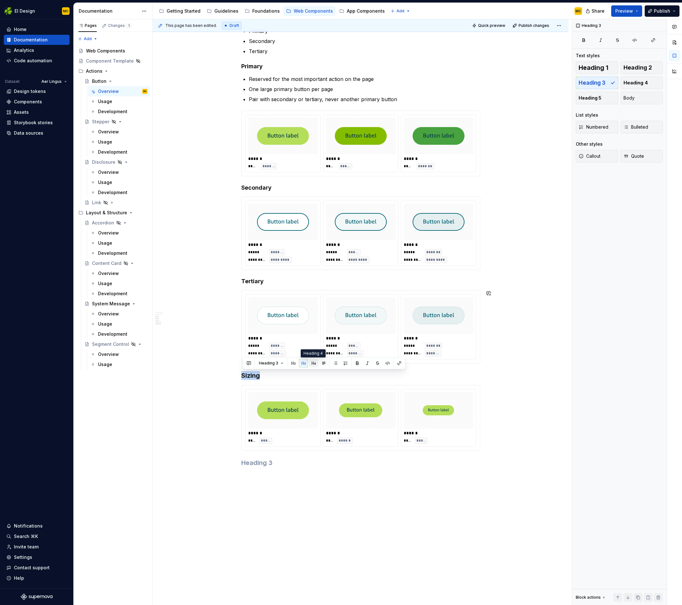
click at [315, 363] on button "button" at bounding box center [313, 363] width 9 height 9
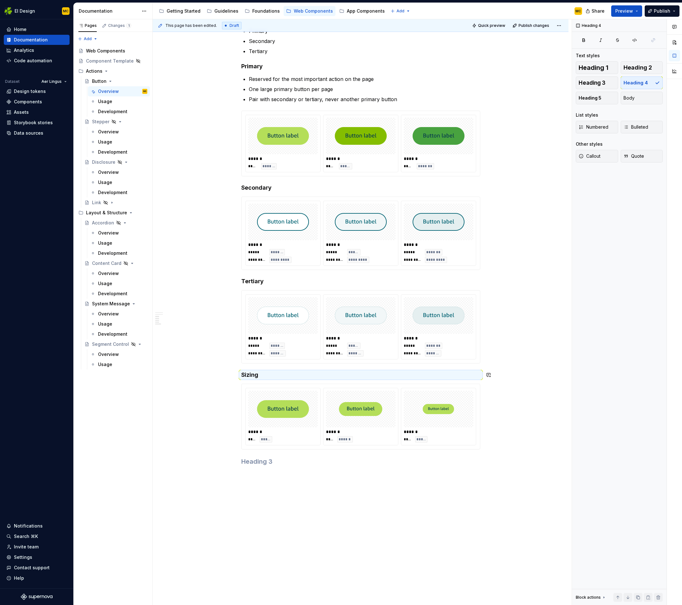
click at [299, 369] on div "**********" at bounding box center [360, 107] width 239 height 716
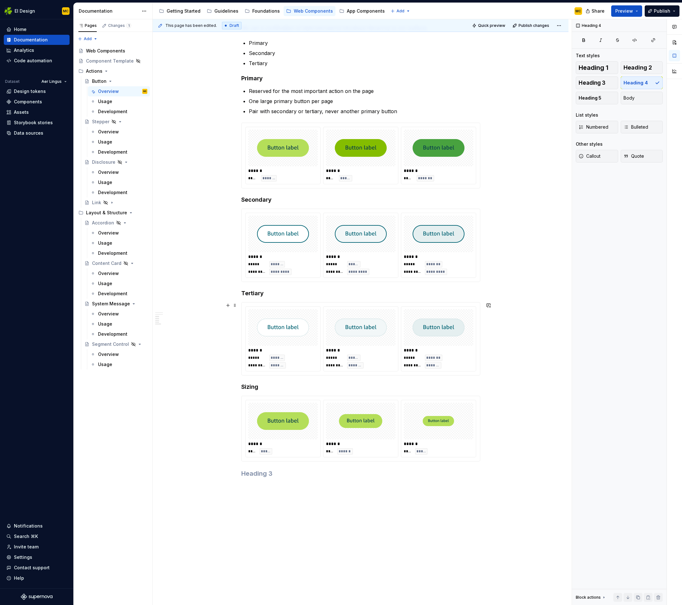
scroll to position [363, 0]
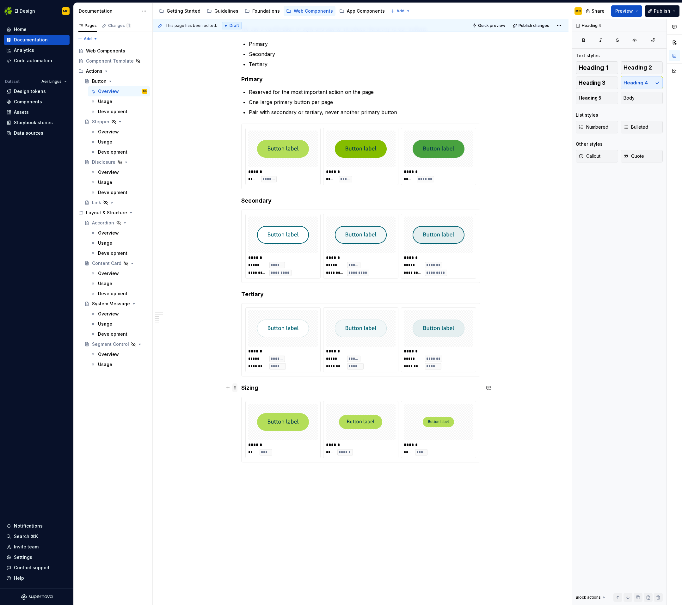
click at [237, 389] on span at bounding box center [234, 387] width 5 height 9
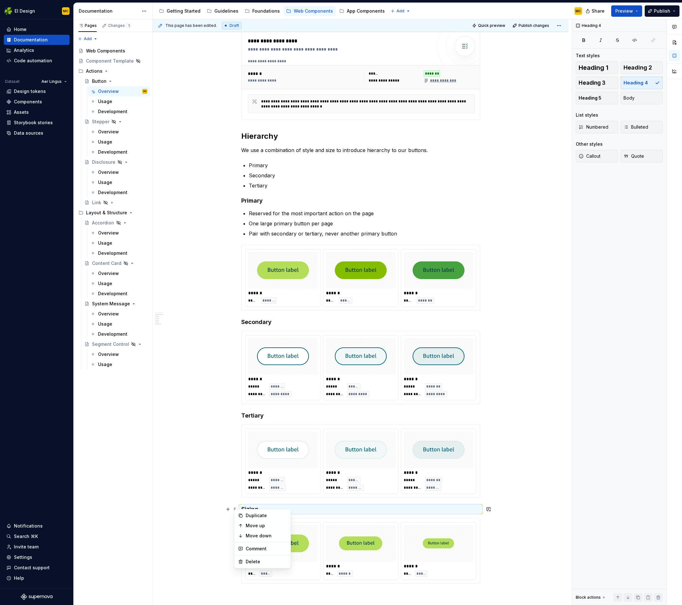
scroll to position [237, 0]
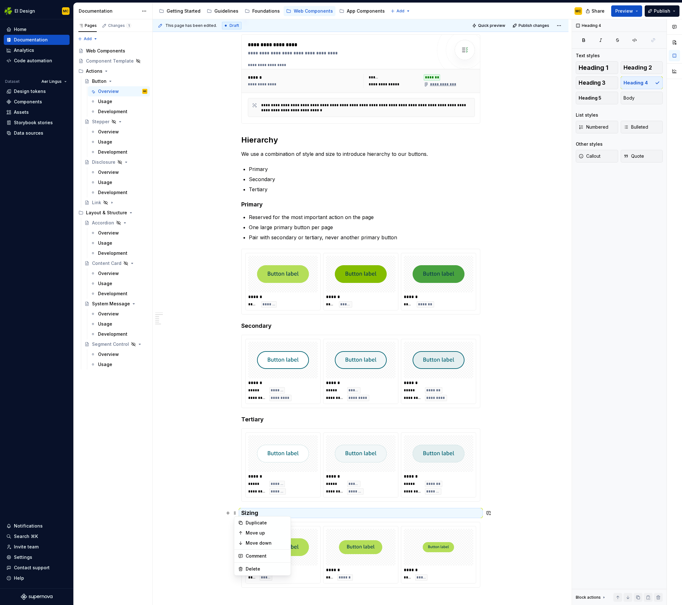
click at [268, 510] on h4 "Sizing" at bounding box center [360, 513] width 239 height 8
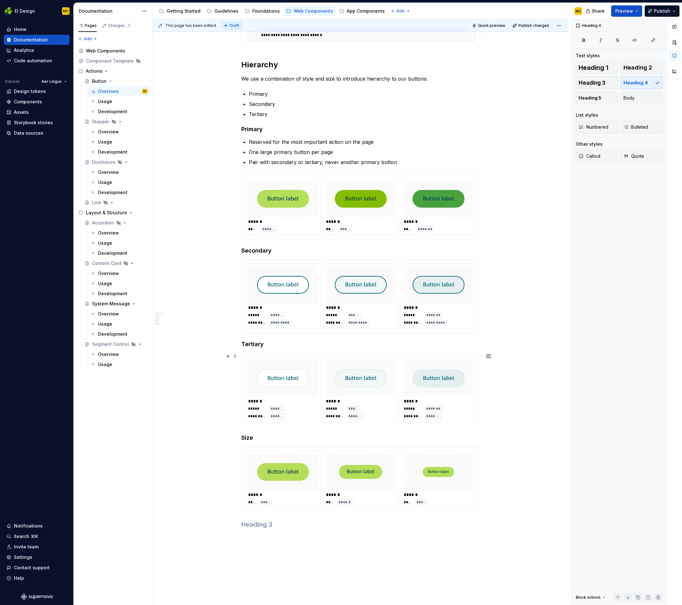
scroll to position [305, 0]
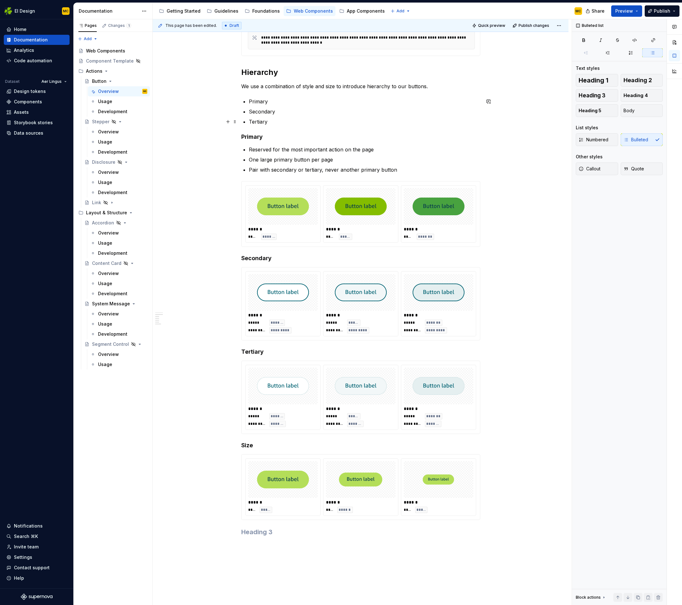
click at [284, 125] on p "Tertiary" at bounding box center [364, 122] width 231 height 8
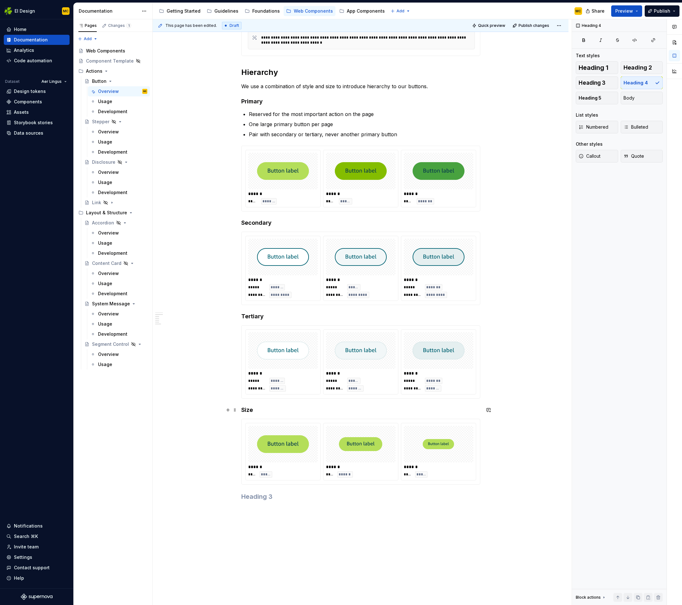
click at [260, 408] on h4 "Size" at bounding box center [360, 410] width 239 height 8
click at [549, 25] on span "Publish changes" at bounding box center [533, 25] width 31 height 5
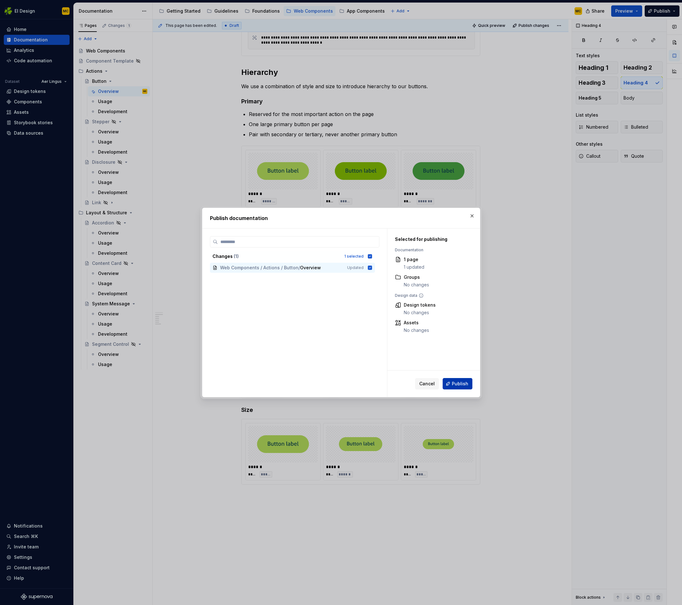
click at [457, 384] on span "Publish" at bounding box center [460, 384] width 16 height 6
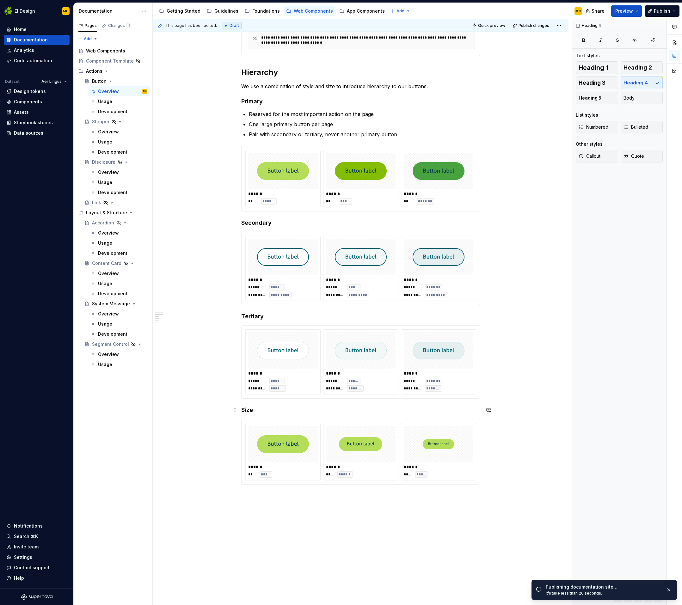
click at [264, 413] on h4 "Size" at bounding box center [360, 410] width 239 height 8
click at [144, 10] on html "EI Design MC Home Documentation Analytics Code automation Dataset Aer Lingus De…" at bounding box center [341, 302] width 682 height 605
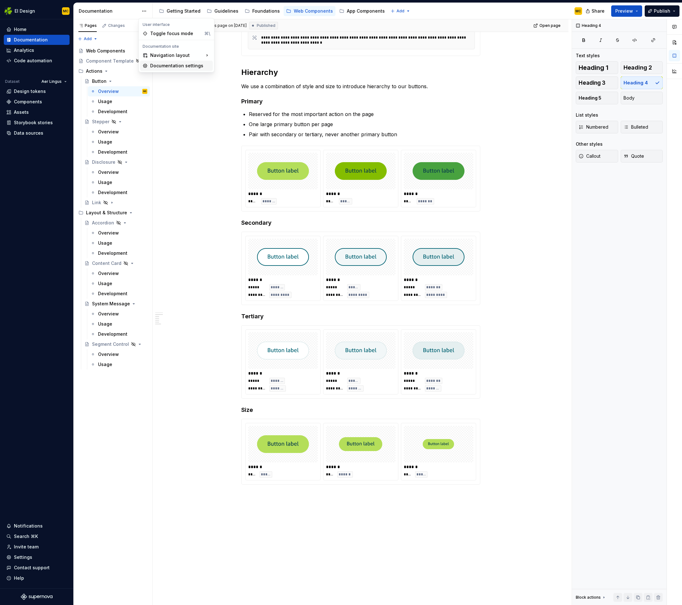
click at [163, 67] on div "Documentation settings" at bounding box center [180, 66] width 60 height 6
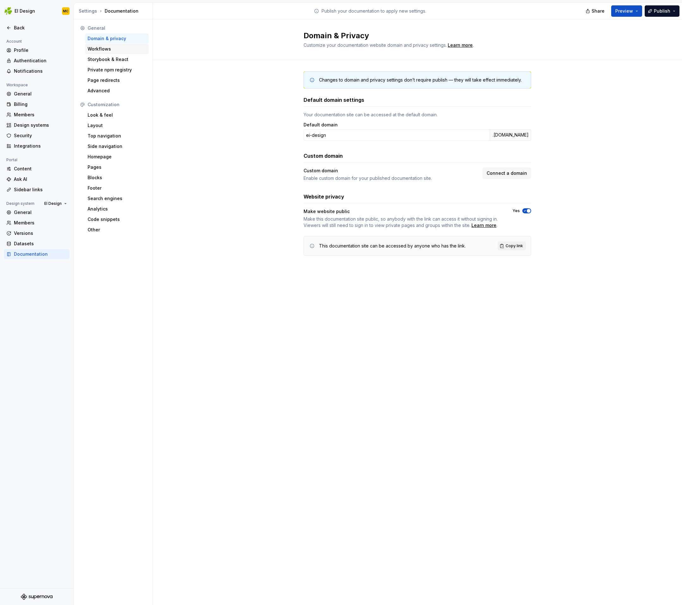
click at [126, 50] on div "Workflows" at bounding box center [117, 49] width 58 height 6
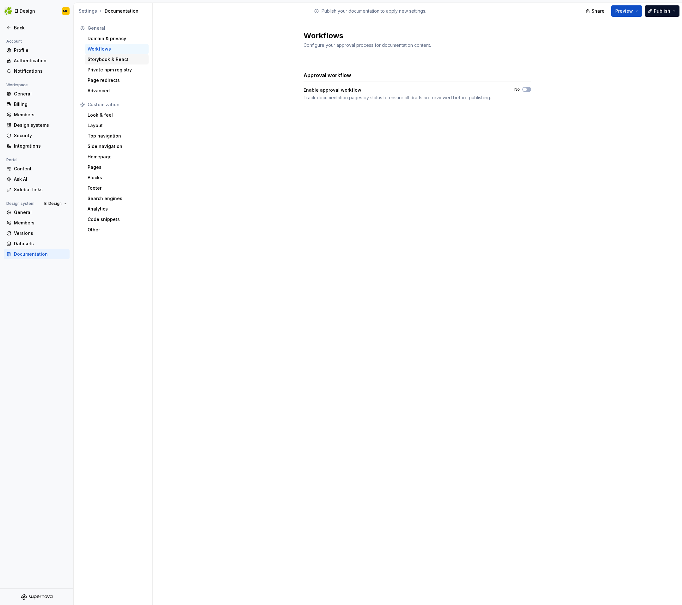
click at [123, 61] on div "Storybook & React" at bounding box center [117, 59] width 58 height 6
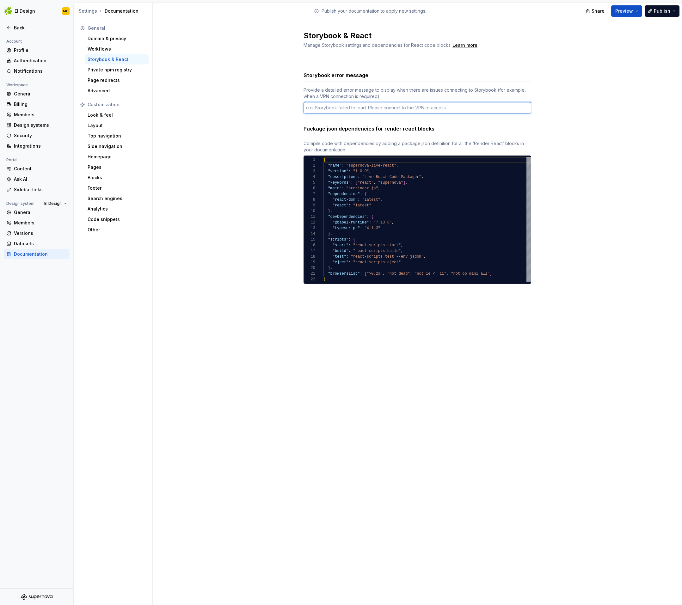
click at [395, 106] on textarea at bounding box center [417, 107] width 228 height 11
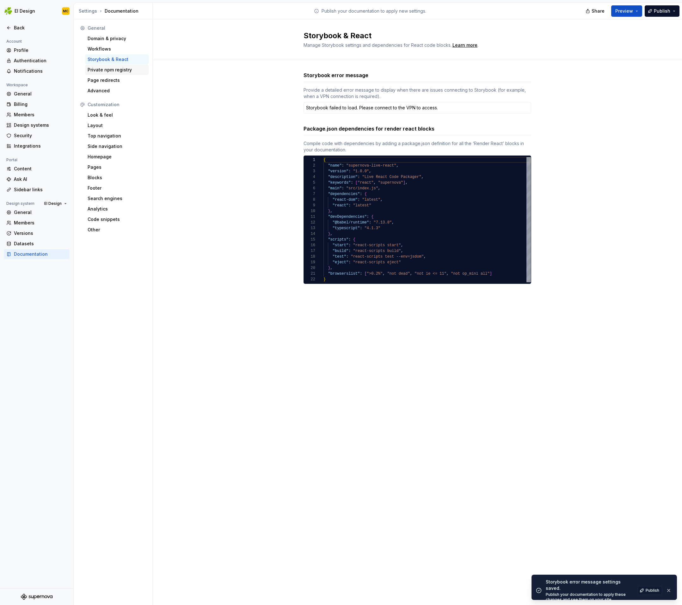
click at [115, 70] on div "Private npm registry" at bounding box center [117, 70] width 58 height 6
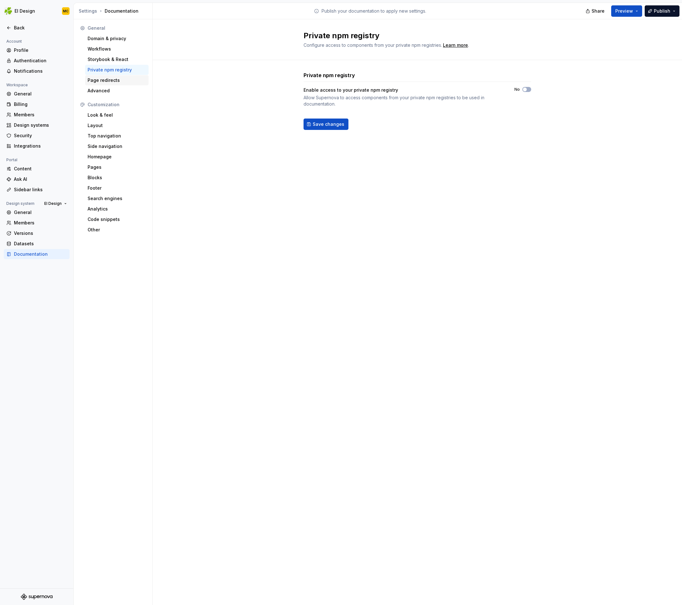
click at [115, 78] on div "Page redirects" at bounding box center [117, 80] width 58 height 6
click at [116, 92] on div "Advanced" at bounding box center [117, 91] width 58 height 6
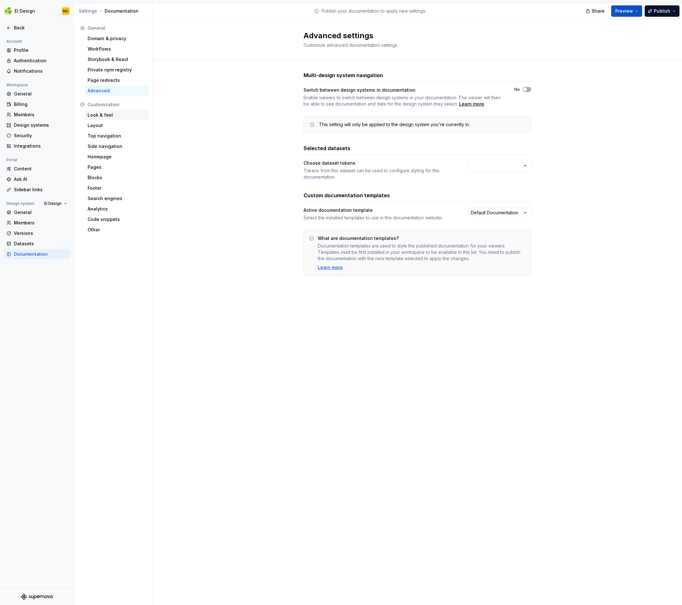
click at [100, 110] on div "Look & feel" at bounding box center [117, 115] width 64 height 10
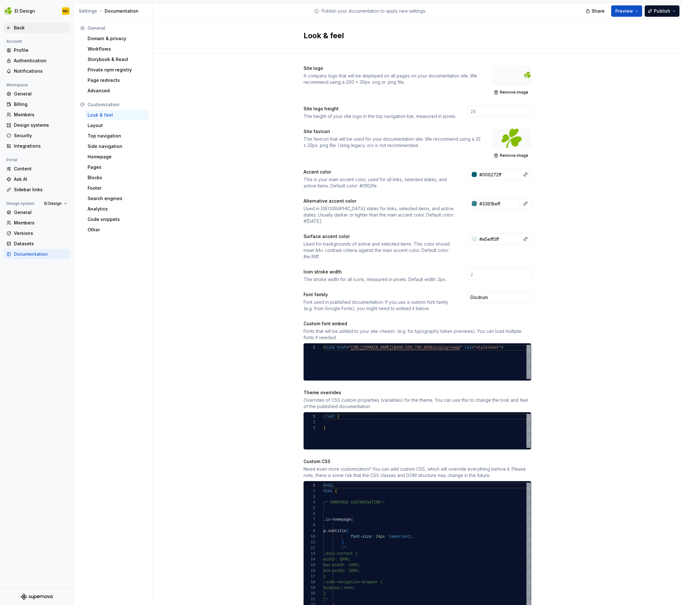
click at [15, 28] on div "Back" at bounding box center [40, 28] width 53 height 6
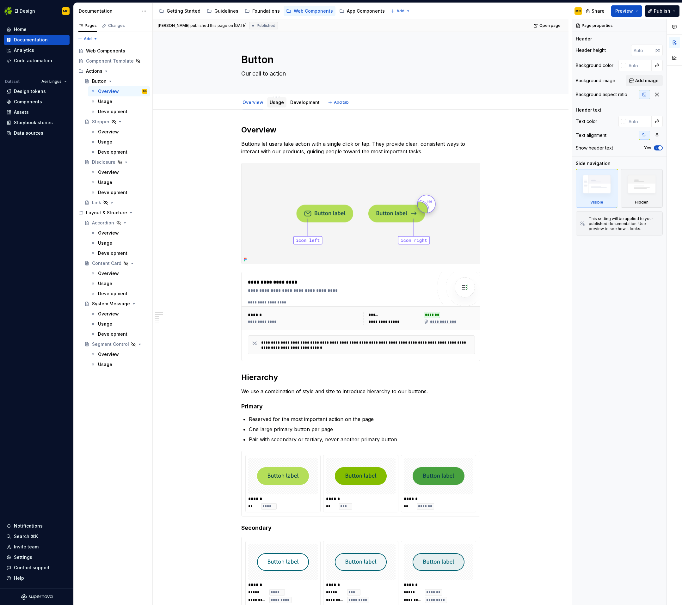
click at [280, 105] on div "Usage" at bounding box center [277, 102] width 14 height 6
click at [275, 102] on link "Usage" at bounding box center [277, 102] width 14 height 5
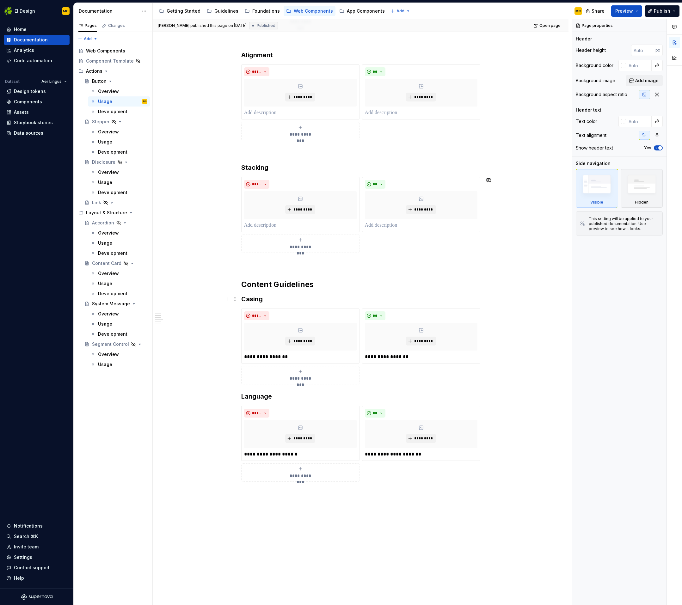
scroll to position [252, 0]
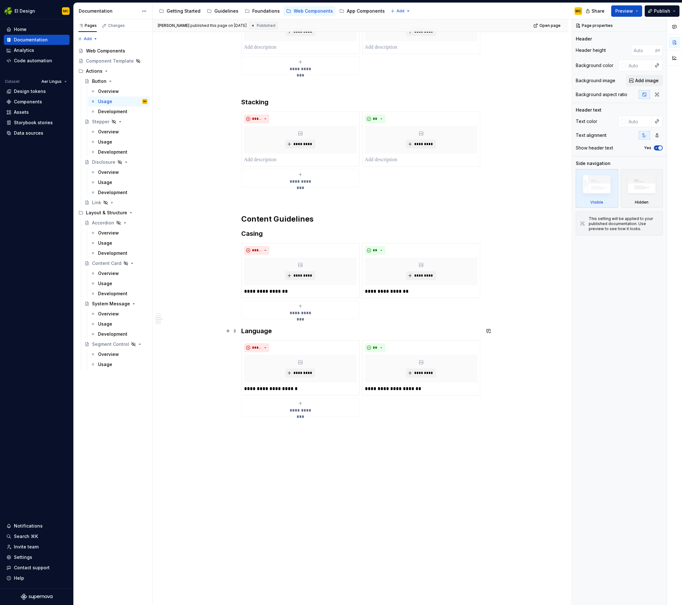
click at [465, 334] on h3 "Language" at bounding box center [360, 330] width 239 height 9
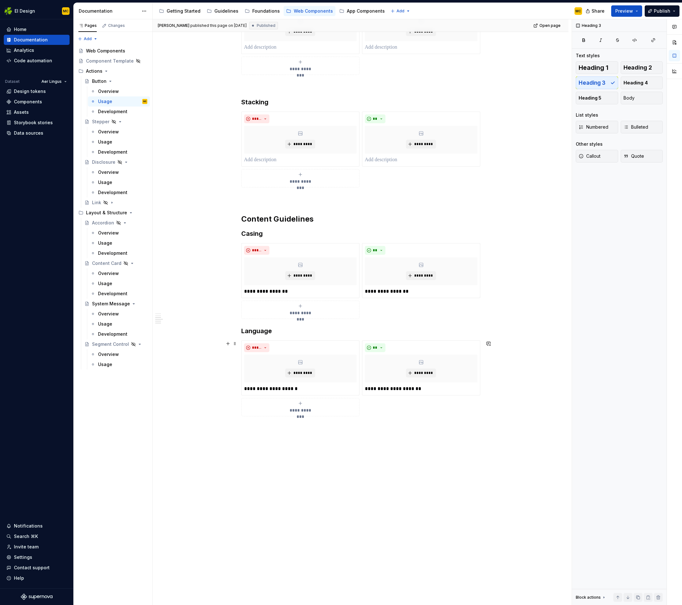
click at [480, 410] on div "**********" at bounding box center [360, 378] width 239 height 76
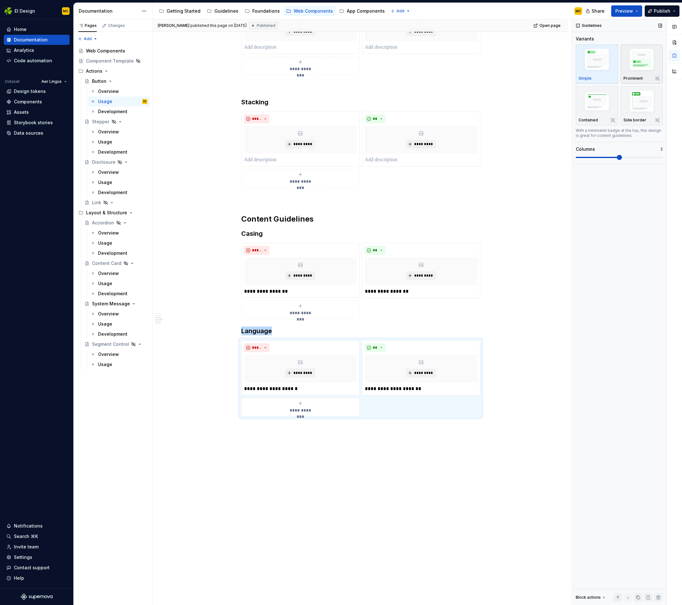
click at [627, 79] on p "Prominent" at bounding box center [632, 78] width 19 height 5
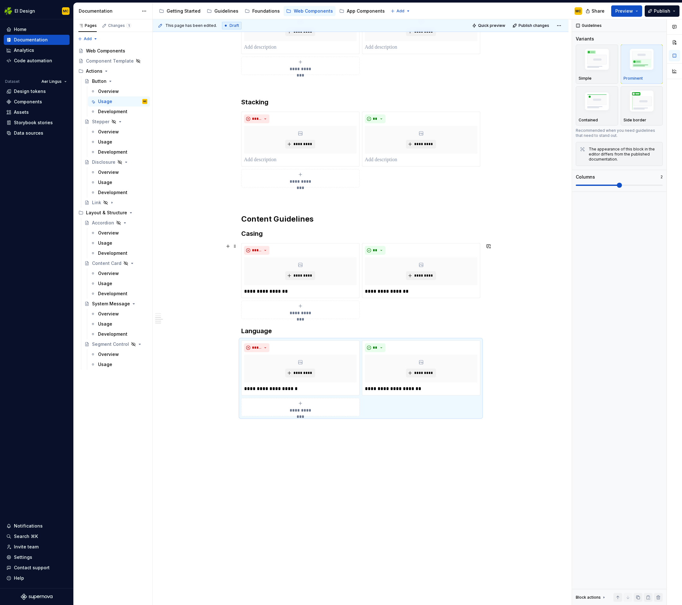
click at [419, 314] on div "**********" at bounding box center [360, 281] width 239 height 76
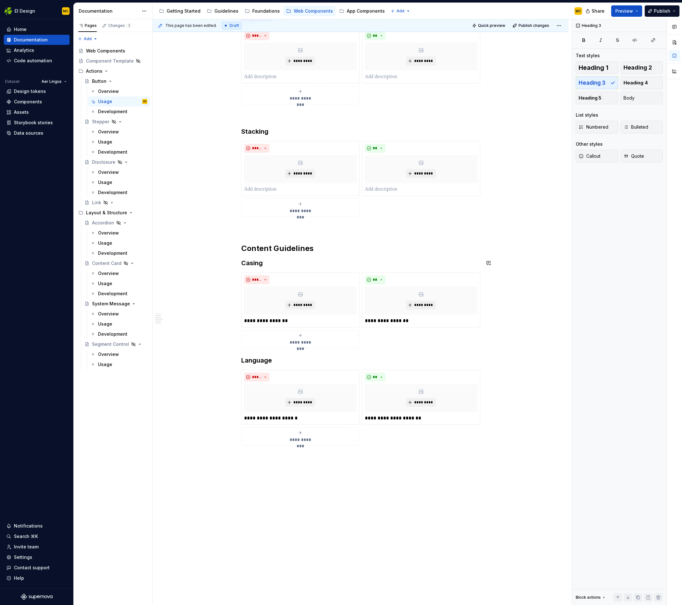
click at [307, 259] on h3 "Casing" at bounding box center [360, 263] width 239 height 9
click at [266, 263] on h3 "Casing" at bounding box center [360, 263] width 239 height 9
click at [277, 247] on h2 "Content Guidelines" at bounding box center [360, 248] width 239 height 10
click at [283, 359] on h3 "Language" at bounding box center [360, 360] width 239 height 9
click at [427, 418] on p "**********" at bounding box center [421, 418] width 113 height 8
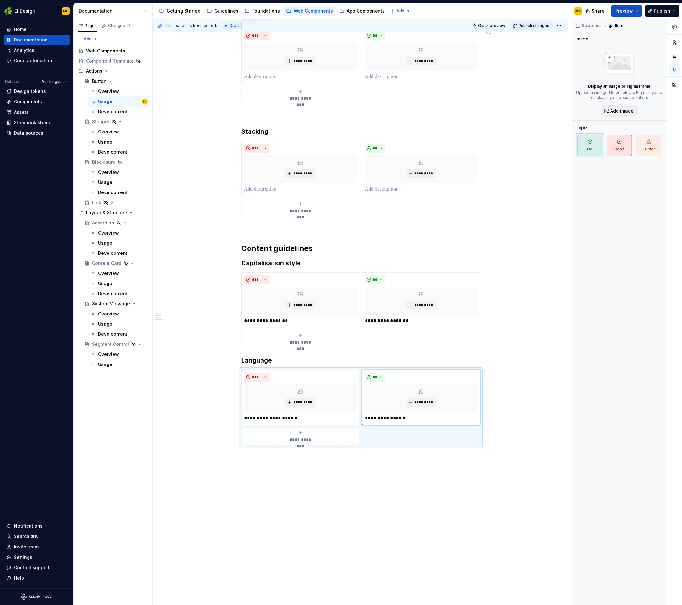
click at [540, 29] on button "Publish changes" at bounding box center [530, 25] width 41 height 9
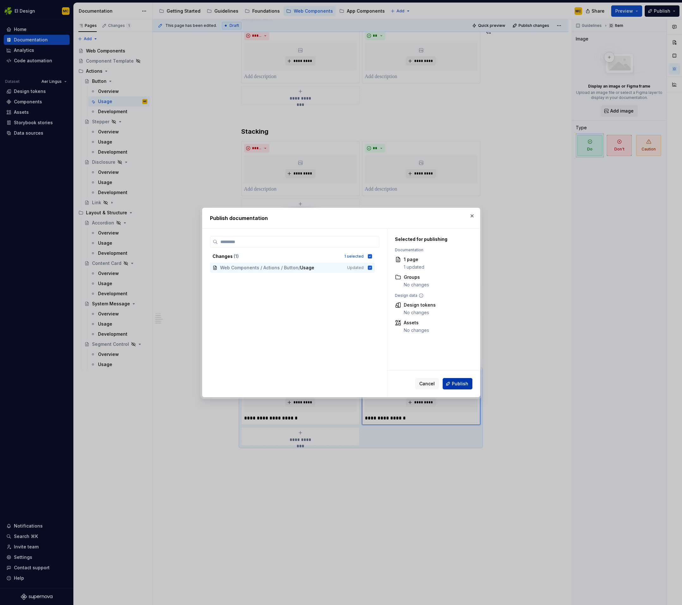
click at [464, 388] on button "Publish" at bounding box center [457, 383] width 30 height 11
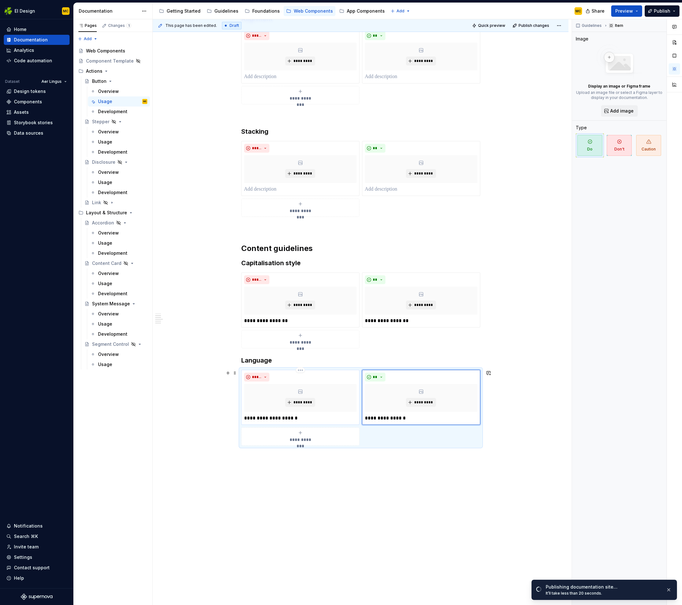
click at [322, 417] on p "**********" at bounding box center [300, 418] width 113 height 8
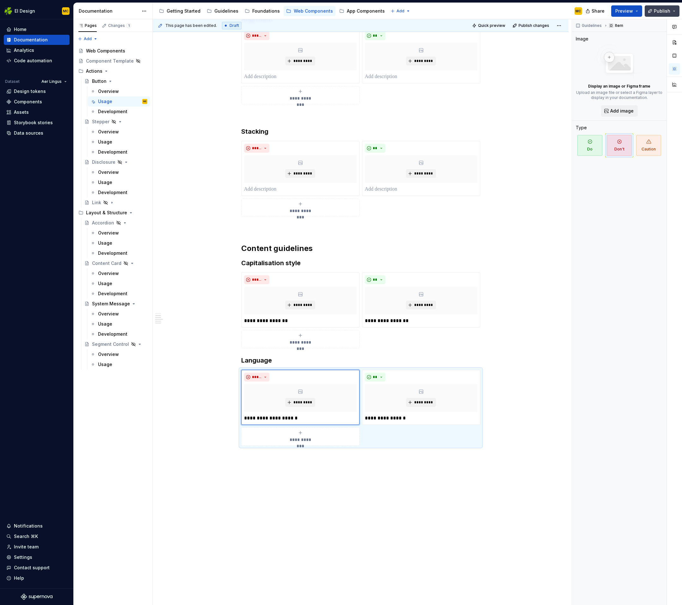
click at [655, 11] on span "Publish" at bounding box center [662, 11] width 16 height 6
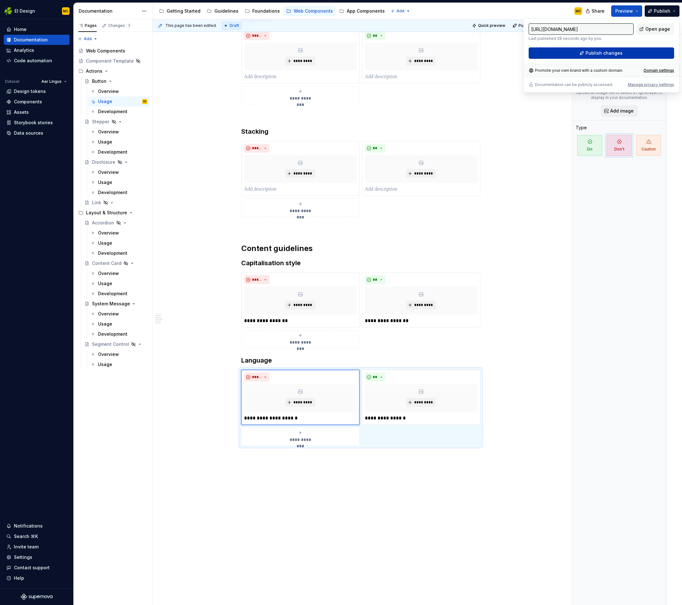
click at [625, 57] on button "Publish changes" at bounding box center [600, 52] width 145 height 11
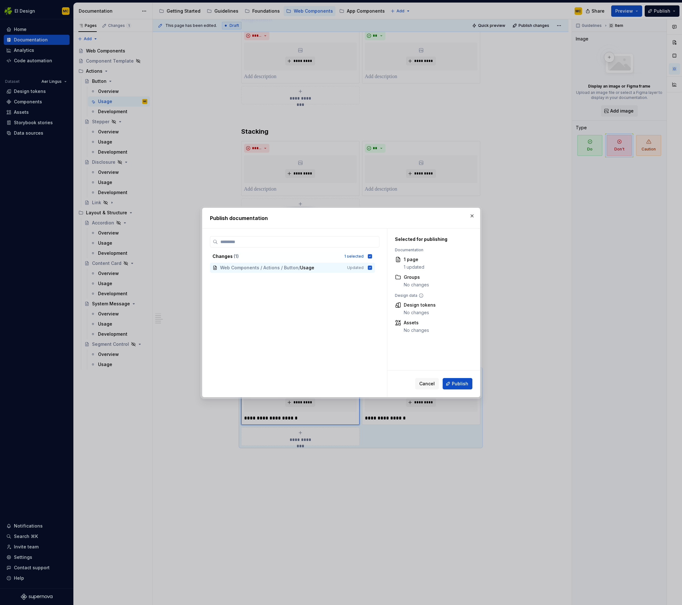
click at [458, 385] on span "Publish" at bounding box center [460, 384] width 16 height 6
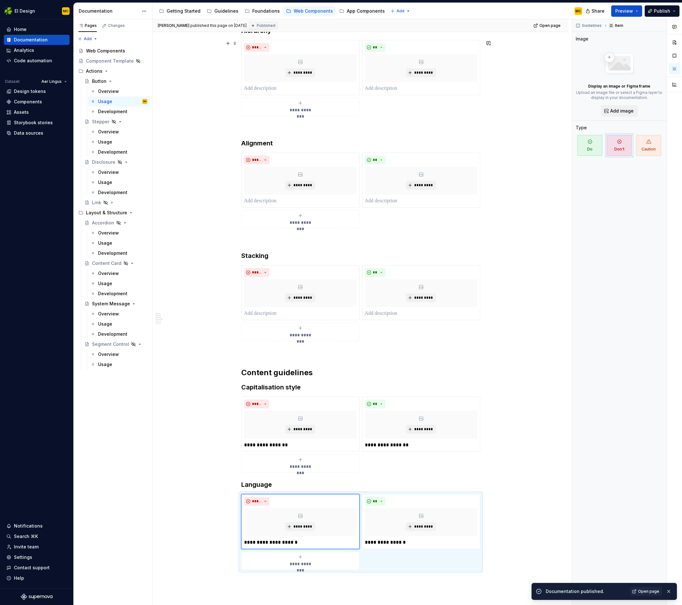
scroll to position [0, 0]
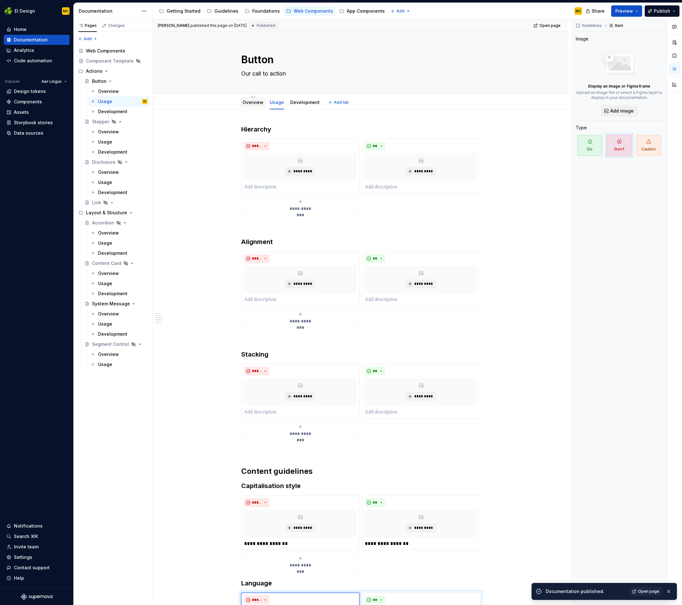
click at [247, 102] on link "Overview" at bounding box center [252, 102] width 21 height 5
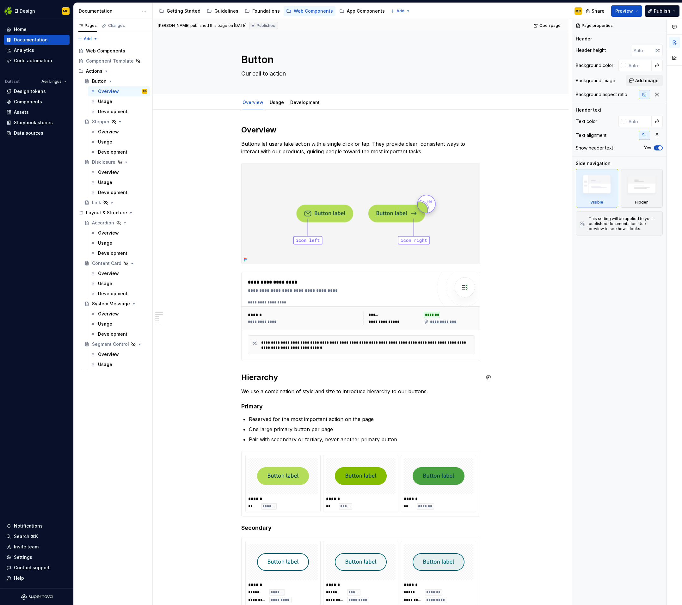
scroll to position [279, 0]
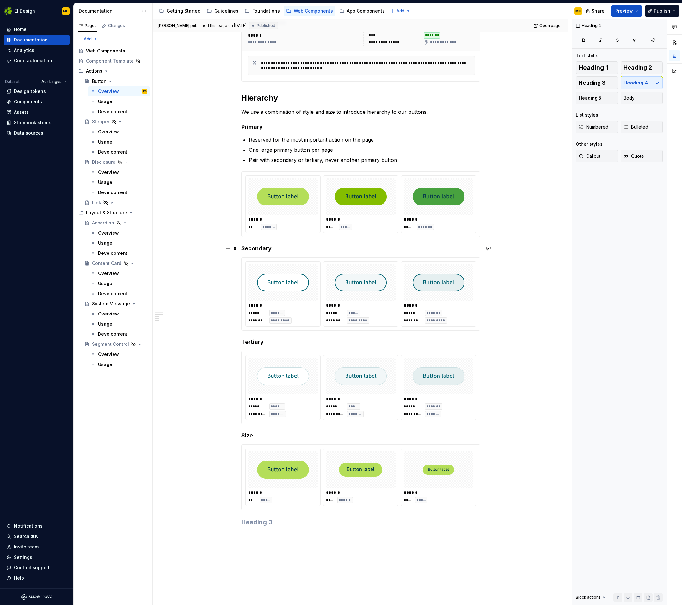
click at [280, 249] on h4 "Secondary" at bounding box center [360, 249] width 239 height 8
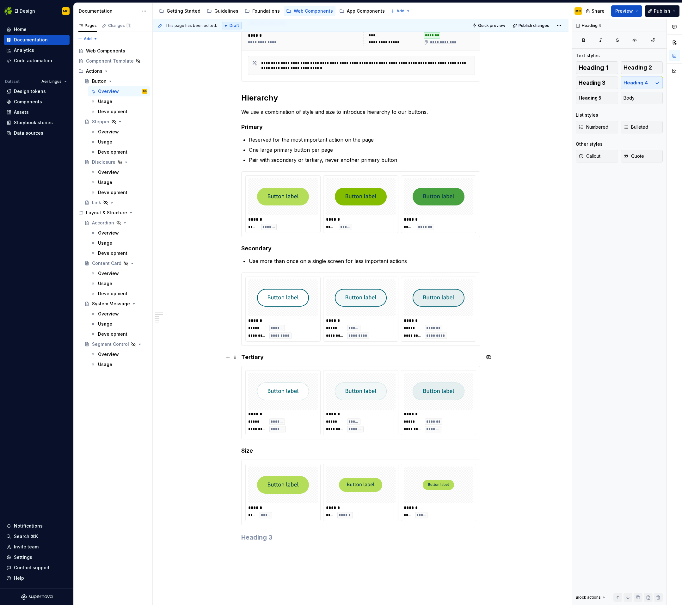
click at [293, 361] on div "**********" at bounding box center [360, 193] width 239 height 696
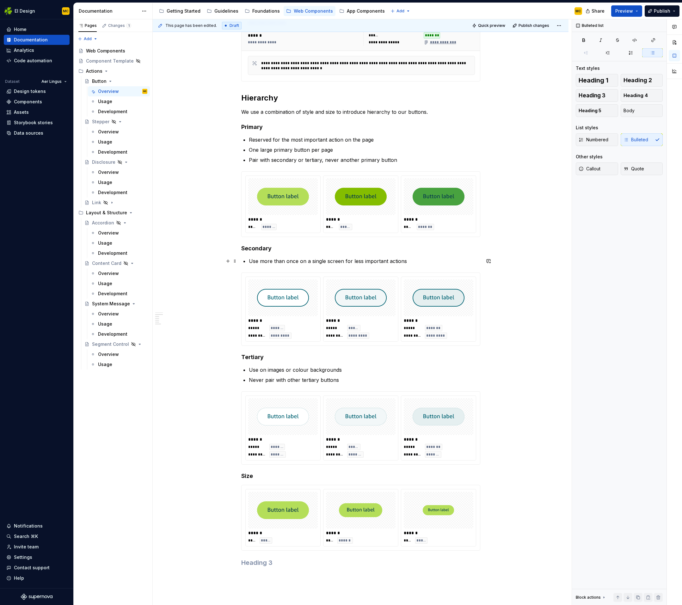
click at [420, 263] on p "Use more than once on a single screen for less important actions" at bounding box center [364, 261] width 231 height 8
click at [275, 381] on p "Never pair with other tertiary buttons" at bounding box center [364, 380] width 231 height 8
copy p "Avoid pairing with other tertiary buttons"
click at [322, 261] on p "Use more than once on a single screen for less important actions" at bounding box center [364, 261] width 231 height 8
drag, startPoint x: 323, startPoint y: 161, endPoint x: 323, endPoint y: 169, distance: 7.9
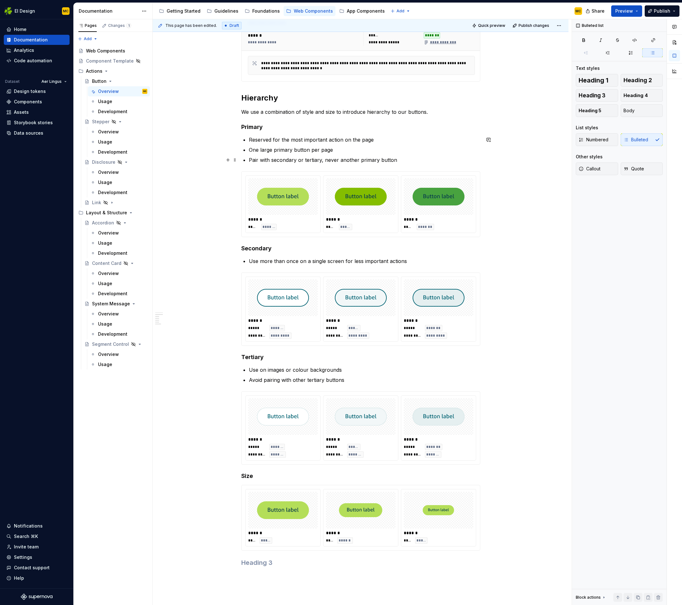
click at [323, 161] on p "Pair with secondary or tertiary, never another primary button" at bounding box center [364, 160] width 231 height 8
copy p "Pair with secondary or tertiary buttons, never another primary button"
click at [422, 261] on p "Use more than once on a single screen for less important actions" at bounding box center [364, 261] width 231 height 8
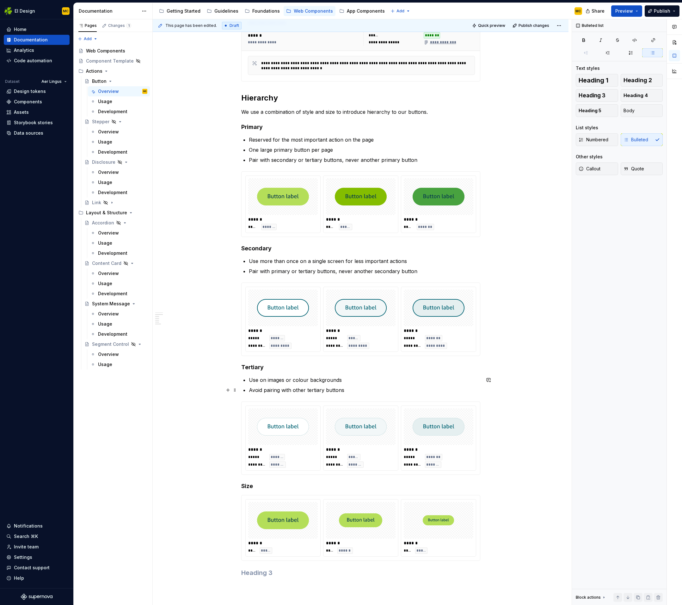
click at [354, 386] on p "Avoid pairing with other tertiary buttons" at bounding box center [364, 390] width 231 height 8
drag, startPoint x: 351, startPoint y: 271, endPoint x: 350, endPoint y: 274, distance: 3.3
click at [351, 271] on p "Pair with primary or tertiary buttons, never another secondary button" at bounding box center [364, 271] width 231 height 8
click at [359, 390] on p "Pair with secondary or tertiary buttons, never another primary button" at bounding box center [364, 390] width 231 height 8
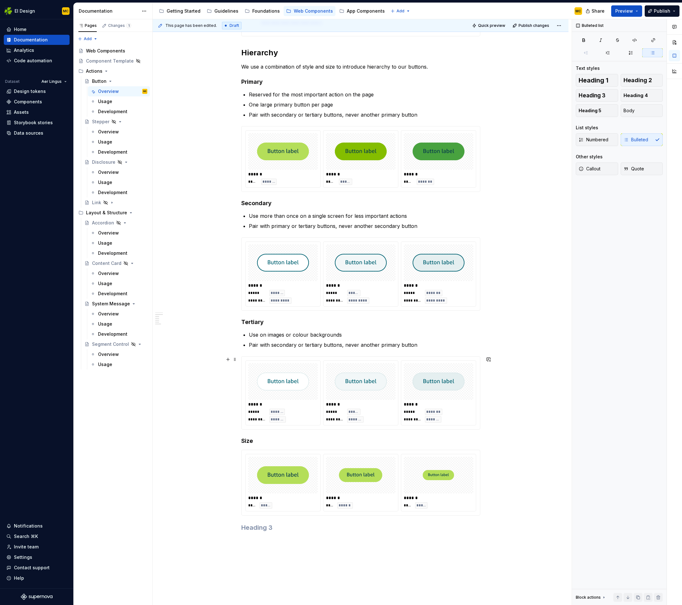
scroll to position [337, 0]
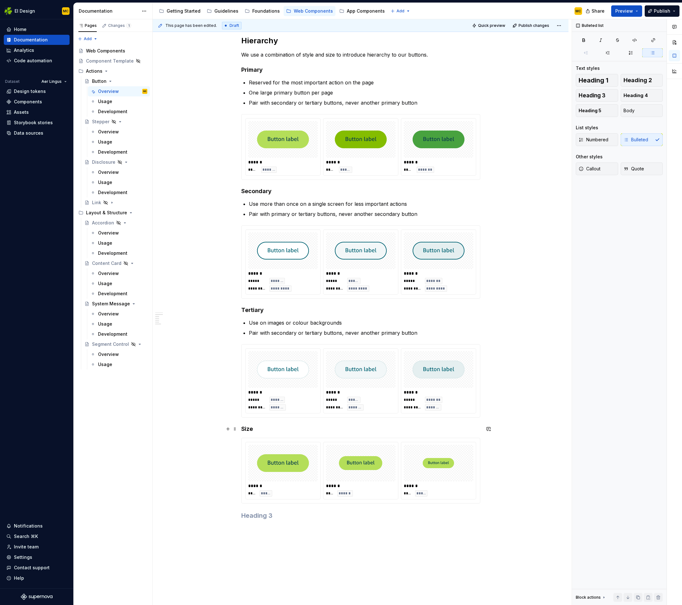
click at [260, 430] on h4 "Size" at bounding box center [360, 429] width 239 height 8
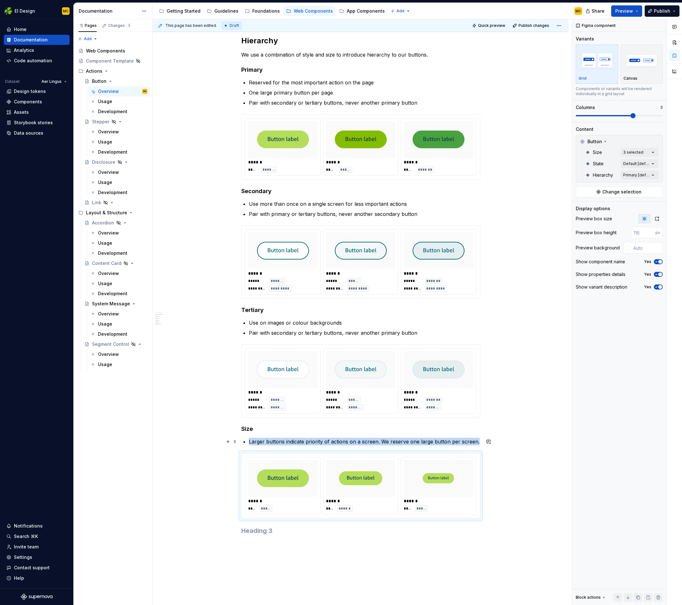
click at [385, 443] on p "Larger buttons indicate priority of actions on a screen. We reserve one large b…" at bounding box center [364, 442] width 231 height 8
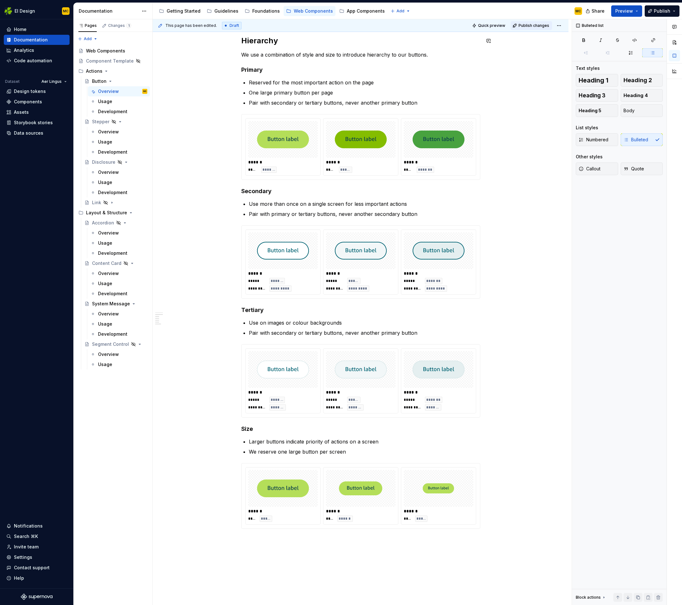
click at [535, 27] on span "Publish changes" at bounding box center [533, 25] width 31 height 5
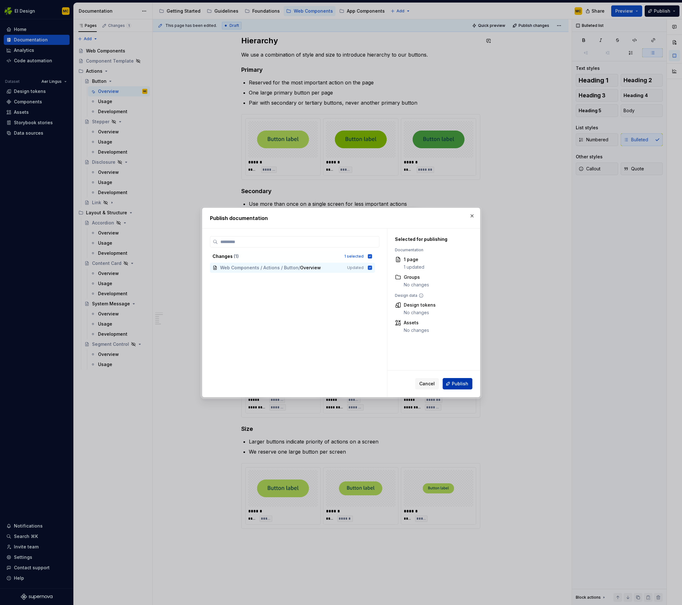
click at [460, 381] on span "Publish" at bounding box center [460, 384] width 16 height 6
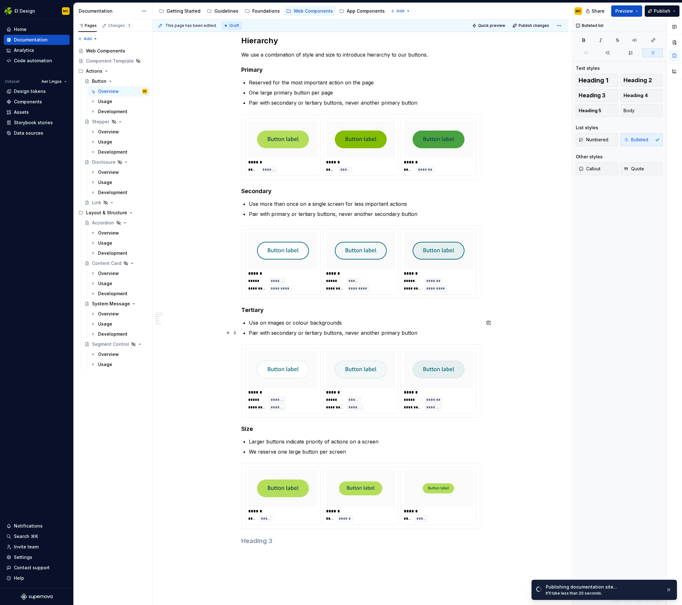
click at [397, 333] on p "Pair with secondary or tertiary buttons, never another primary button" at bounding box center [364, 333] width 231 height 8
click at [538, 27] on span "Publish changes" at bounding box center [533, 25] width 31 height 5
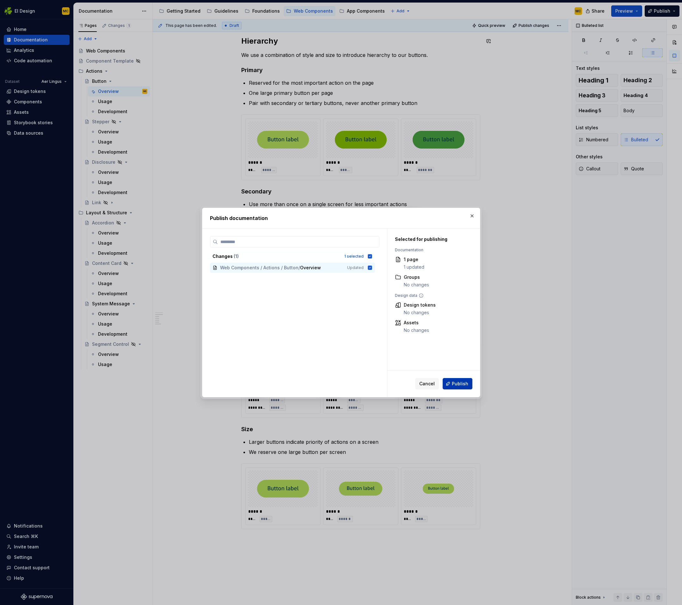
click at [461, 385] on span "Publish" at bounding box center [460, 384] width 16 height 6
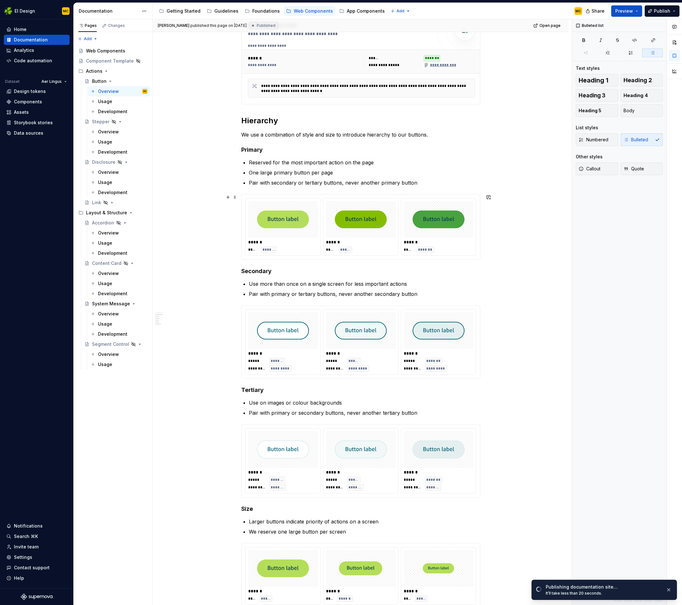
scroll to position [253, 0]
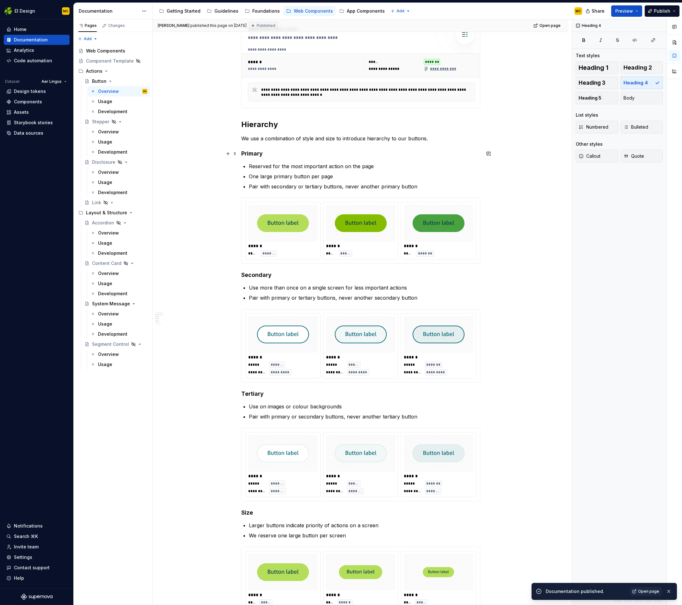
click at [383, 155] on h4 "Primary" at bounding box center [360, 154] width 239 height 8
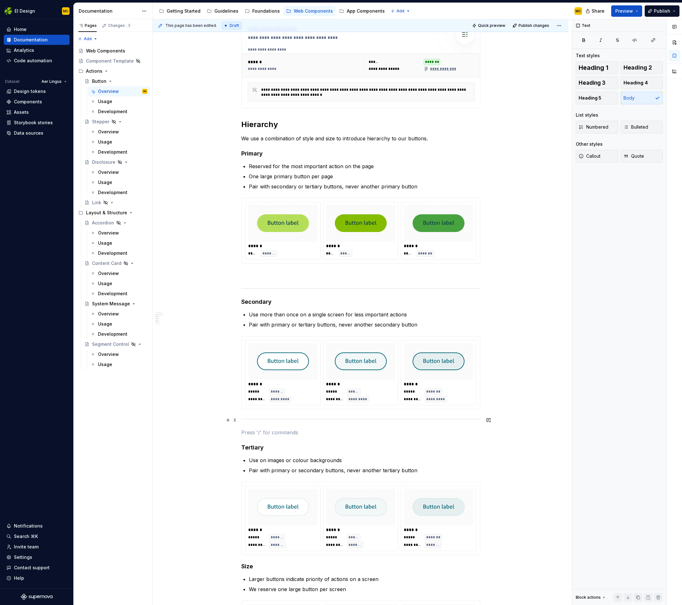
click at [237, 418] on span at bounding box center [234, 420] width 5 height 9
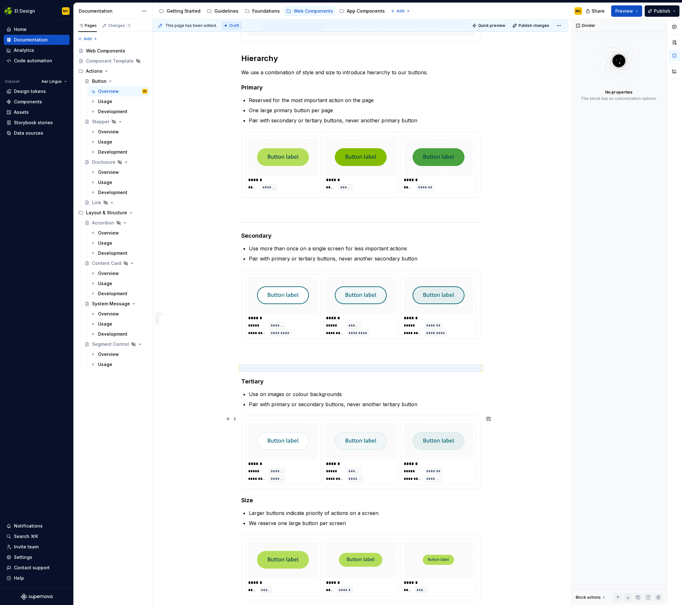
scroll to position [320, 0]
click at [258, 493] on div "**********" at bounding box center [360, 210] width 239 height 811
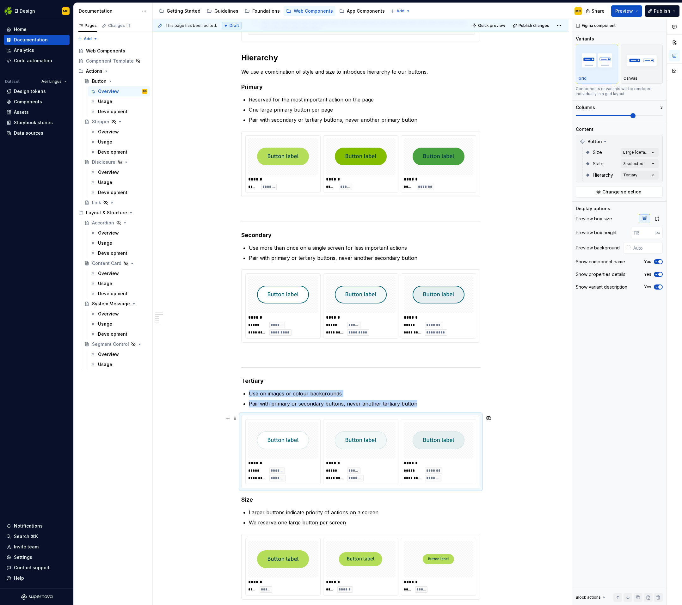
click at [271, 487] on div "****** ***** ******* ********* ******** ****** ***** ***** ********* ******** *…" at bounding box center [360, 451] width 238 height 73
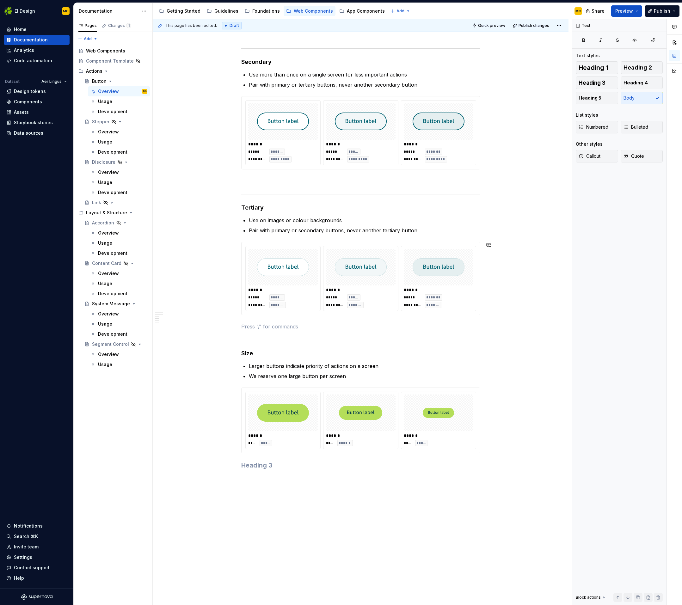
scroll to position [546, 0]
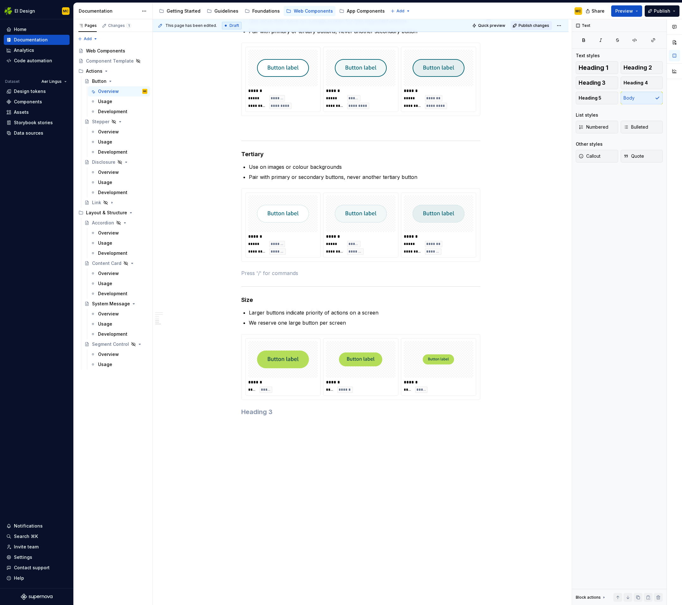
click at [539, 27] on span "Publish changes" at bounding box center [533, 25] width 31 height 5
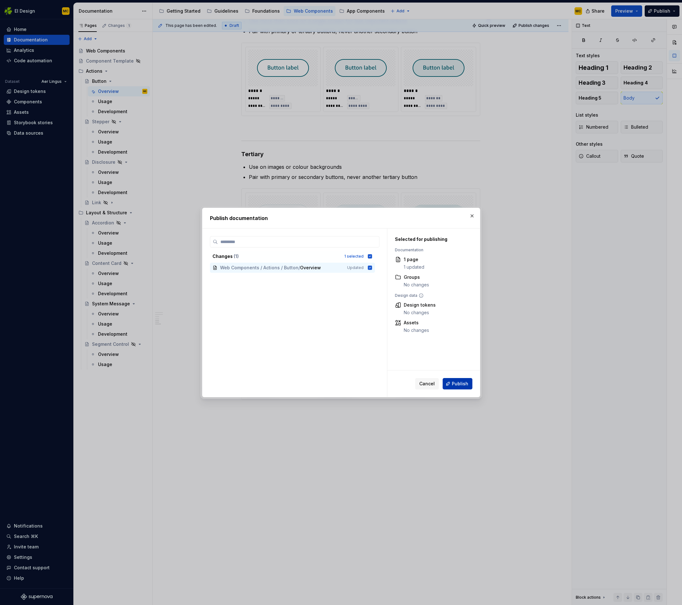
click at [458, 382] on span "Publish" at bounding box center [460, 384] width 16 height 6
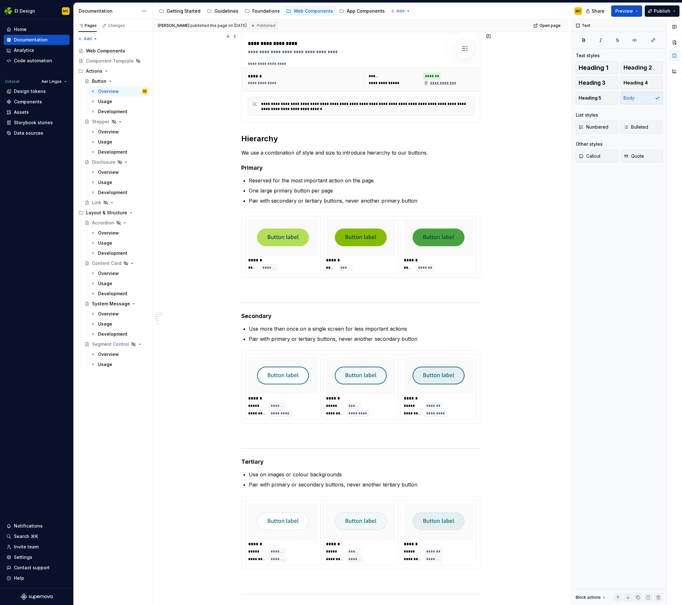
scroll to position [172, 0]
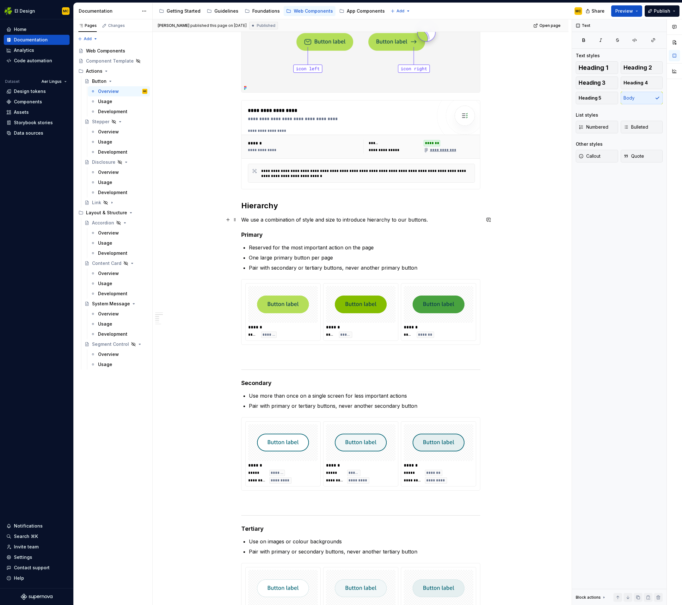
click at [426, 220] on p "We use a combination of style and size to introduce hierarchy to our buttons." at bounding box center [360, 220] width 239 height 8
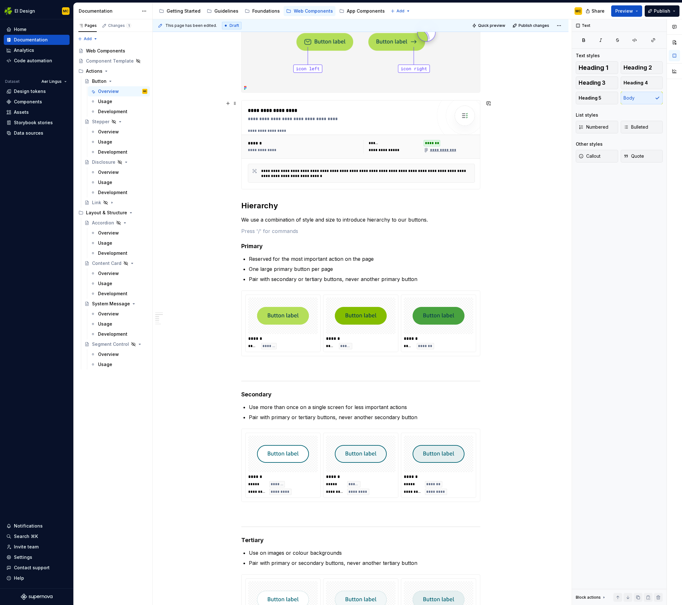
click at [477, 187] on div "**********" at bounding box center [360, 145] width 238 height 88
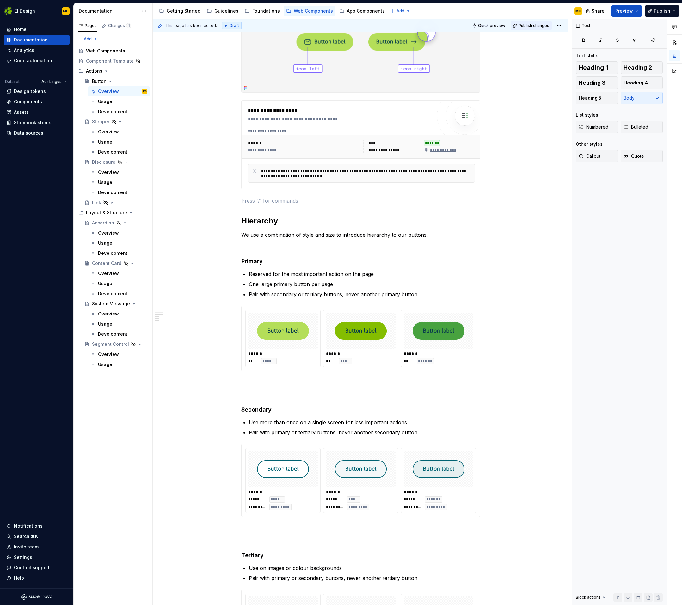
click at [541, 21] on div "This page has been edited. Draft Quick preview Publish changes" at bounding box center [361, 25] width 416 height 13
click at [541, 22] on button "Publish changes" at bounding box center [530, 25] width 41 height 9
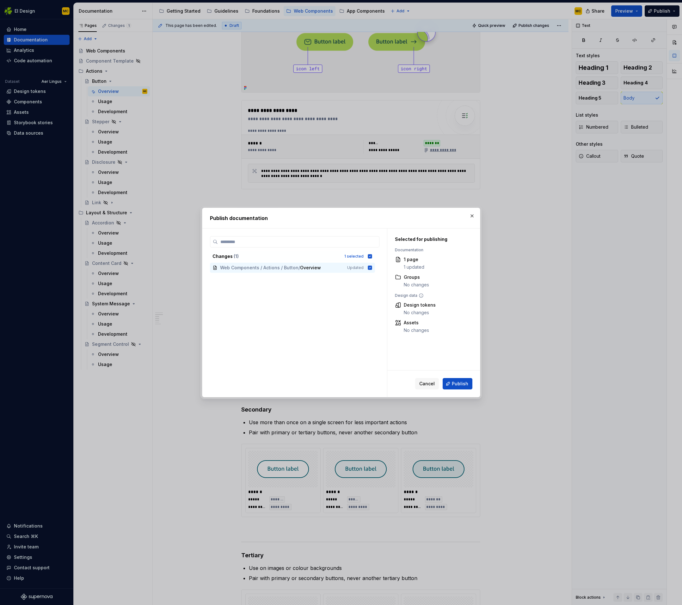
click at [461, 381] on span "Publish" at bounding box center [460, 384] width 16 height 6
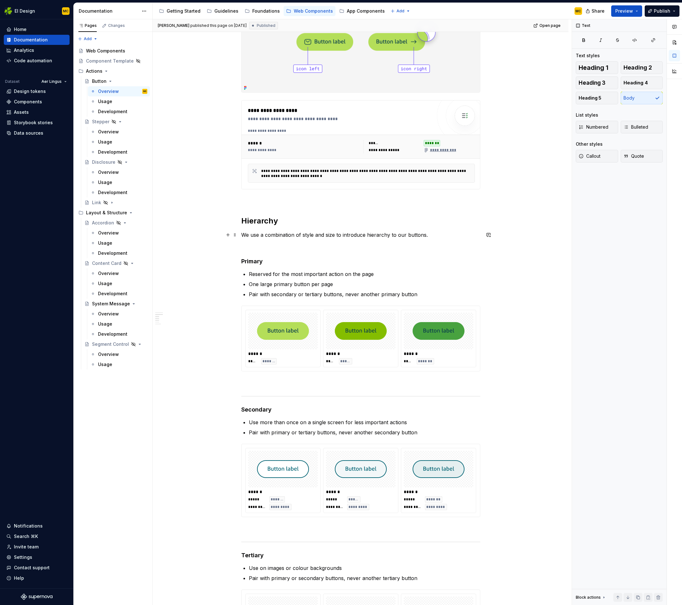
click at [445, 238] on p "We use a combination of style and size to introduce hierarchy to our buttons." at bounding box center [360, 235] width 239 height 8
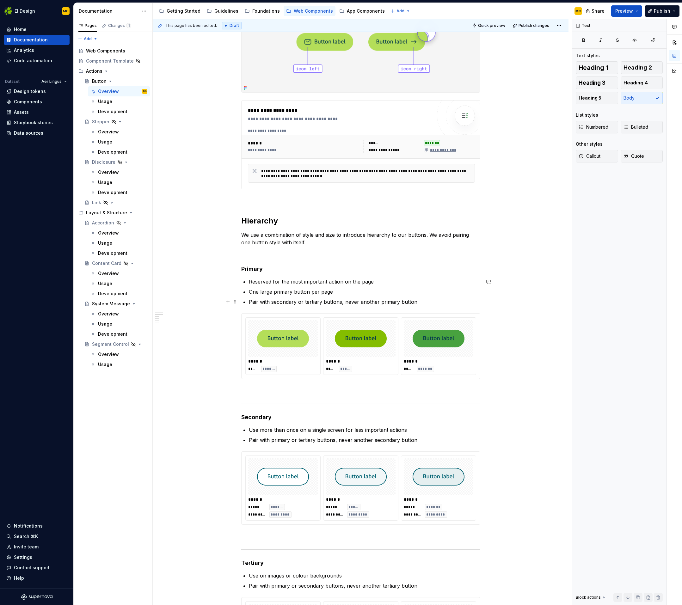
click at [424, 301] on p "Pair with secondary or tertiary buttons, never another primary button" at bounding box center [364, 302] width 231 height 8
click at [535, 29] on button "Publish changes" at bounding box center [530, 25] width 41 height 9
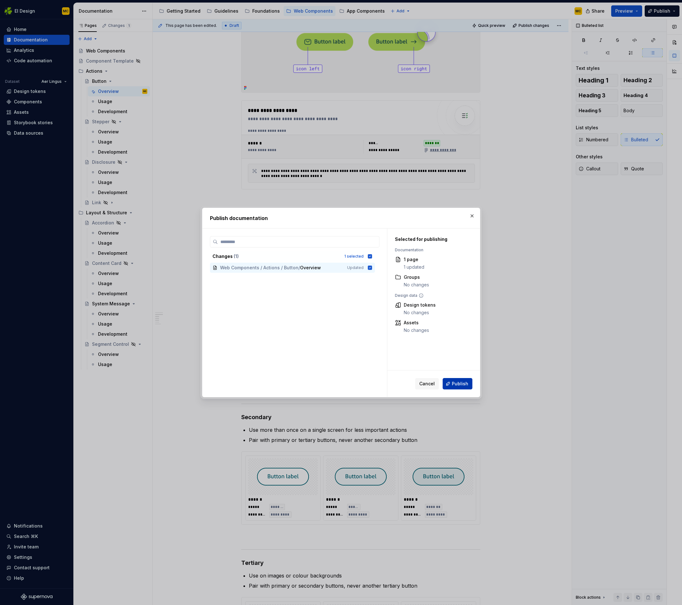
click at [462, 385] on span "Publish" at bounding box center [460, 384] width 16 height 6
